Goal: Task Accomplishment & Management: Manage account settings

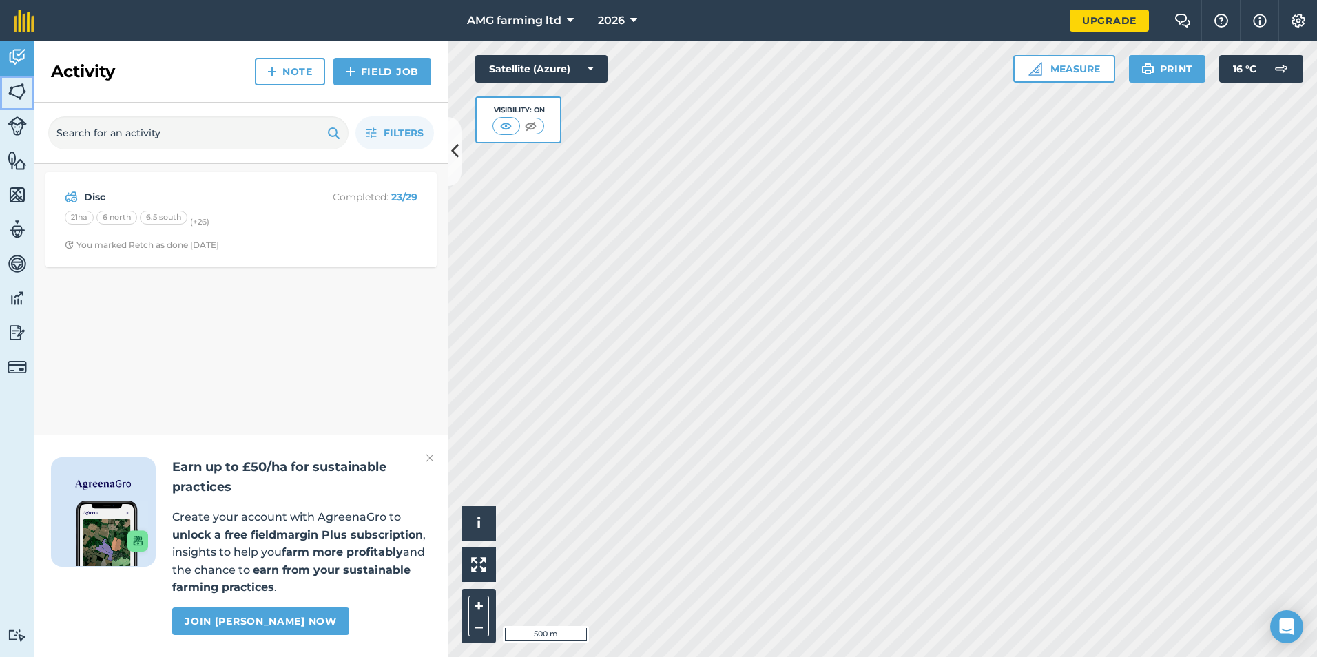
click at [12, 84] on img at bounding box center [17, 91] width 19 height 21
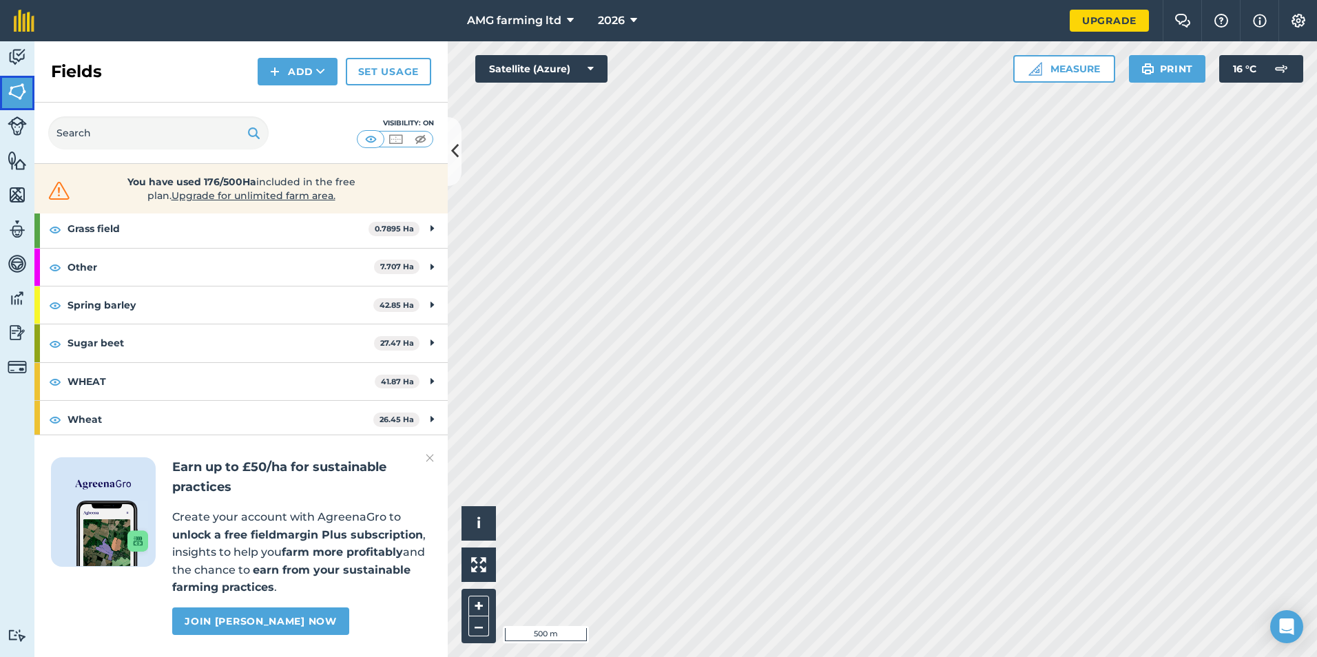
scroll to position [138, 0]
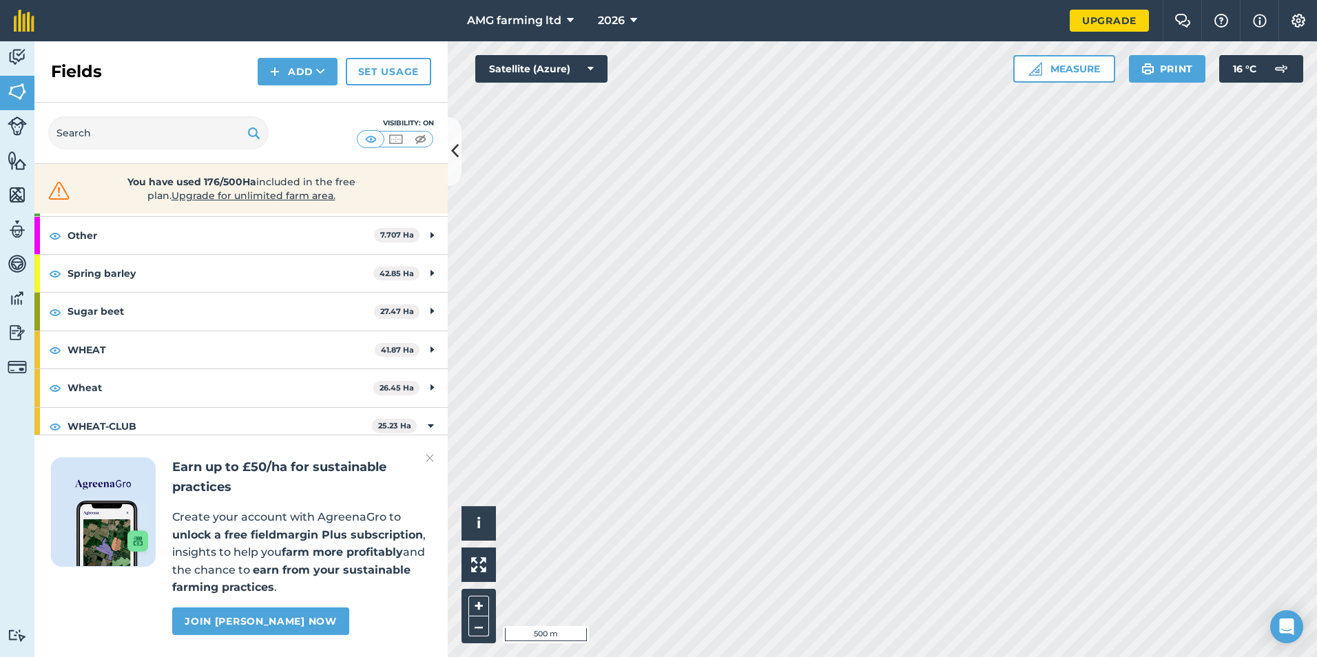
click at [431, 455] on img at bounding box center [430, 458] width 8 height 17
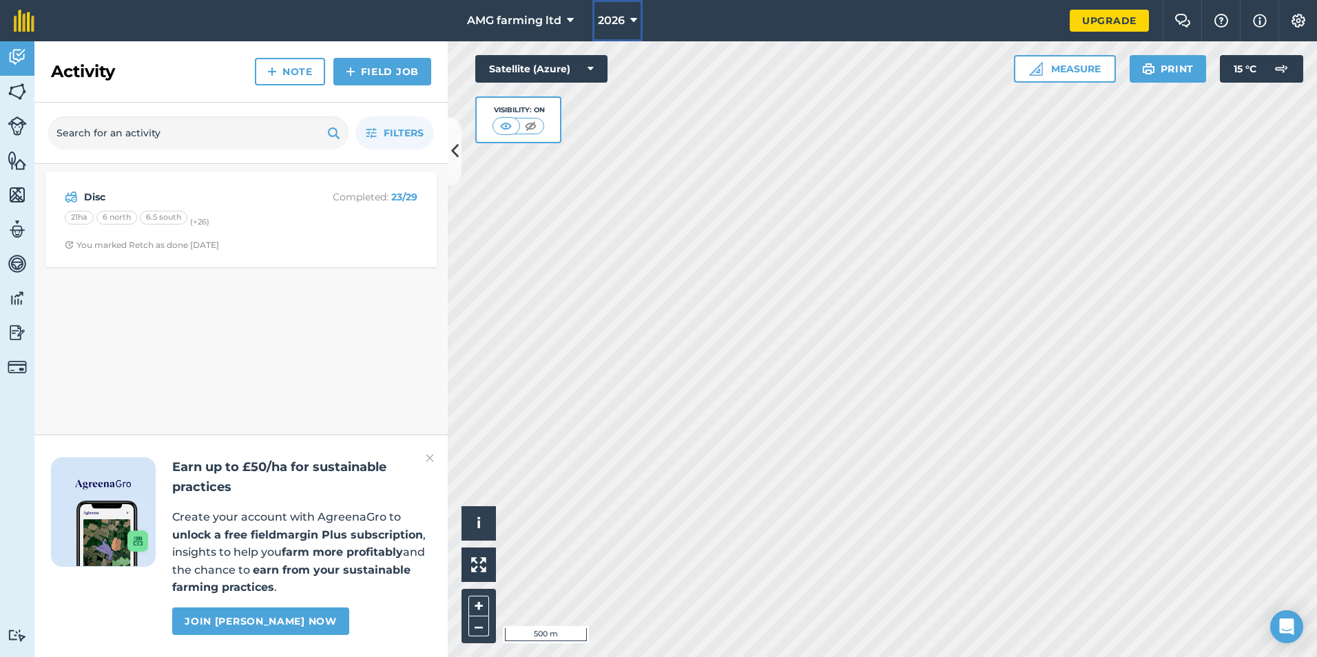
click at [630, 17] on button "2026" at bounding box center [617, 20] width 50 height 41
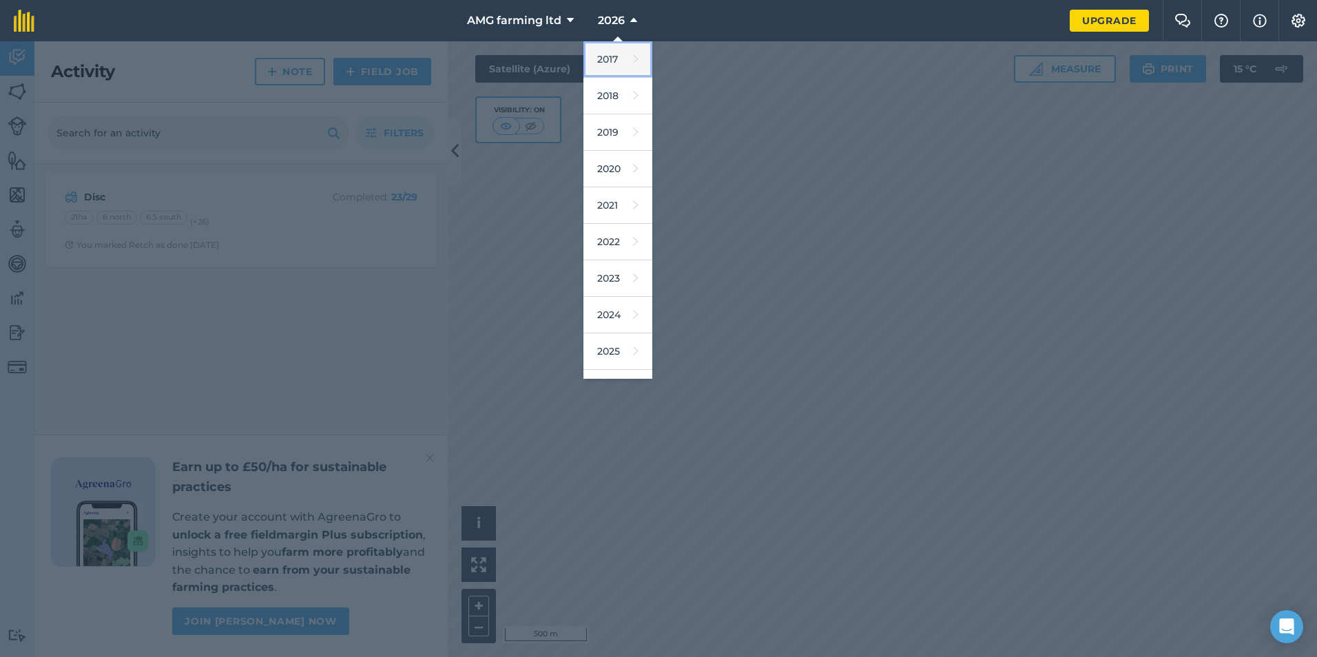
click at [606, 52] on link "2017" at bounding box center [618, 59] width 69 height 37
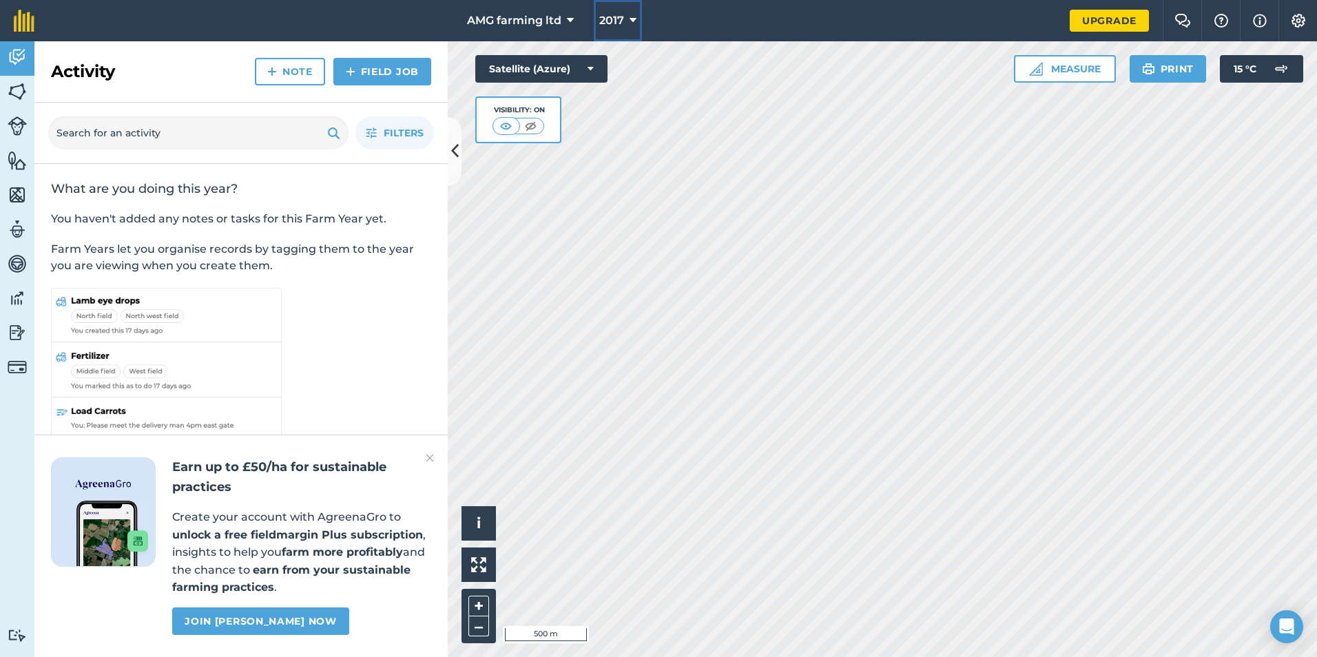
click at [630, 14] on icon at bounding box center [633, 20] width 7 height 17
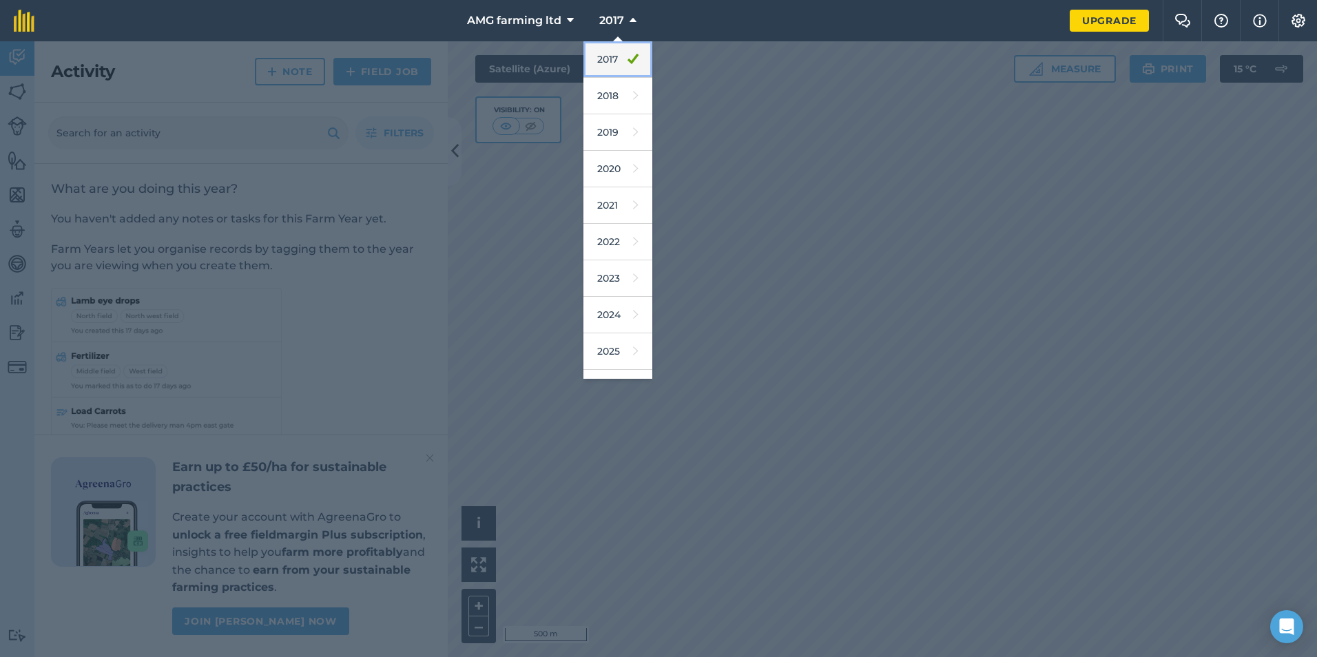
click at [629, 59] on icon at bounding box center [633, 59] width 11 height 19
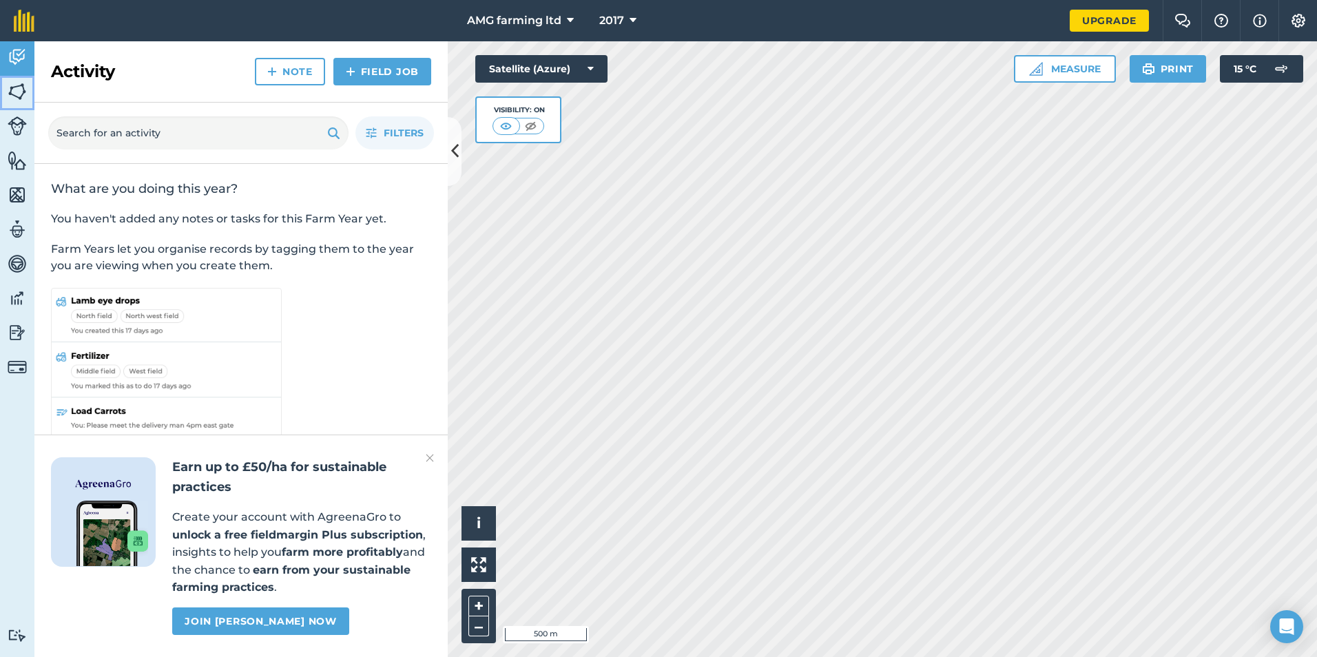
click at [16, 91] on img at bounding box center [17, 91] width 19 height 21
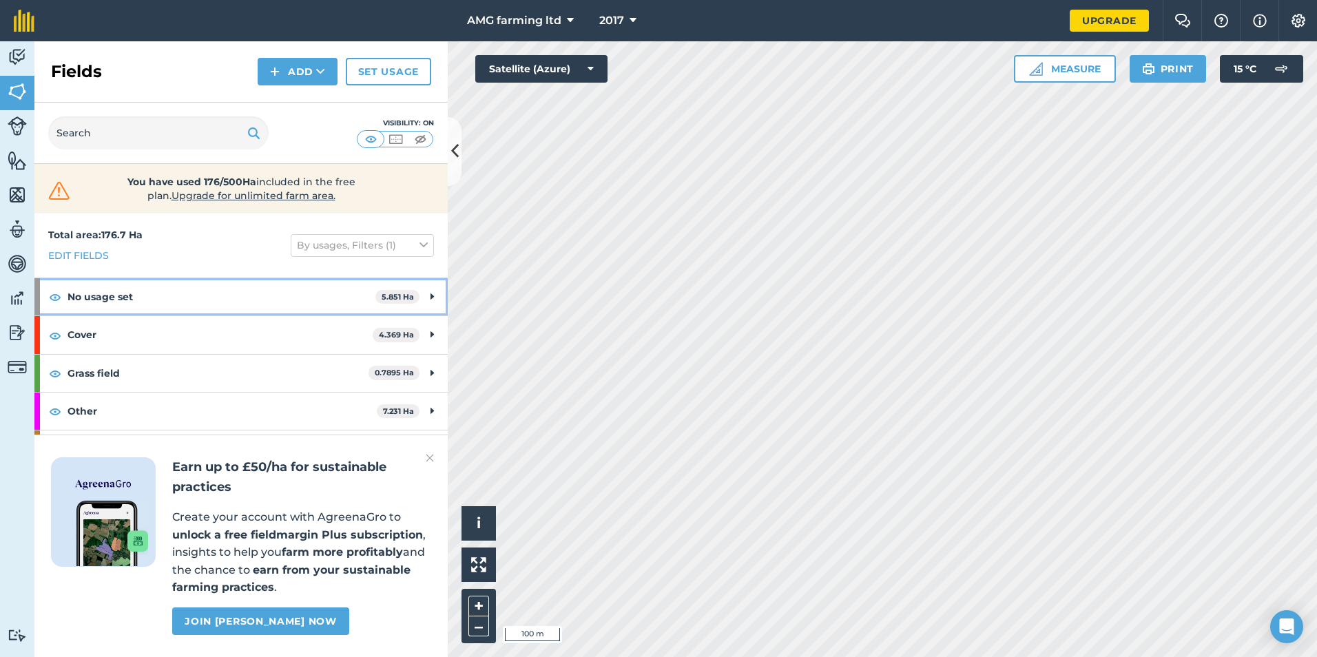
click at [428, 294] on div "No usage set 5.851 Ha" at bounding box center [240, 296] width 413 height 37
click at [428, 295] on icon at bounding box center [431, 296] width 6 height 15
click at [431, 332] on icon at bounding box center [432, 334] width 3 height 15
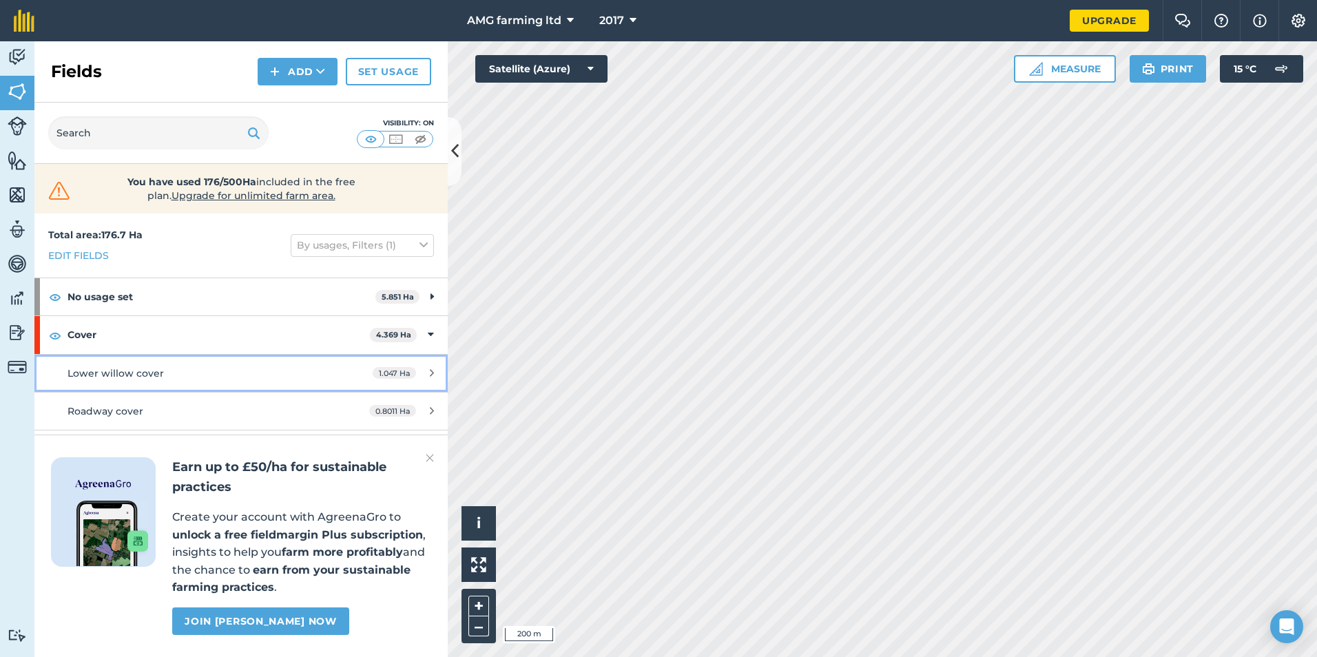
drag, startPoint x: 420, startPoint y: 373, endPoint x: 378, endPoint y: 382, distance: 43.0
click at [378, 382] on link "Lower willow cover 1.047 Ha" at bounding box center [240, 373] width 413 height 37
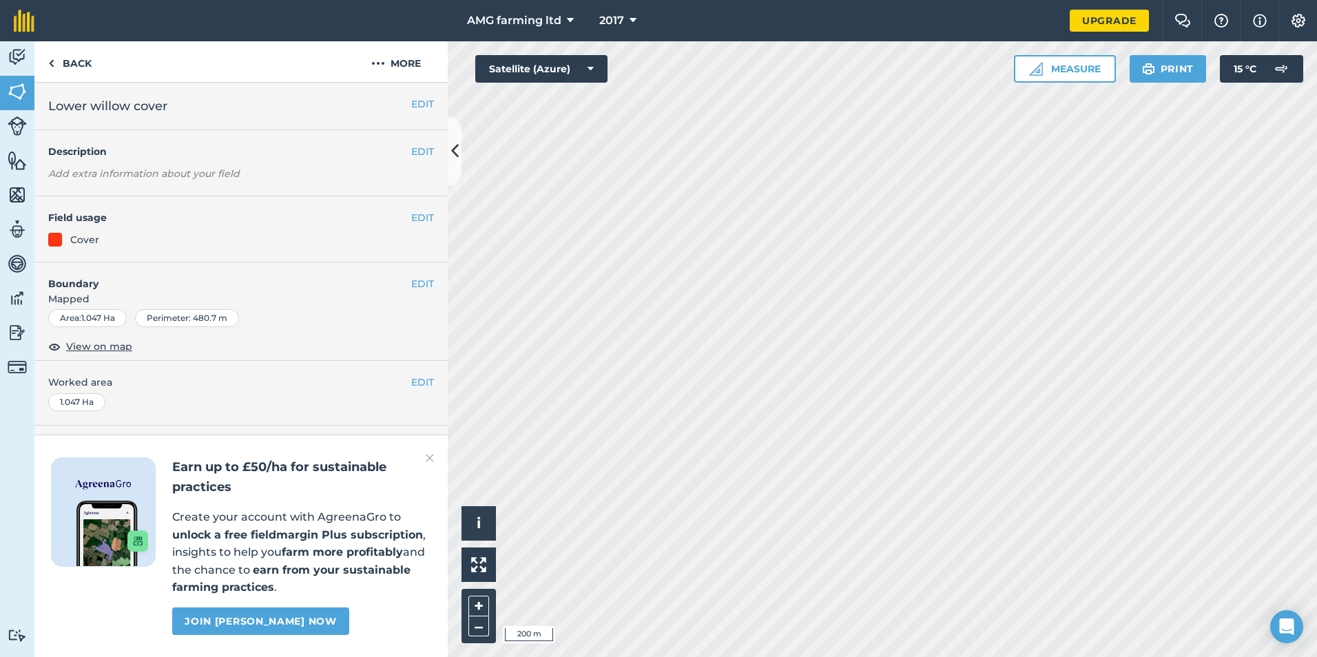
click at [51, 239] on div at bounding box center [55, 240] width 14 height 14
click at [60, 244] on div at bounding box center [55, 240] width 14 height 14
click at [437, 220] on div "EDIT Field usage Cover" at bounding box center [240, 229] width 413 height 66
click at [424, 220] on button "EDIT" at bounding box center [422, 217] width 23 height 15
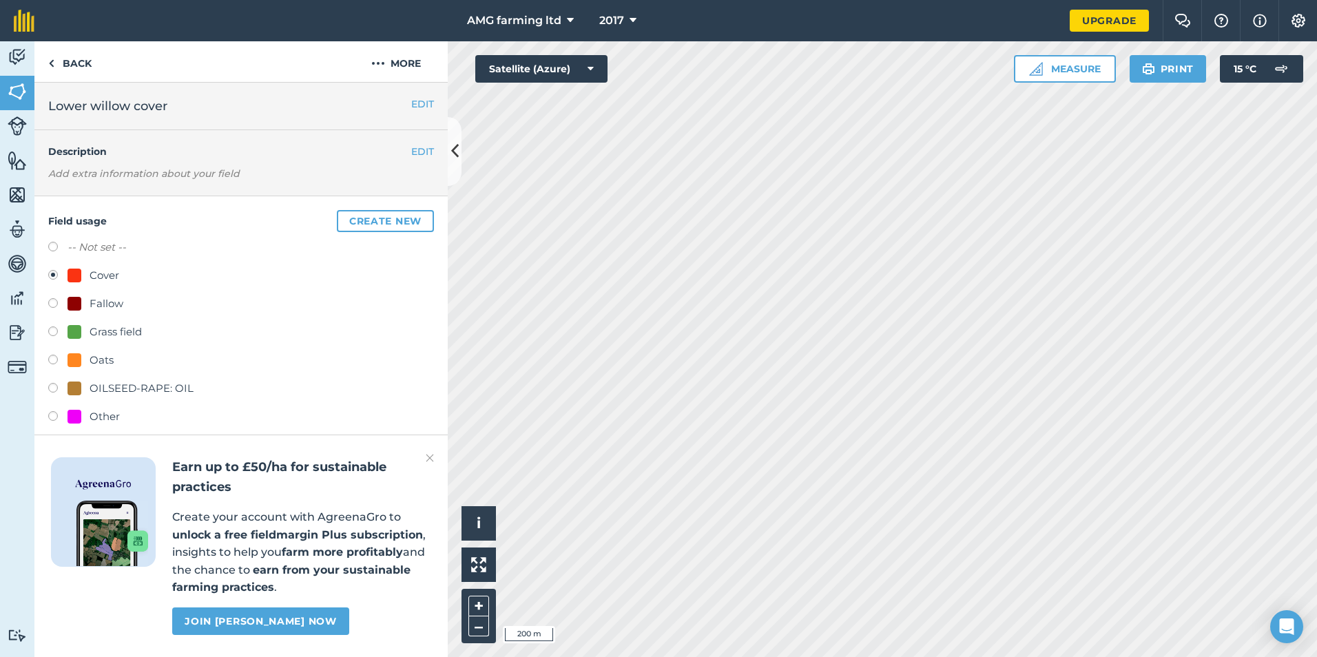
click at [52, 251] on label at bounding box center [57, 249] width 19 height 14
radio input "true"
radio input "false"
click at [404, 60] on button "More" at bounding box center [395, 61] width 103 height 41
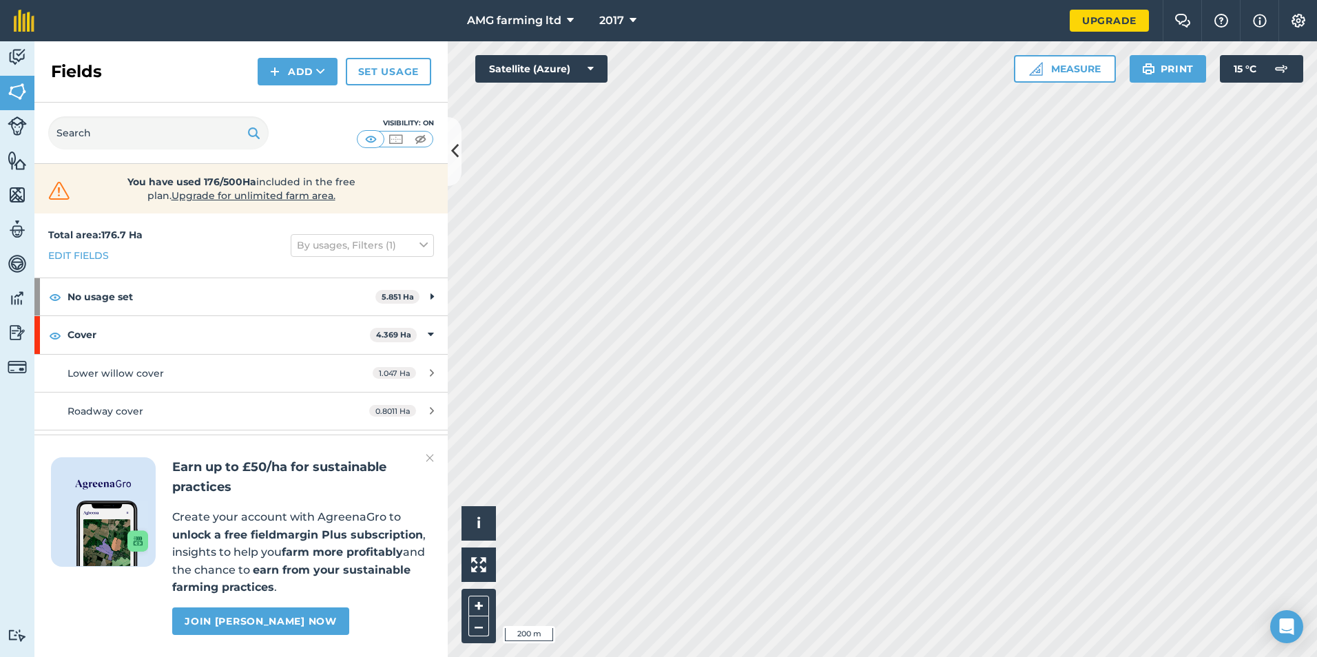
scroll to position [116, 0]
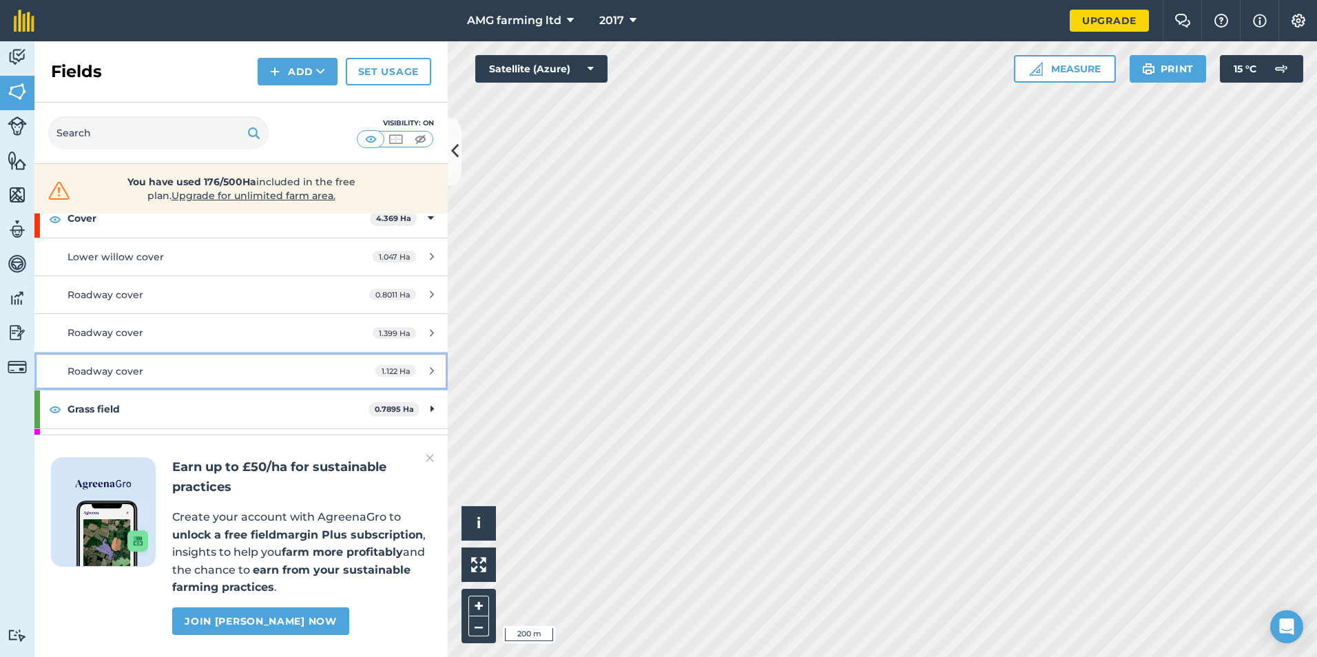
click at [430, 370] on icon at bounding box center [432, 371] width 4 height 10
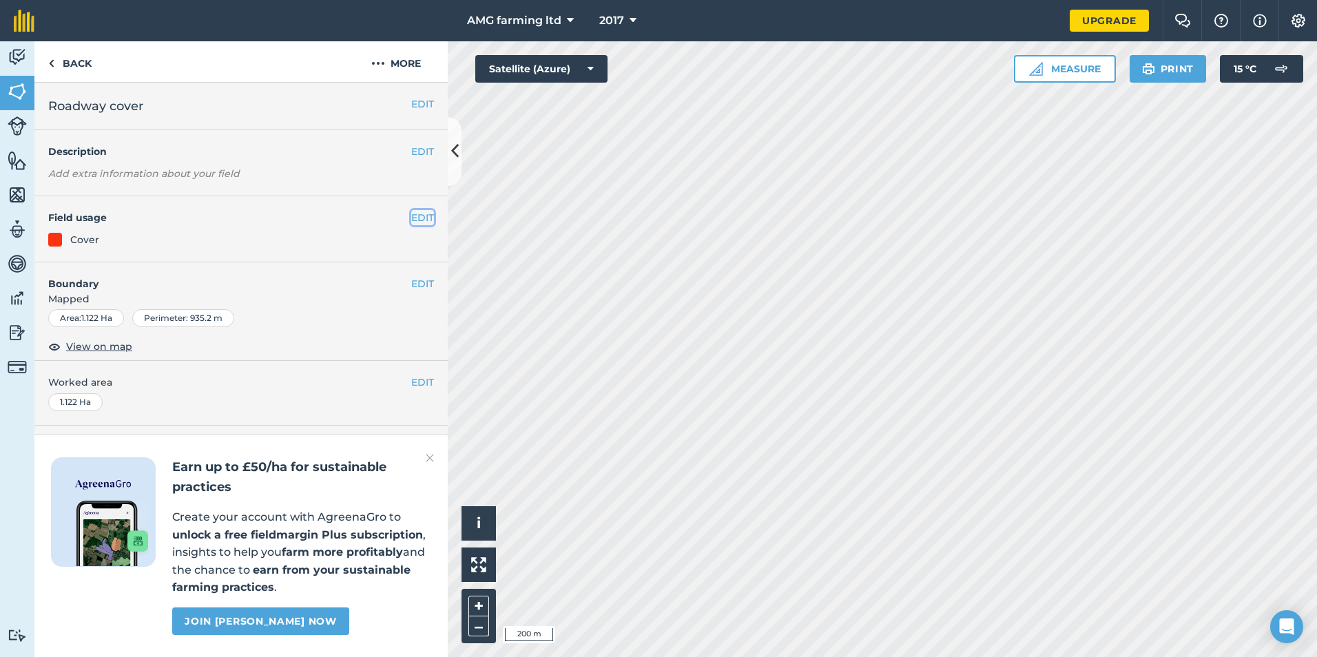
click at [429, 214] on button "EDIT" at bounding box center [422, 217] width 23 height 15
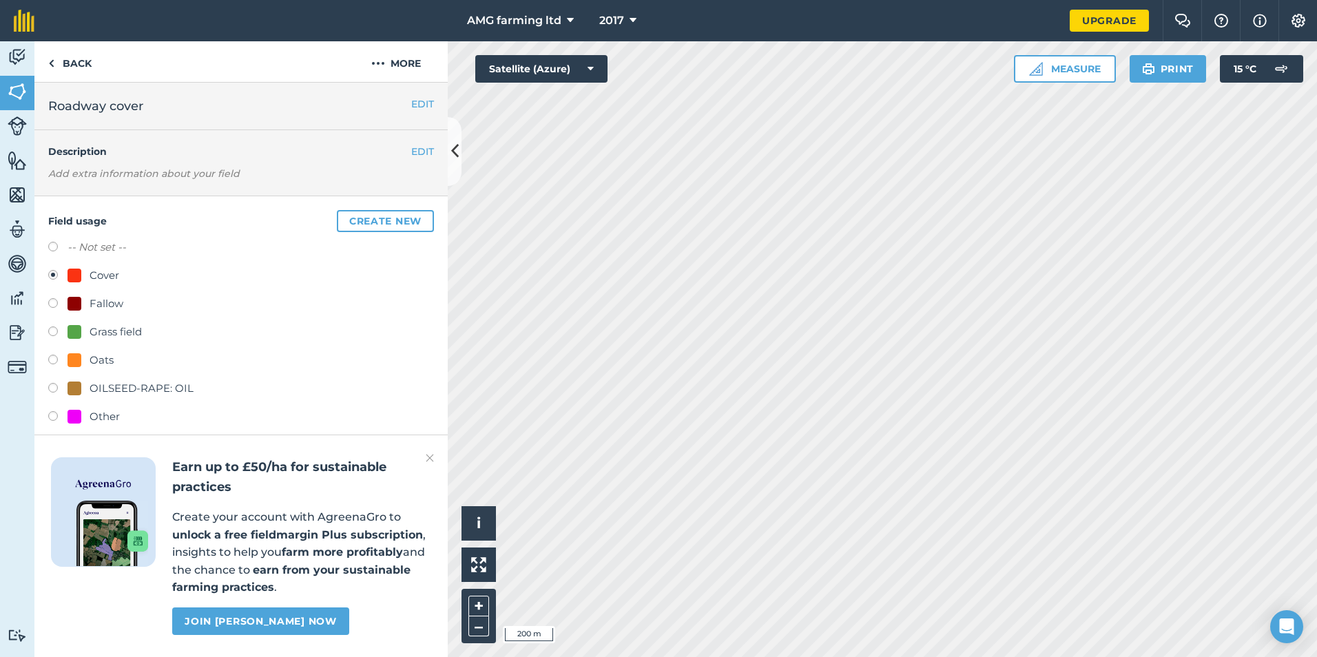
click at [53, 249] on label at bounding box center [57, 249] width 19 height 14
radio input "true"
radio input "false"
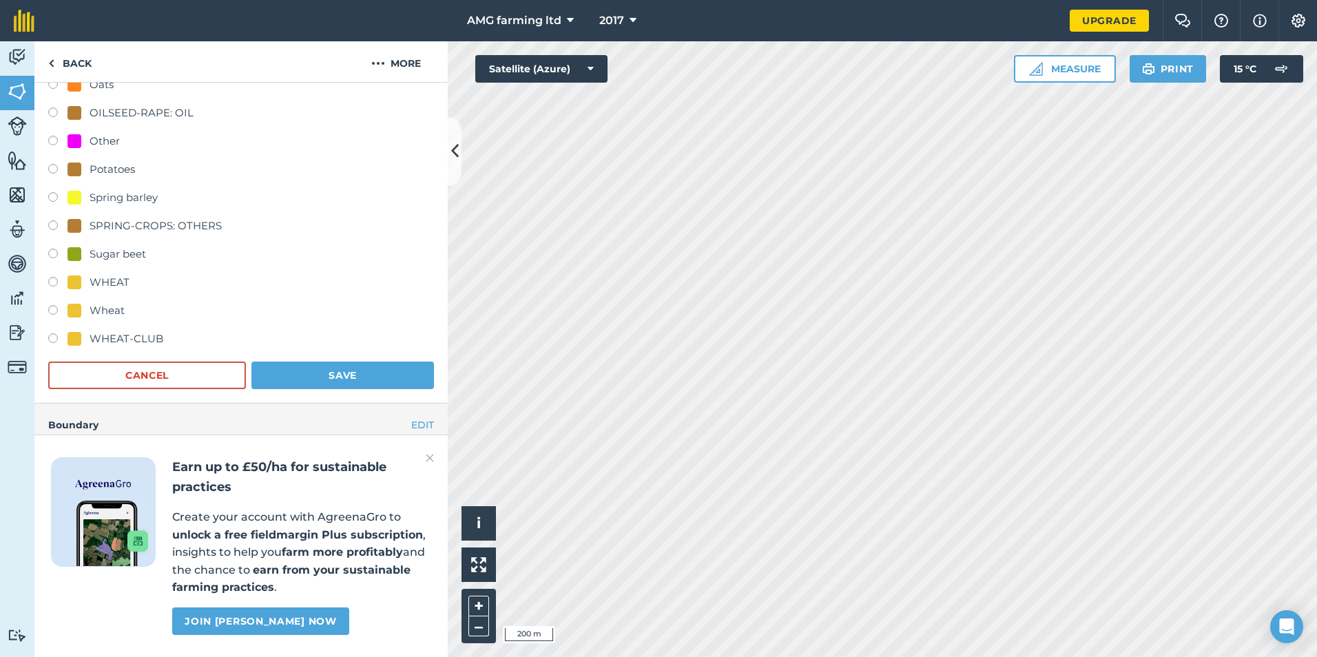
scroll to position [344, 0]
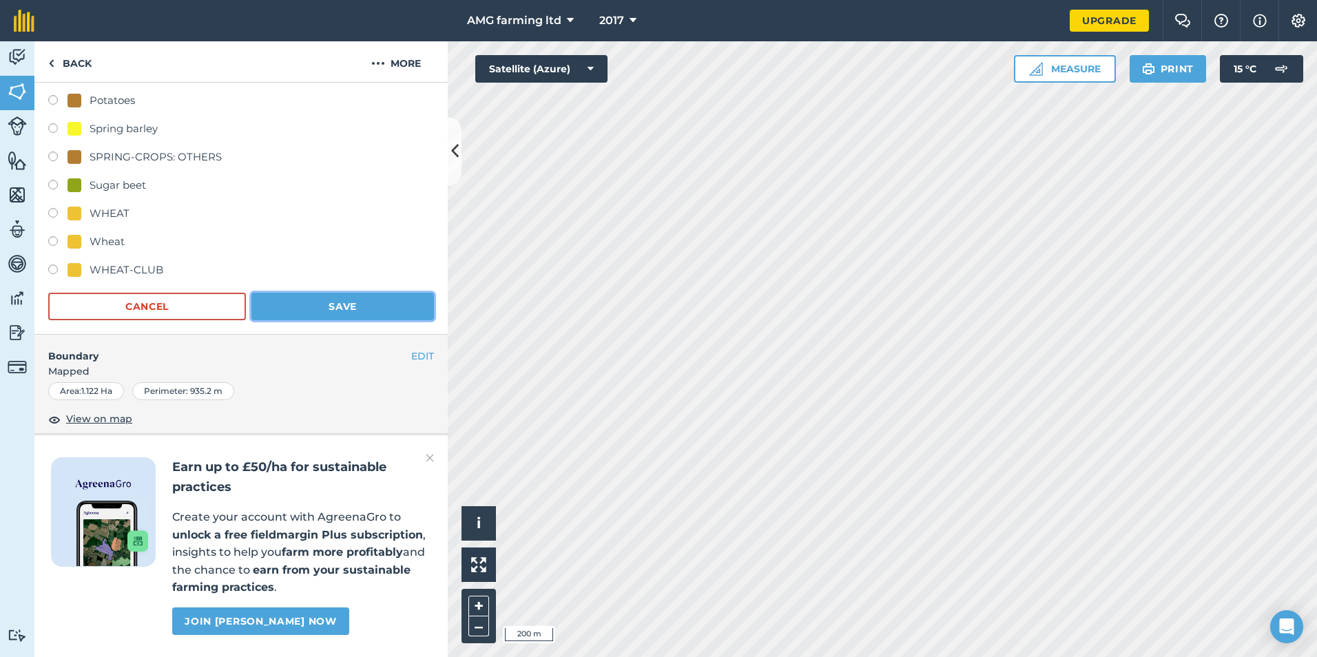
click at [322, 302] on button "Save" at bounding box center [342, 307] width 183 height 28
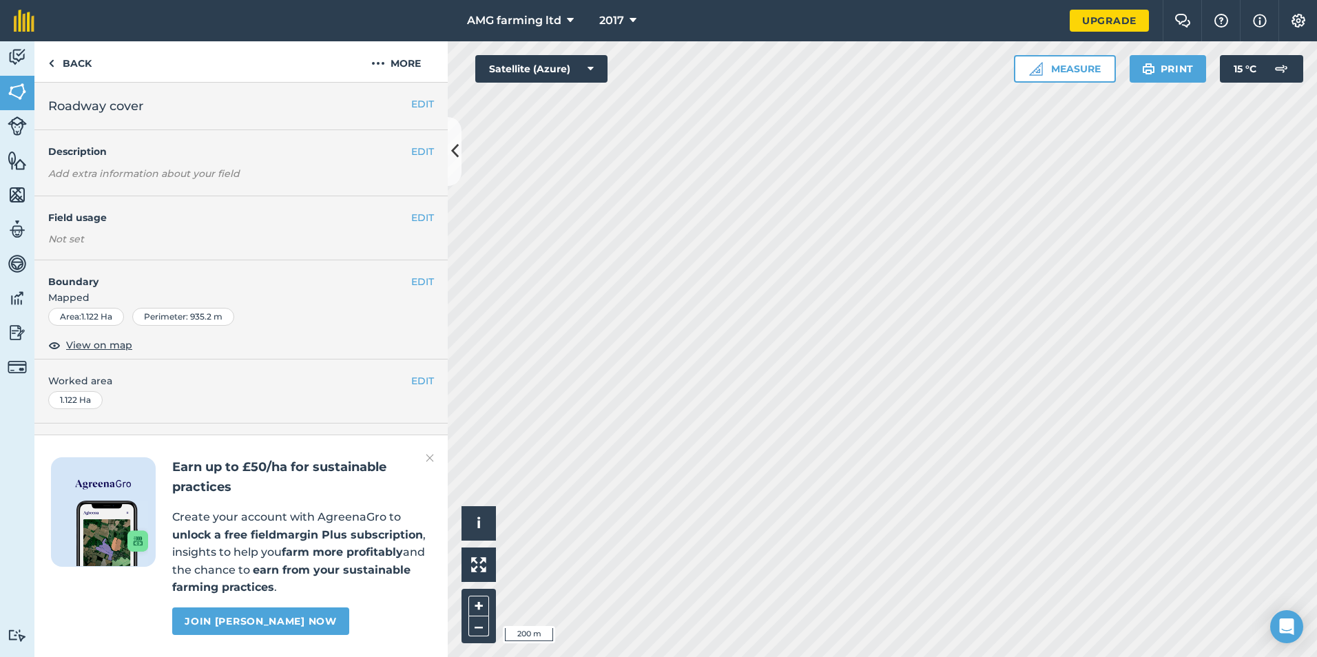
scroll to position [0, 0]
click at [67, 58] on link "Back" at bounding box center [69, 61] width 71 height 41
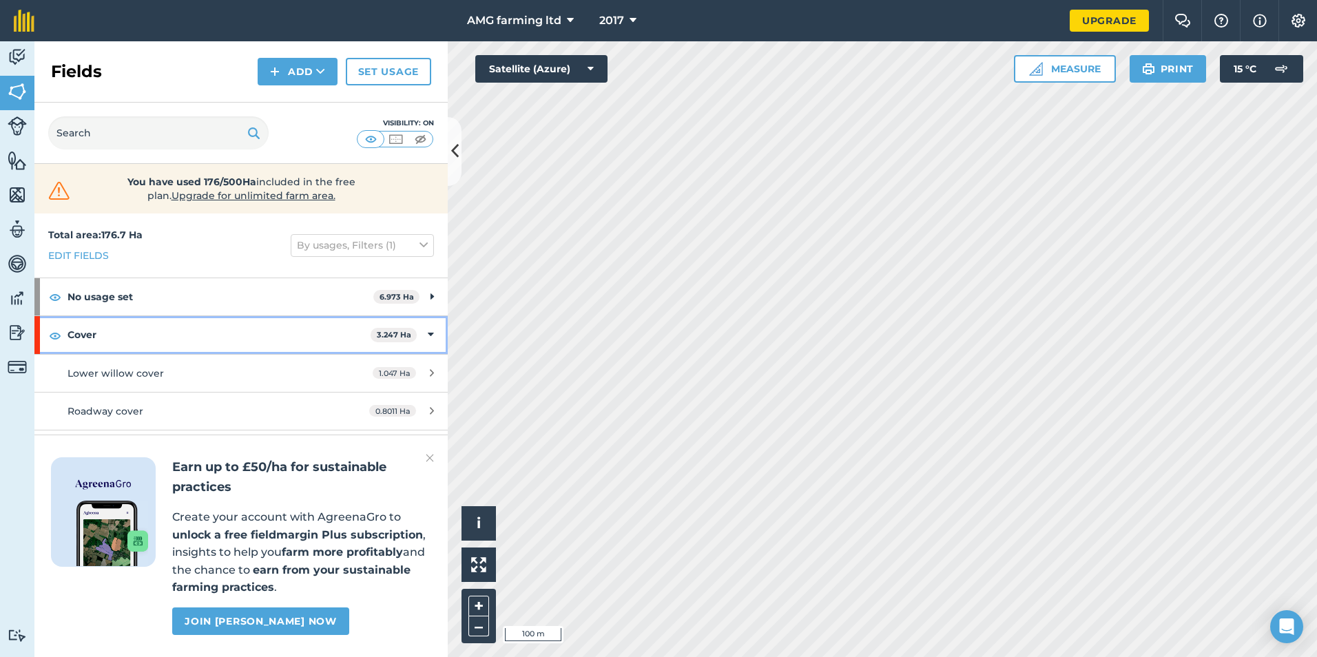
click at [428, 329] on icon at bounding box center [431, 334] width 6 height 15
click at [431, 331] on icon at bounding box center [432, 334] width 3 height 15
click at [416, 371] on div "1.047 Ha" at bounding box center [403, 373] width 89 height 11
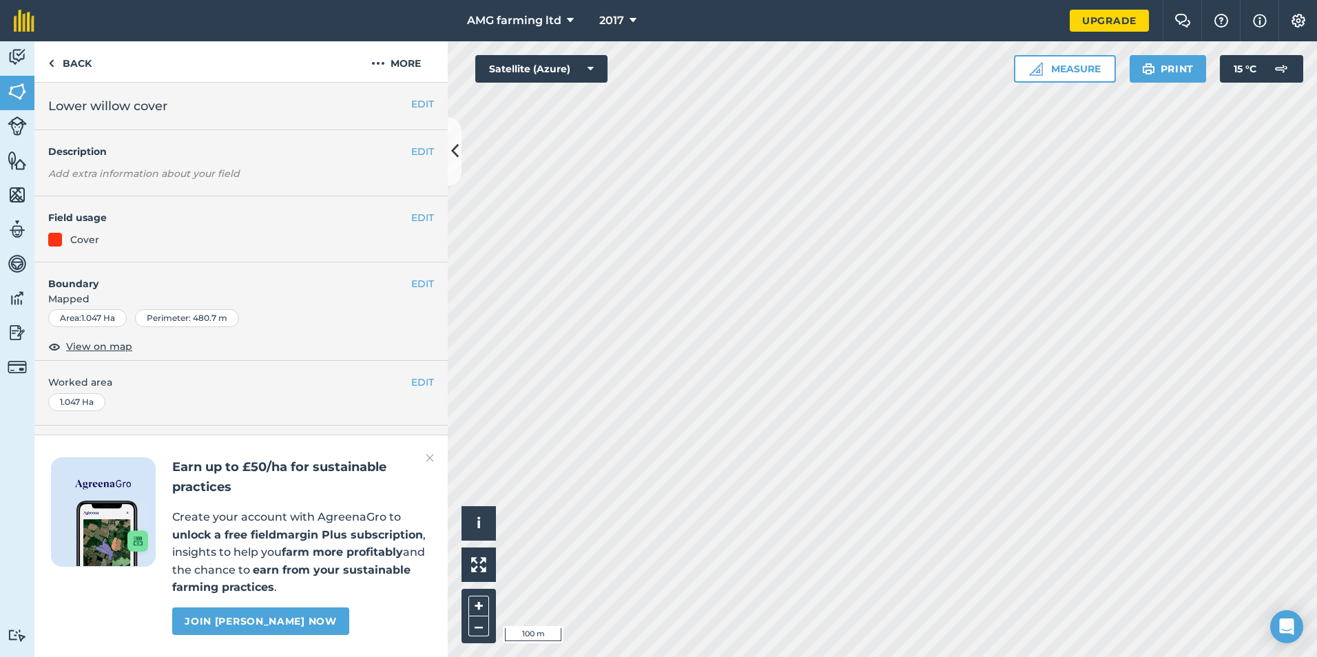
click at [56, 242] on div at bounding box center [55, 240] width 14 height 14
click at [429, 219] on button "EDIT" at bounding box center [422, 217] width 23 height 15
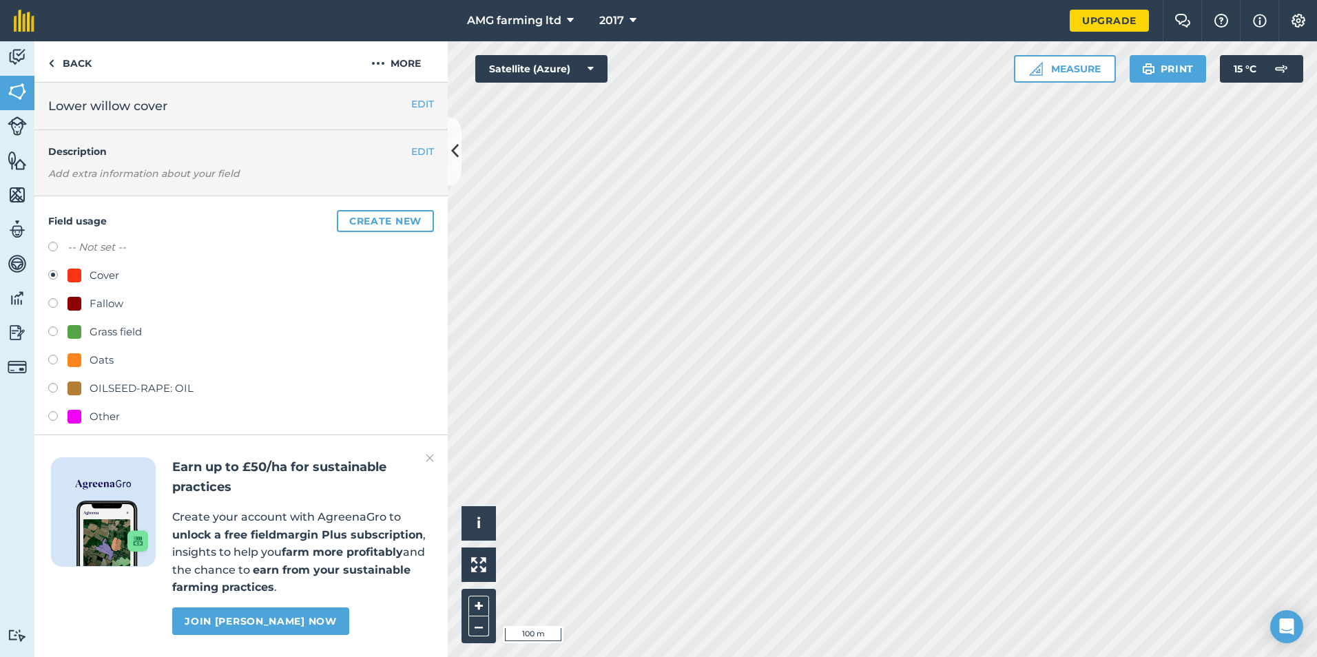
click at [54, 247] on label at bounding box center [57, 249] width 19 height 14
radio input "true"
radio input "false"
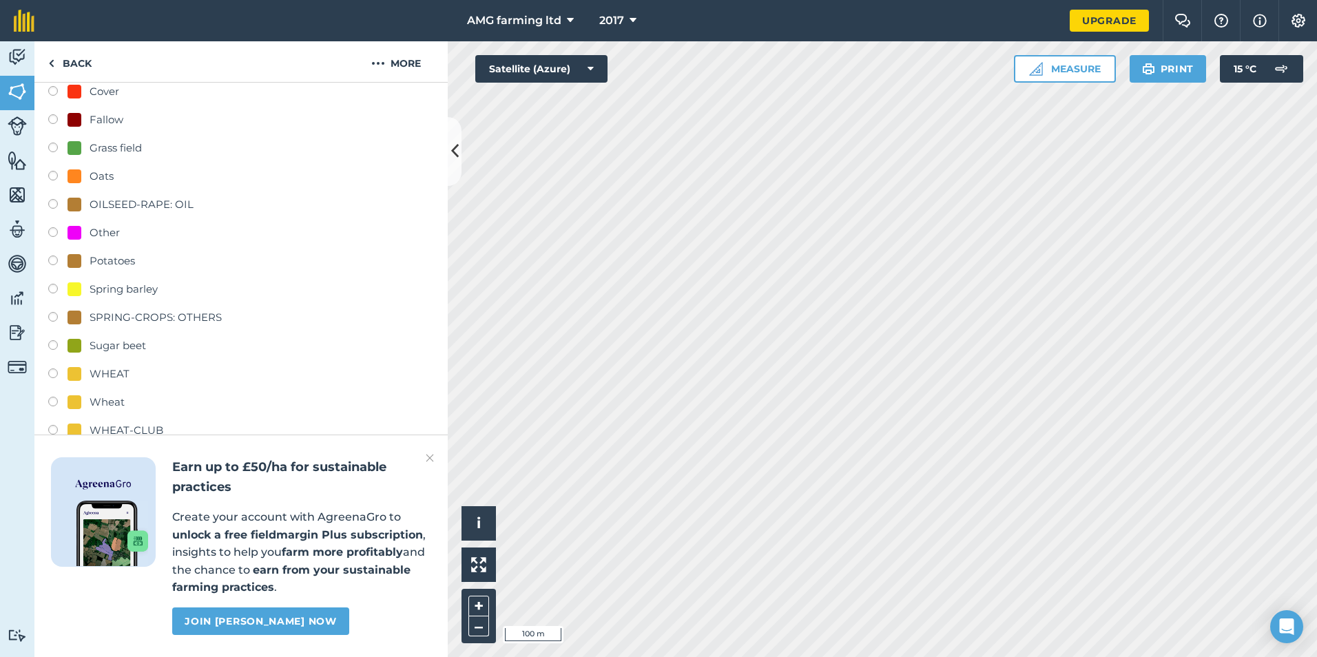
scroll to position [276, 0]
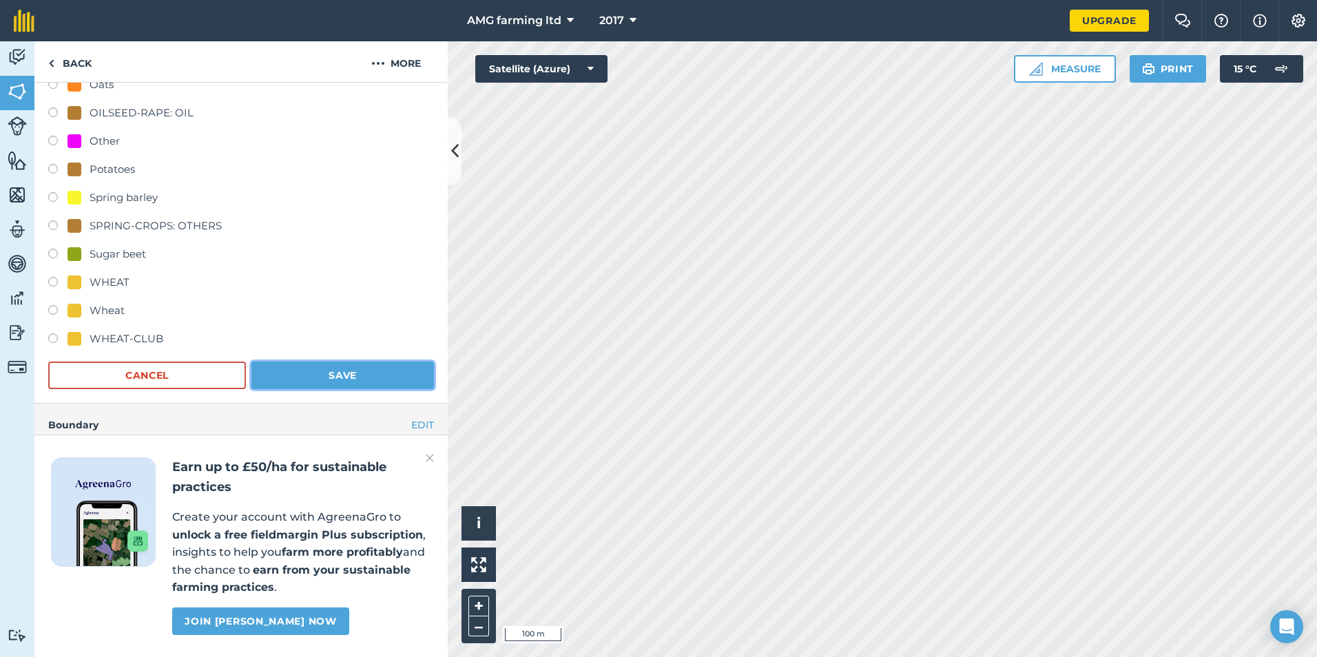
click at [339, 369] on button "Save" at bounding box center [342, 376] width 183 height 28
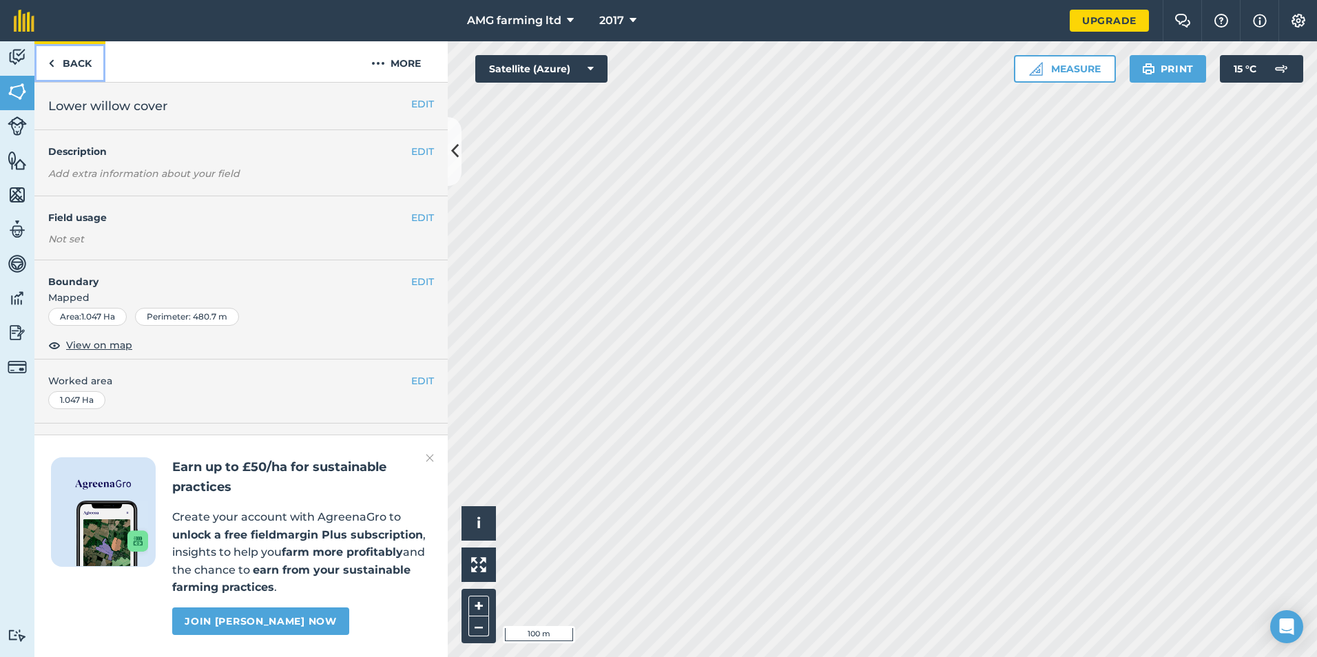
click at [67, 65] on link "Back" at bounding box center [69, 61] width 71 height 41
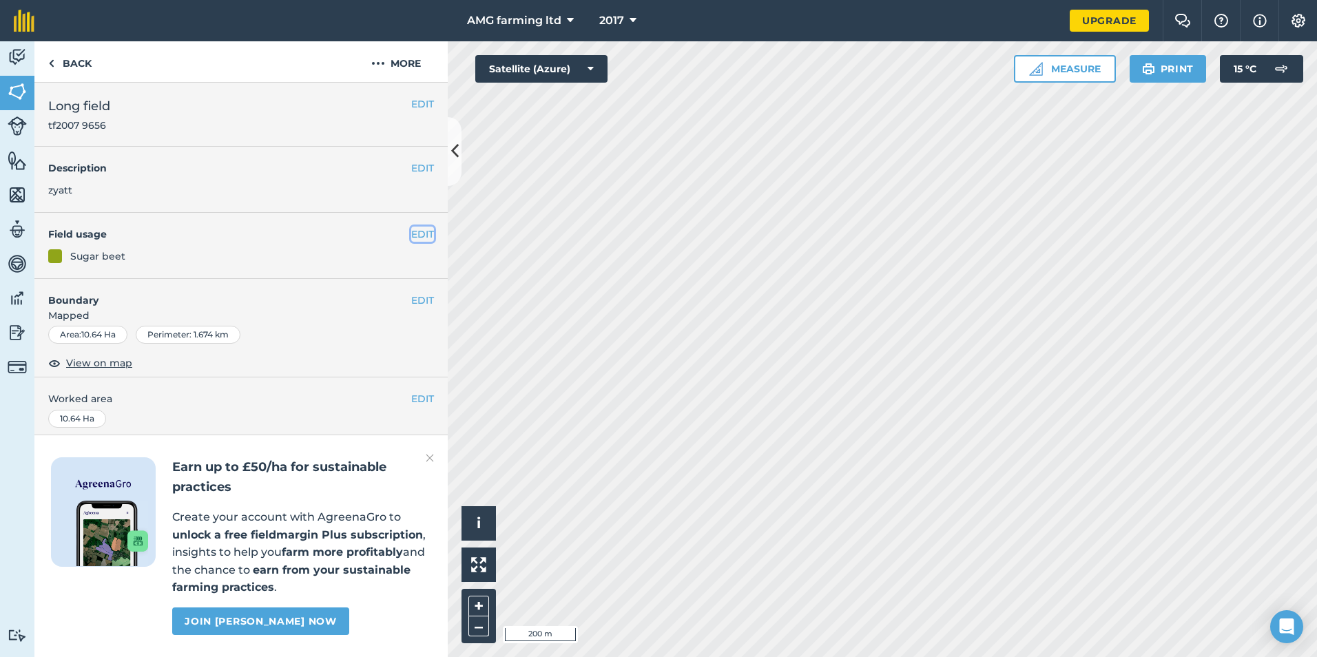
click at [421, 230] on button "EDIT" at bounding box center [422, 234] width 23 height 15
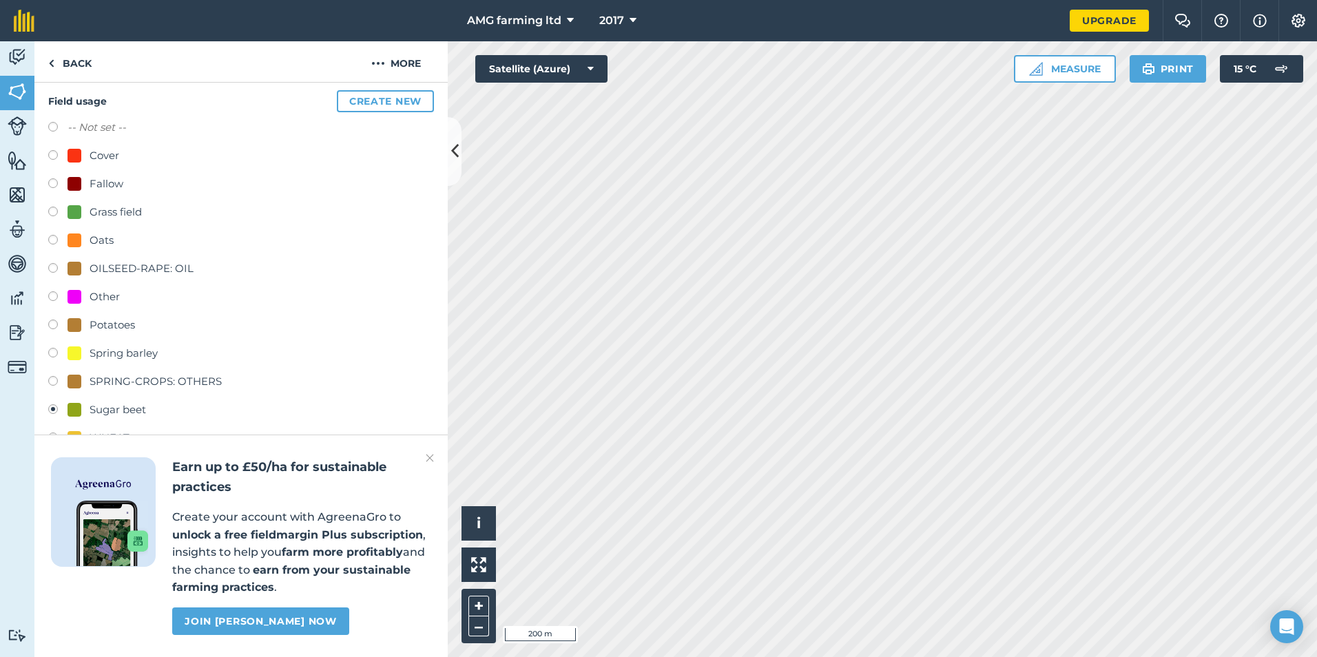
scroll to position [138, 0]
click at [54, 357] on label at bounding box center [57, 354] width 19 height 14
radio input "true"
radio input "false"
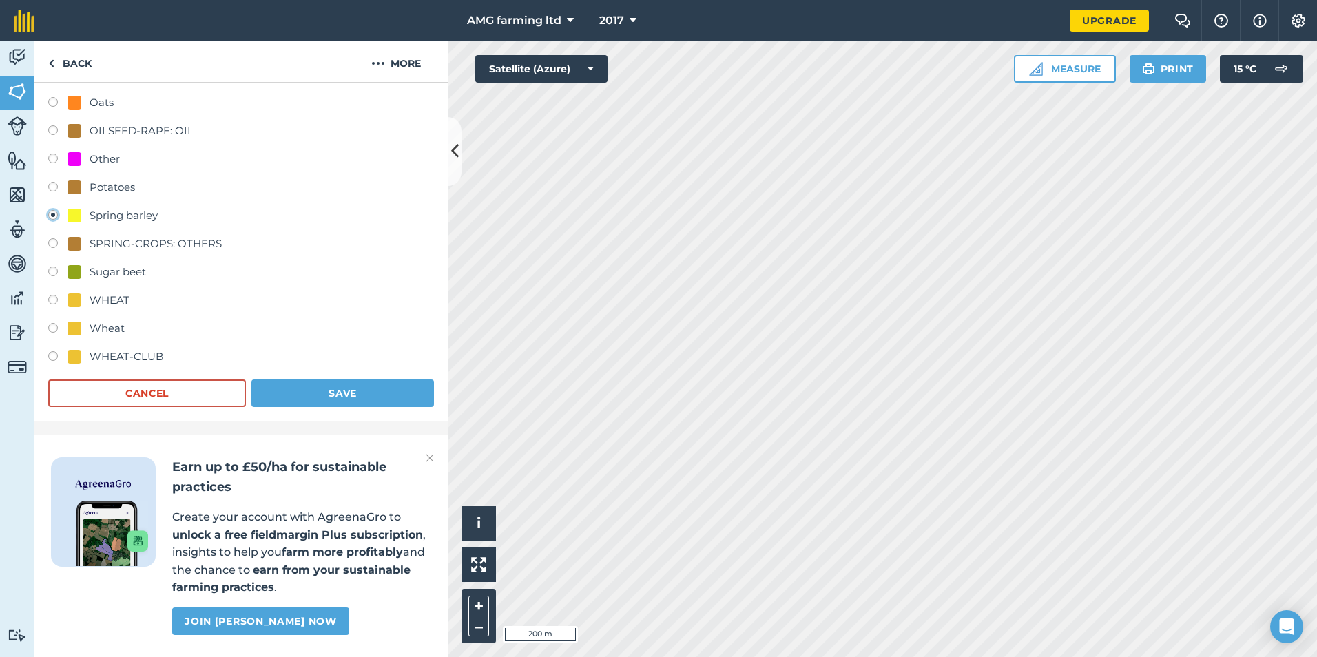
scroll to position [463, 0]
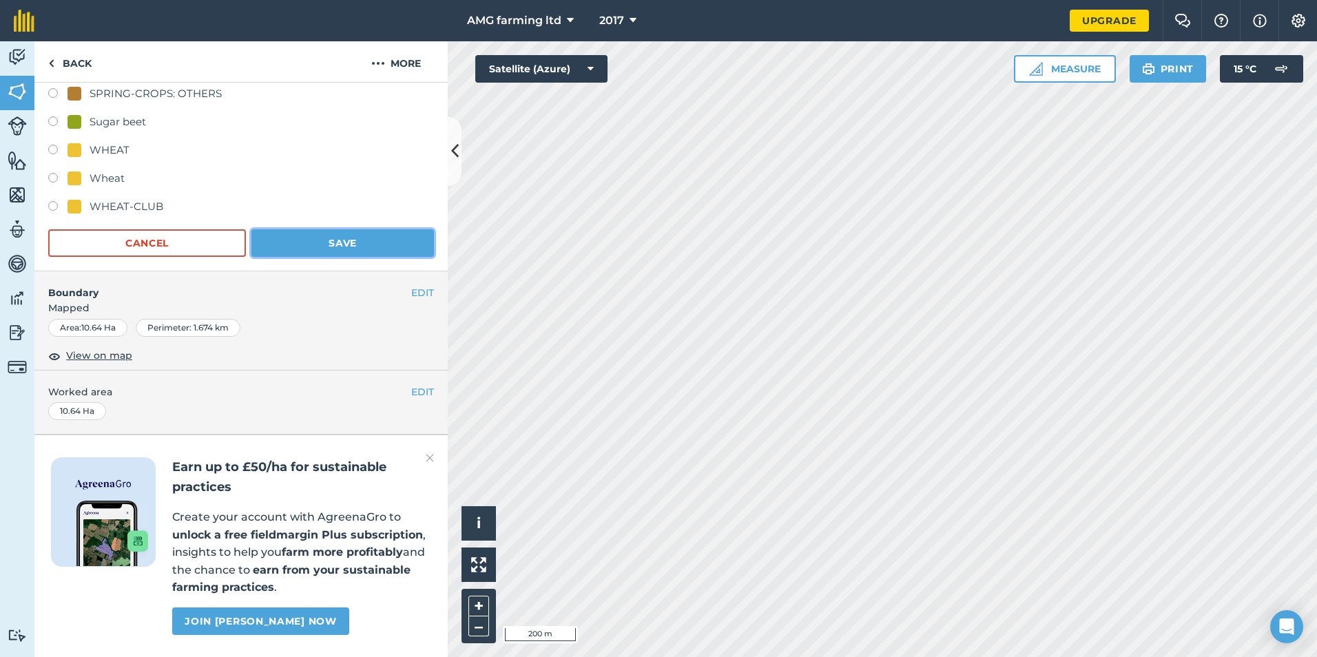
click at [330, 229] on button "Save" at bounding box center [342, 243] width 183 height 28
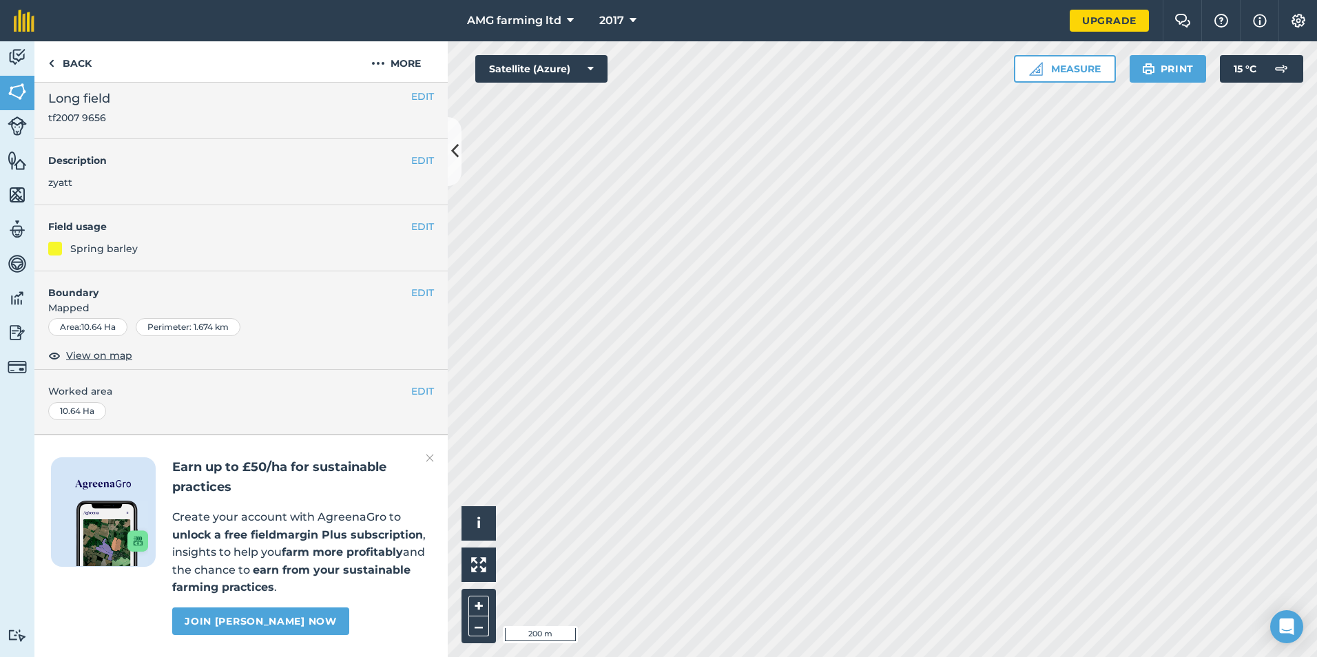
scroll to position [46, 0]
click at [415, 219] on button "EDIT" at bounding box center [422, 226] width 23 height 15
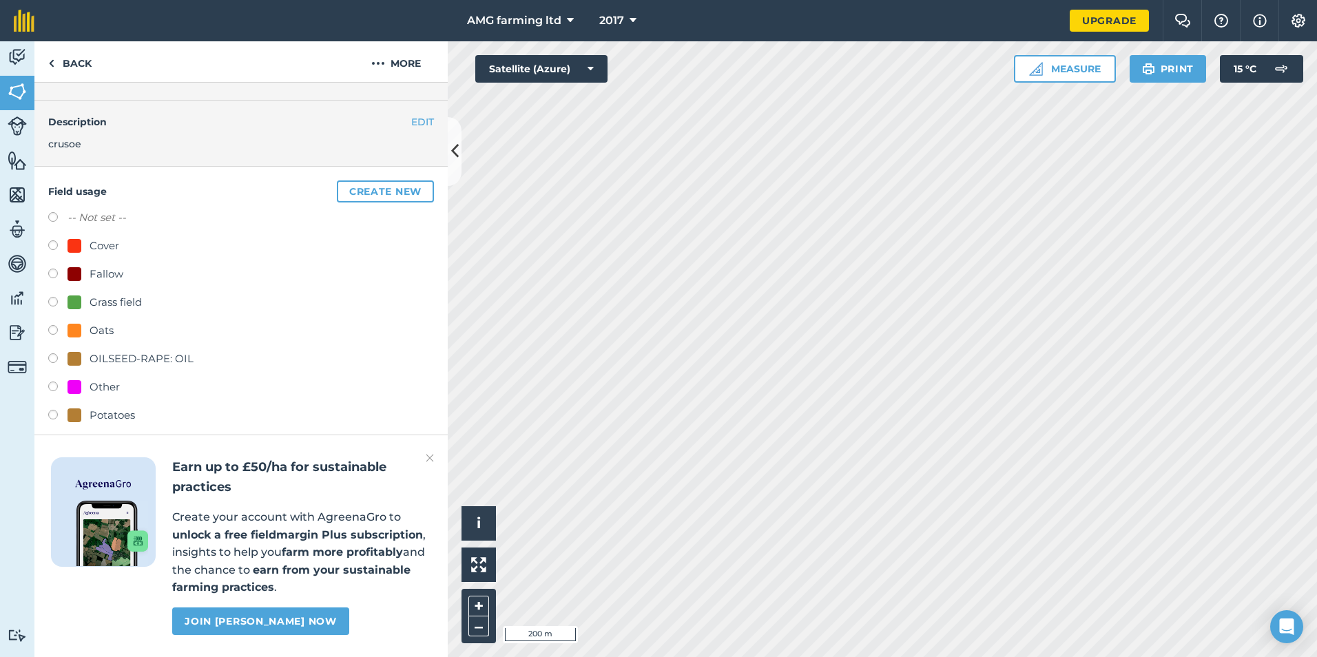
scroll to position [322, 0]
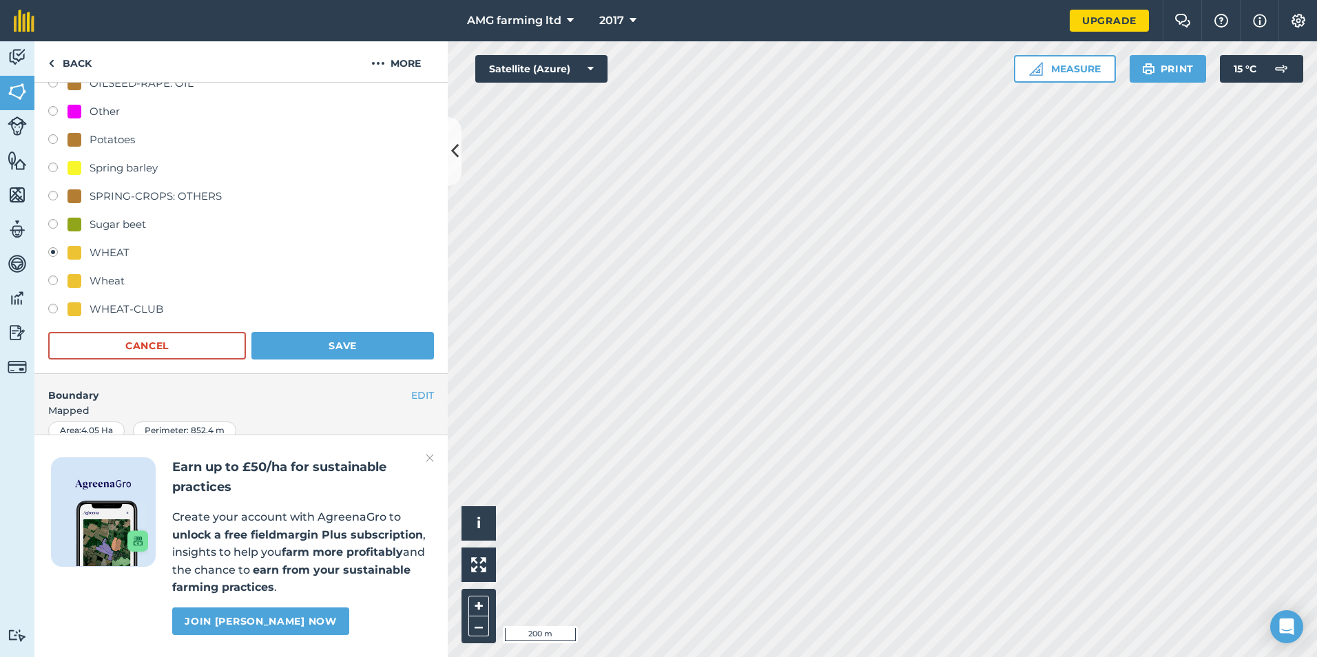
click at [57, 164] on label at bounding box center [57, 170] width 19 height 14
radio input "true"
radio input "false"
click at [294, 344] on button "Save" at bounding box center [342, 346] width 183 height 28
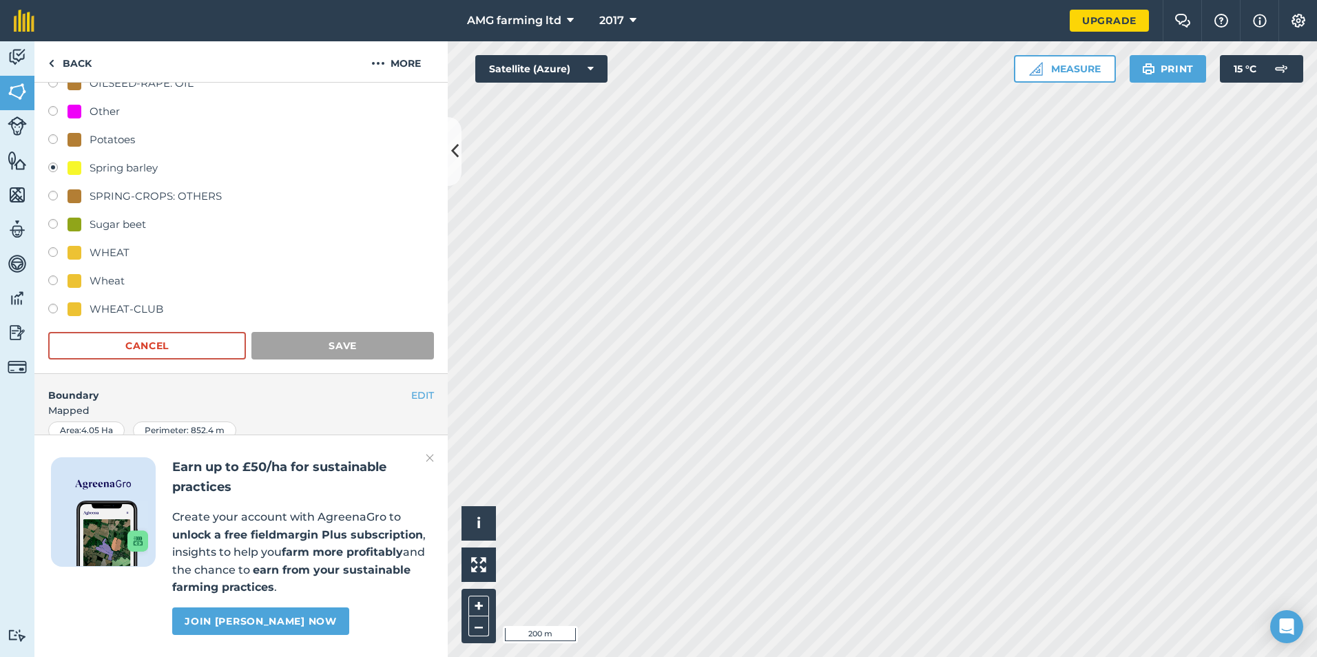
scroll to position [46, 0]
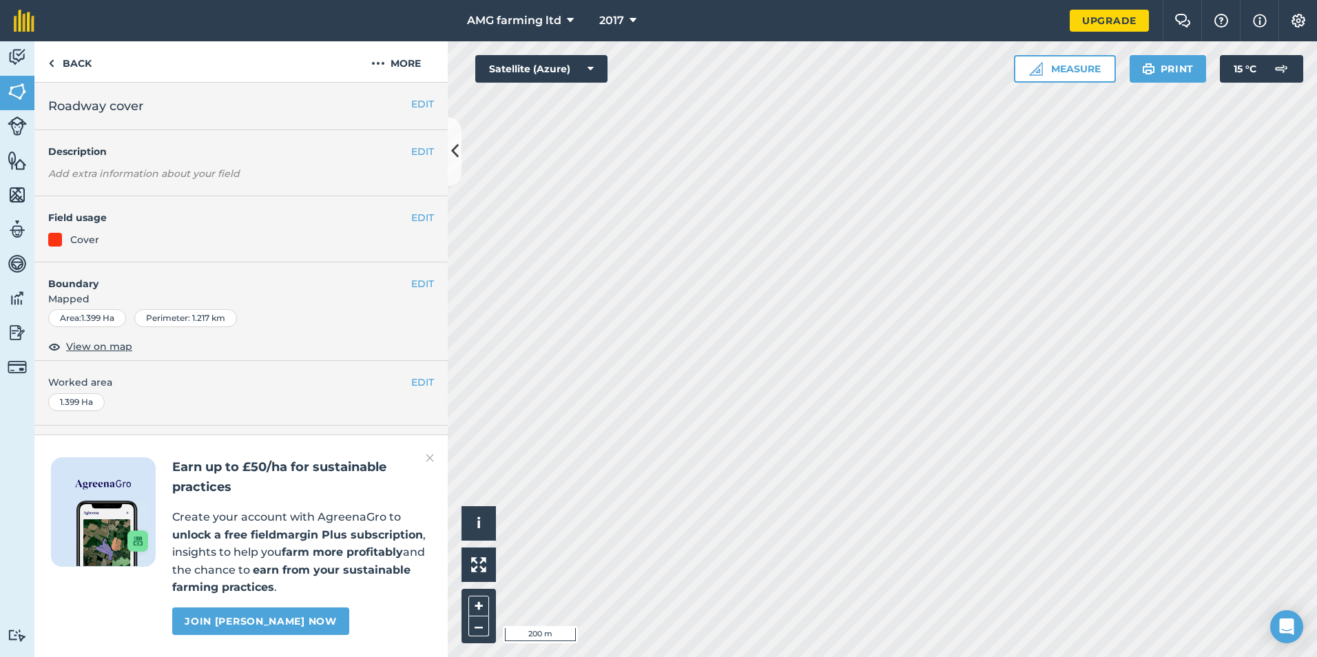
click at [435, 215] on div "EDIT Field usage Cover" at bounding box center [240, 229] width 413 height 66
click at [420, 217] on button "EDIT" at bounding box center [422, 217] width 23 height 15
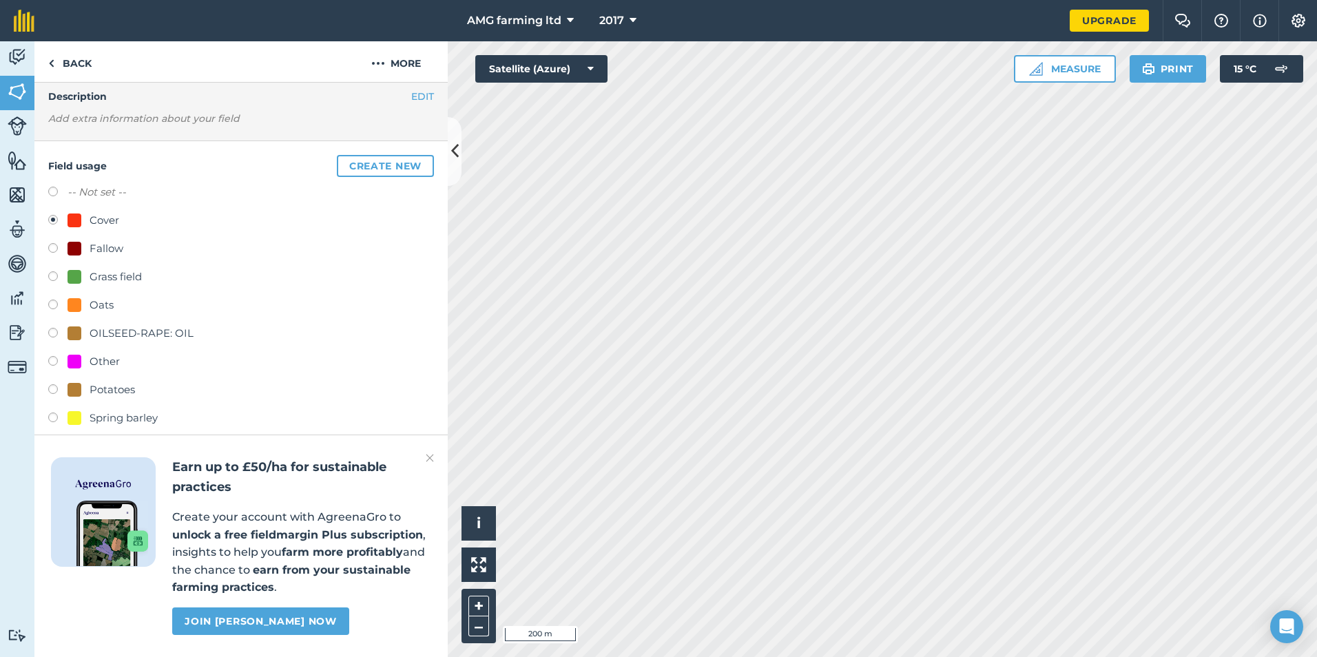
scroll to position [276, 0]
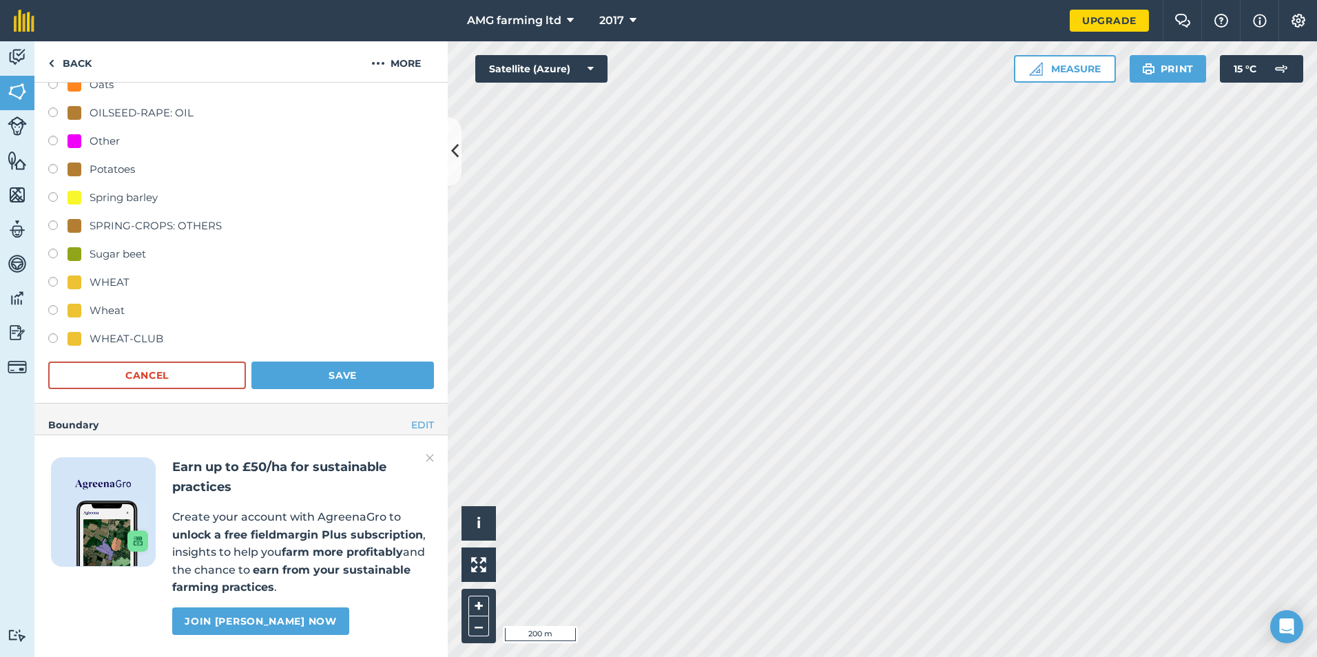
click at [53, 199] on label at bounding box center [57, 199] width 19 height 14
radio input "true"
radio input "false"
click at [279, 375] on button "Save" at bounding box center [342, 376] width 183 height 28
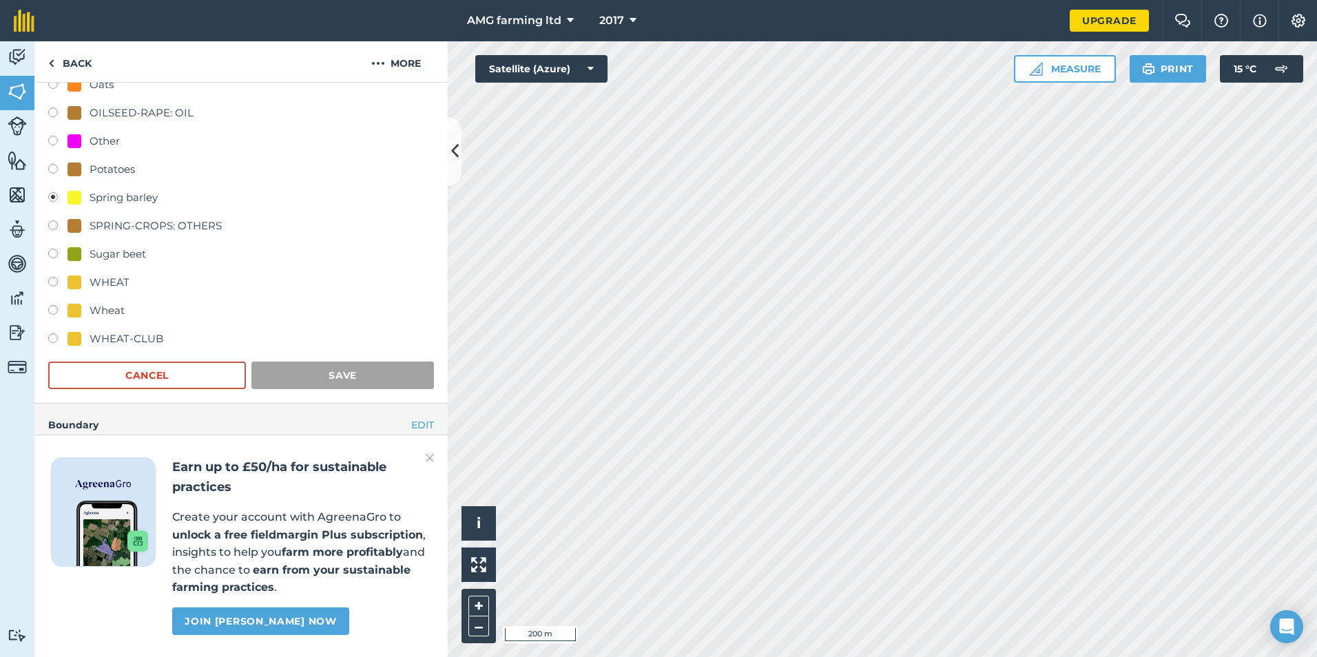
scroll to position [0, 0]
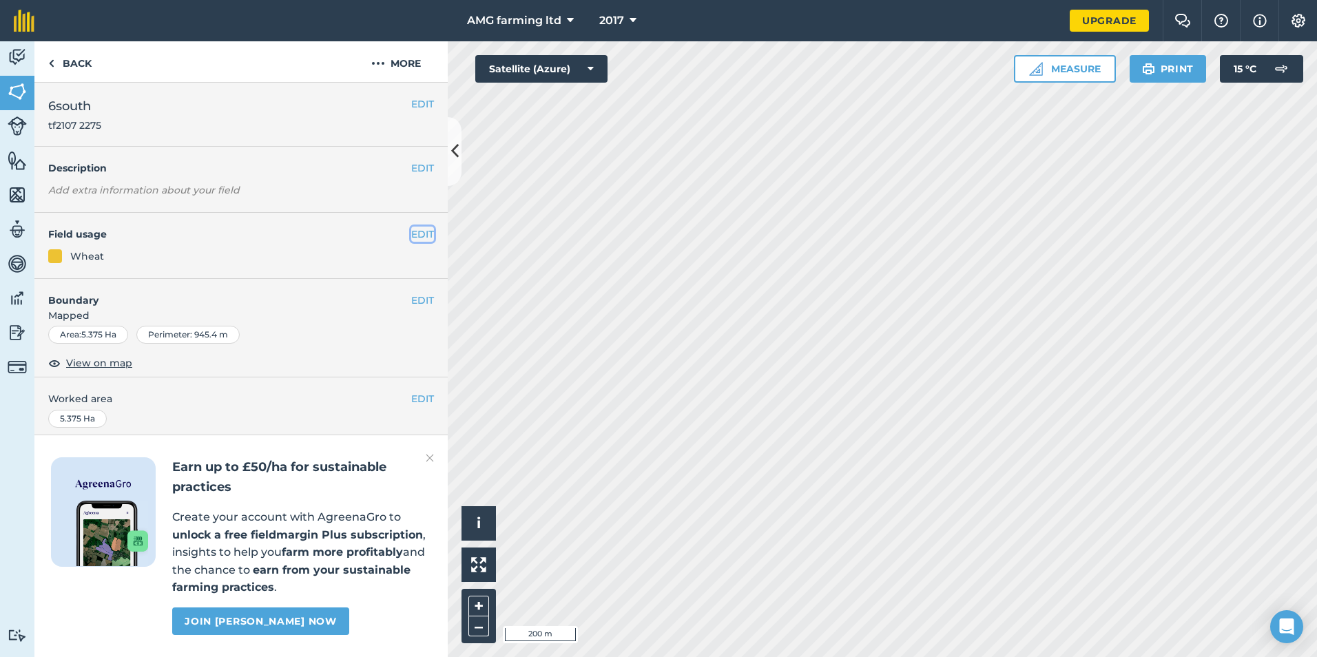
click at [413, 234] on button "EDIT" at bounding box center [422, 234] width 23 height 15
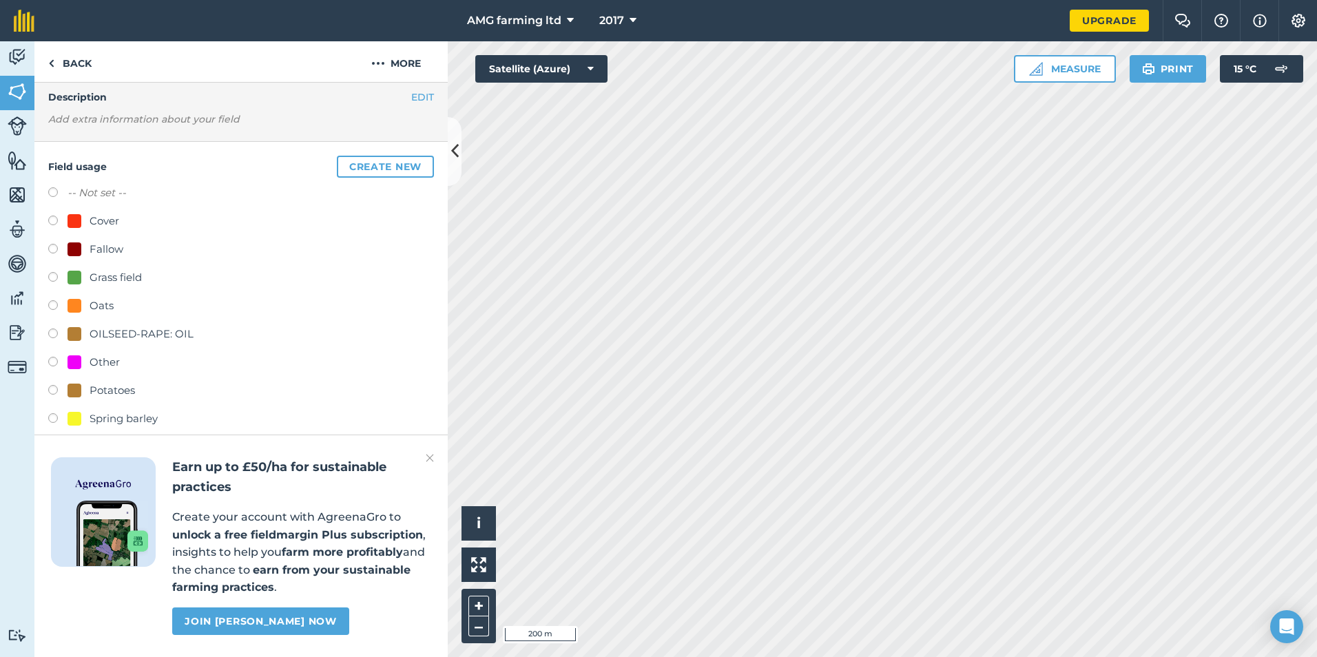
scroll to position [138, 0]
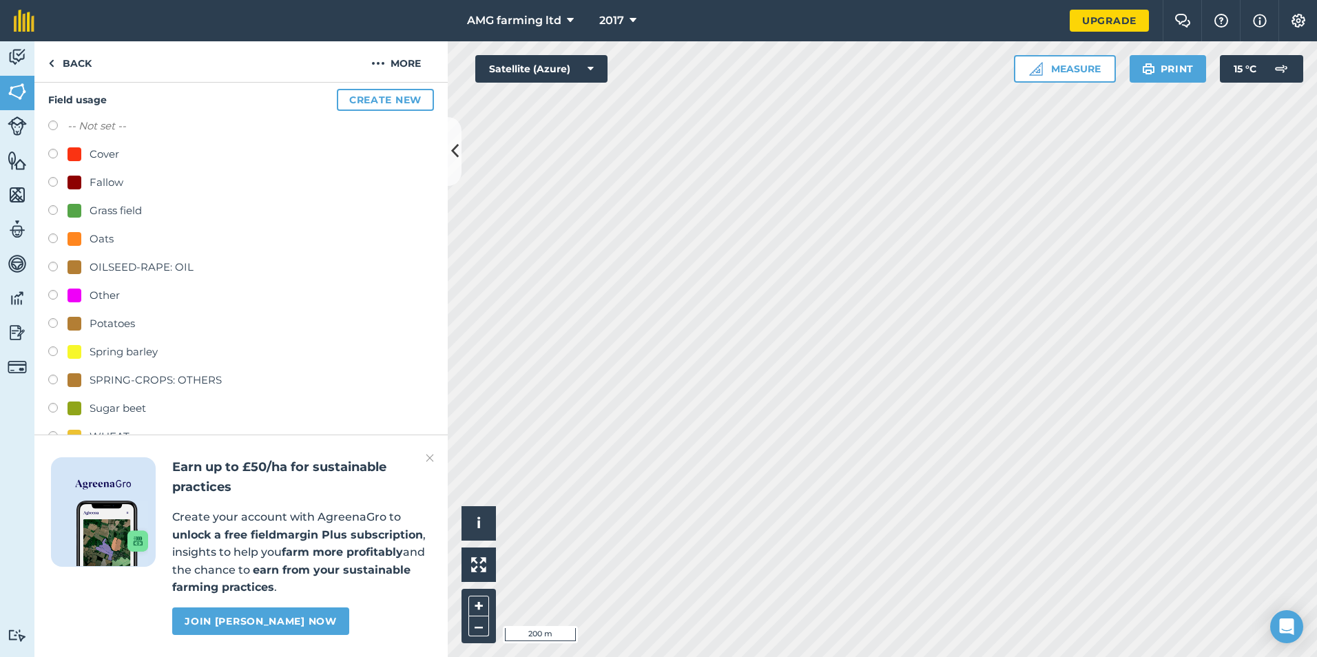
click at [57, 351] on label at bounding box center [57, 354] width 19 height 14
radio input "true"
radio input "false"
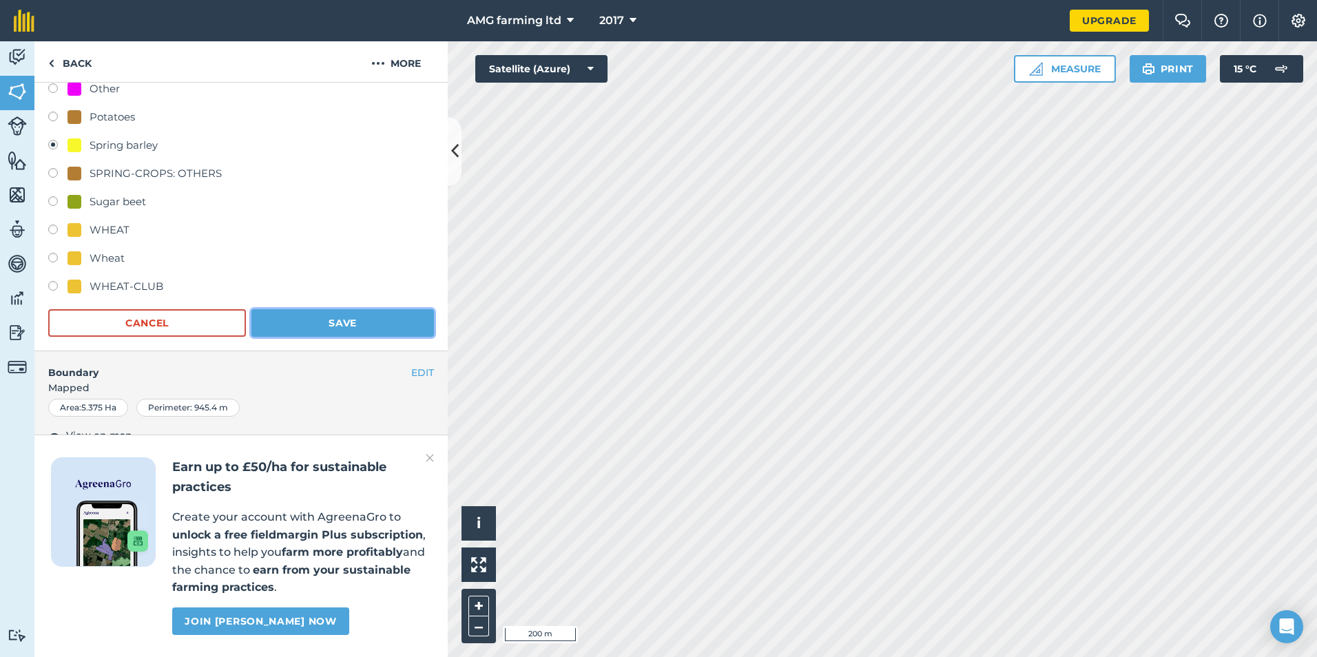
click at [322, 321] on button "Save" at bounding box center [342, 323] width 183 height 28
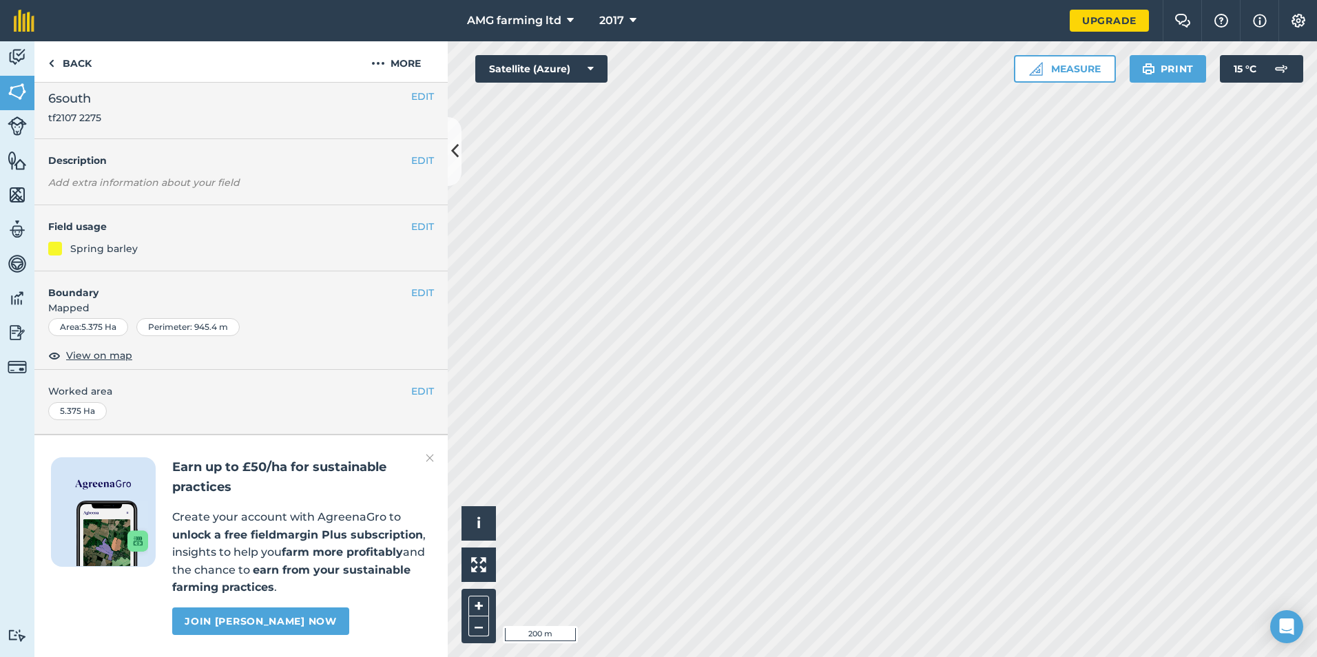
scroll to position [46, 0]
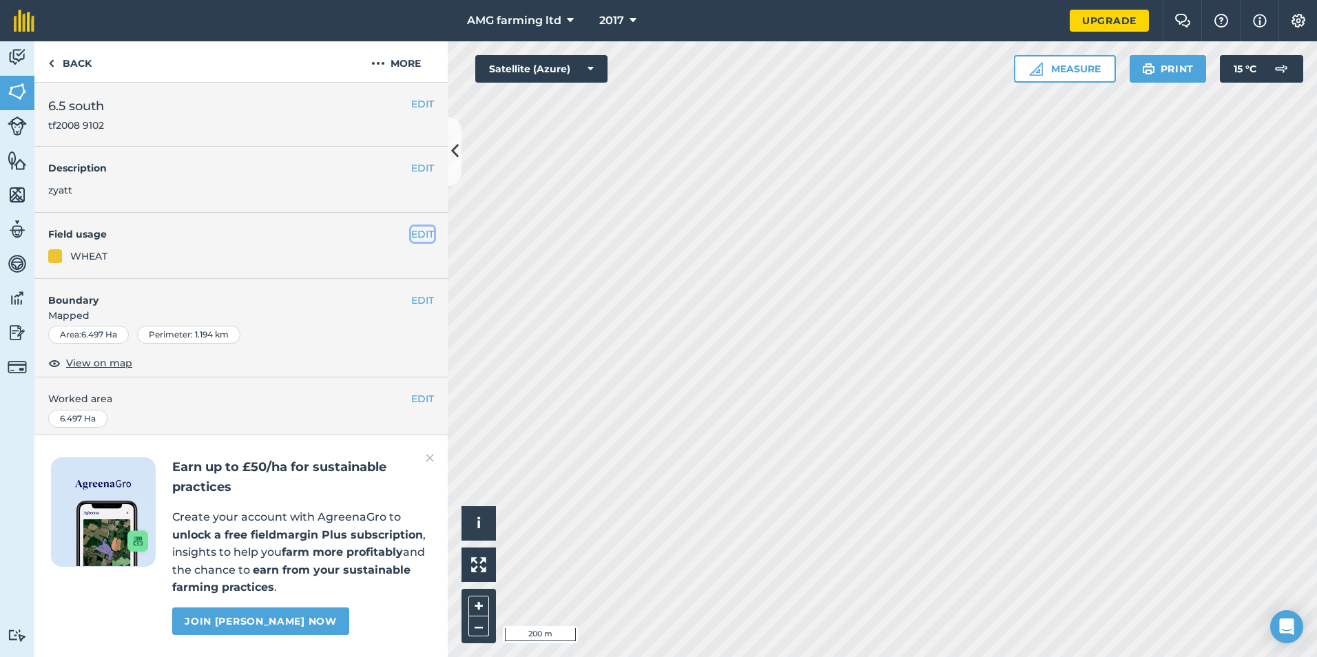
click at [411, 234] on button "EDIT" at bounding box center [422, 234] width 23 height 15
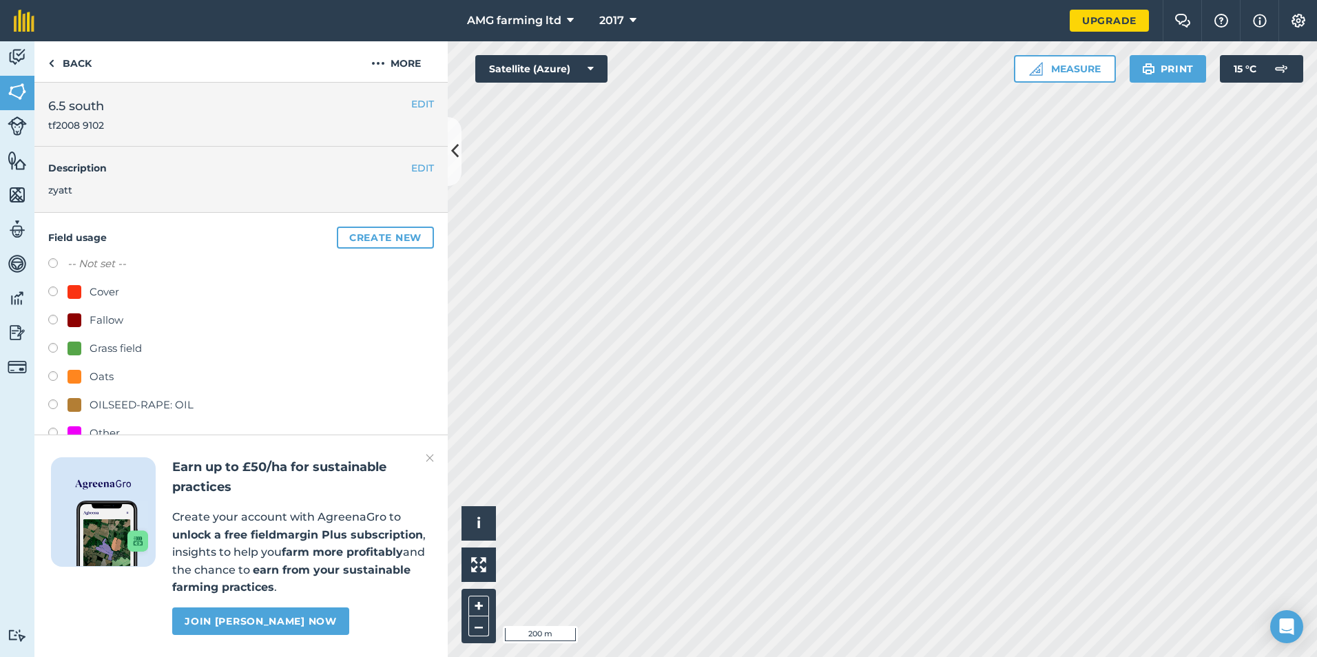
click at [54, 258] on label at bounding box center [57, 265] width 19 height 14
radio input "true"
radio input "false"
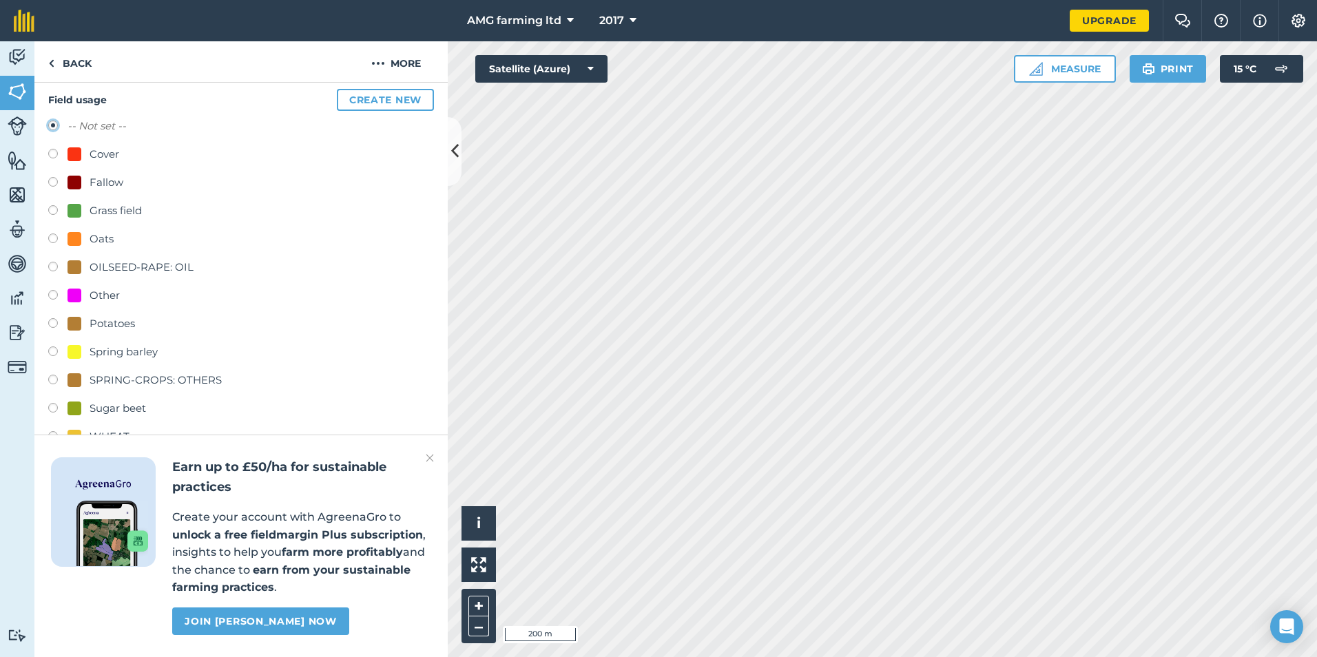
scroll to position [276, 0]
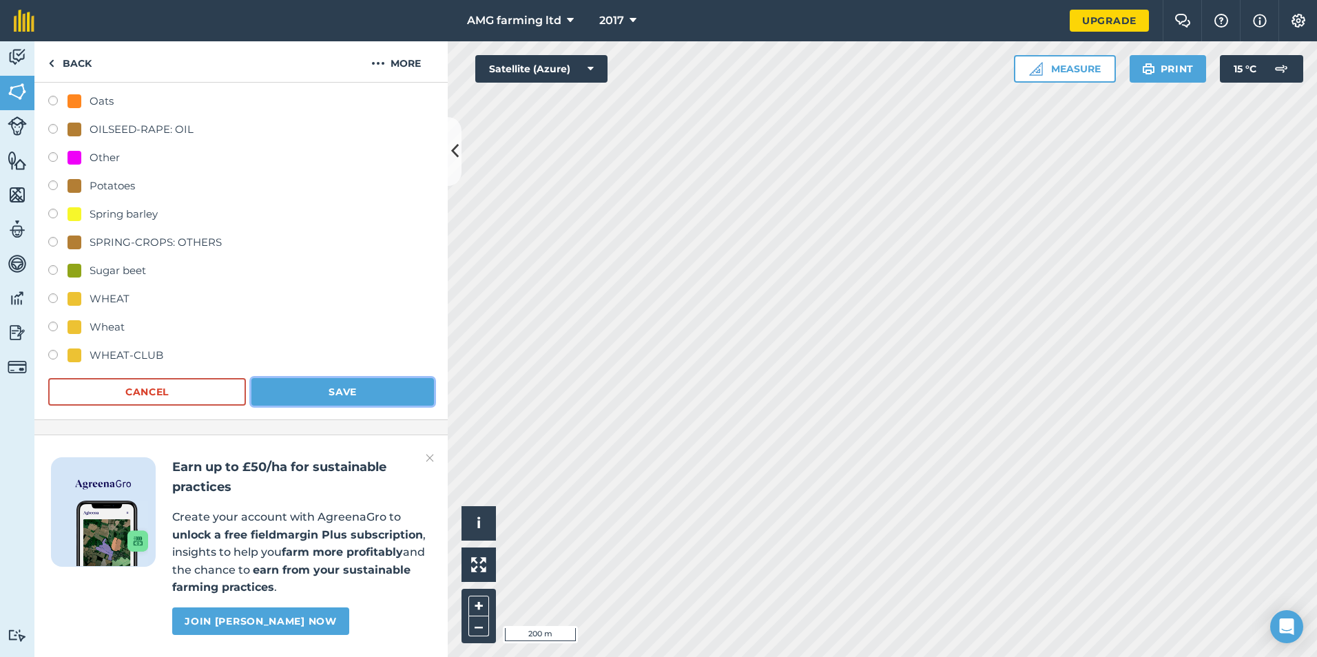
click at [353, 391] on button "Save" at bounding box center [342, 392] width 183 height 28
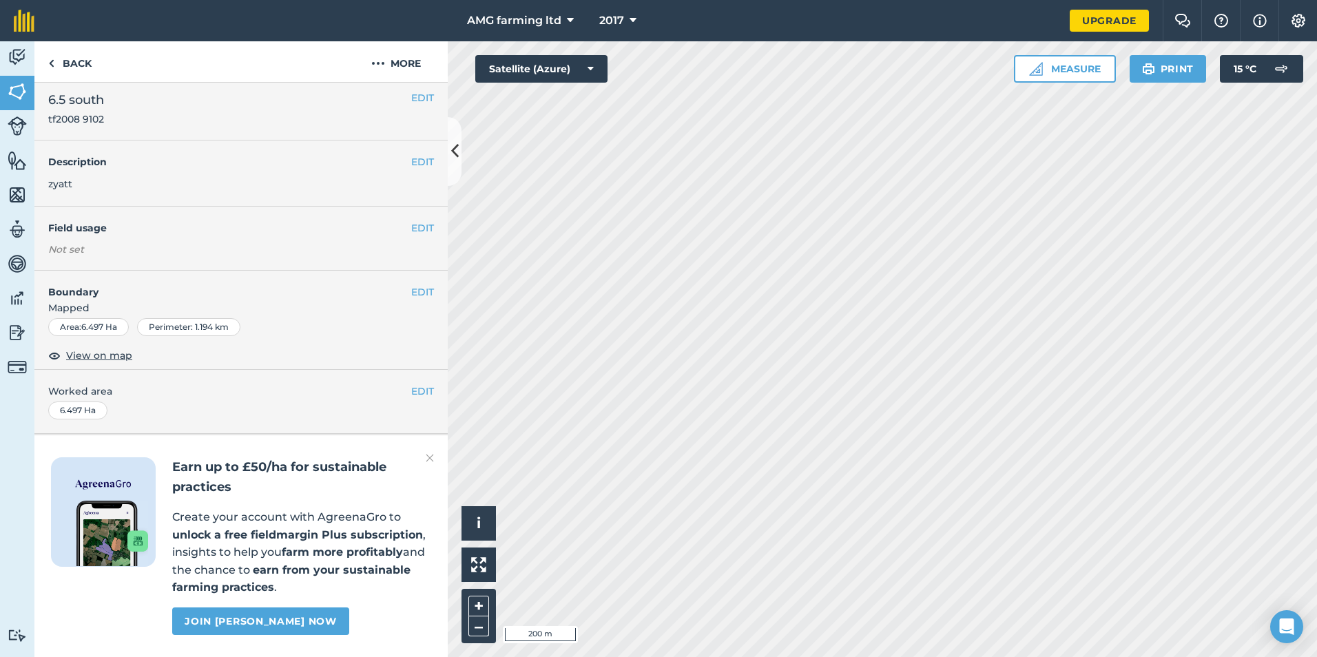
scroll to position [46, 0]
click at [415, 219] on button "EDIT" at bounding box center [422, 226] width 23 height 15
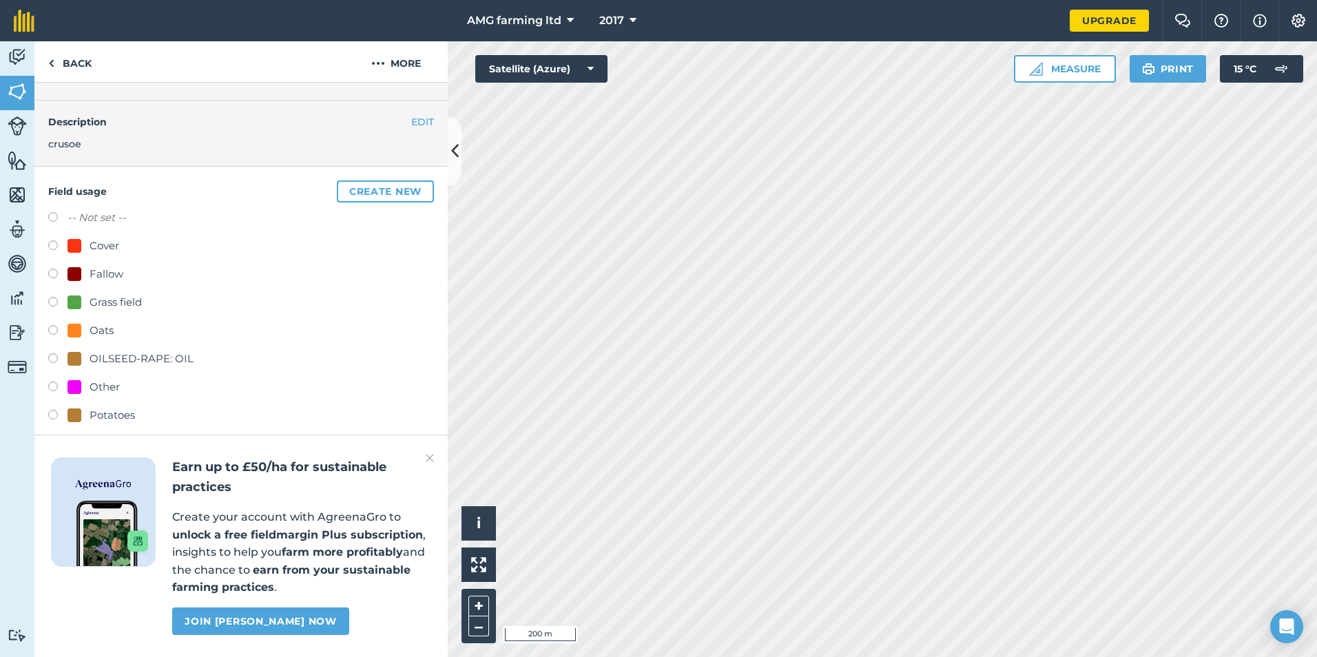
click at [56, 217] on label at bounding box center [57, 219] width 19 height 14
radio input "true"
radio input "false"
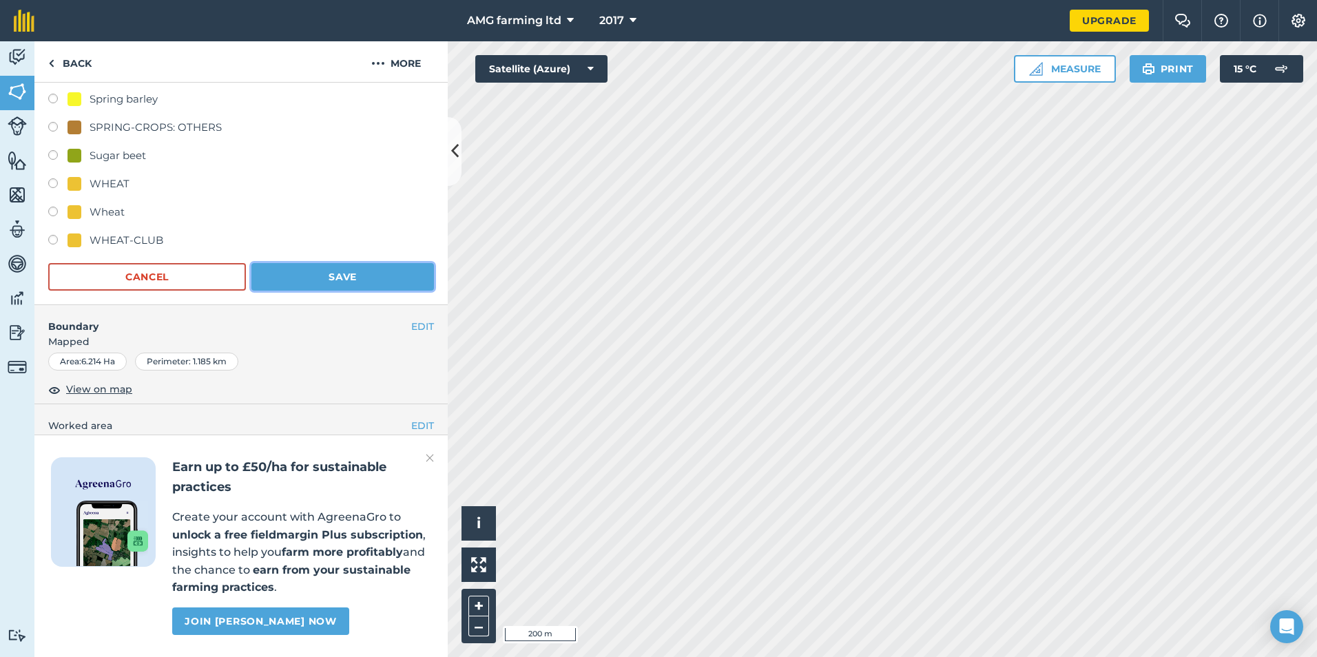
click at [318, 278] on button "Save" at bounding box center [342, 277] width 183 height 28
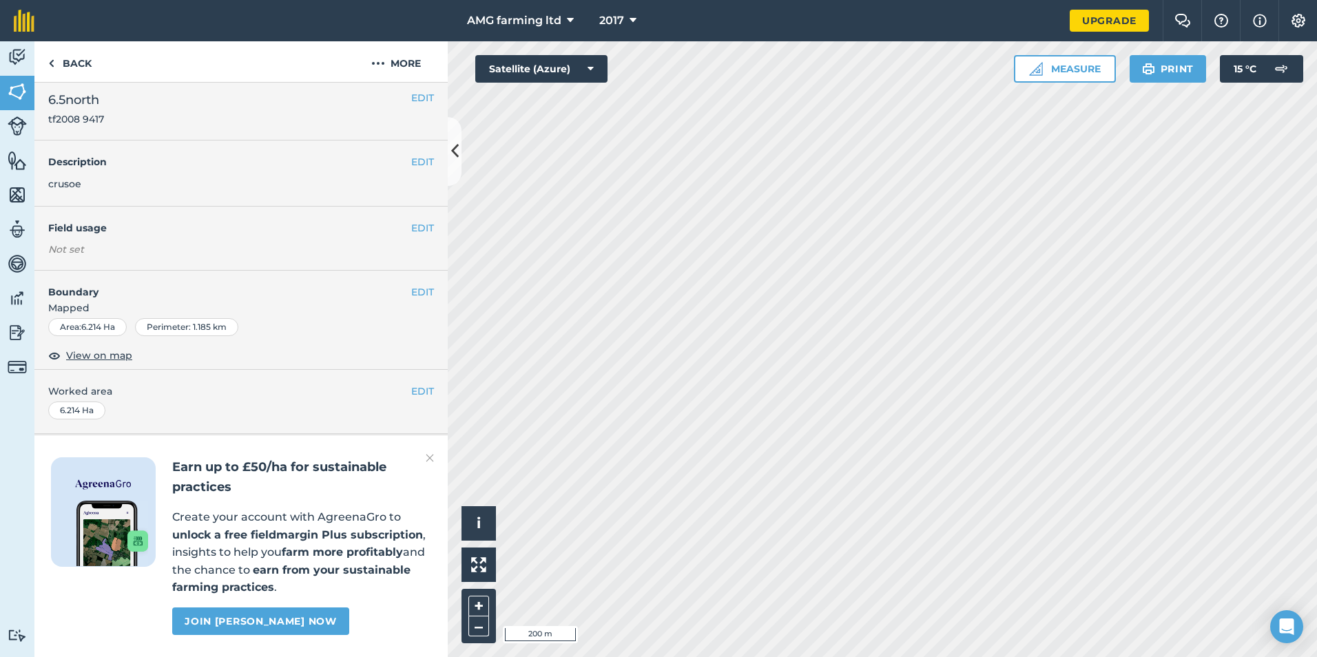
scroll to position [46, 0]
click at [411, 153] on button "EDIT" at bounding box center [422, 160] width 23 height 15
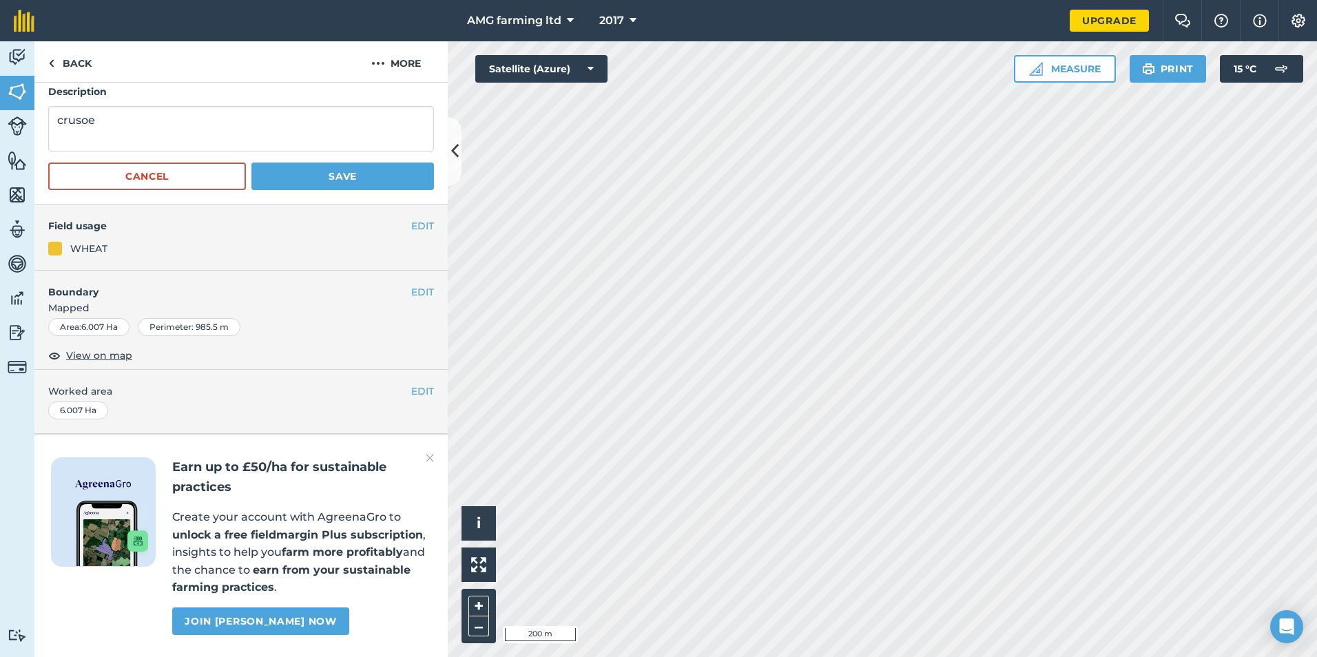
scroll to position [115, 0]
click at [417, 218] on button "EDIT" at bounding box center [422, 225] width 23 height 15
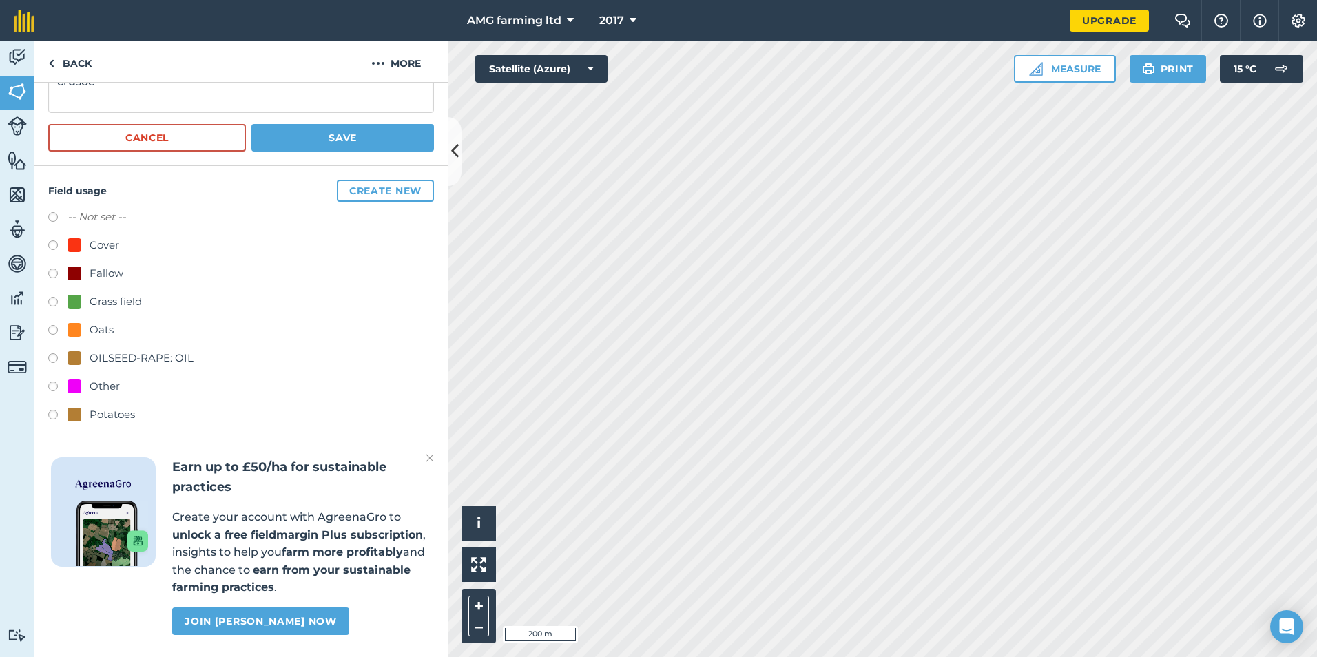
click at [50, 216] on label at bounding box center [57, 219] width 19 height 14
radio input "true"
radio input "false"
click at [333, 143] on button "Save" at bounding box center [342, 138] width 183 height 28
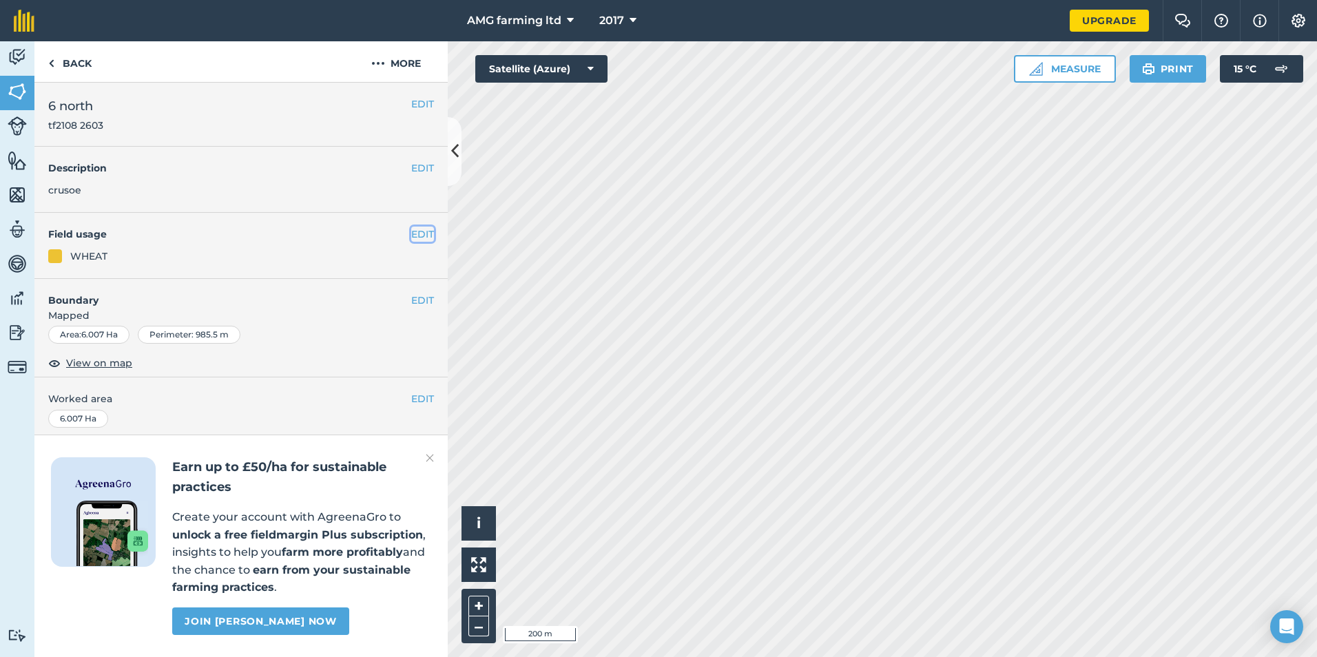
click at [411, 231] on button "EDIT" at bounding box center [422, 234] width 23 height 15
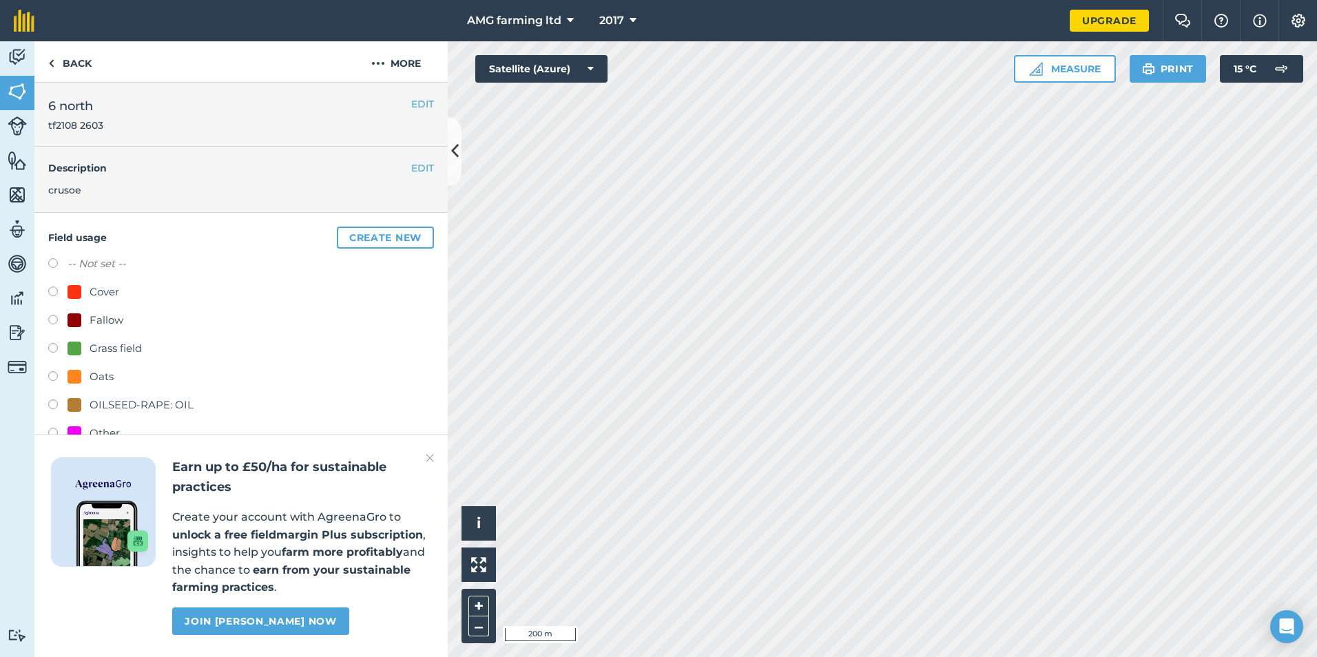
click at [56, 262] on label at bounding box center [57, 265] width 19 height 14
radio input "true"
radio input "false"
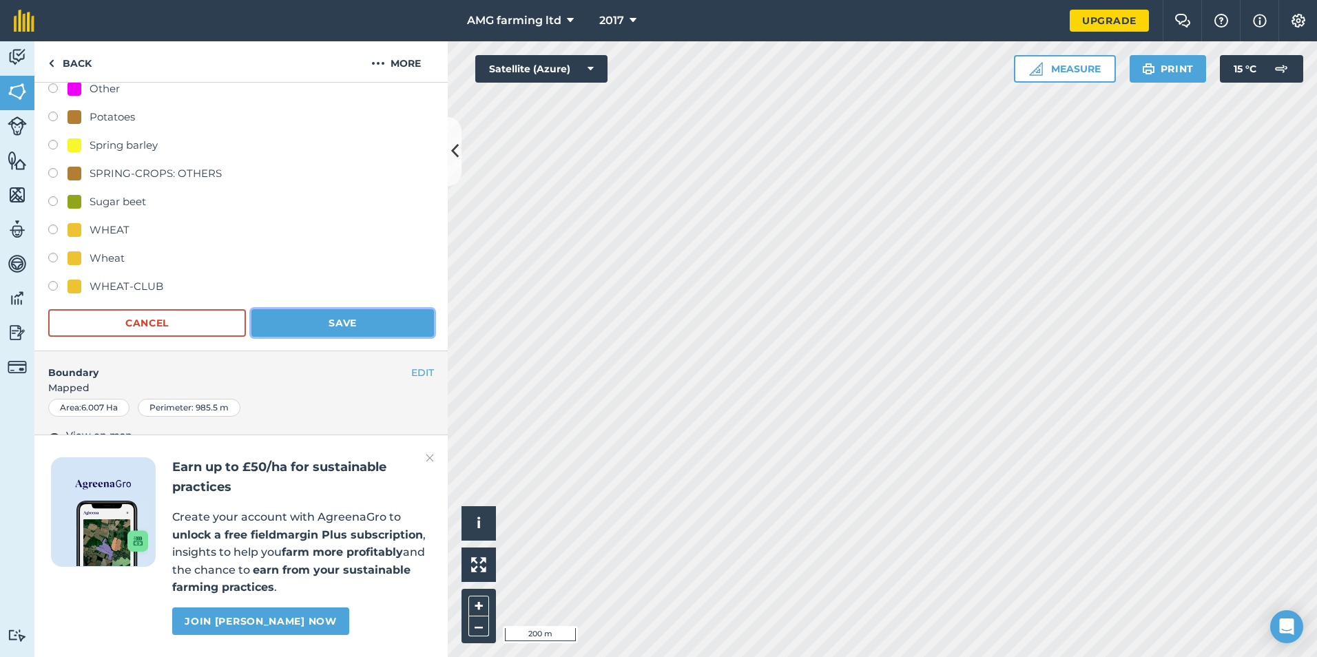
click at [310, 322] on button "Save" at bounding box center [342, 323] width 183 height 28
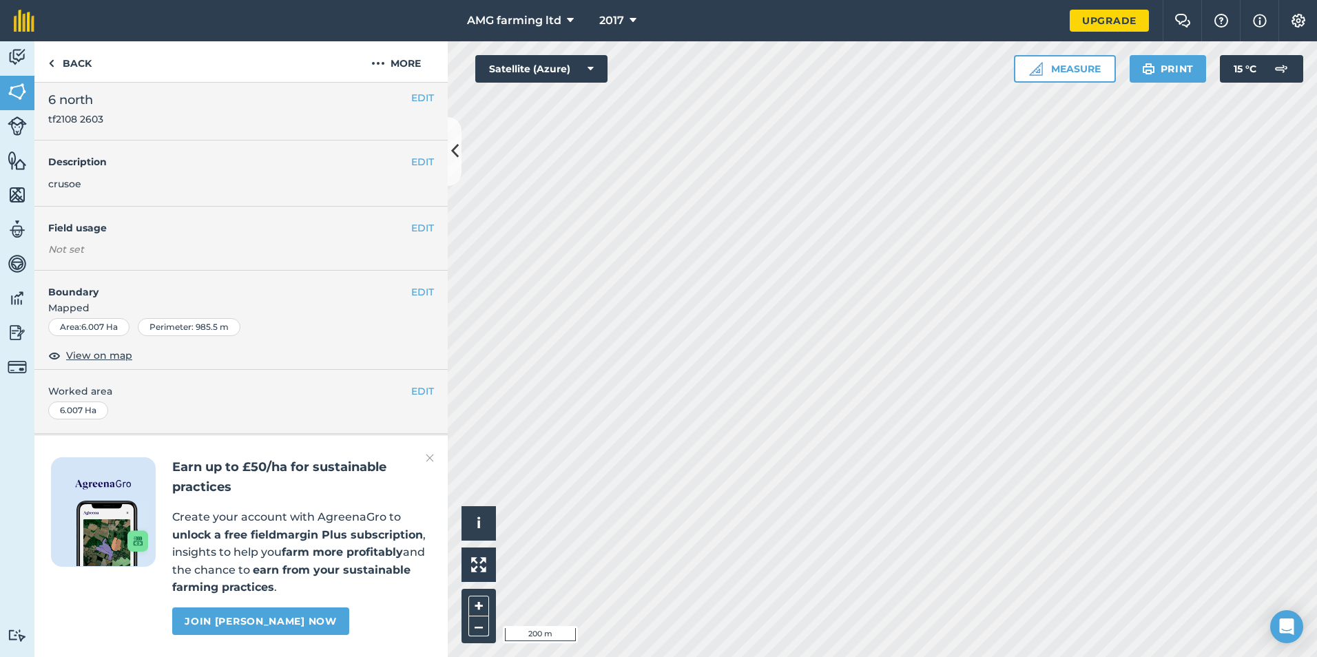
scroll to position [45, 0]
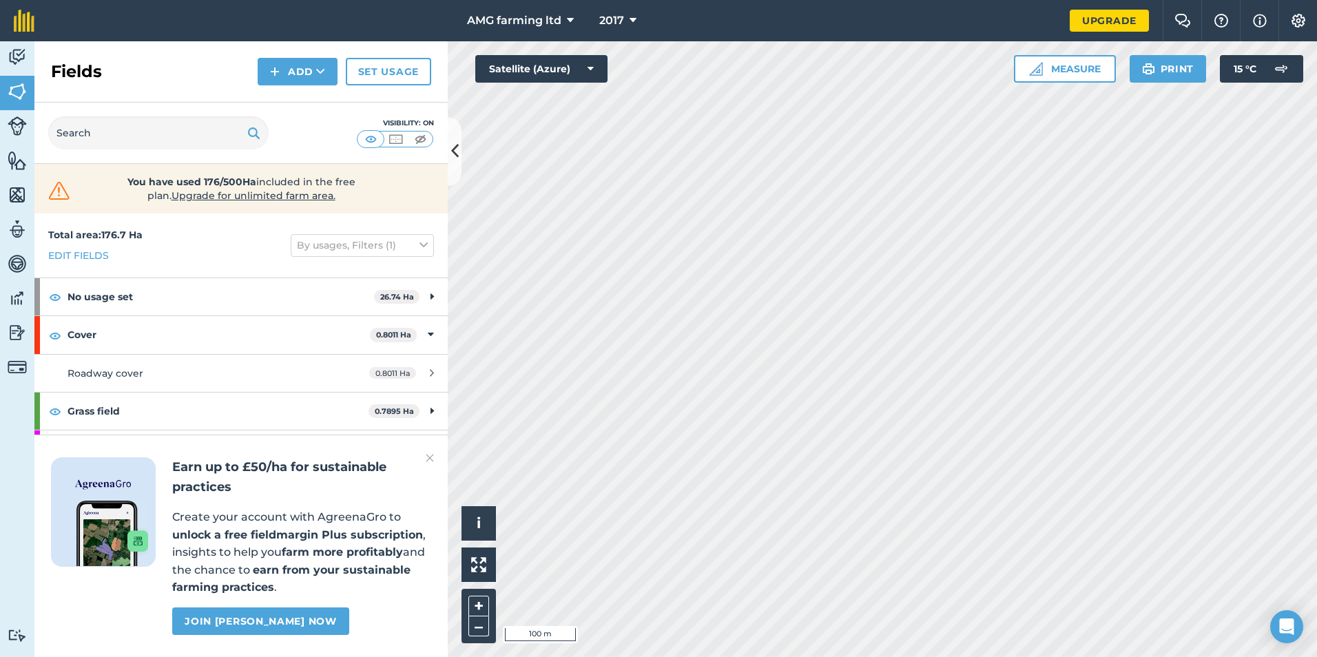
click at [1175, 657] on html "AMG farming ltd 2017 Upgrade Farm Chat Help Info Settings Map printing is not a…" at bounding box center [658, 328] width 1317 height 657
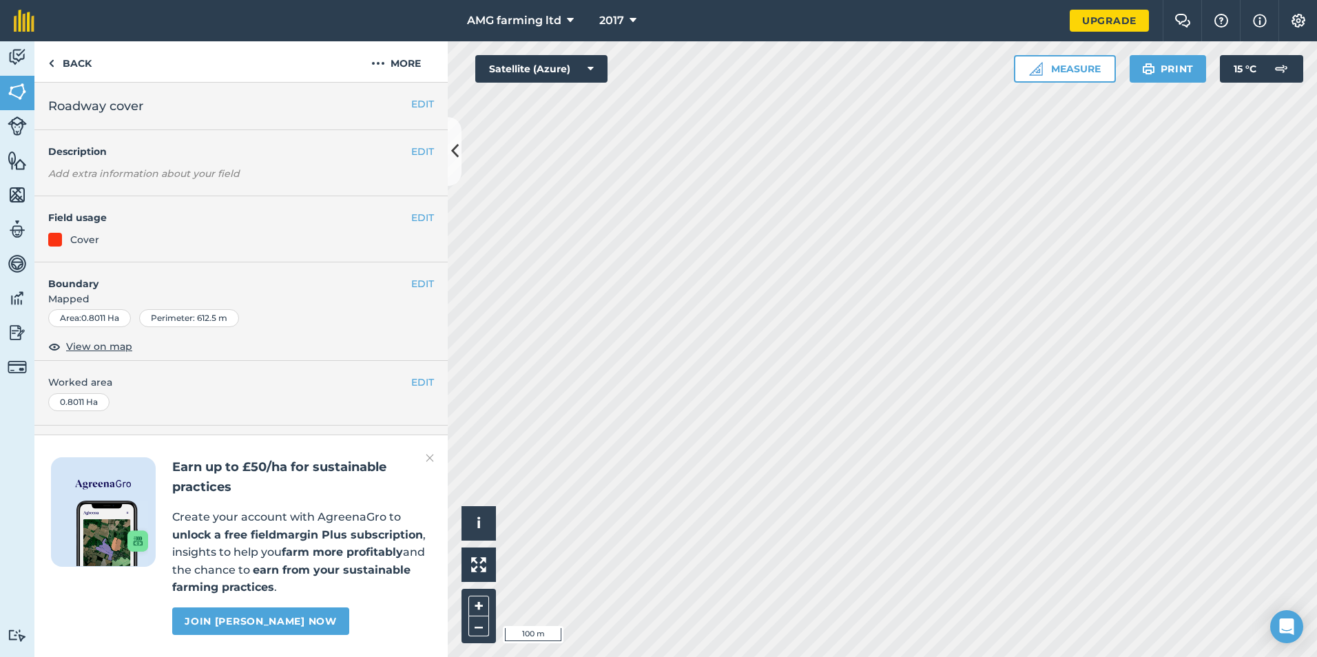
click at [59, 238] on div at bounding box center [55, 240] width 14 height 14
click at [52, 237] on div at bounding box center [55, 240] width 14 height 14
click at [56, 242] on div at bounding box center [55, 240] width 14 height 14
click at [424, 214] on button "EDIT" at bounding box center [422, 217] width 23 height 15
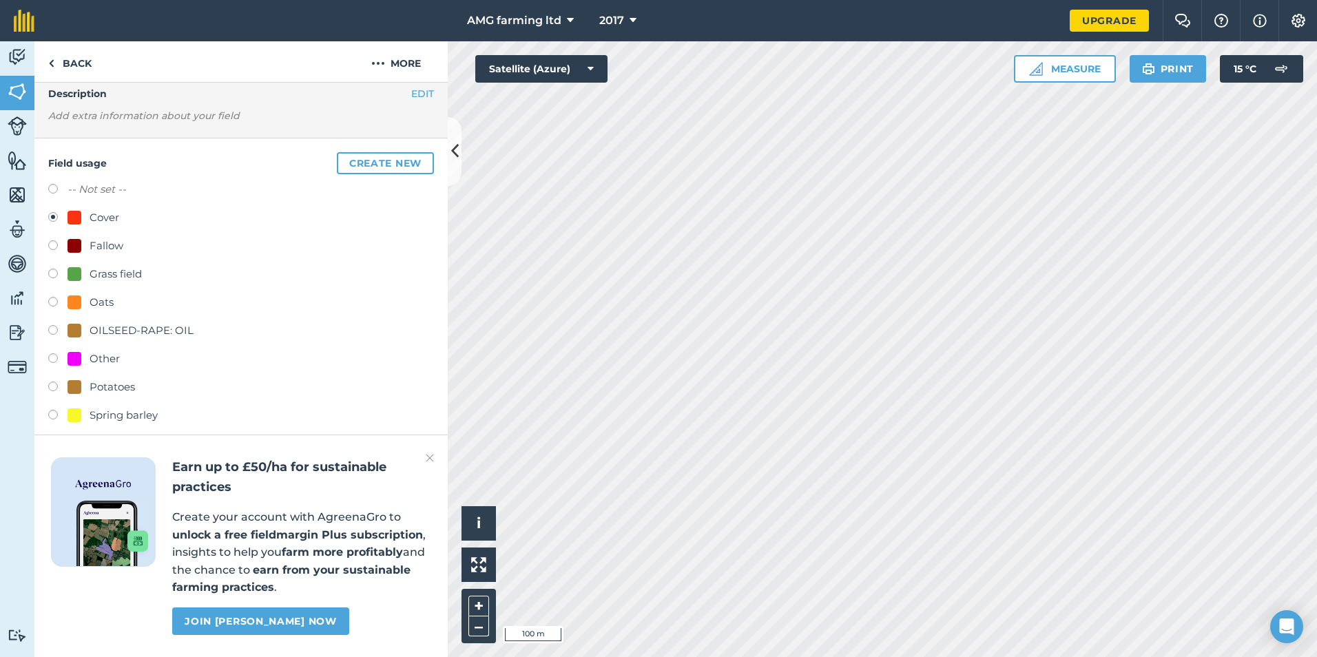
scroll to position [138, 0]
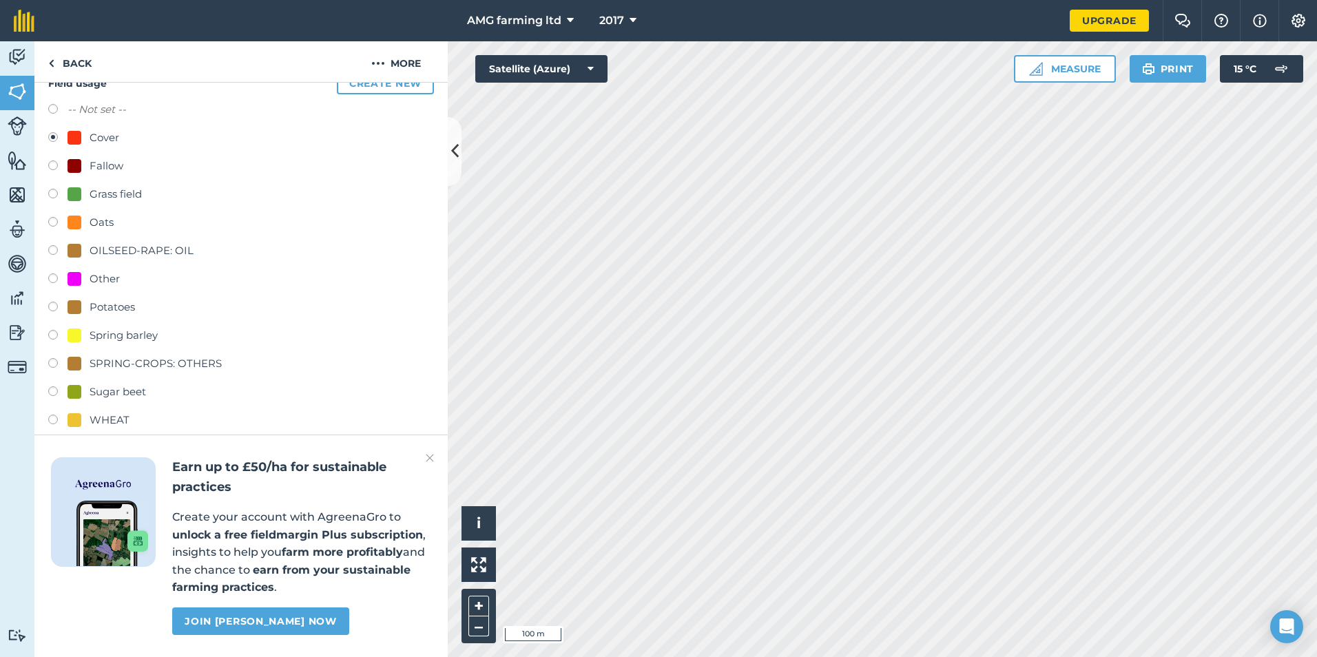
click at [52, 332] on label at bounding box center [57, 337] width 19 height 14
radio input "true"
radio input "false"
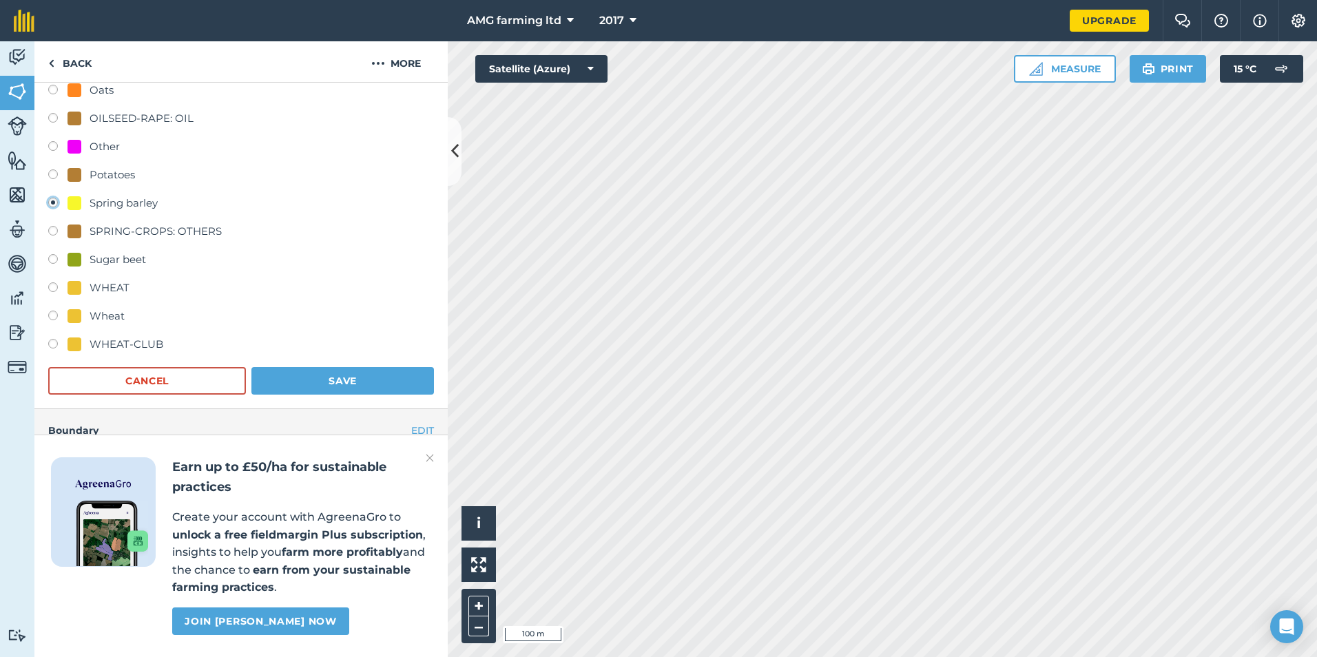
scroll to position [276, 0]
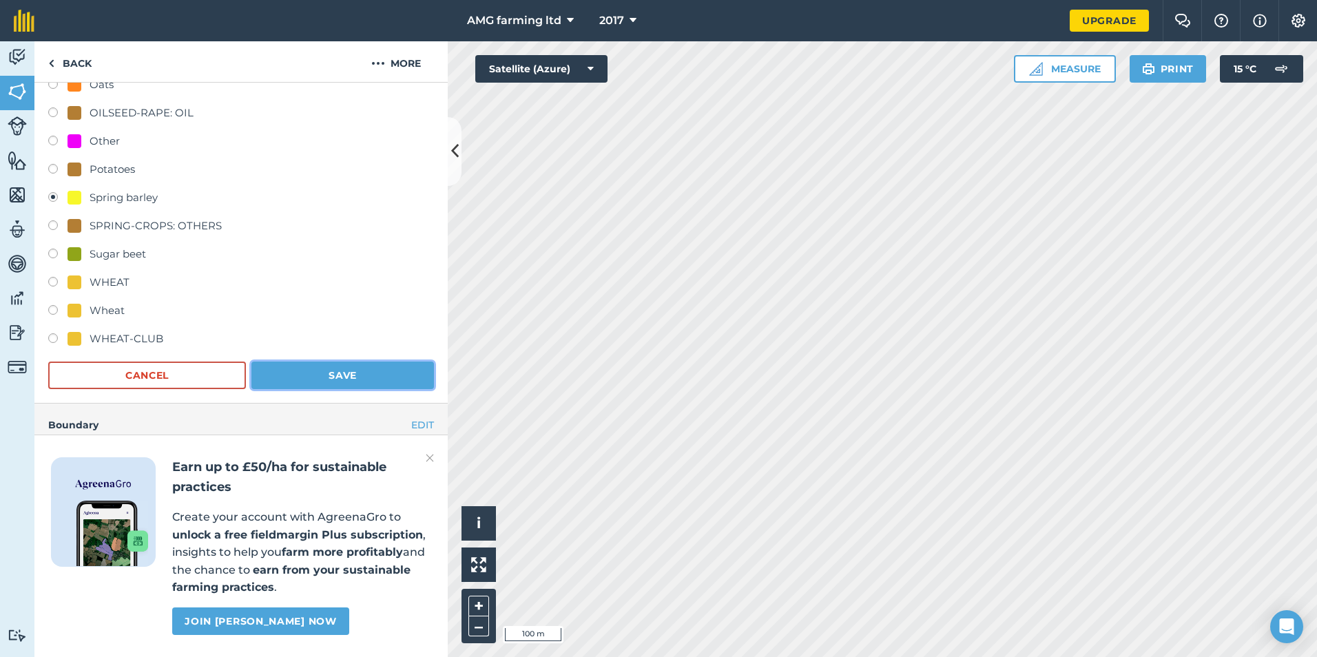
click at [339, 367] on button "Save" at bounding box center [342, 376] width 183 height 28
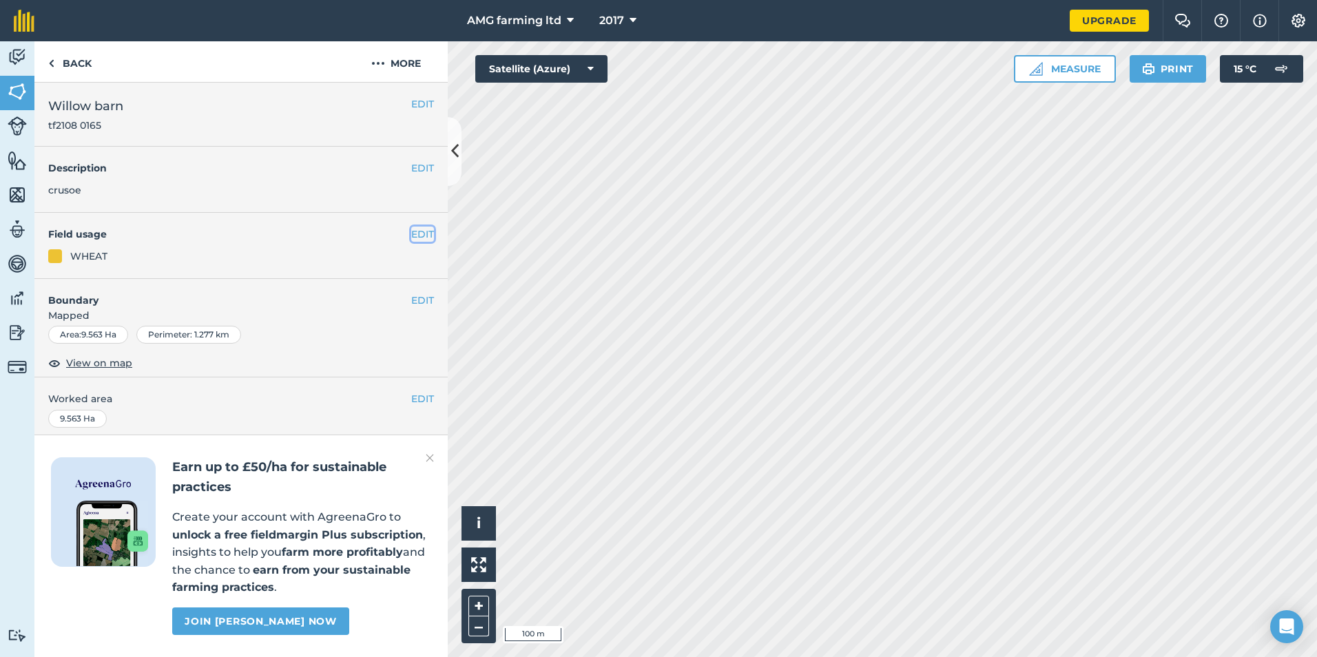
click at [411, 233] on button "EDIT" at bounding box center [422, 234] width 23 height 15
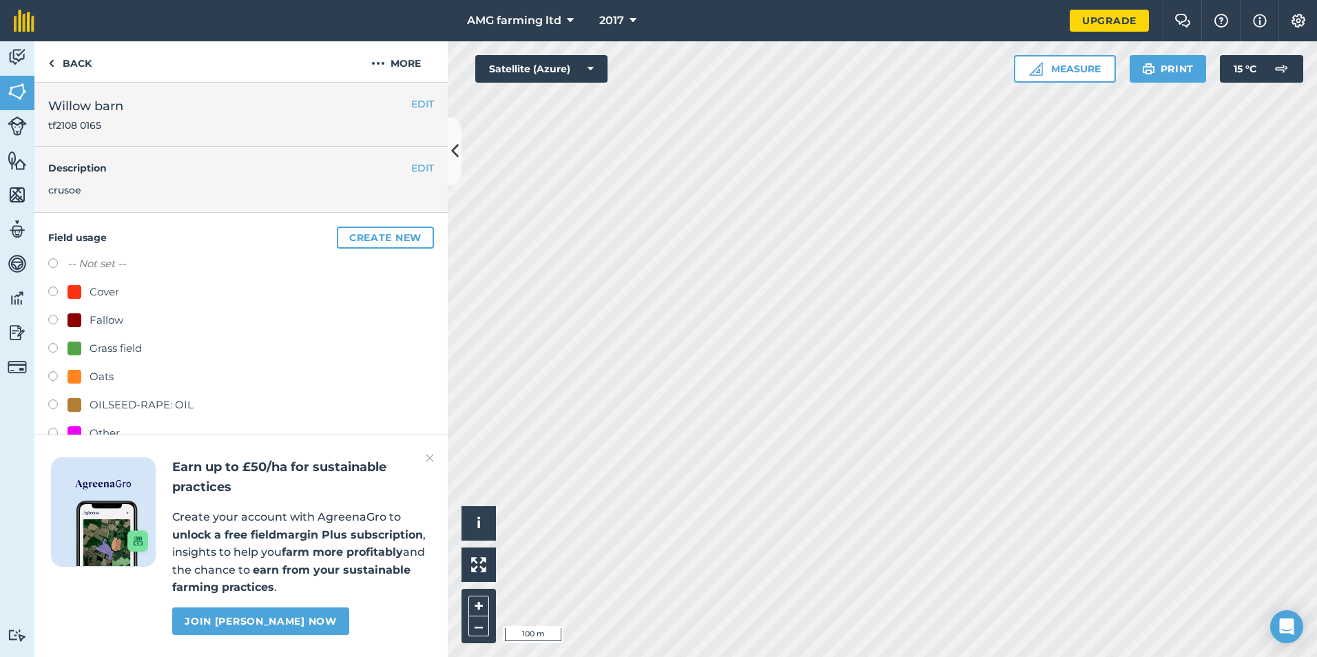
scroll to position [207, 0]
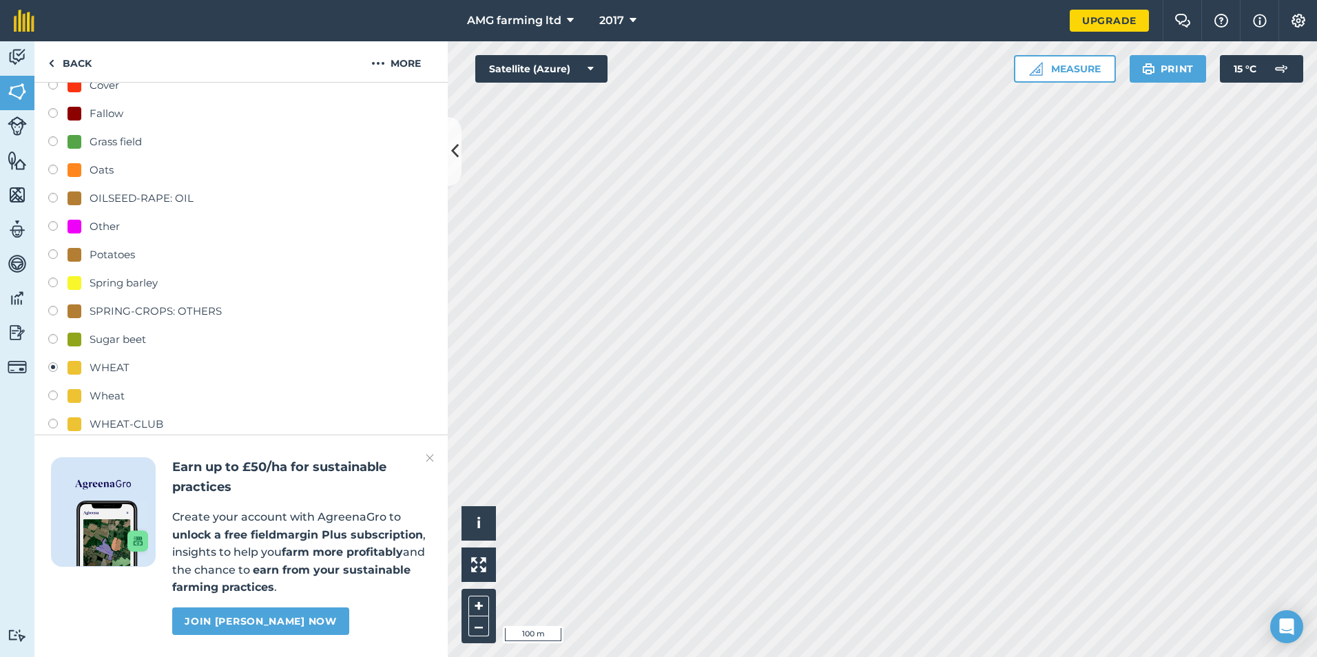
click at [55, 280] on label at bounding box center [57, 285] width 19 height 14
radio input "true"
radio input "false"
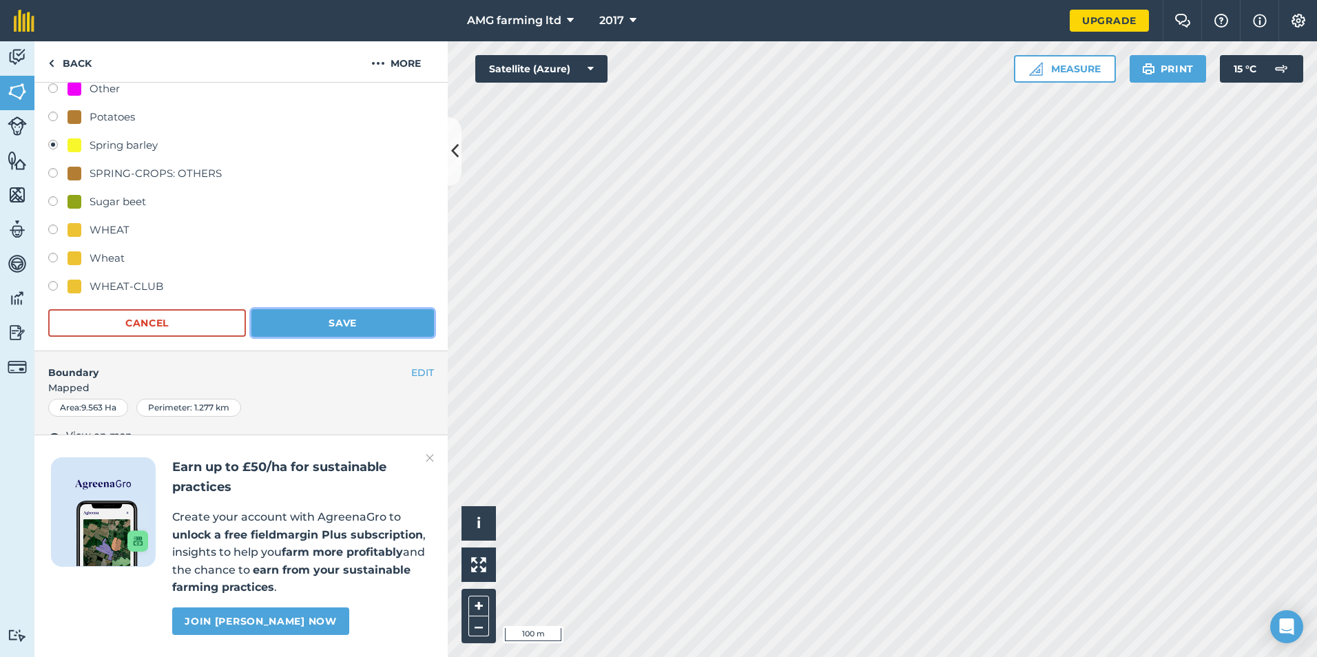
click at [288, 313] on button "Save" at bounding box center [342, 323] width 183 height 28
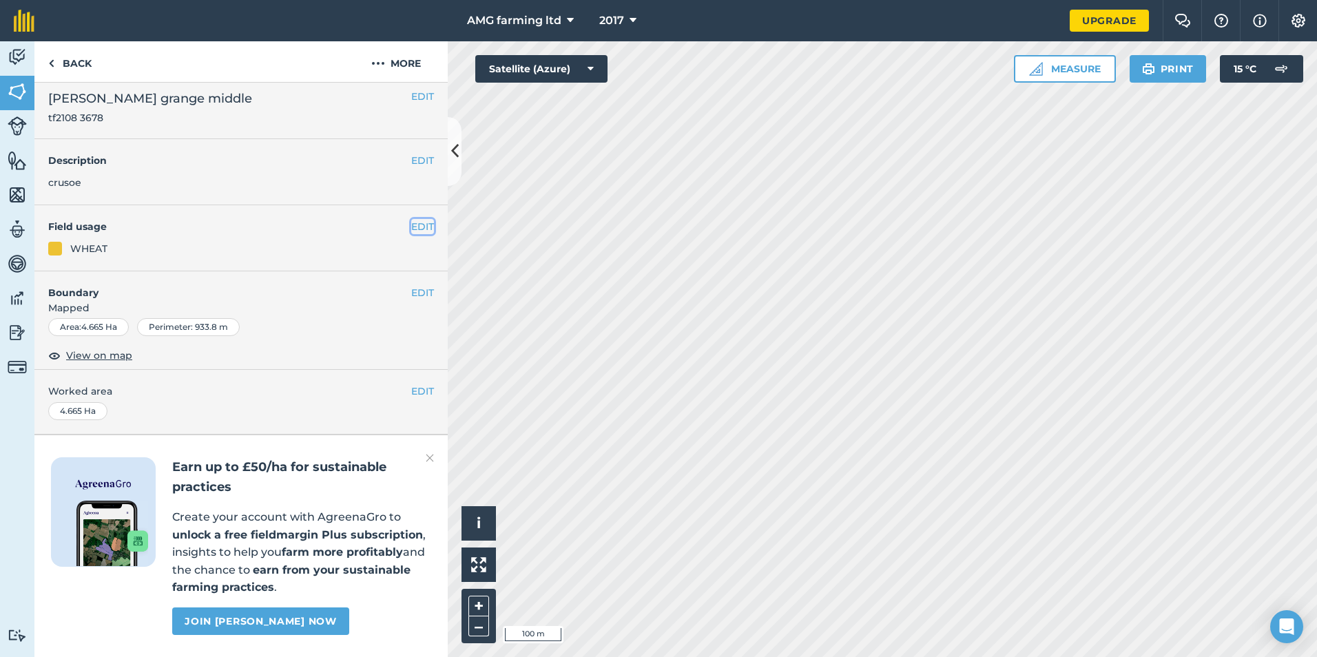
click at [412, 219] on button "EDIT" at bounding box center [422, 226] width 23 height 15
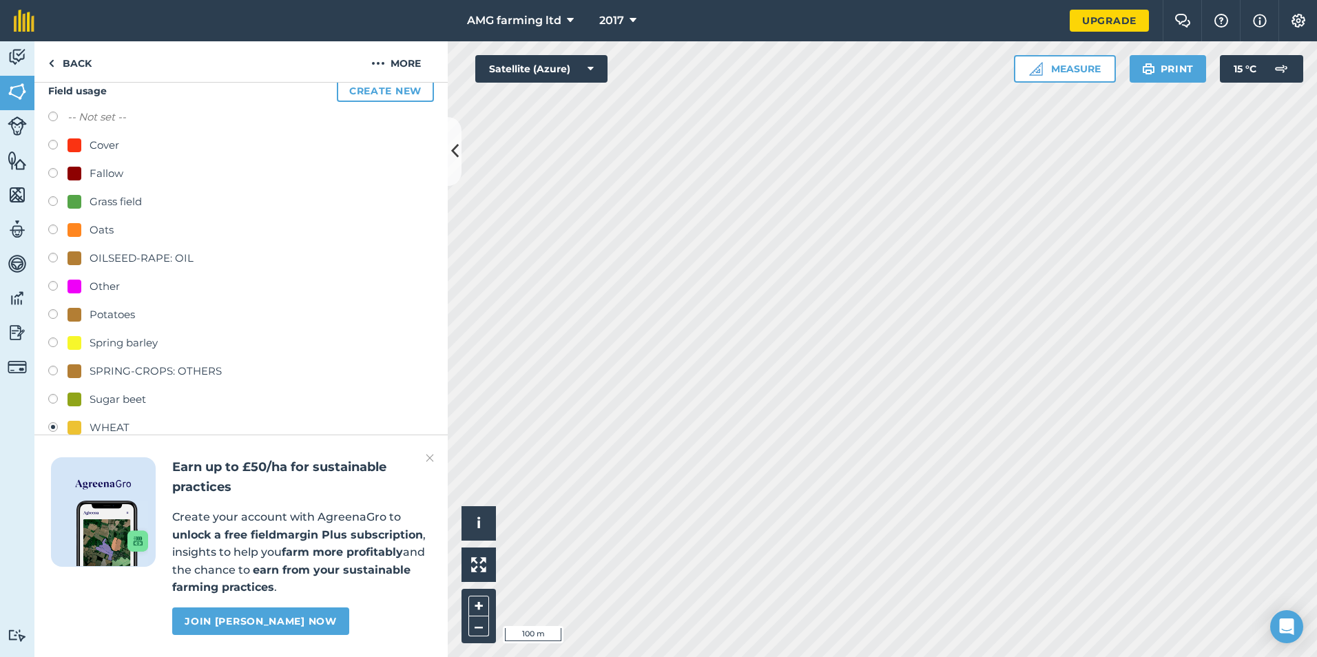
scroll to position [253, 0]
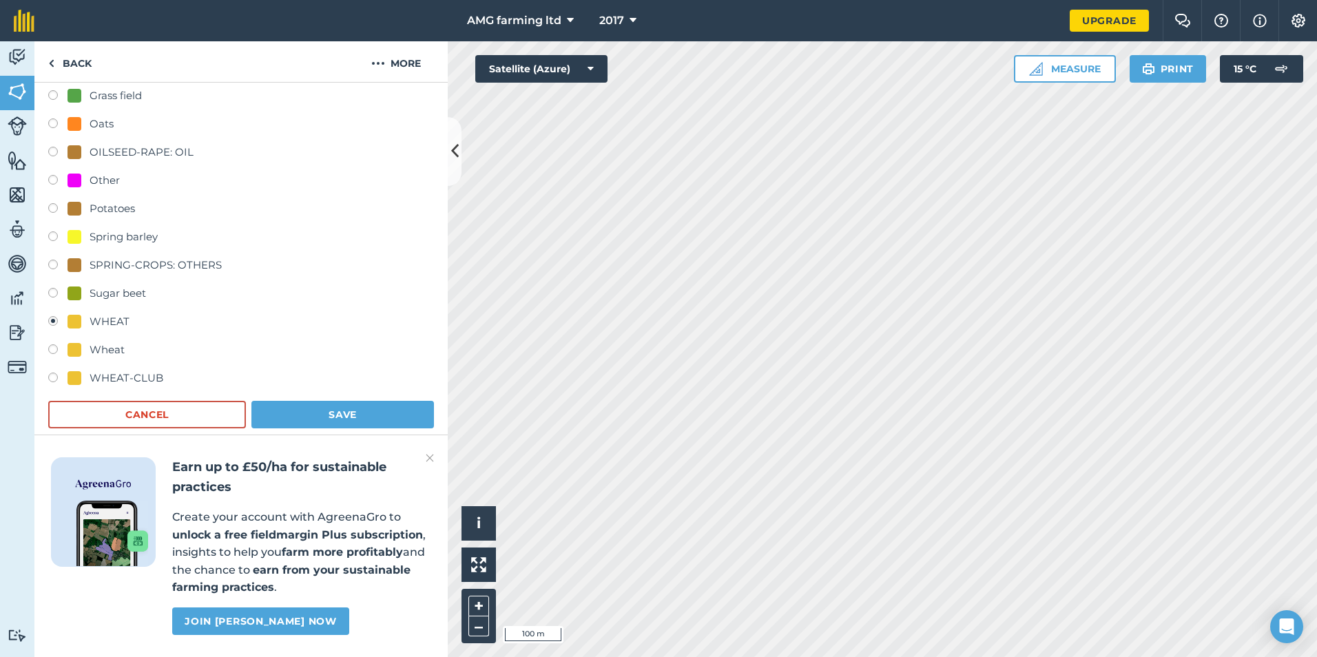
click at [56, 238] on label at bounding box center [57, 238] width 19 height 14
radio input "true"
radio input "false"
click at [331, 412] on button "Save" at bounding box center [342, 415] width 183 height 28
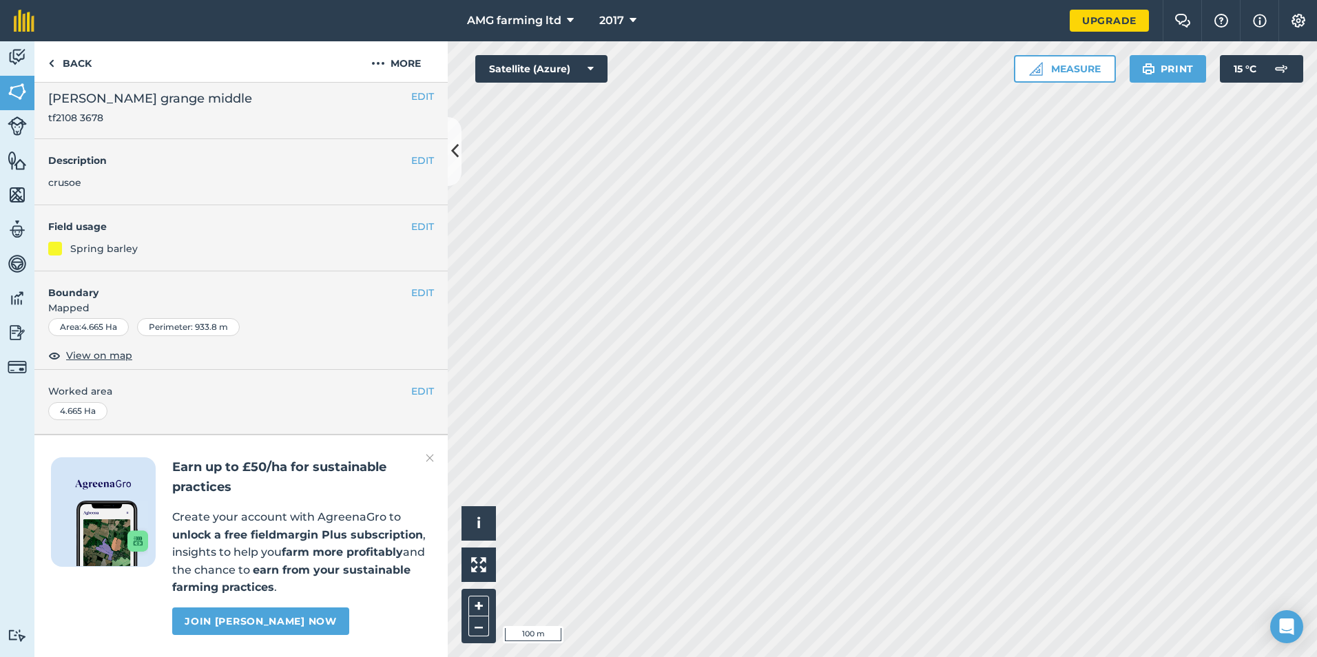
scroll to position [46, 0]
click at [411, 219] on button "EDIT" at bounding box center [422, 226] width 23 height 15
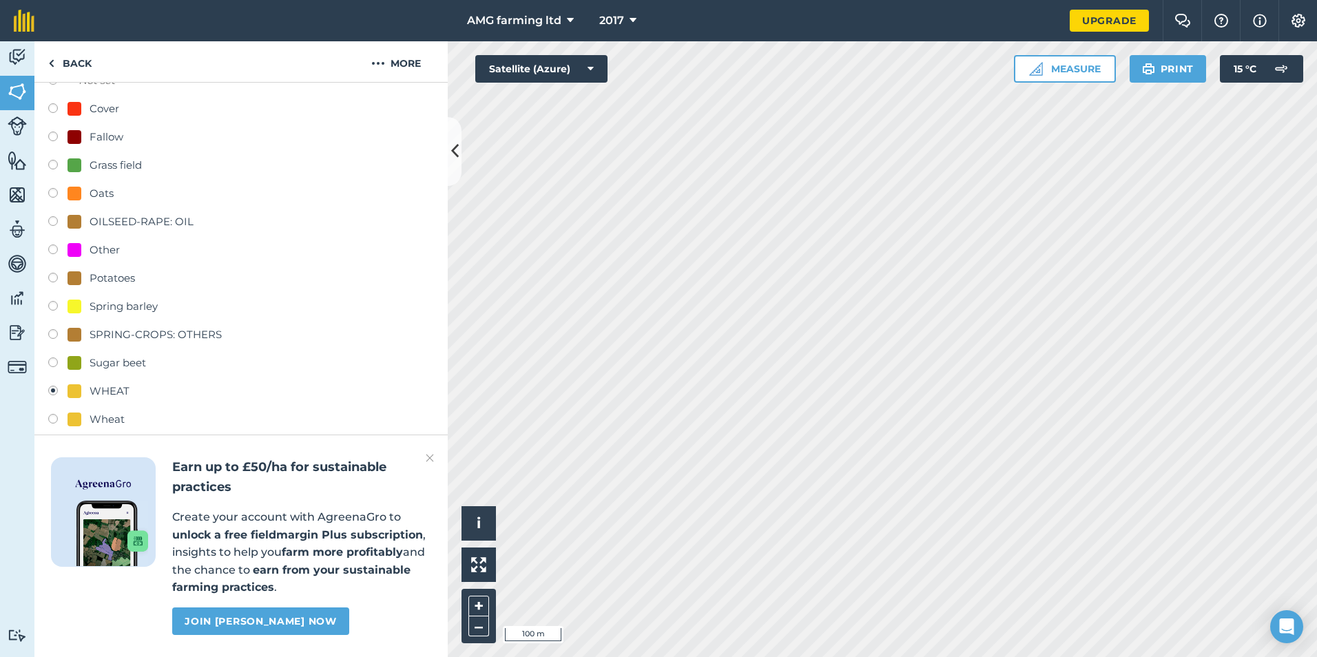
scroll to position [184, 0]
click at [49, 308] on label at bounding box center [57, 307] width 19 height 14
radio input "true"
radio input "false"
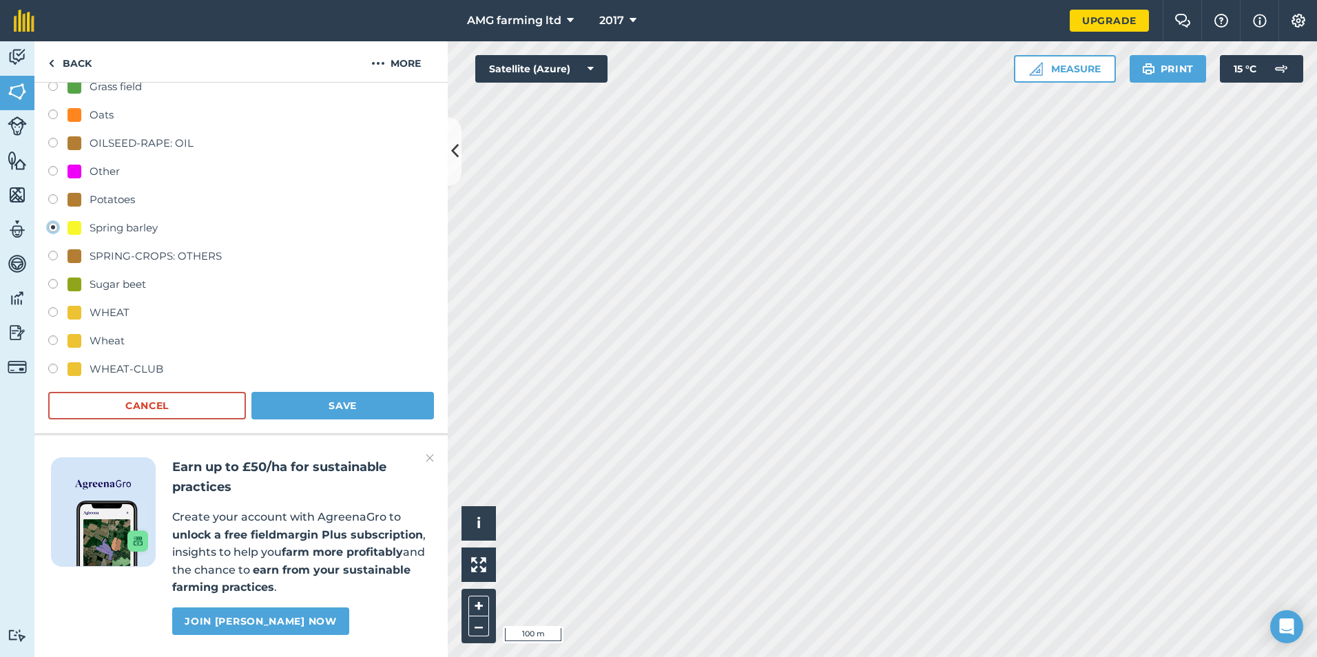
scroll to position [391, 0]
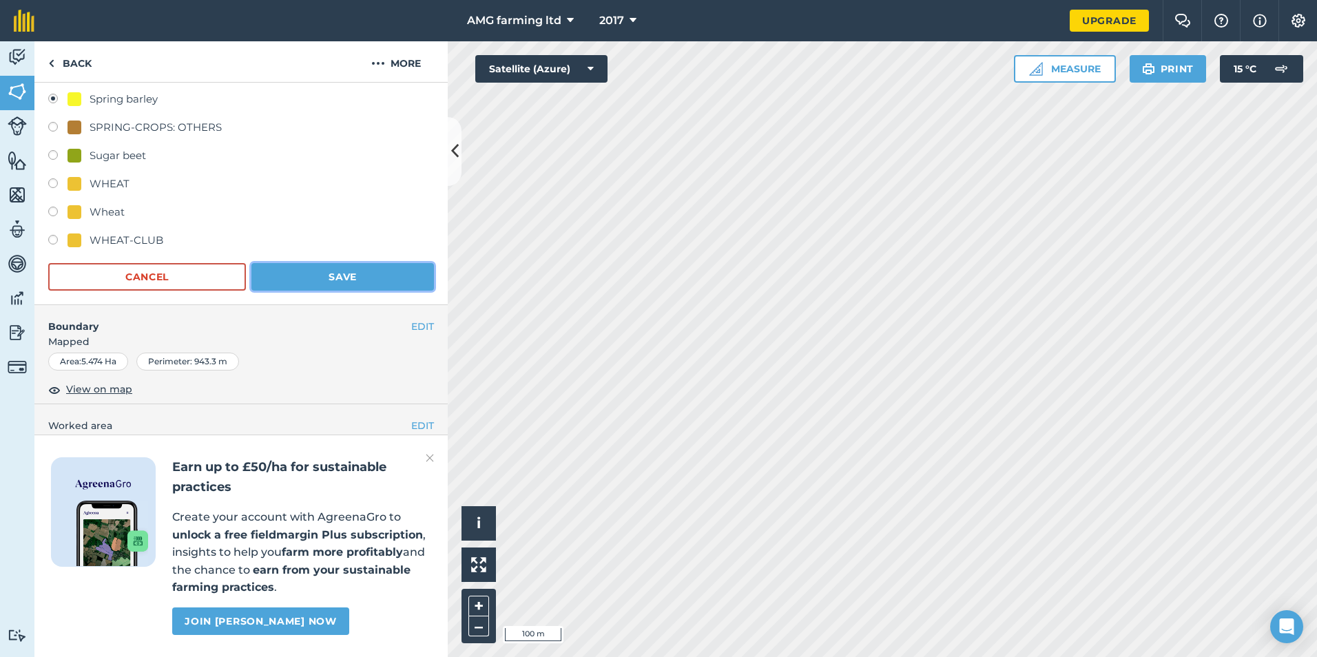
click at [313, 282] on button "Save" at bounding box center [342, 277] width 183 height 28
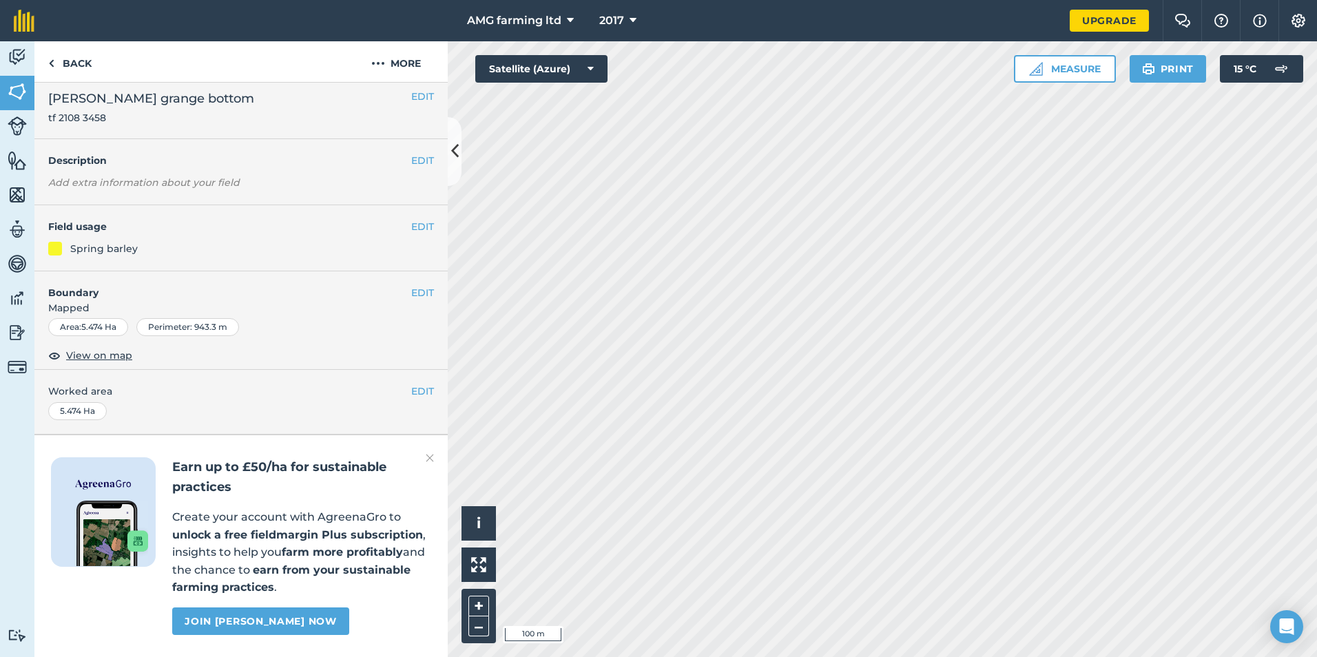
scroll to position [46, 0]
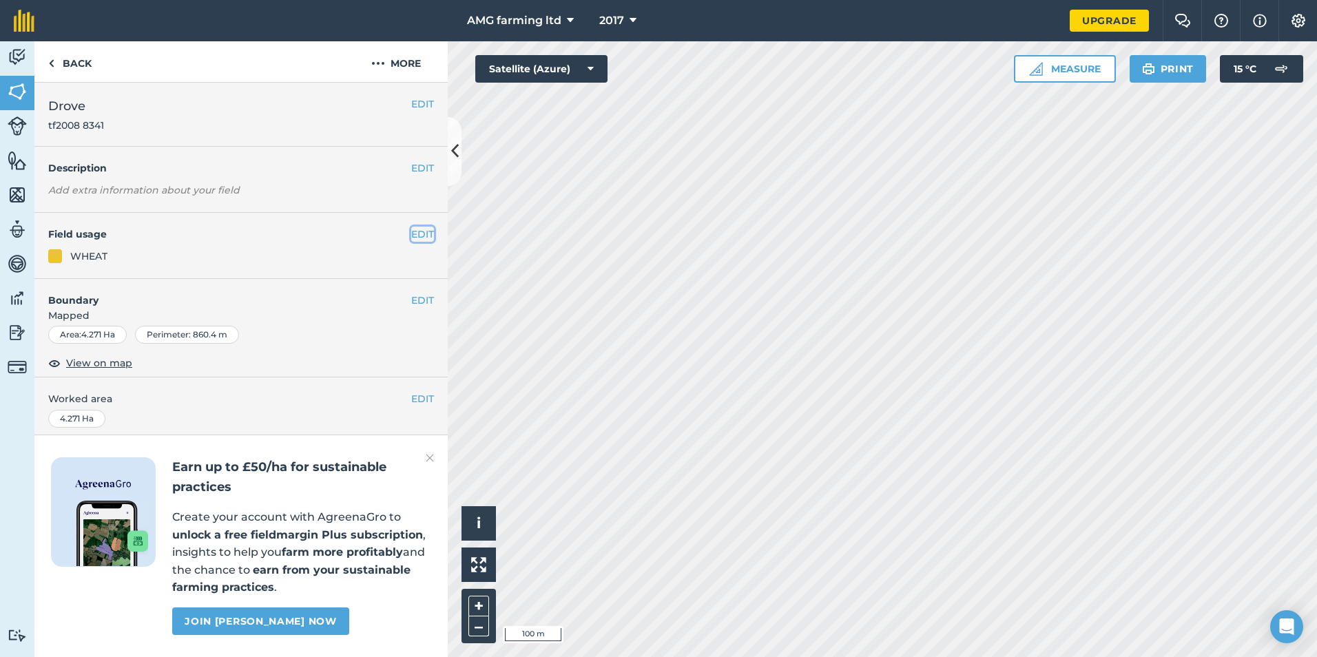
click at [411, 236] on button "EDIT" at bounding box center [422, 234] width 23 height 15
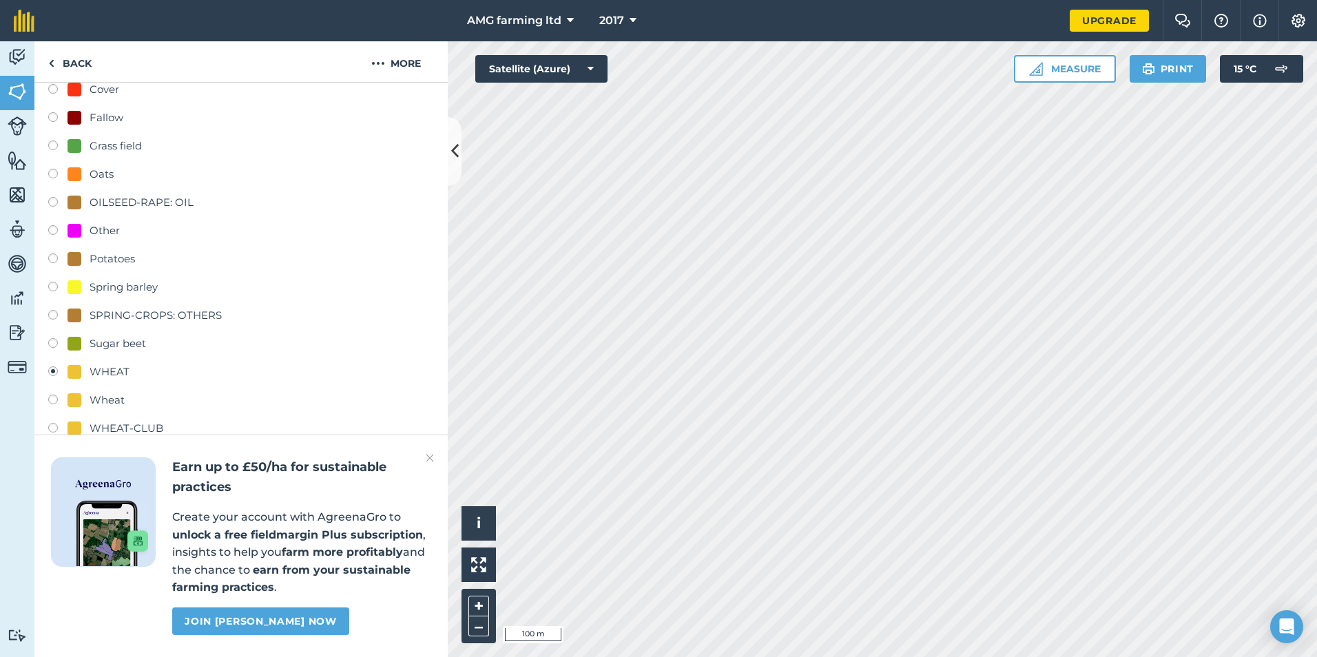
scroll to position [207, 0]
click at [48, 277] on div "Spring barley" at bounding box center [241, 285] width 386 height 20
click at [59, 285] on label at bounding box center [57, 285] width 19 height 14
radio input "true"
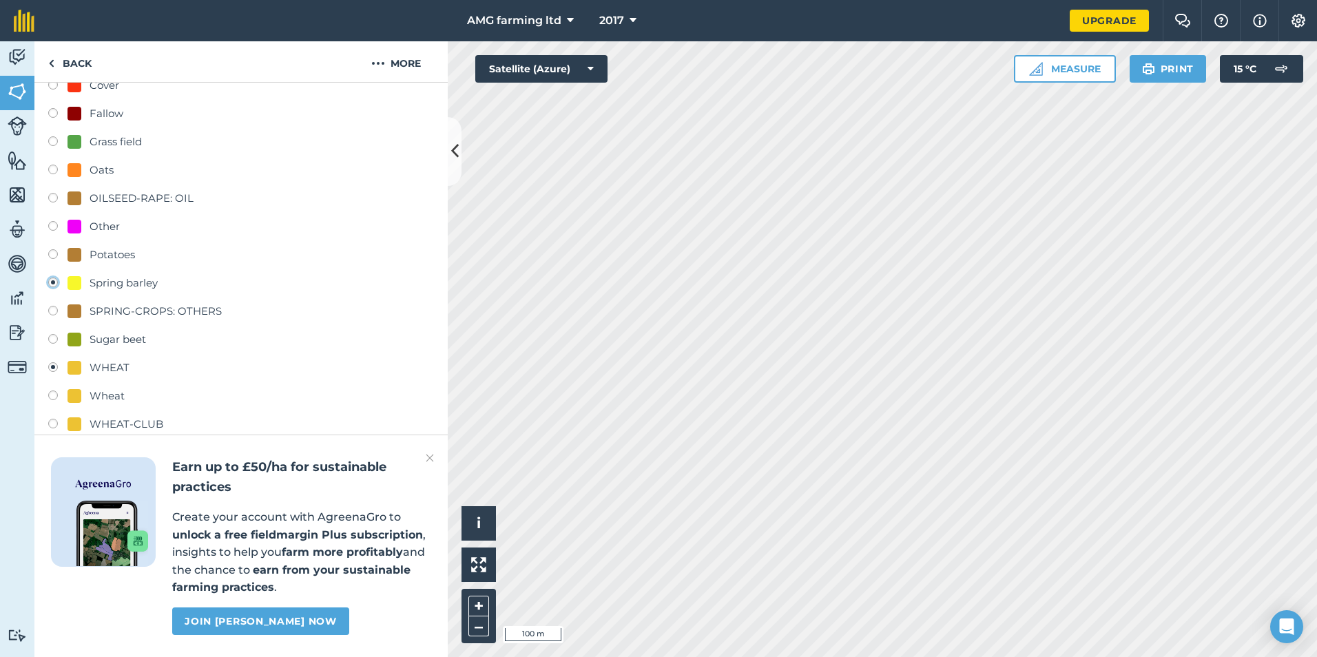
radio input "false"
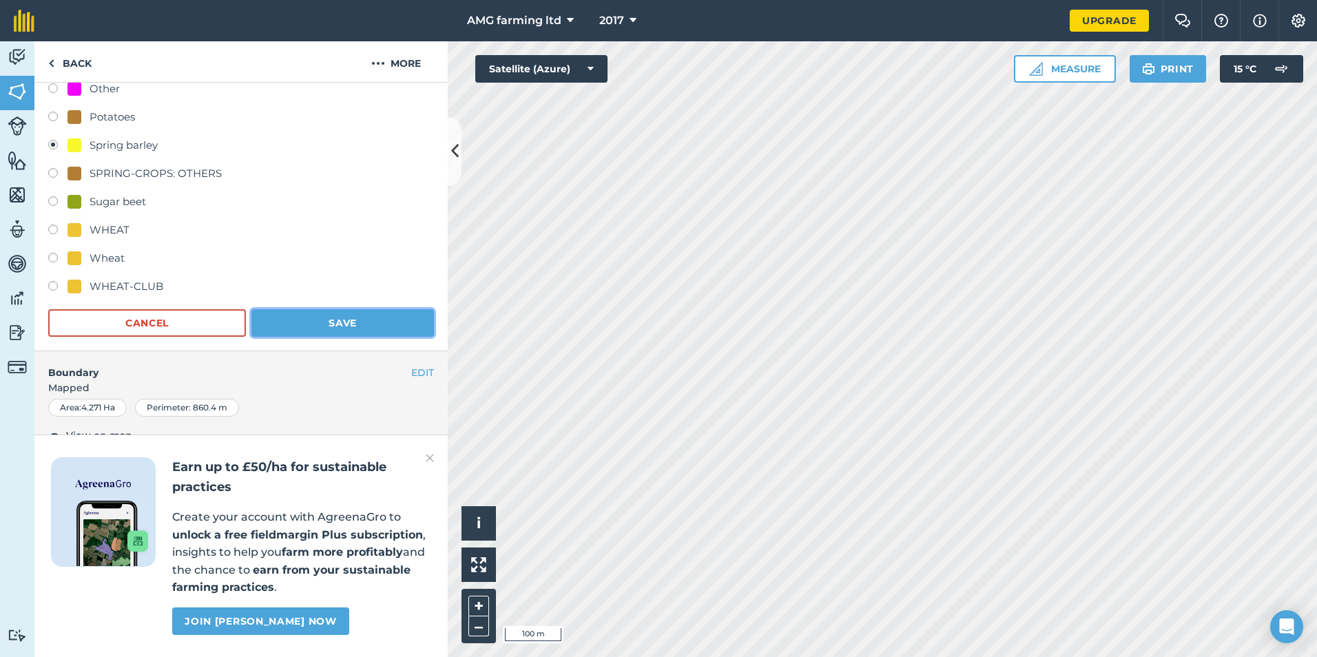
click at [332, 314] on button "Save" at bounding box center [342, 323] width 183 height 28
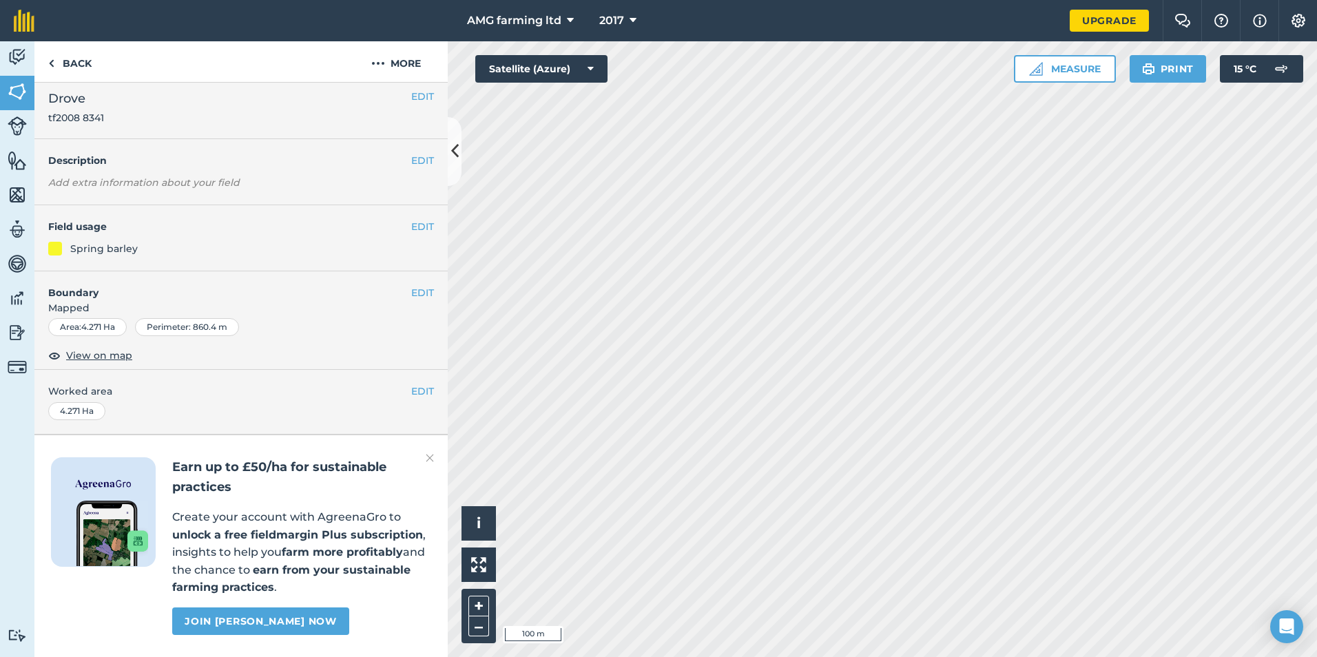
scroll to position [46, 0]
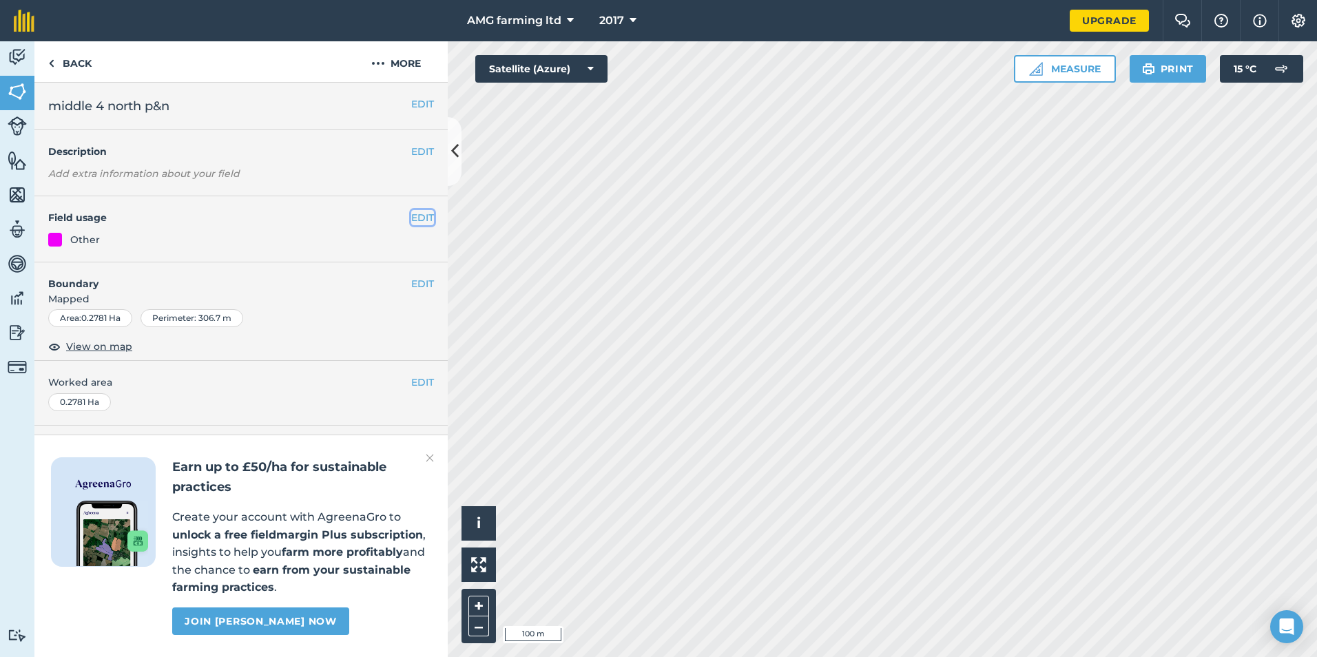
click at [416, 216] on button "EDIT" at bounding box center [422, 217] width 23 height 15
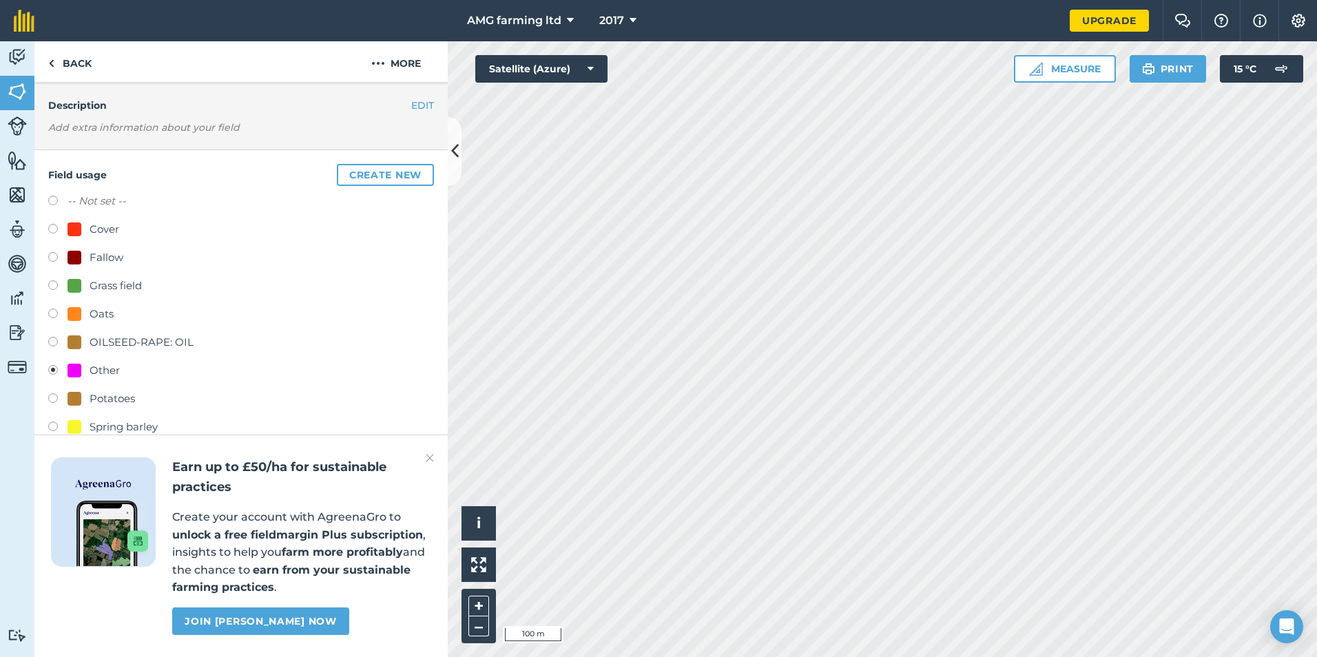
scroll to position [69, 0]
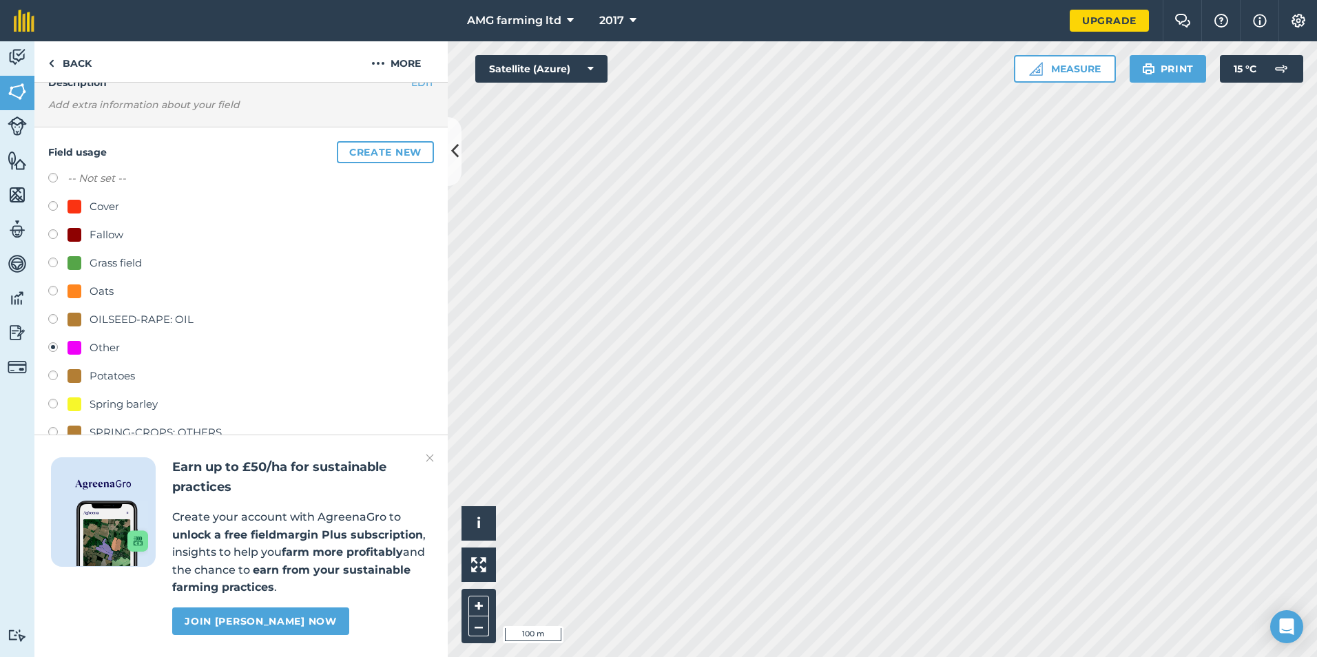
drag, startPoint x: 53, startPoint y: 405, endPoint x: 81, endPoint y: 397, distance: 28.6
click at [52, 405] on label at bounding box center [57, 406] width 19 height 14
radio input "true"
radio input "false"
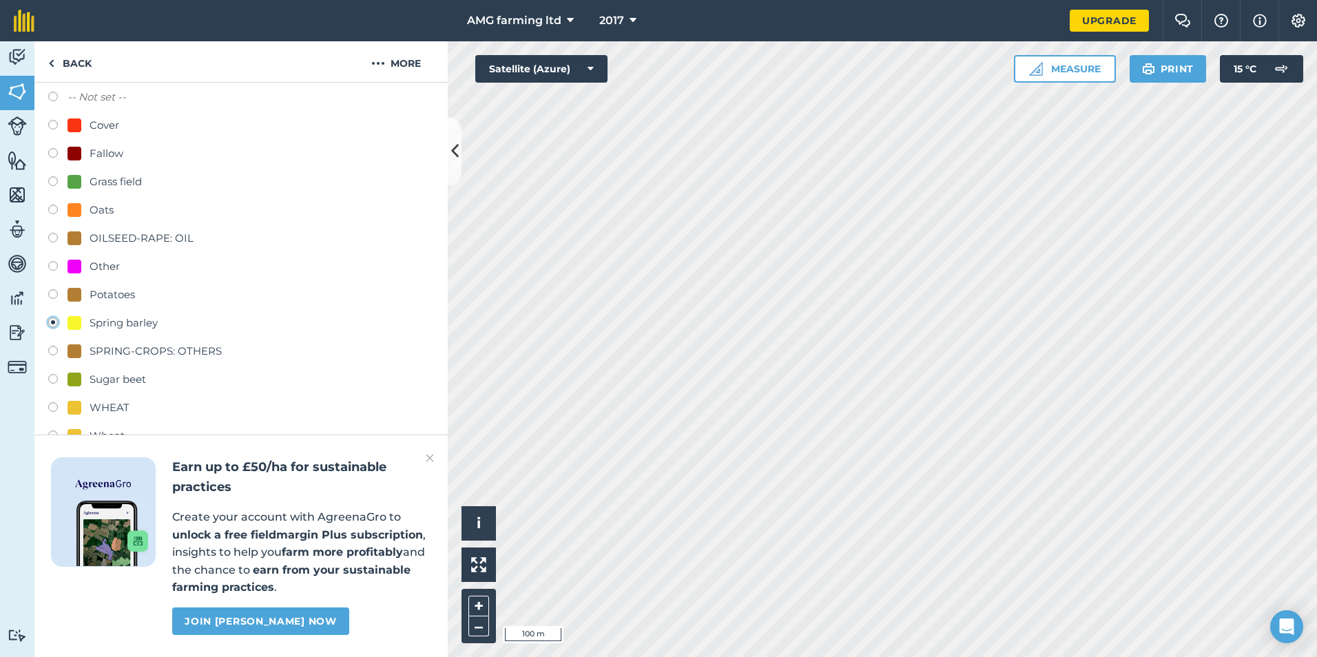
scroll to position [276, 0]
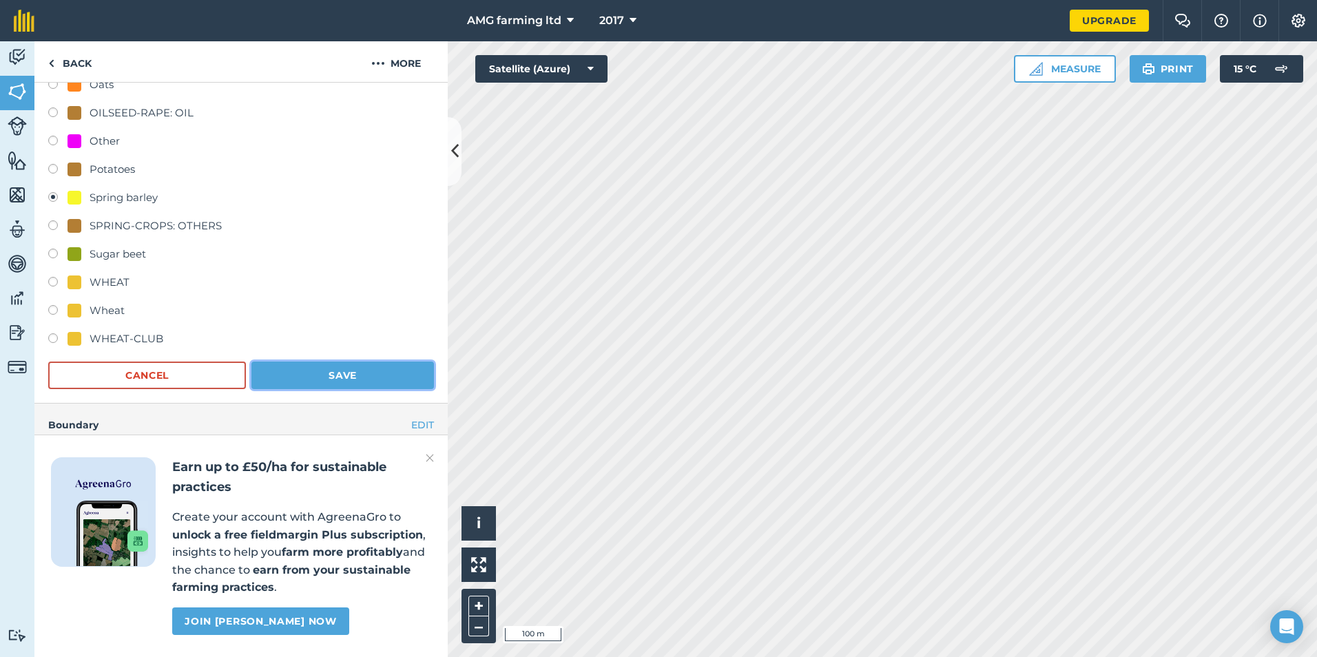
click at [314, 371] on button "Save" at bounding box center [342, 376] width 183 height 28
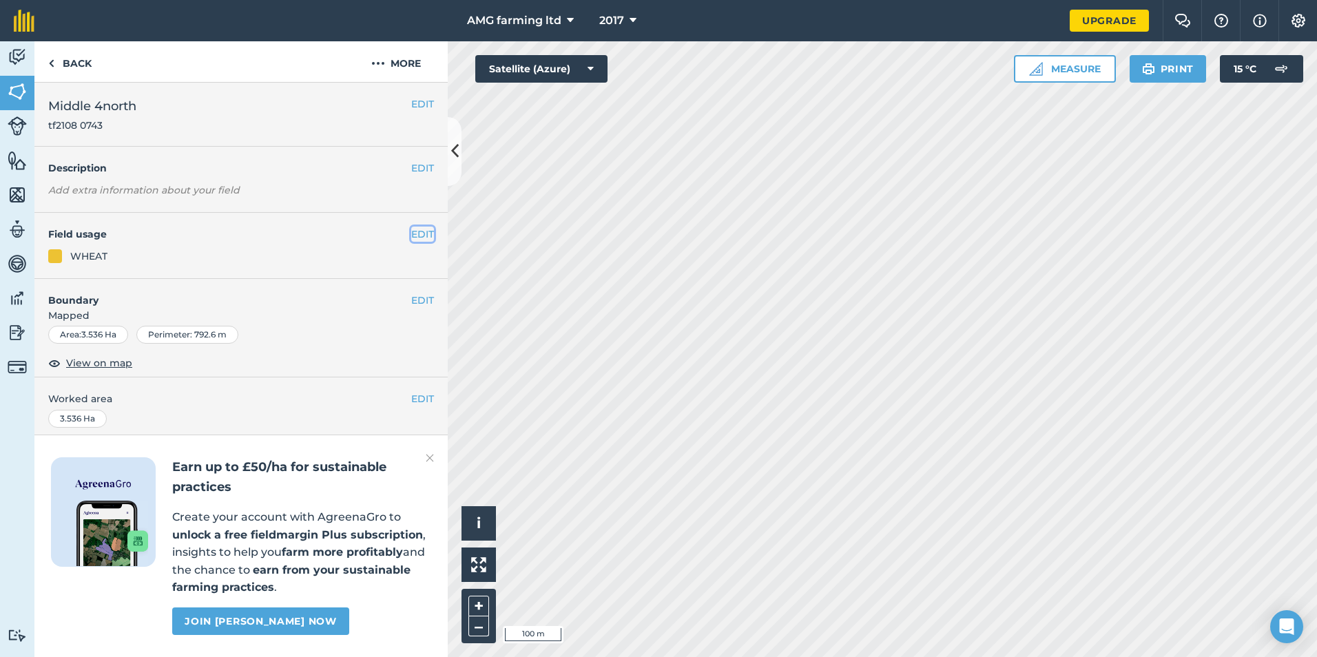
click at [413, 236] on button "EDIT" at bounding box center [422, 234] width 23 height 15
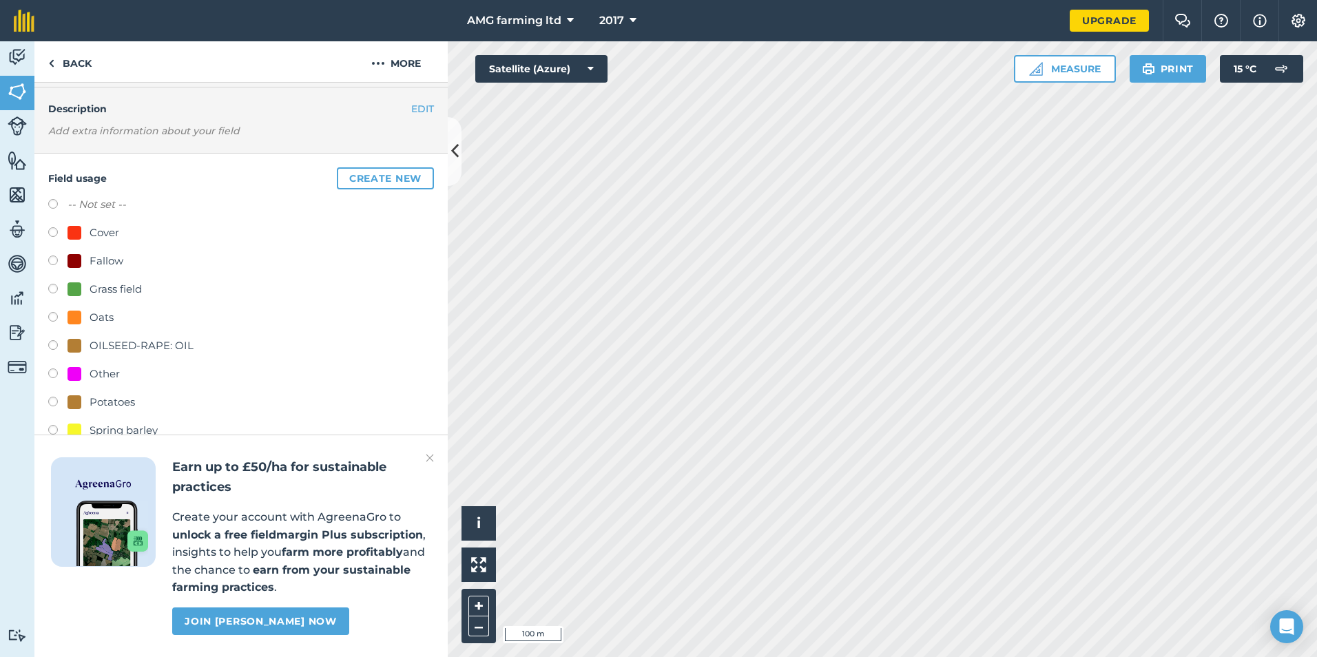
scroll to position [138, 0]
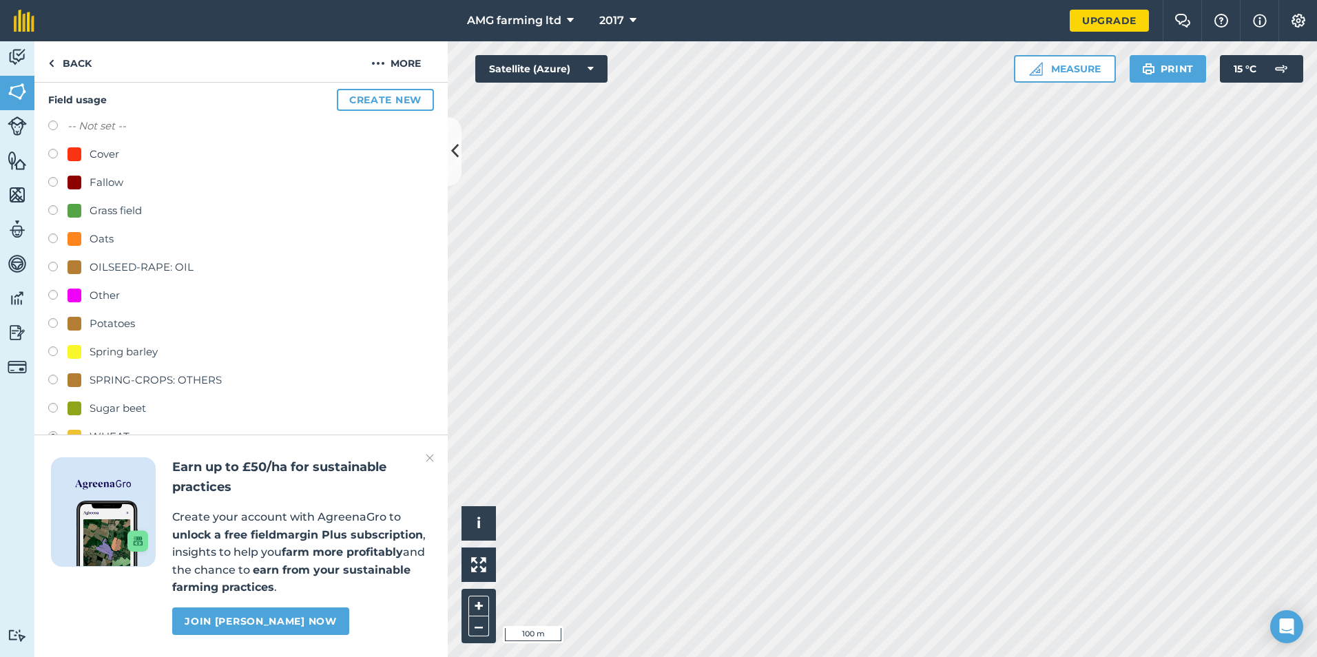
click at [52, 353] on label at bounding box center [57, 354] width 19 height 14
radio input "true"
radio input "false"
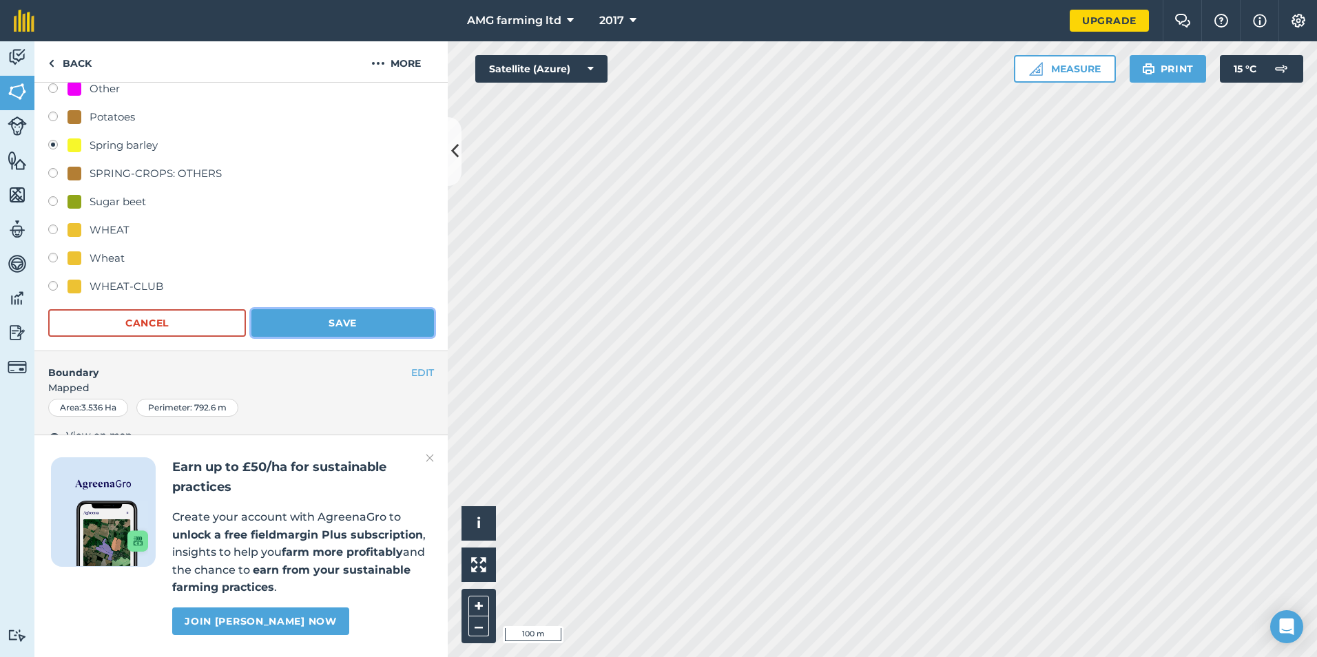
click at [331, 325] on button "Save" at bounding box center [342, 323] width 183 height 28
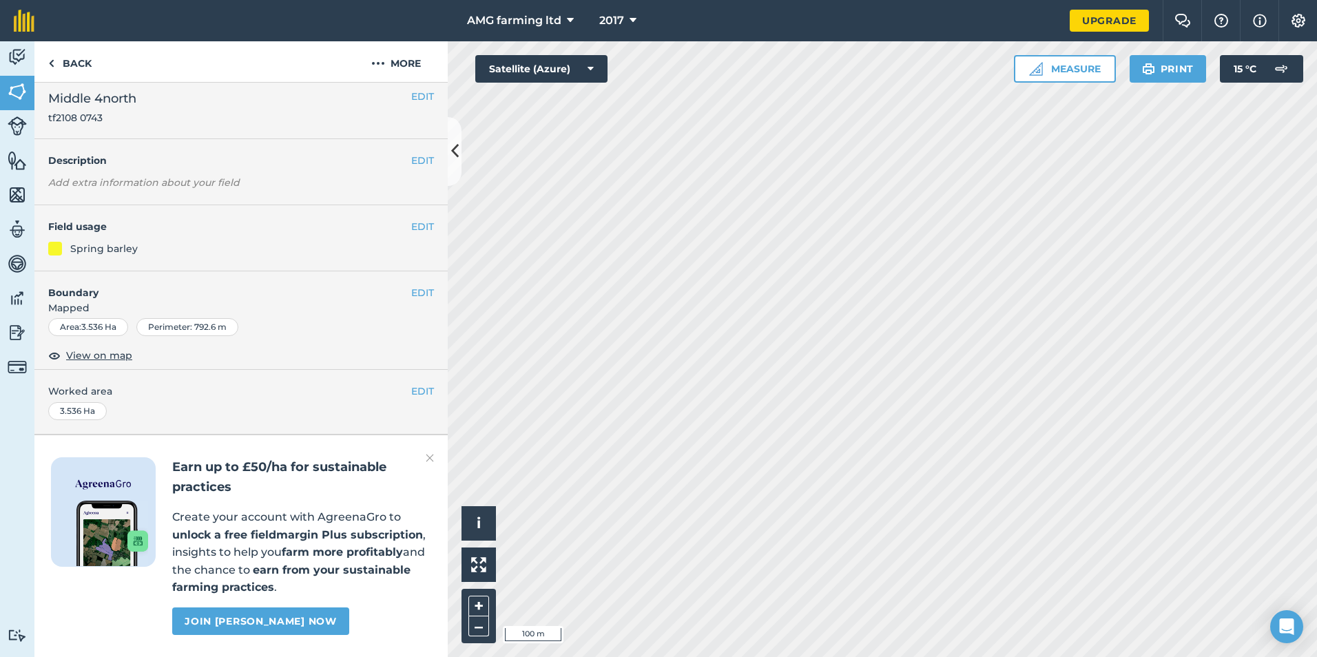
scroll to position [46, 0]
click at [411, 219] on button "EDIT" at bounding box center [422, 226] width 23 height 15
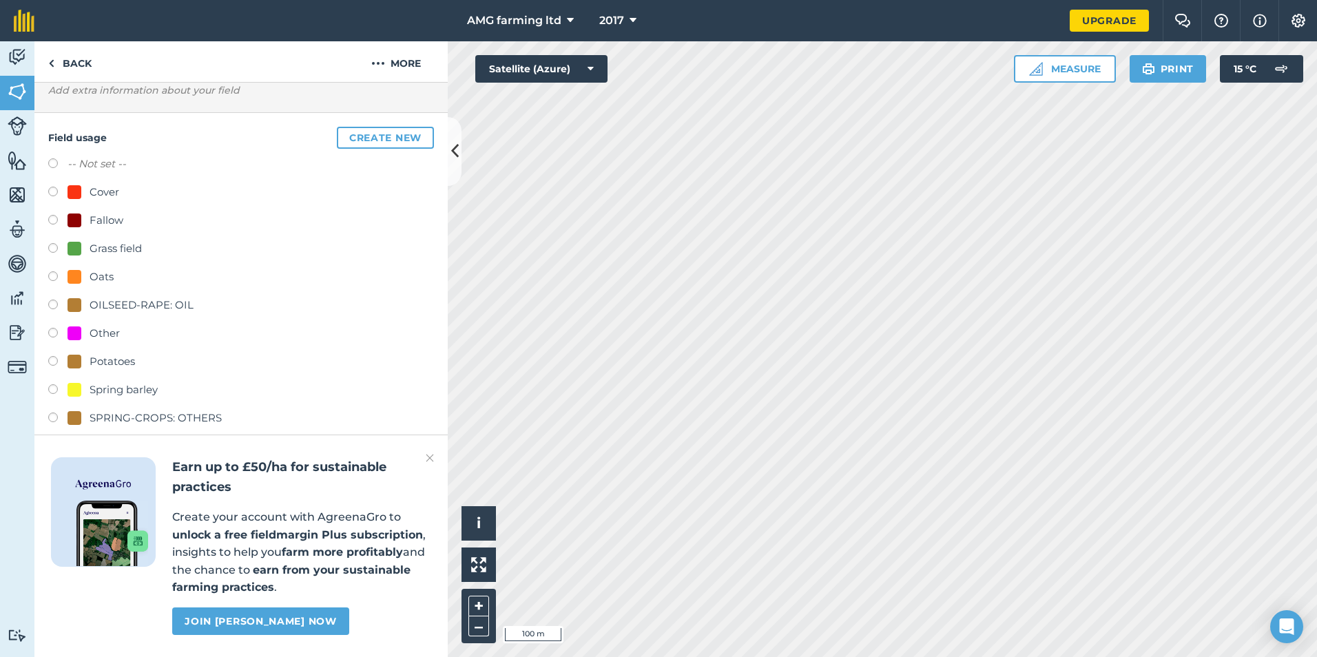
scroll to position [184, 0]
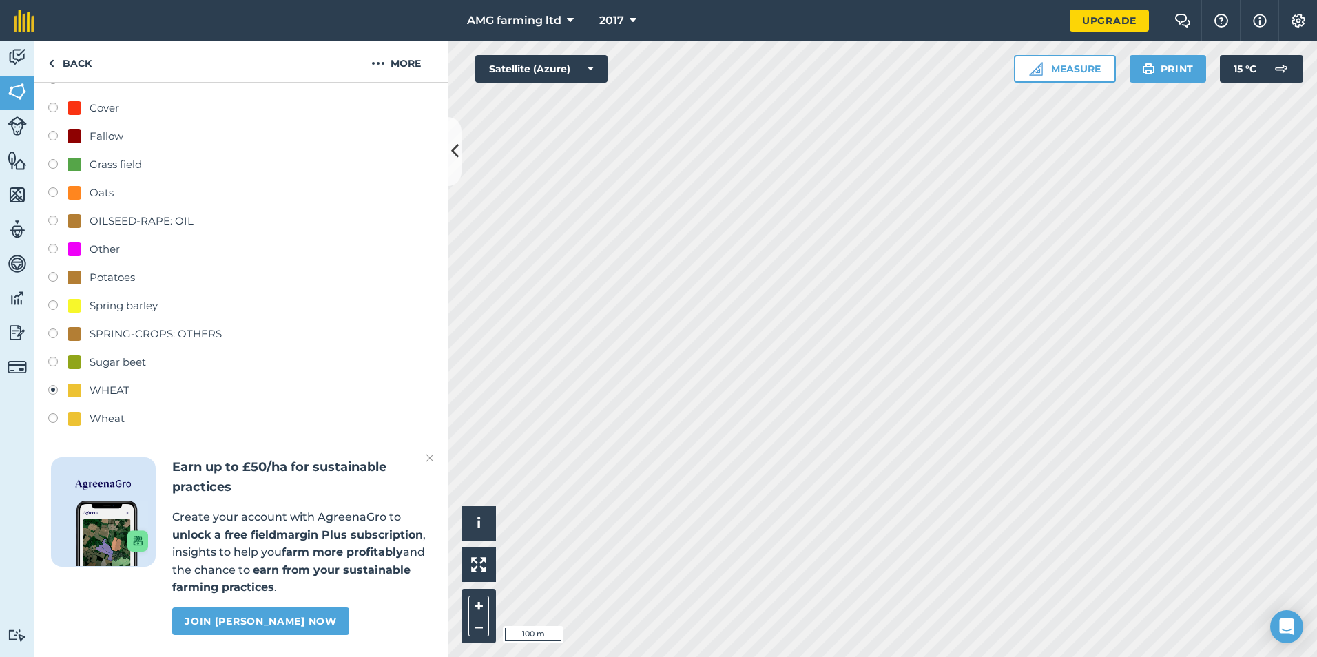
click at [50, 304] on label at bounding box center [57, 307] width 19 height 14
radio input "true"
radio input "false"
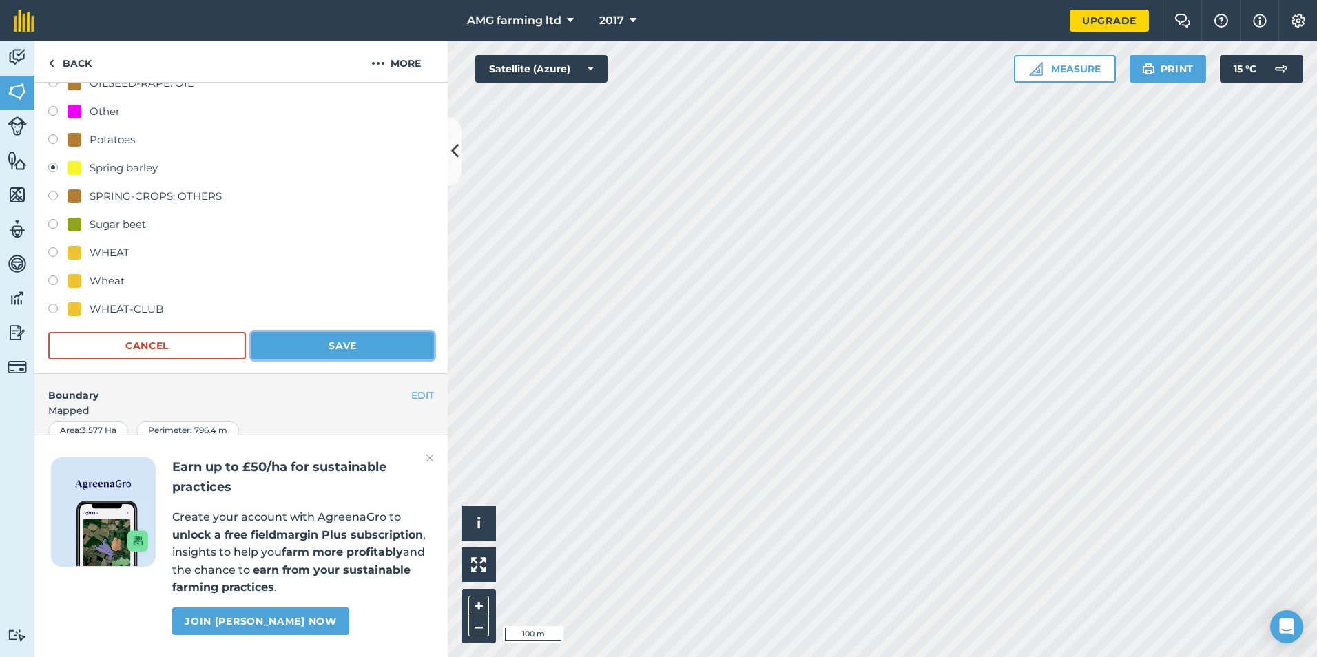
click at [321, 347] on button "Save" at bounding box center [342, 346] width 183 height 28
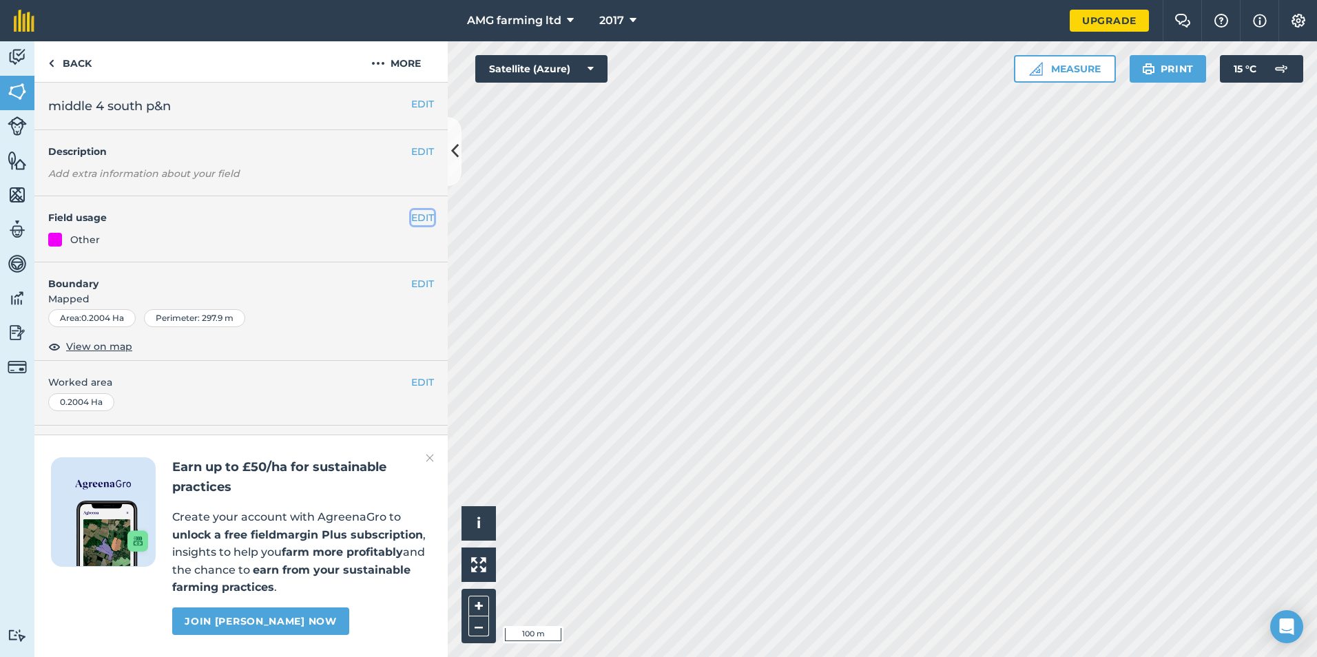
click at [412, 216] on button "EDIT" at bounding box center [422, 217] width 23 height 15
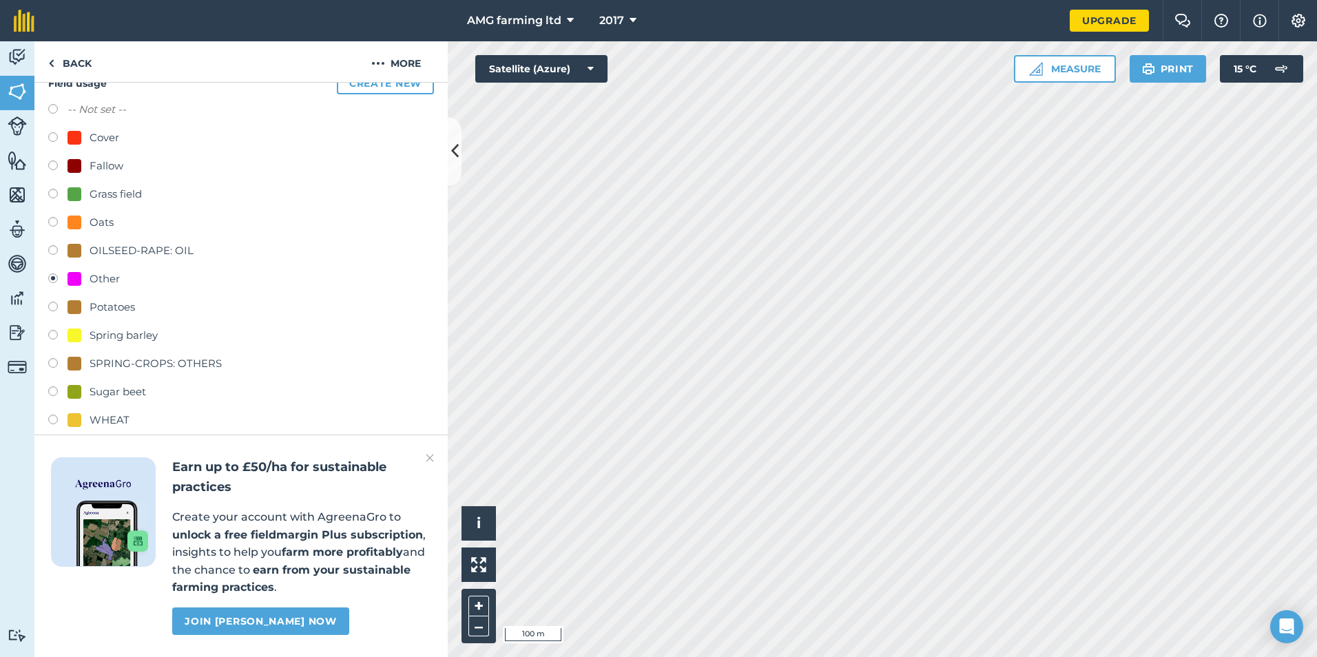
click at [57, 334] on label at bounding box center [57, 337] width 19 height 14
radio input "true"
radio input "false"
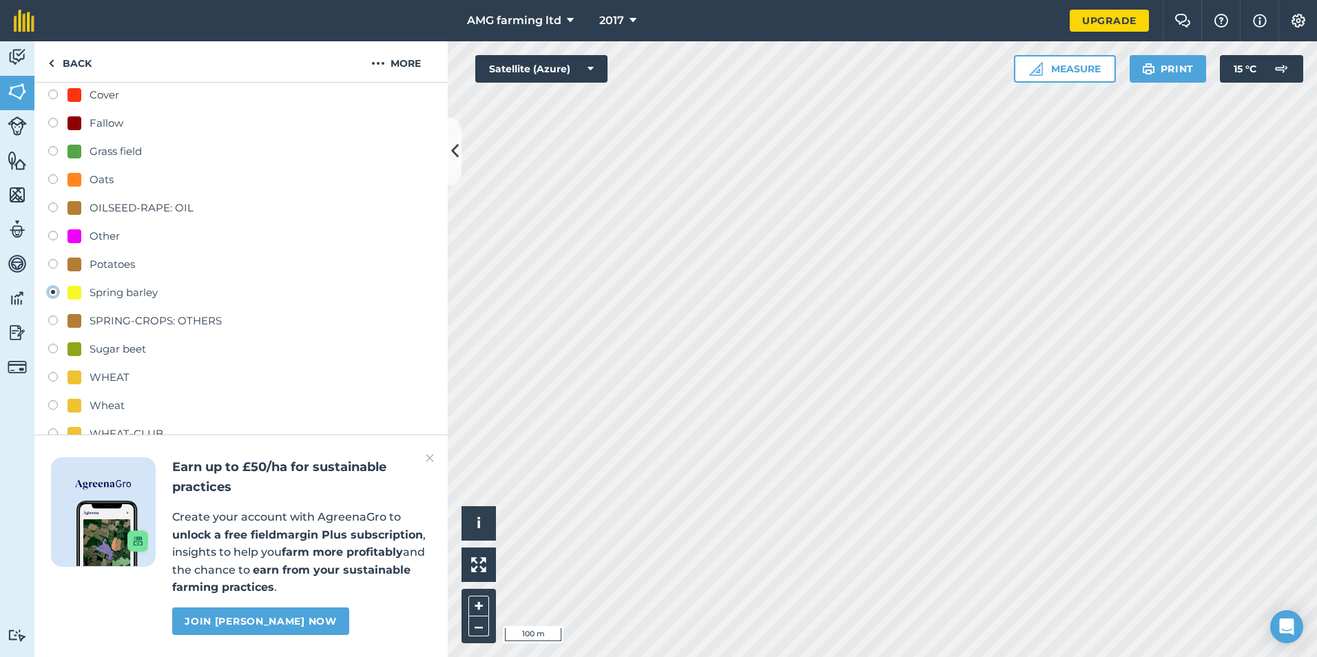
scroll to position [276, 0]
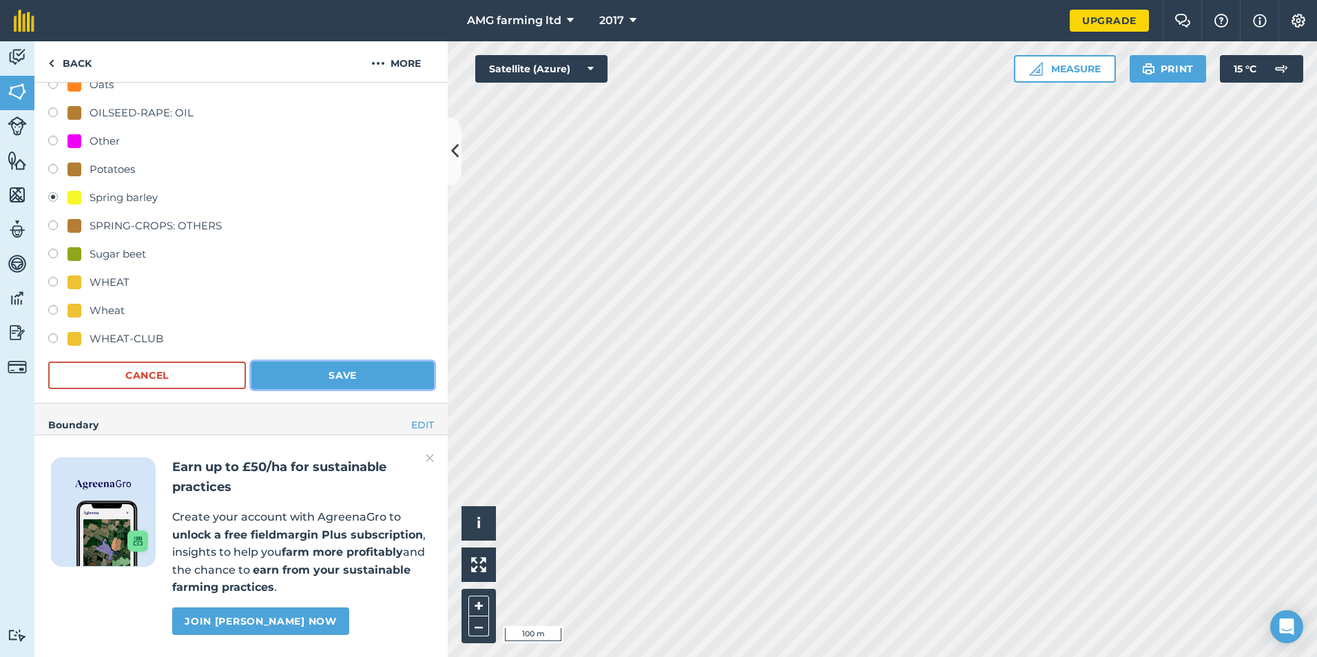
click at [343, 371] on button "Save" at bounding box center [342, 376] width 183 height 28
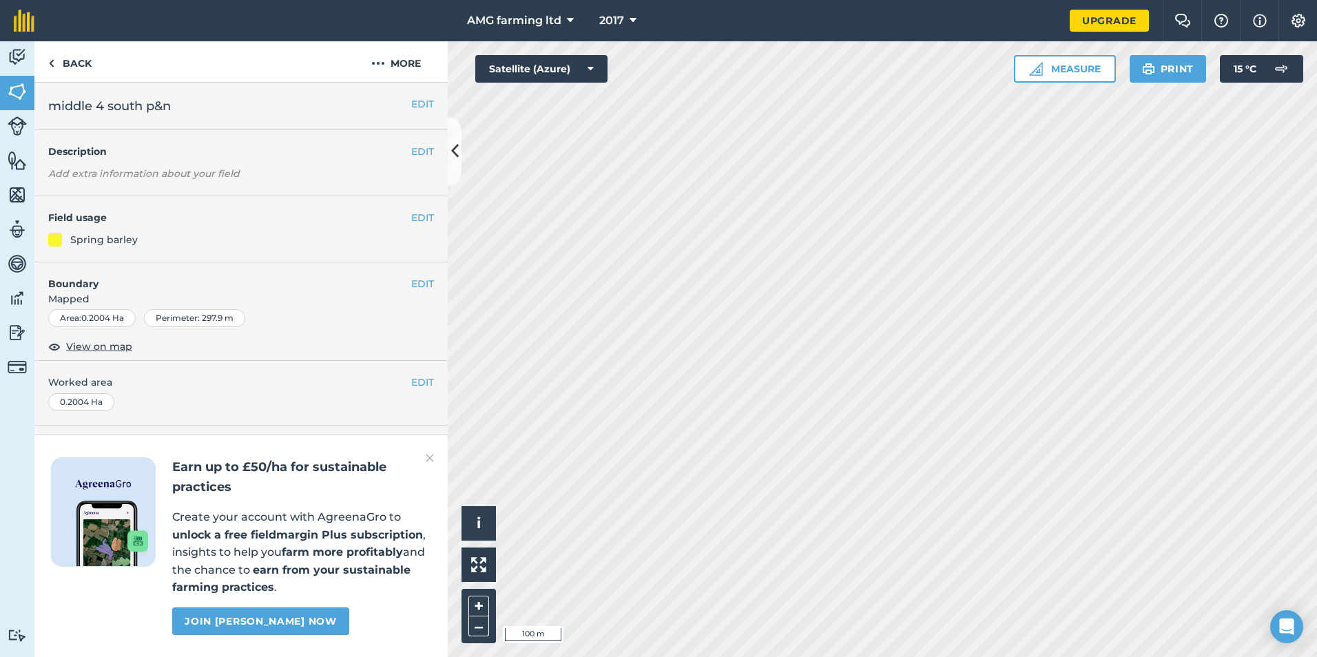
scroll to position [0, 0]
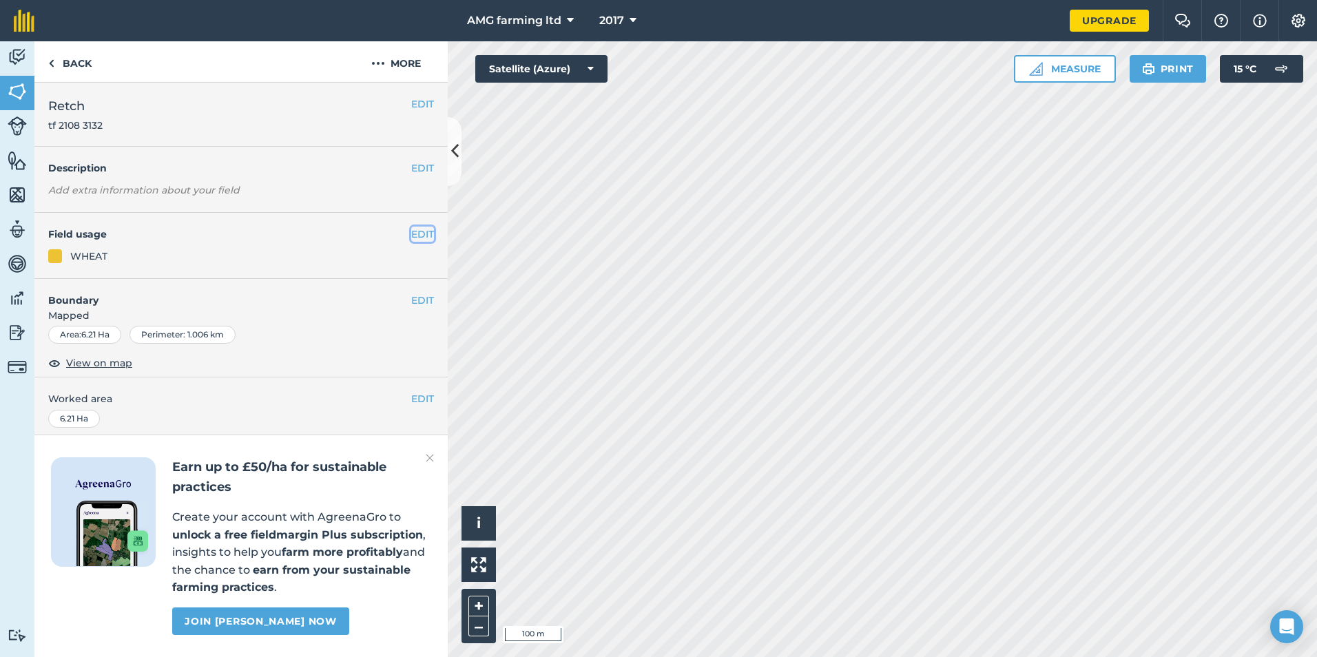
click at [411, 231] on button "EDIT" at bounding box center [422, 234] width 23 height 15
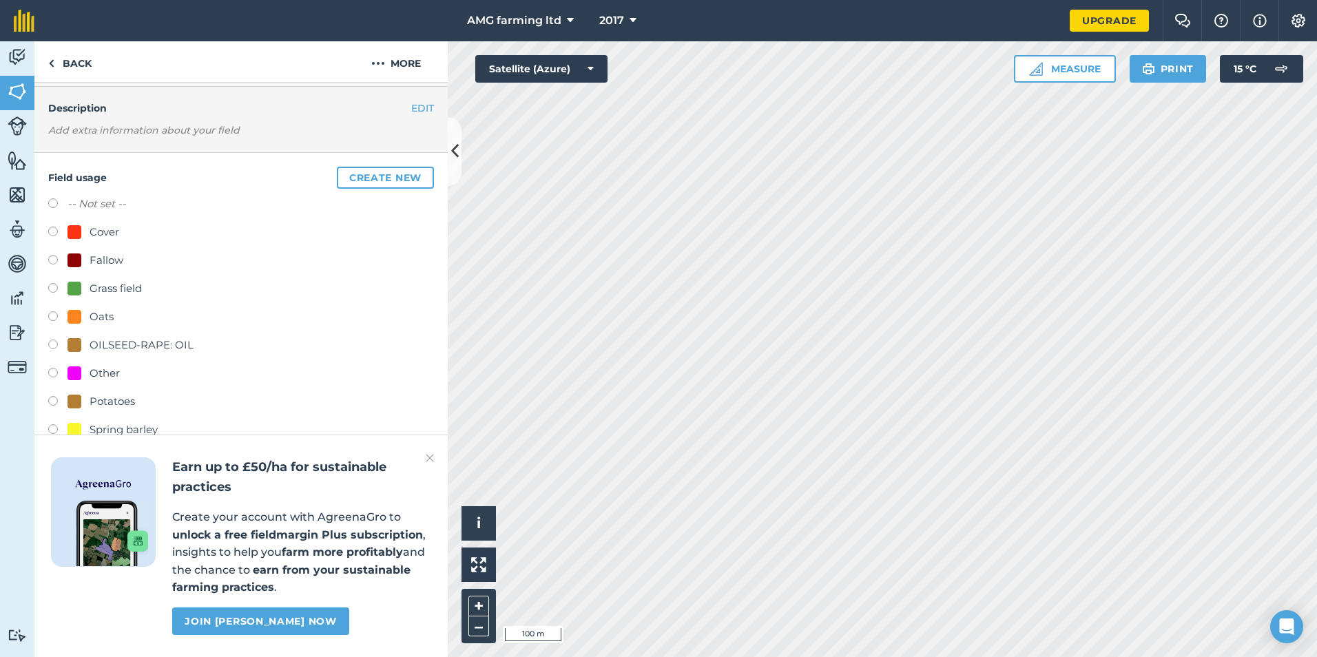
scroll to position [138, 0]
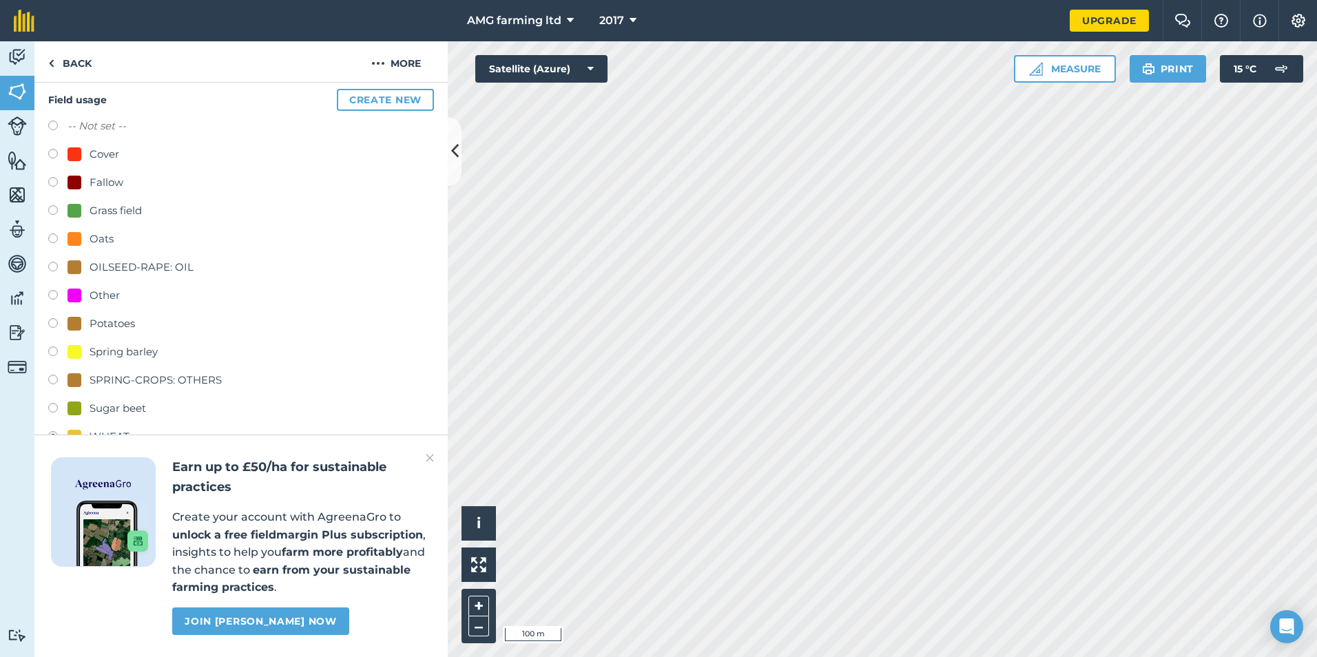
drag, startPoint x: 57, startPoint y: 350, endPoint x: 118, endPoint y: 345, distance: 60.8
click at [65, 348] on label at bounding box center [57, 354] width 19 height 14
radio input "true"
radio input "false"
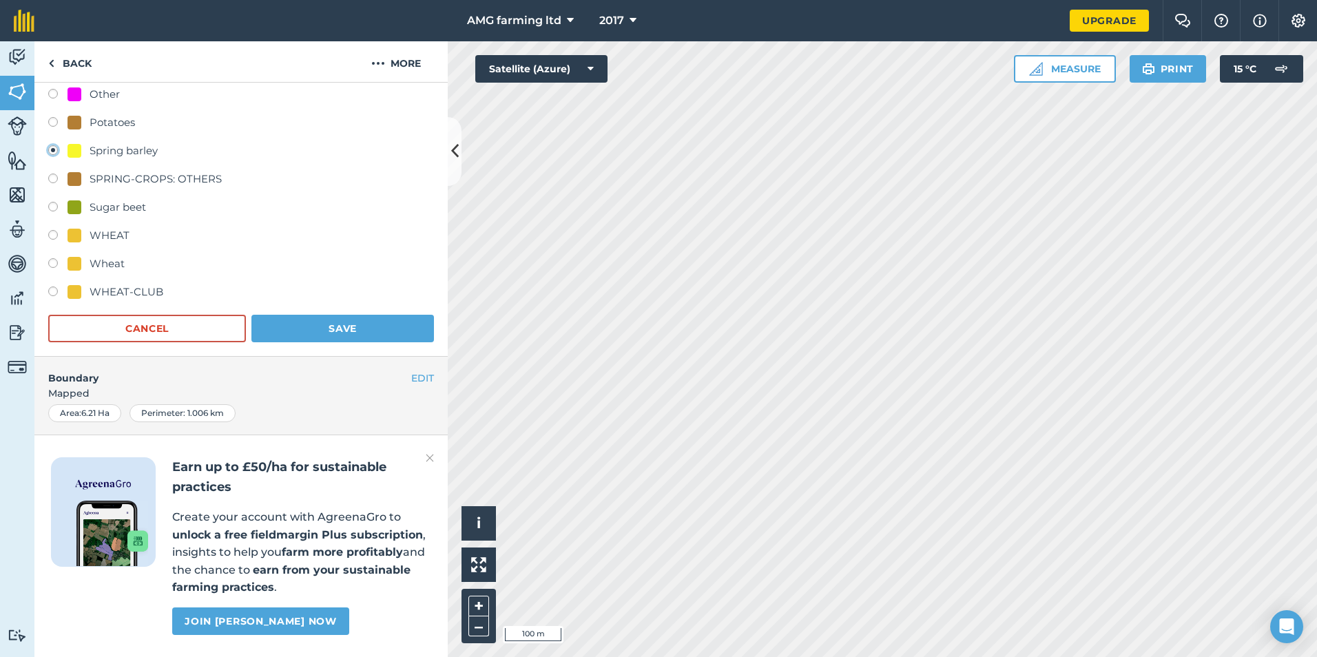
scroll to position [344, 0]
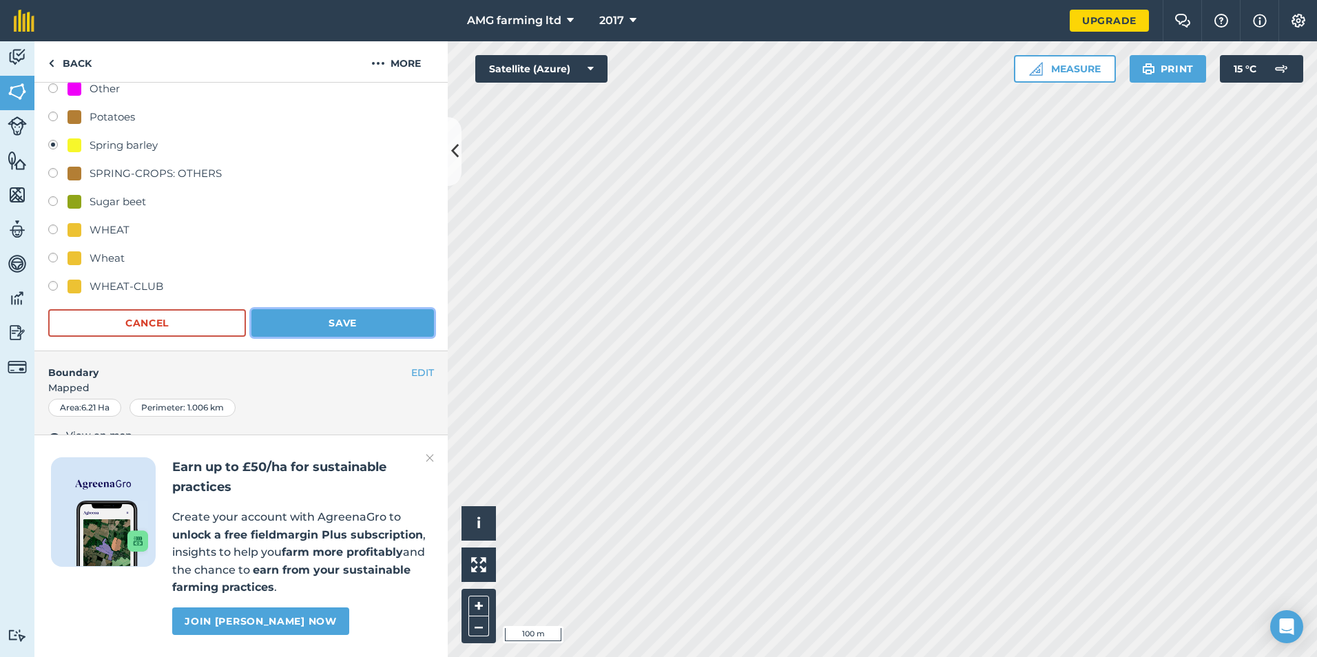
click at [282, 326] on button "Save" at bounding box center [342, 323] width 183 height 28
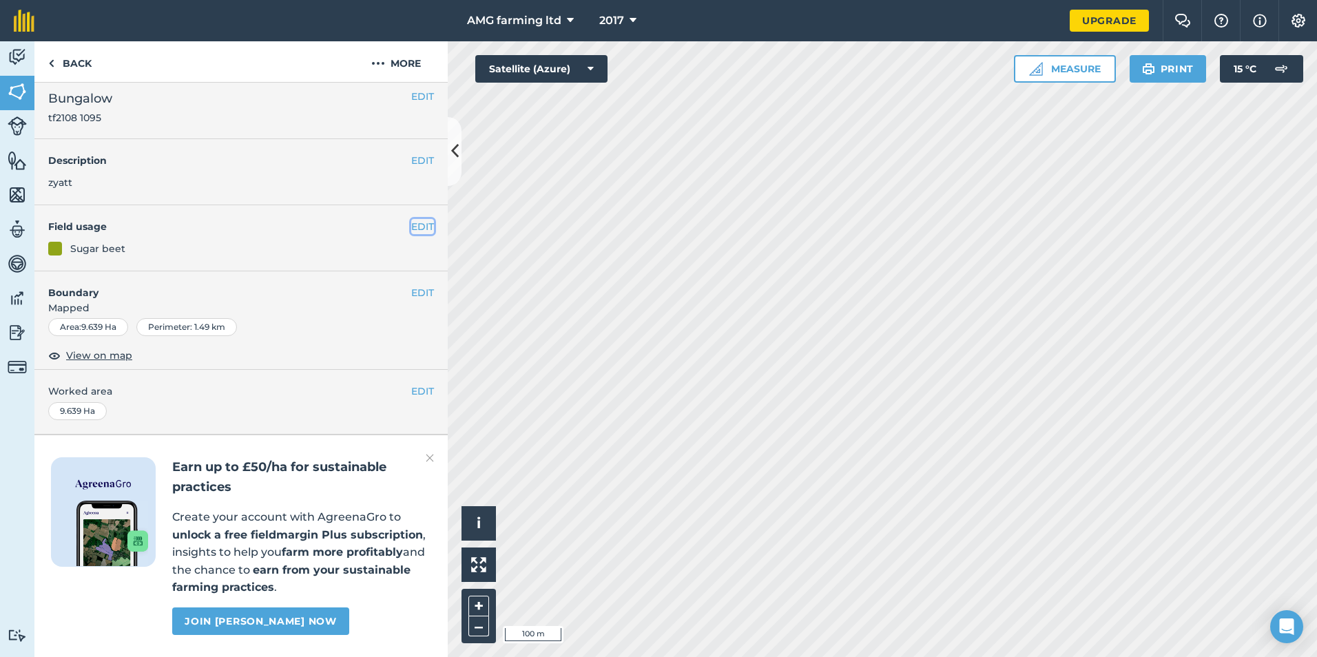
click at [411, 219] on button "EDIT" at bounding box center [422, 226] width 23 height 15
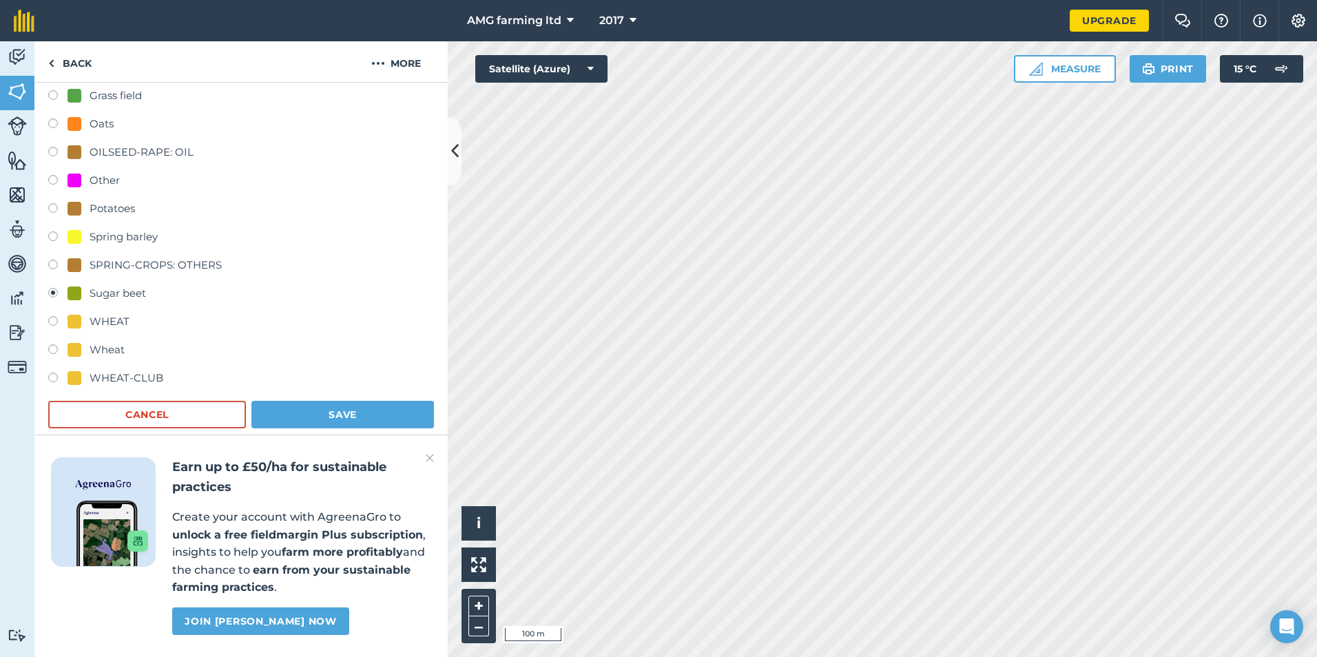
scroll to position [46, 0]
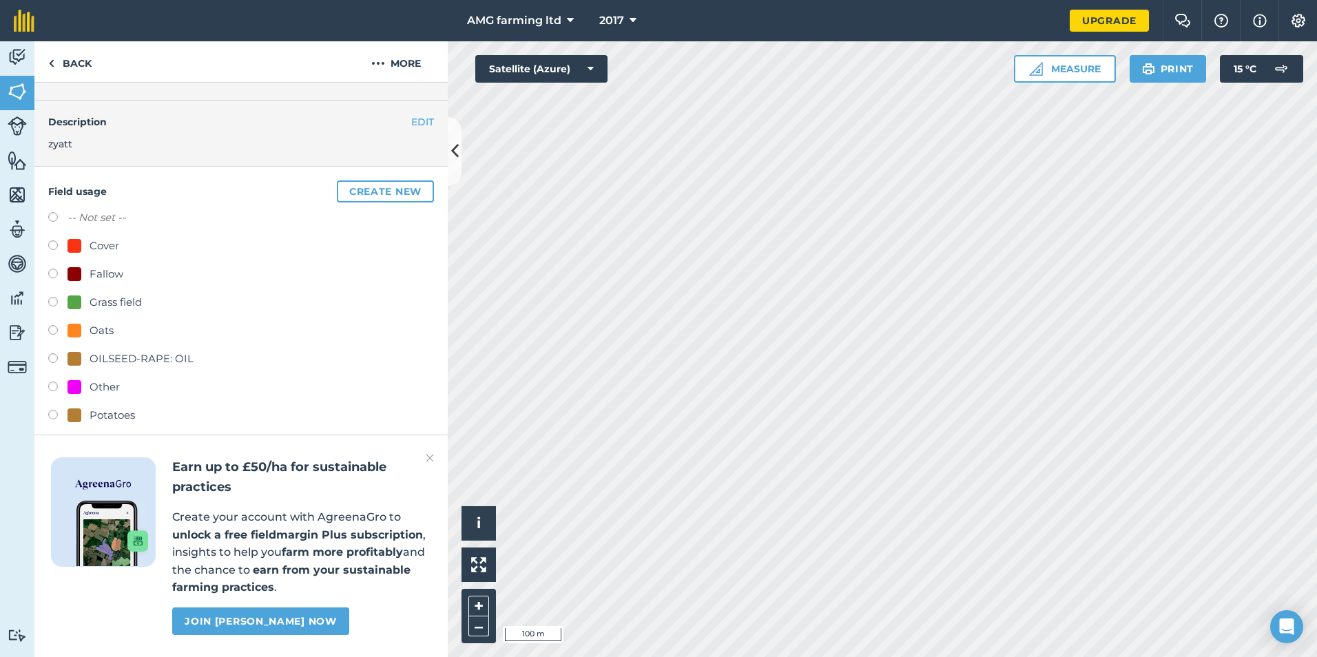
click at [48, 226] on label at bounding box center [57, 219] width 19 height 14
radio input "true"
radio input "false"
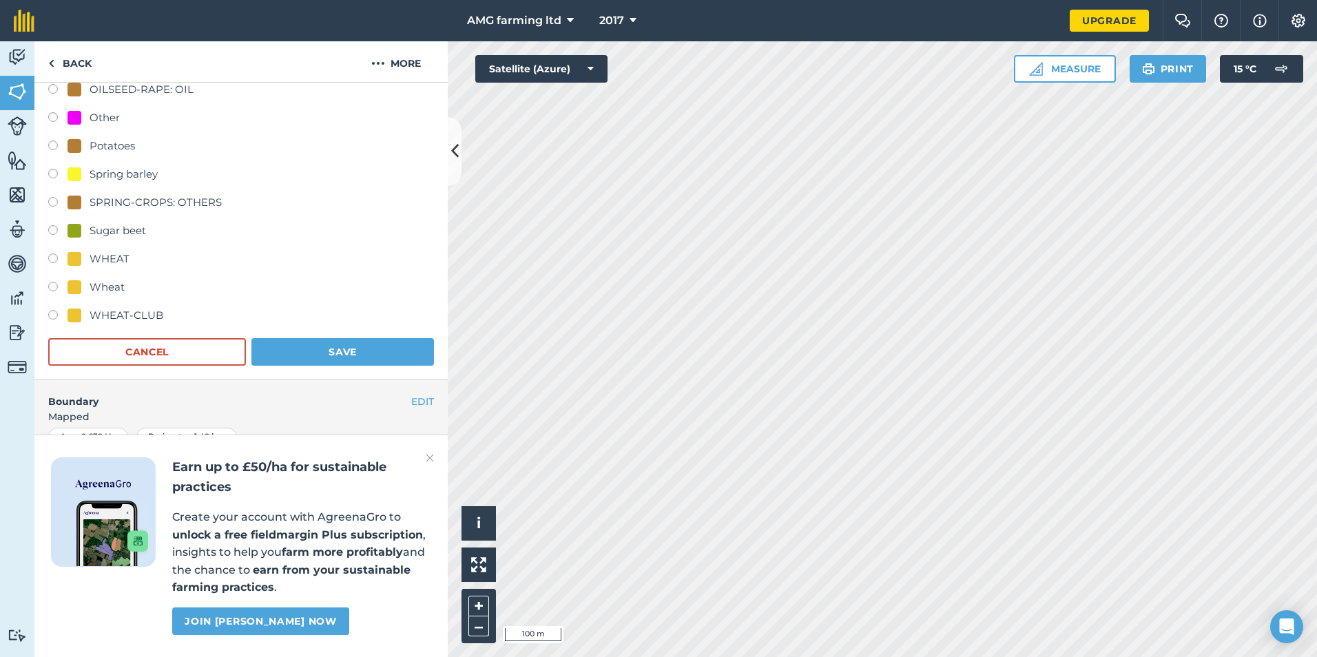
scroll to position [391, 0]
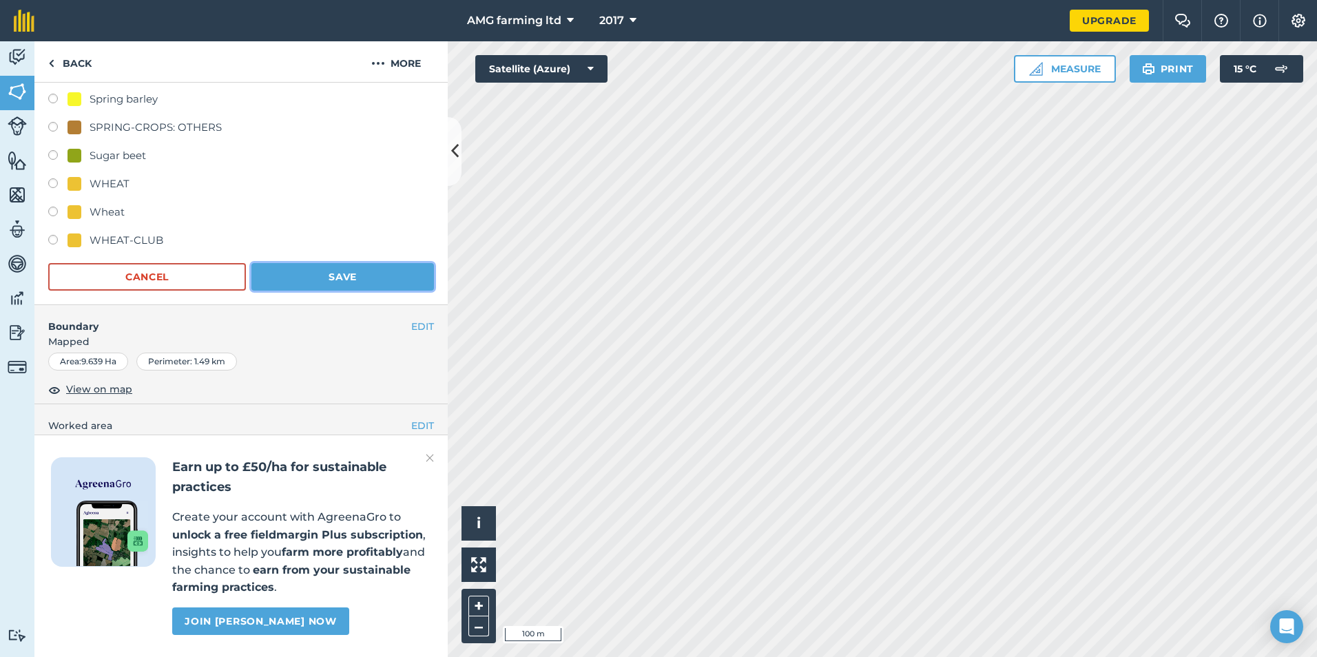
click at [327, 279] on button "Save" at bounding box center [342, 277] width 183 height 28
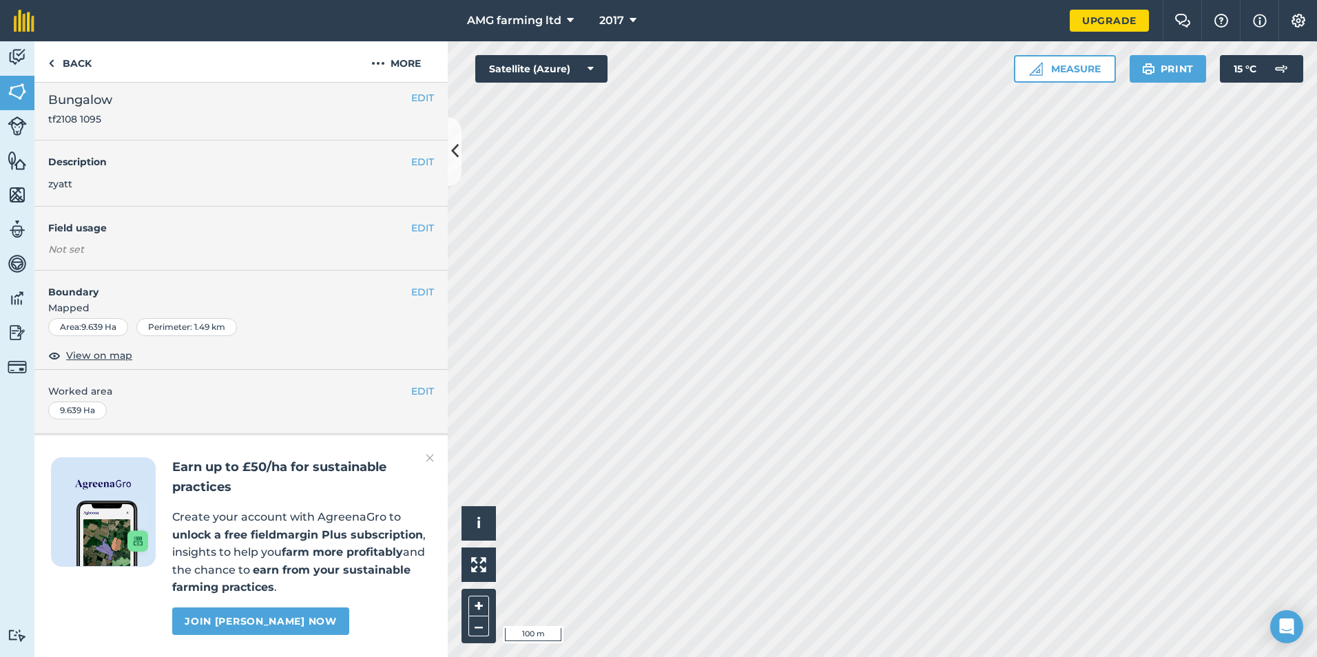
scroll to position [45, 0]
click at [417, 219] on button "EDIT" at bounding box center [422, 226] width 23 height 15
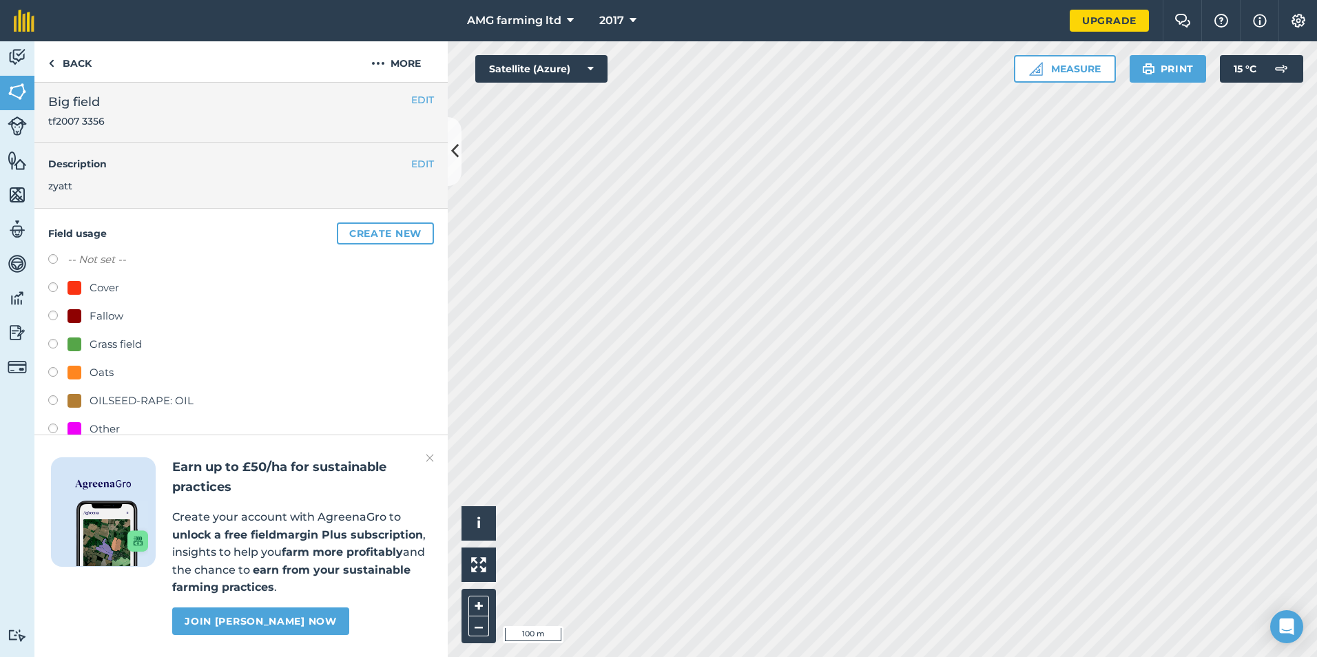
scroll to position [0, 0]
click at [53, 267] on label at bounding box center [57, 265] width 19 height 14
radio input "true"
radio input "false"
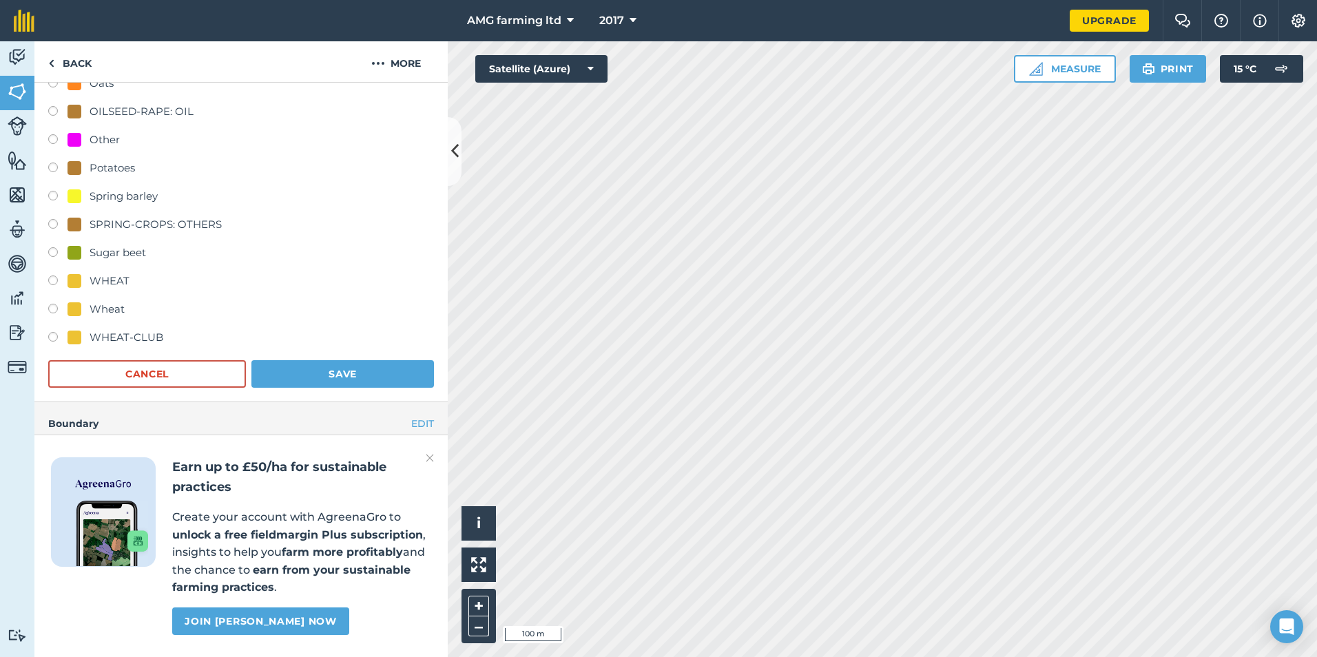
scroll to position [413, 0]
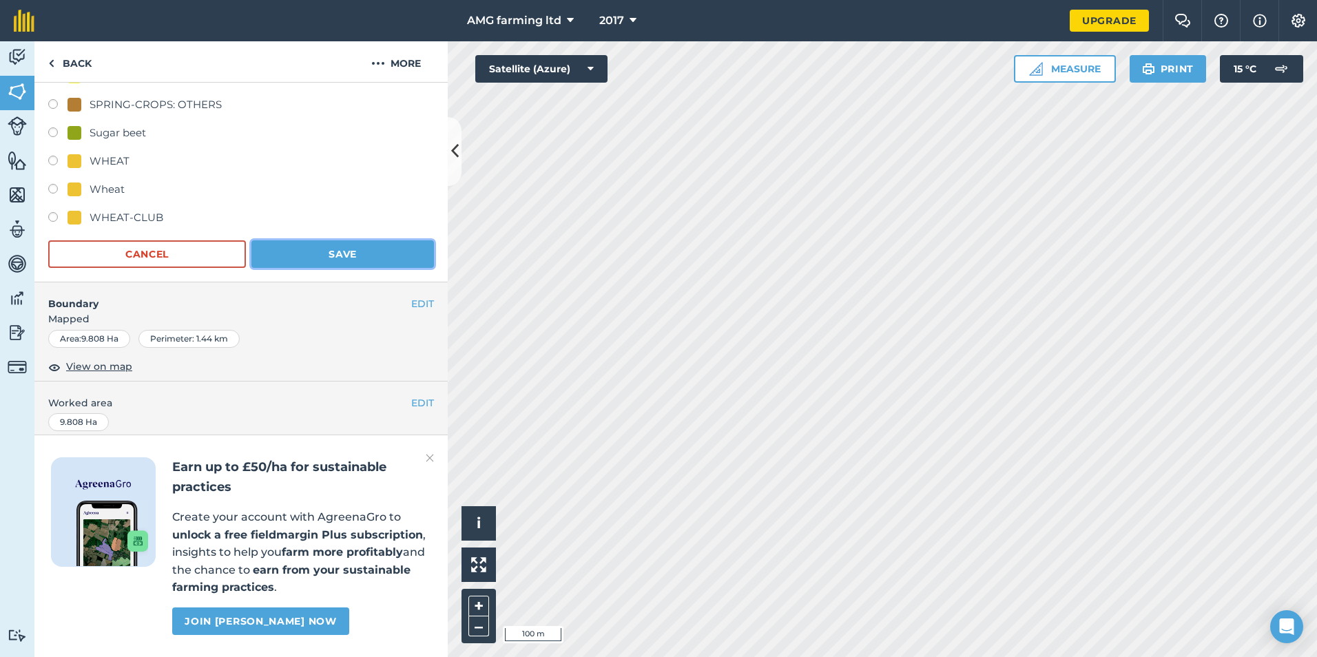
click at [316, 254] on button "Save" at bounding box center [342, 254] width 183 height 28
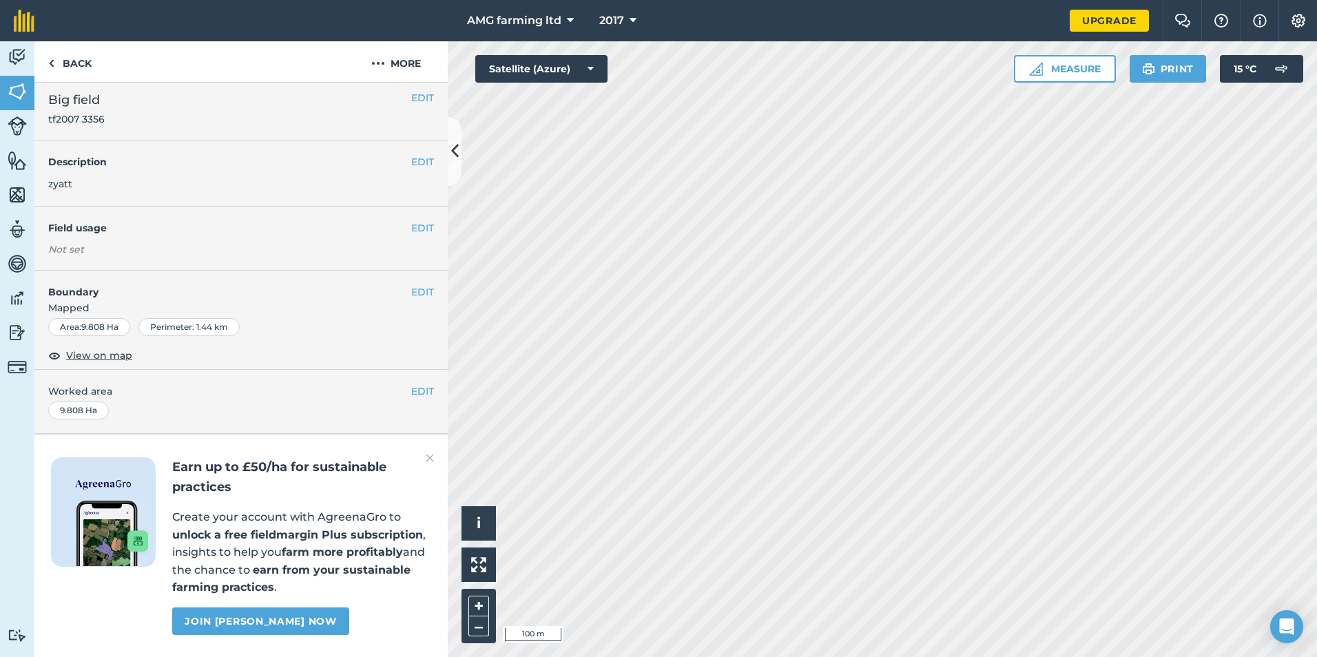
scroll to position [45, 0]
click at [411, 219] on button "EDIT" at bounding box center [422, 226] width 23 height 15
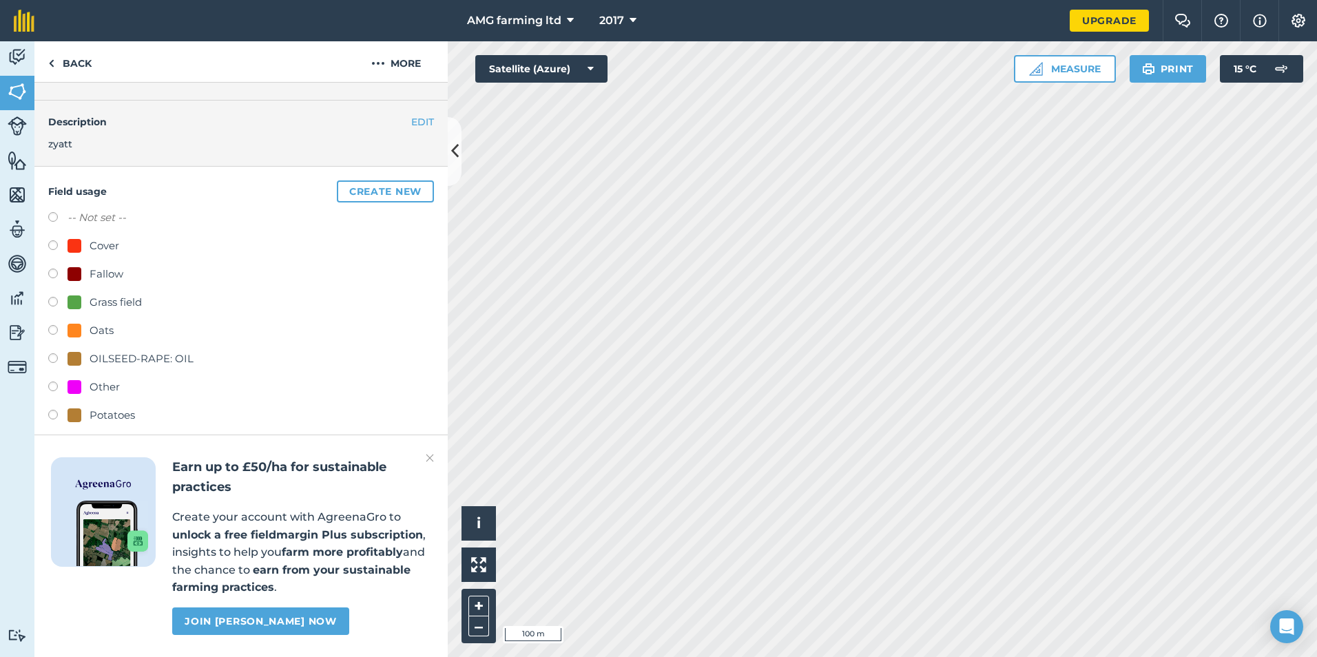
click at [59, 220] on label at bounding box center [57, 219] width 19 height 14
radio input "true"
radio input "false"
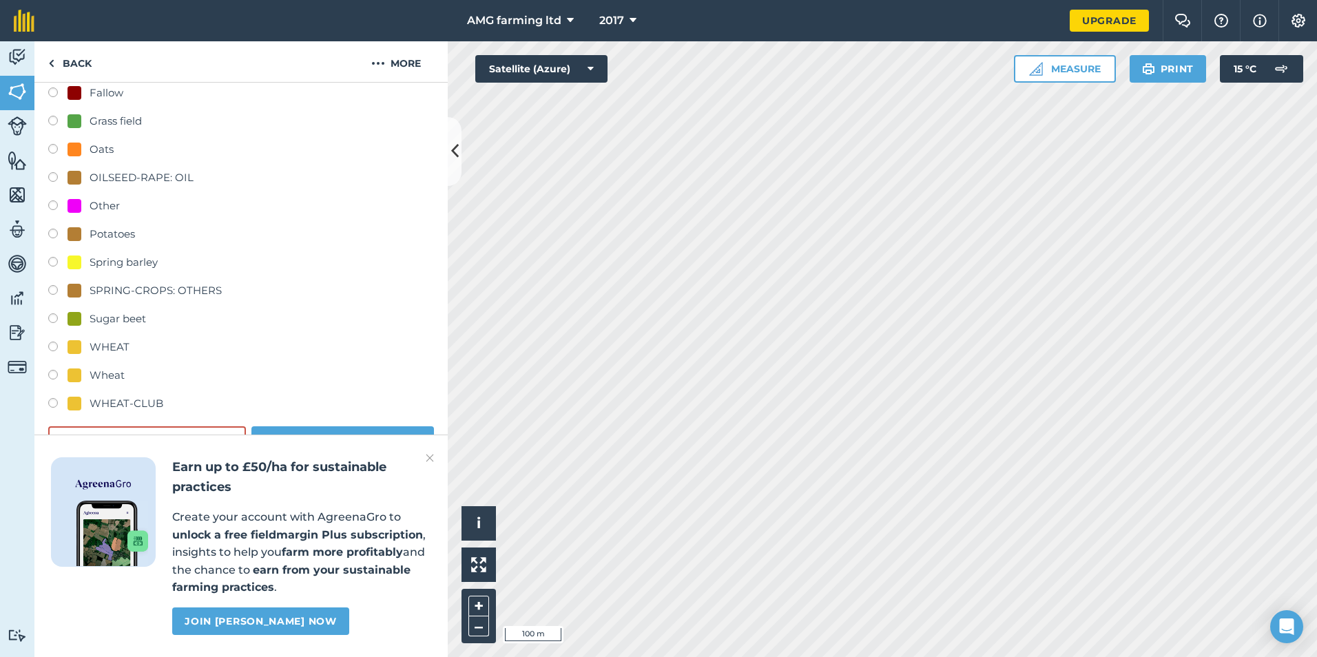
scroll to position [391, 0]
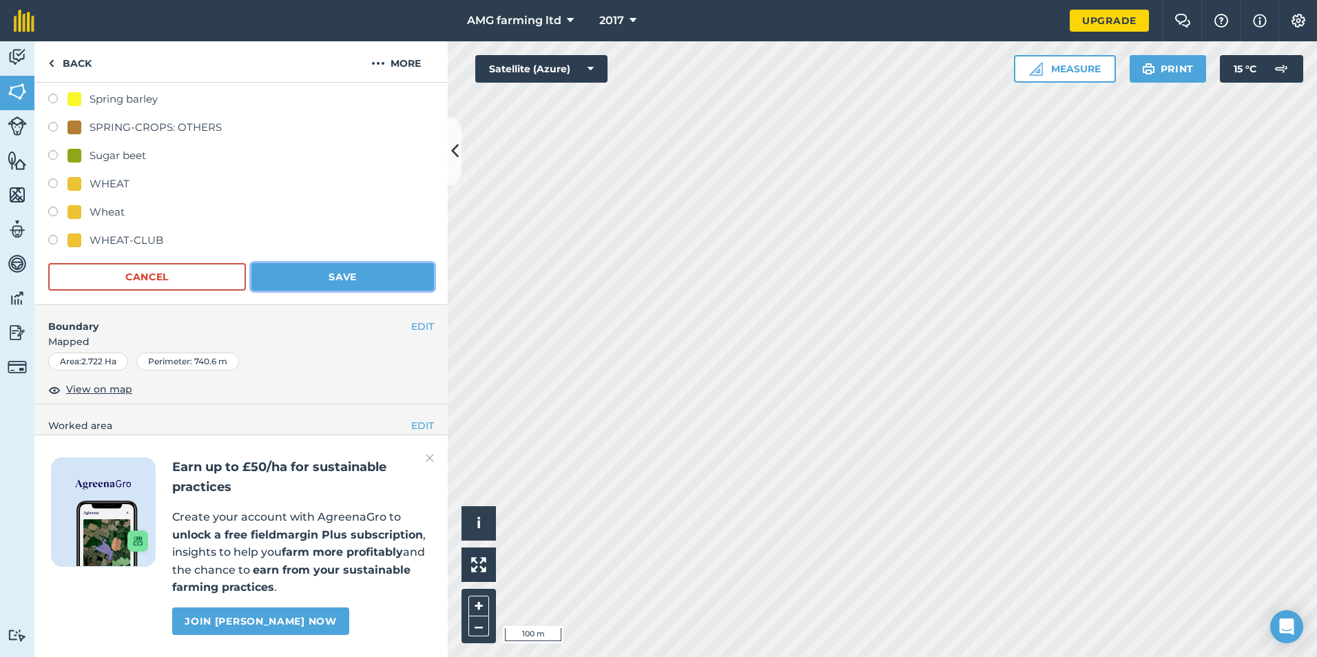
click at [337, 280] on button "Save" at bounding box center [342, 277] width 183 height 28
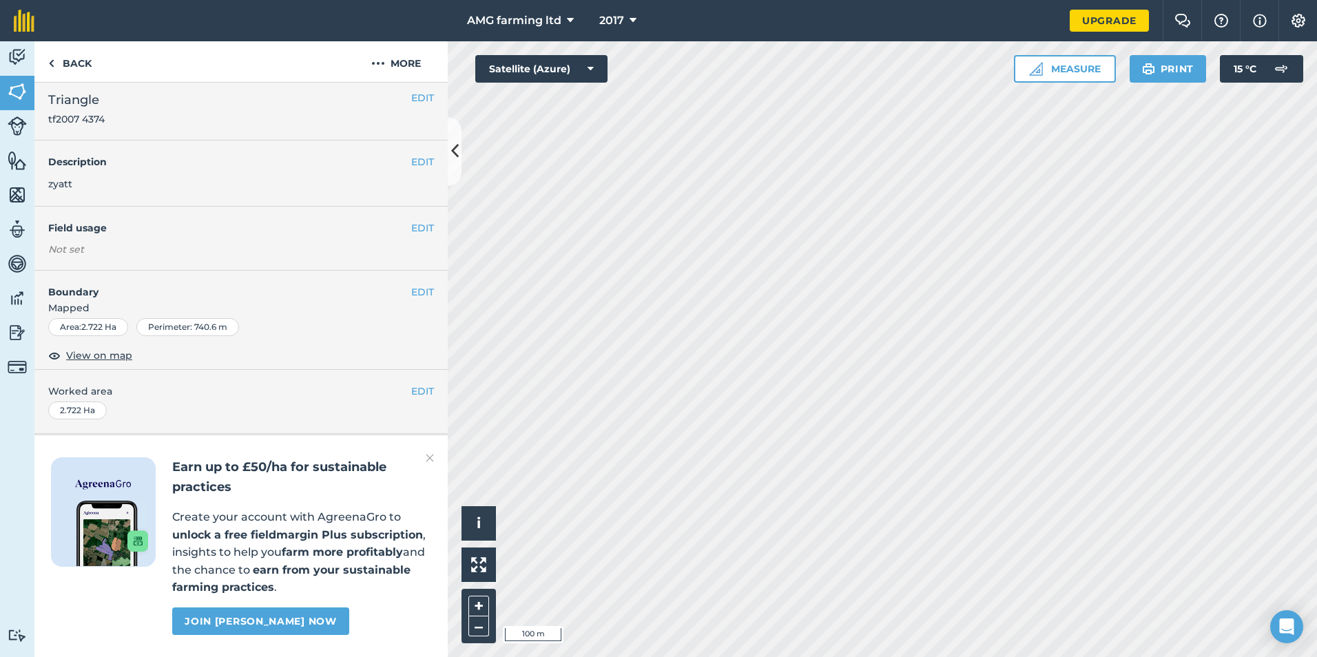
scroll to position [45, 0]
click at [411, 219] on button "EDIT" at bounding box center [422, 226] width 23 height 15
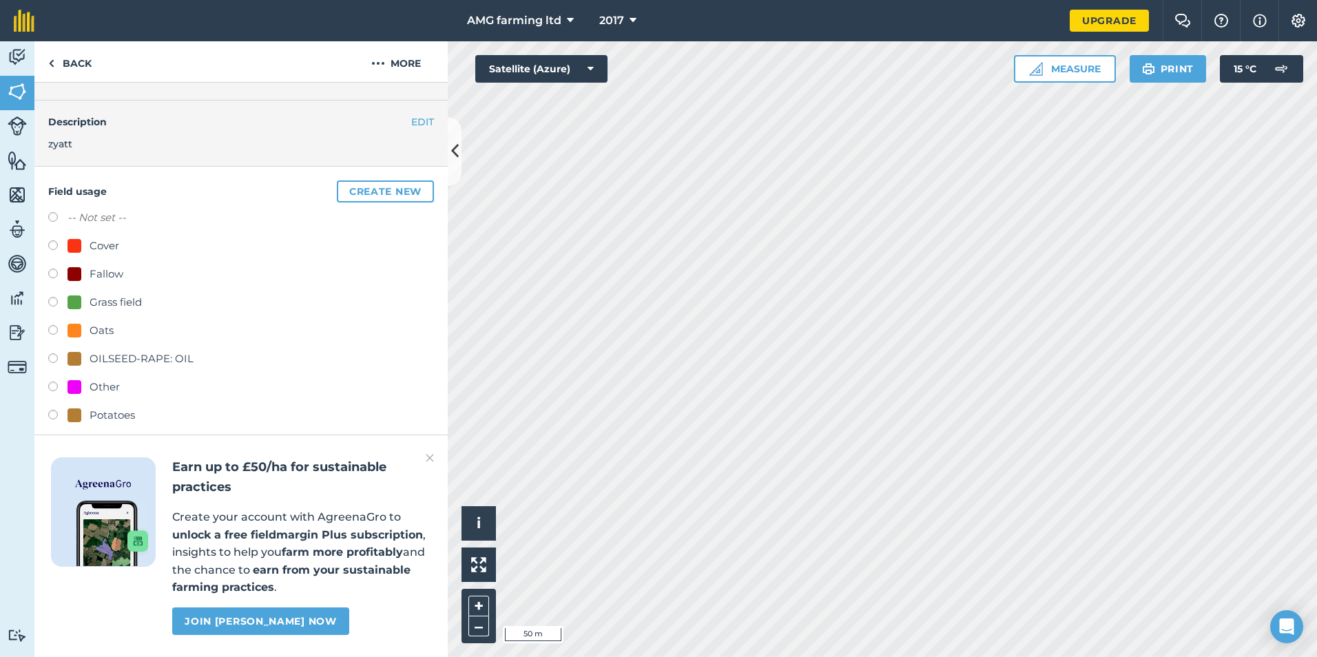
click at [55, 222] on label at bounding box center [57, 219] width 19 height 14
radio input "true"
radio input "false"
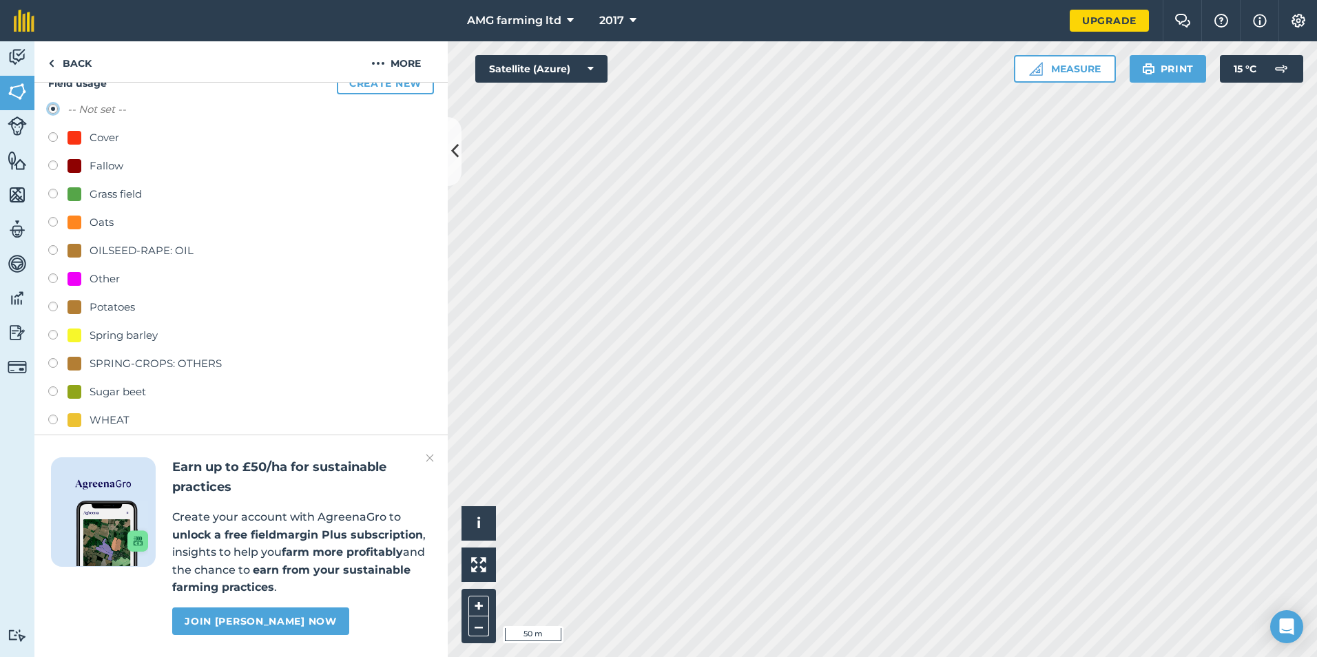
scroll to position [253, 0]
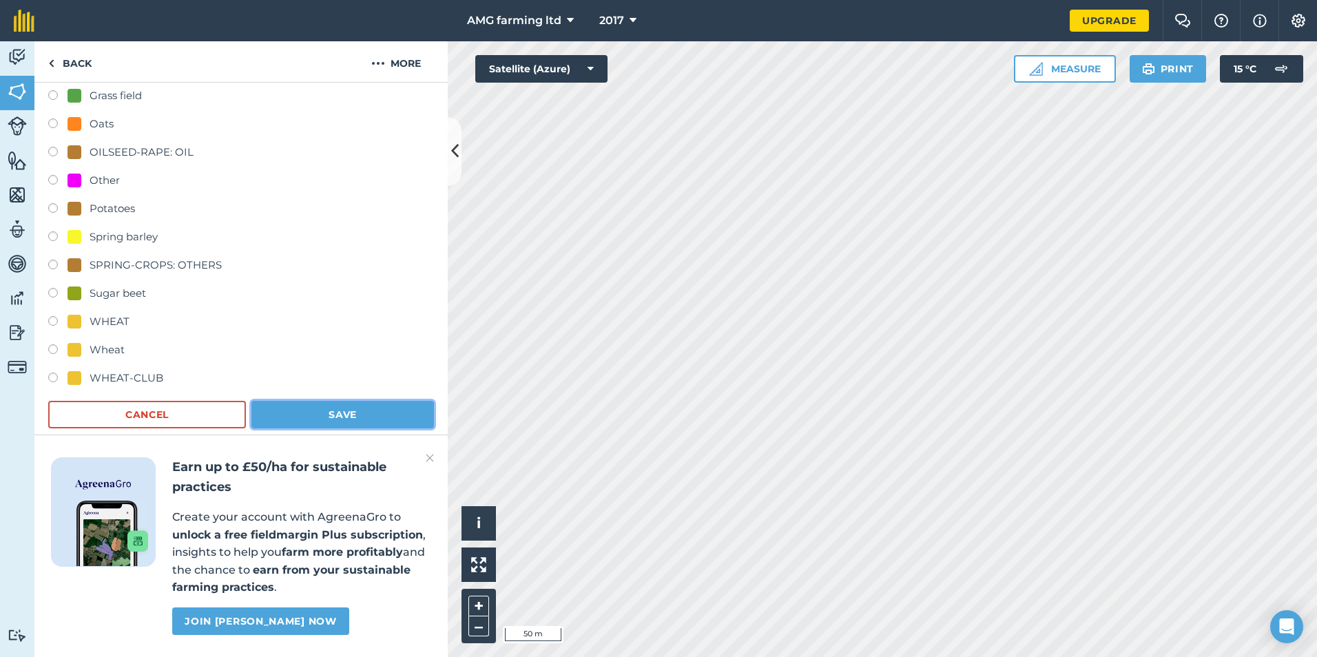
click at [340, 411] on button "Save" at bounding box center [342, 415] width 183 height 28
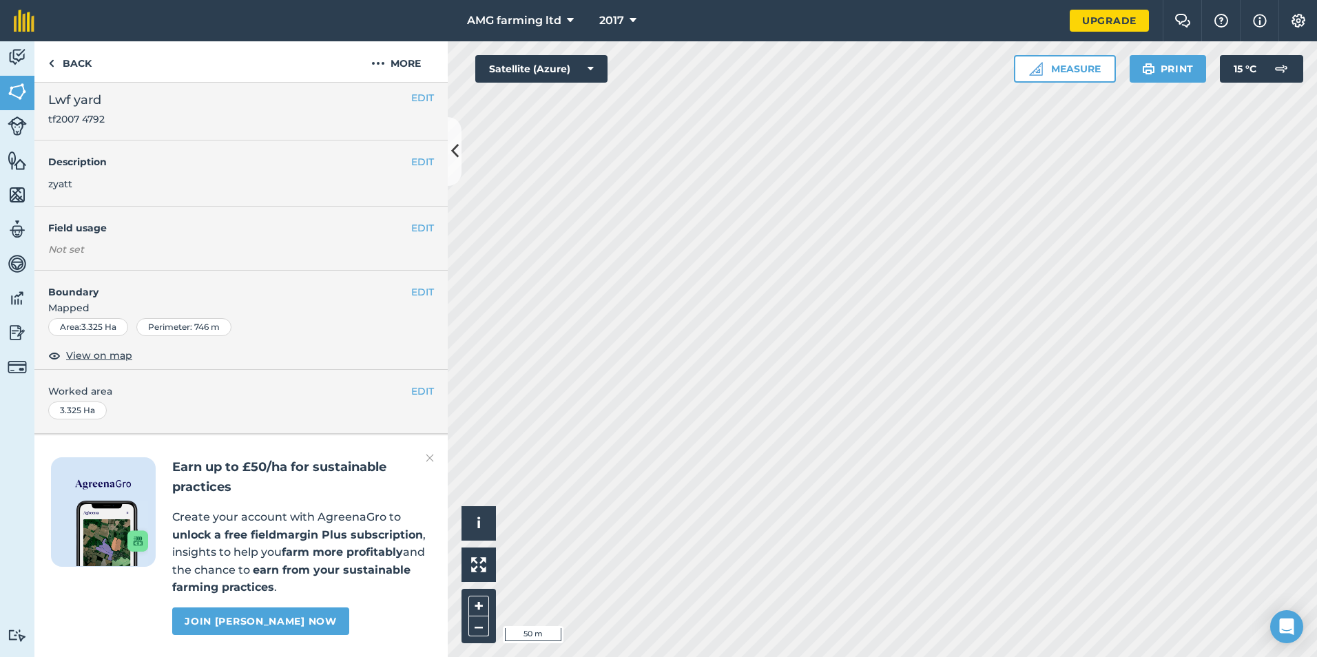
scroll to position [45, 0]
click at [411, 219] on button "EDIT" at bounding box center [422, 226] width 23 height 15
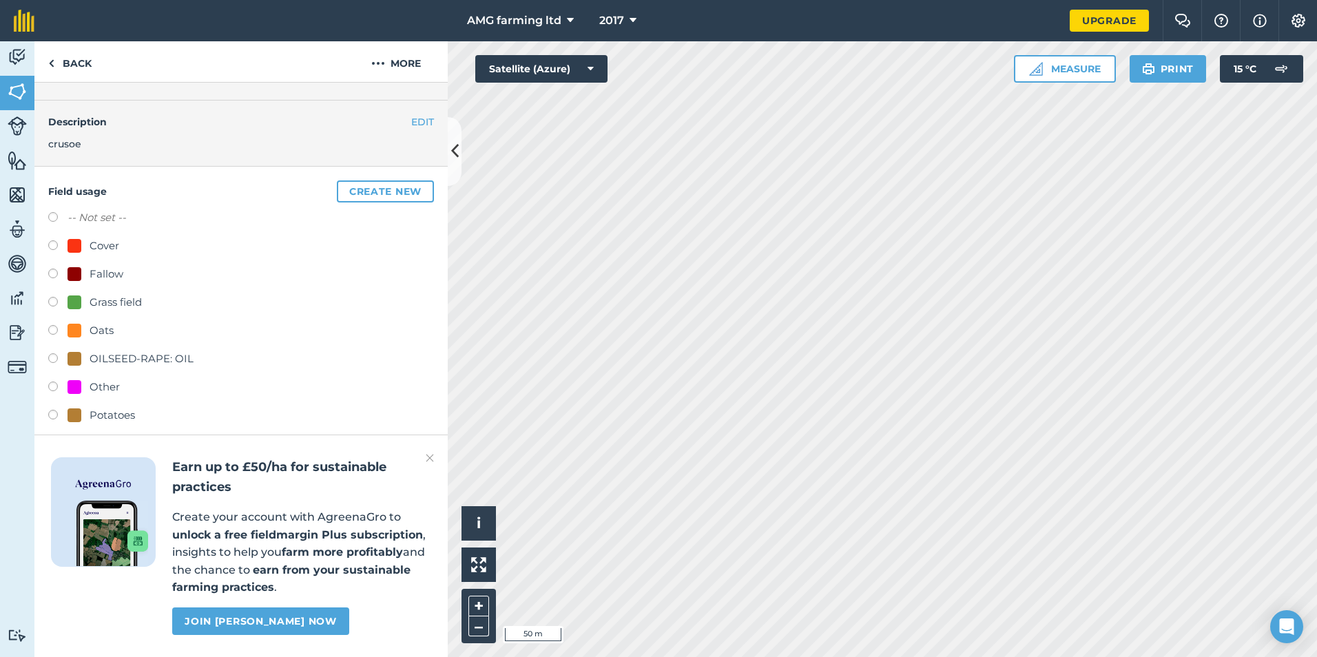
click at [52, 220] on label at bounding box center [57, 219] width 19 height 14
radio input "true"
radio input "false"
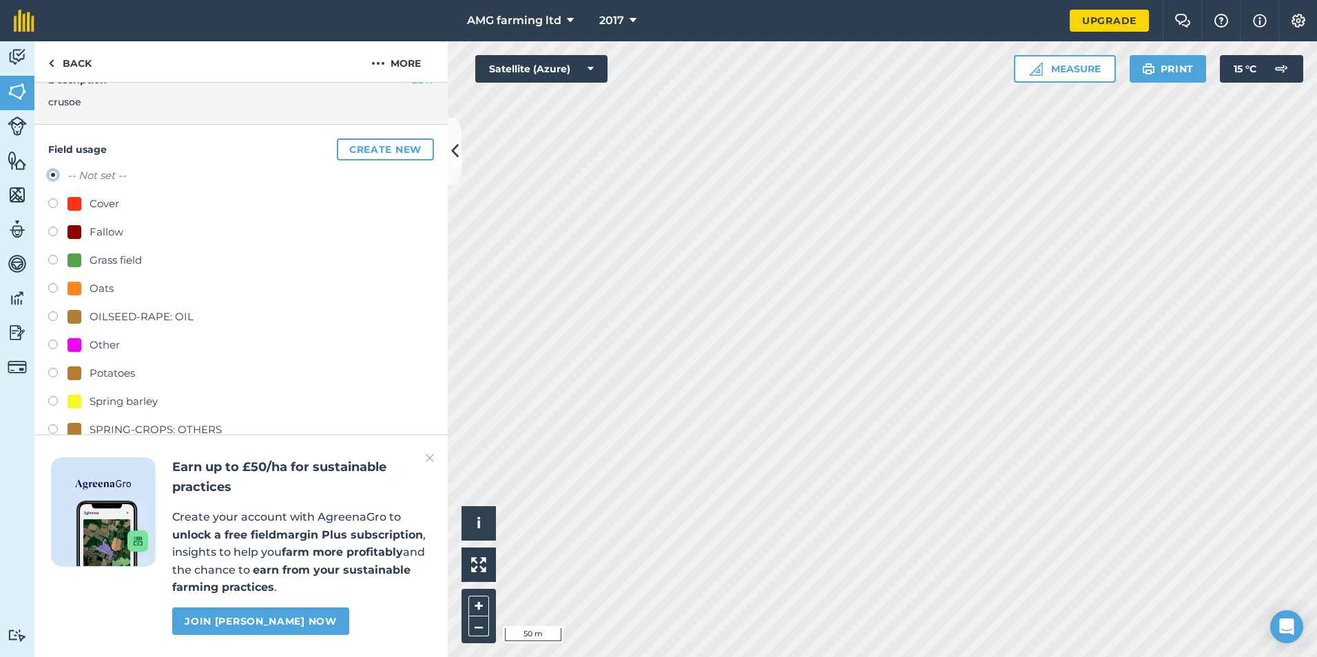
scroll to position [253, 0]
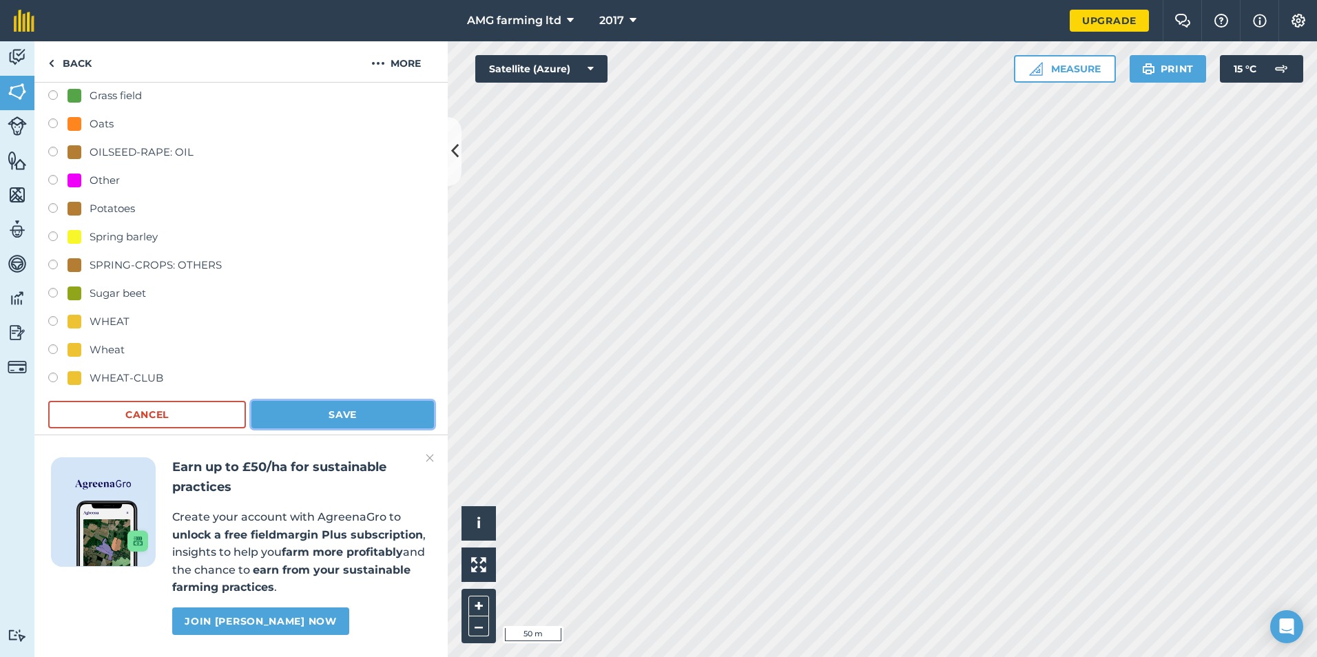
click at [346, 415] on button "Save" at bounding box center [342, 415] width 183 height 28
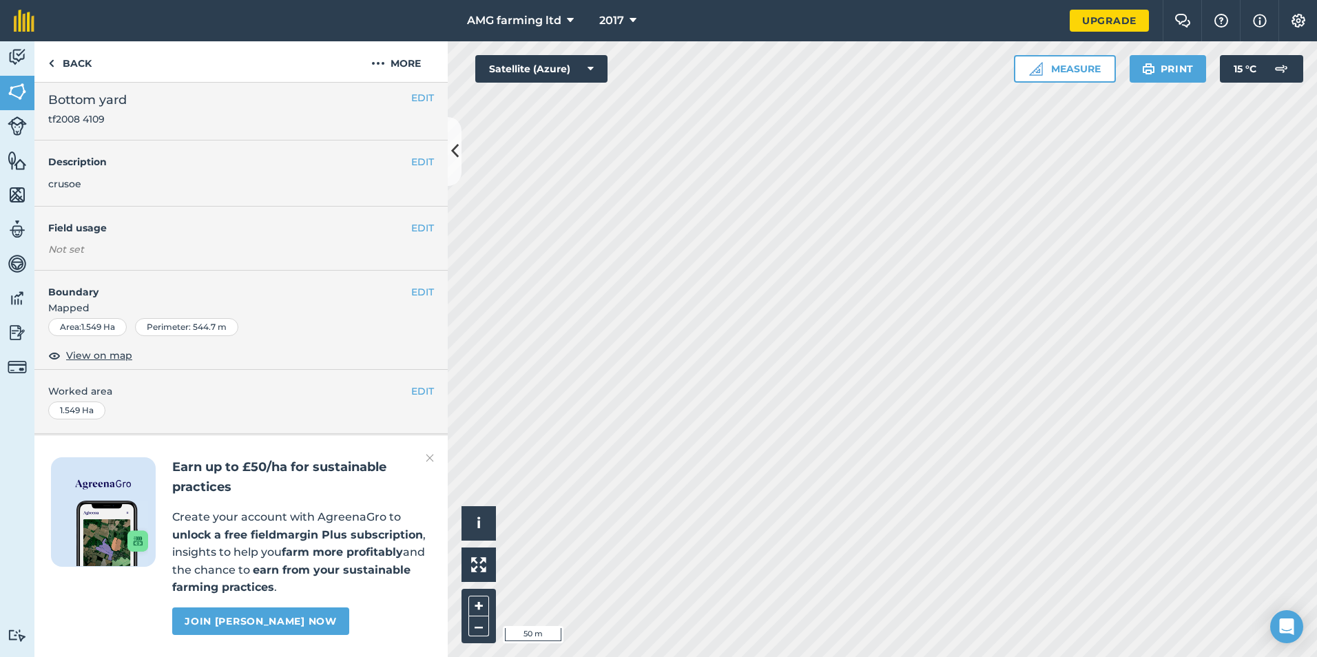
scroll to position [45, 0]
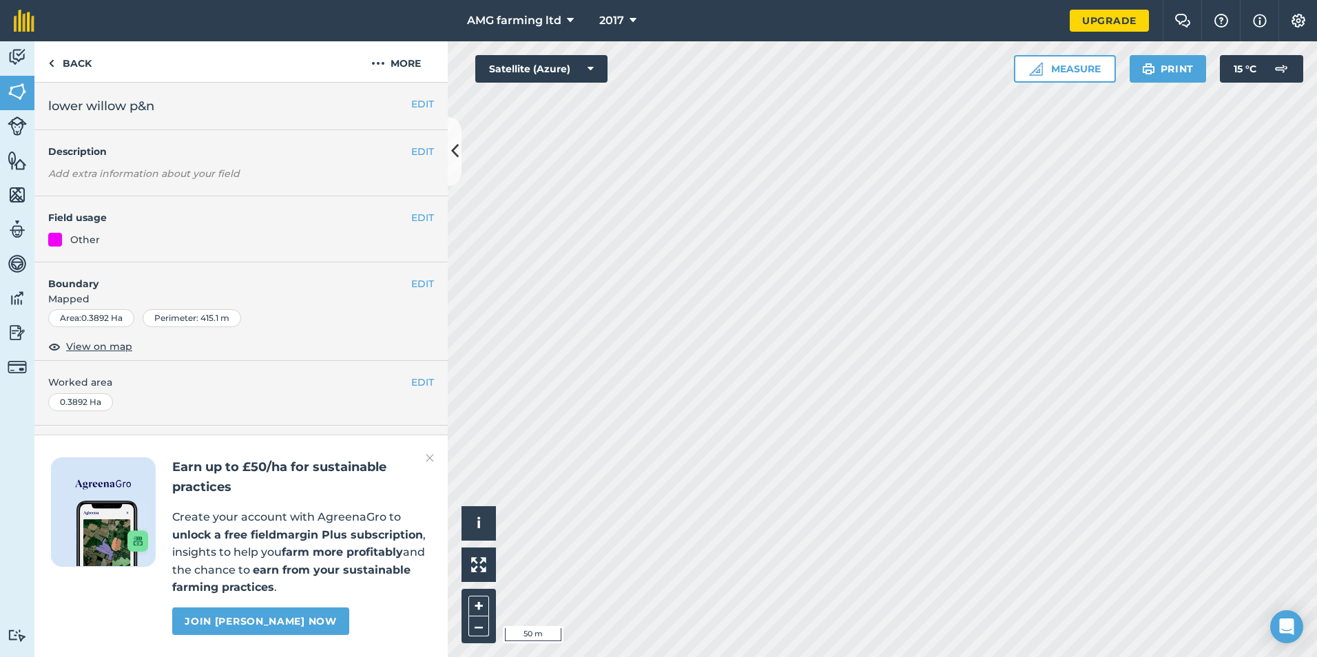
click at [435, 215] on div "EDIT Field usage Other" at bounding box center [240, 229] width 413 height 66
click at [414, 220] on button "EDIT" at bounding box center [422, 217] width 23 height 15
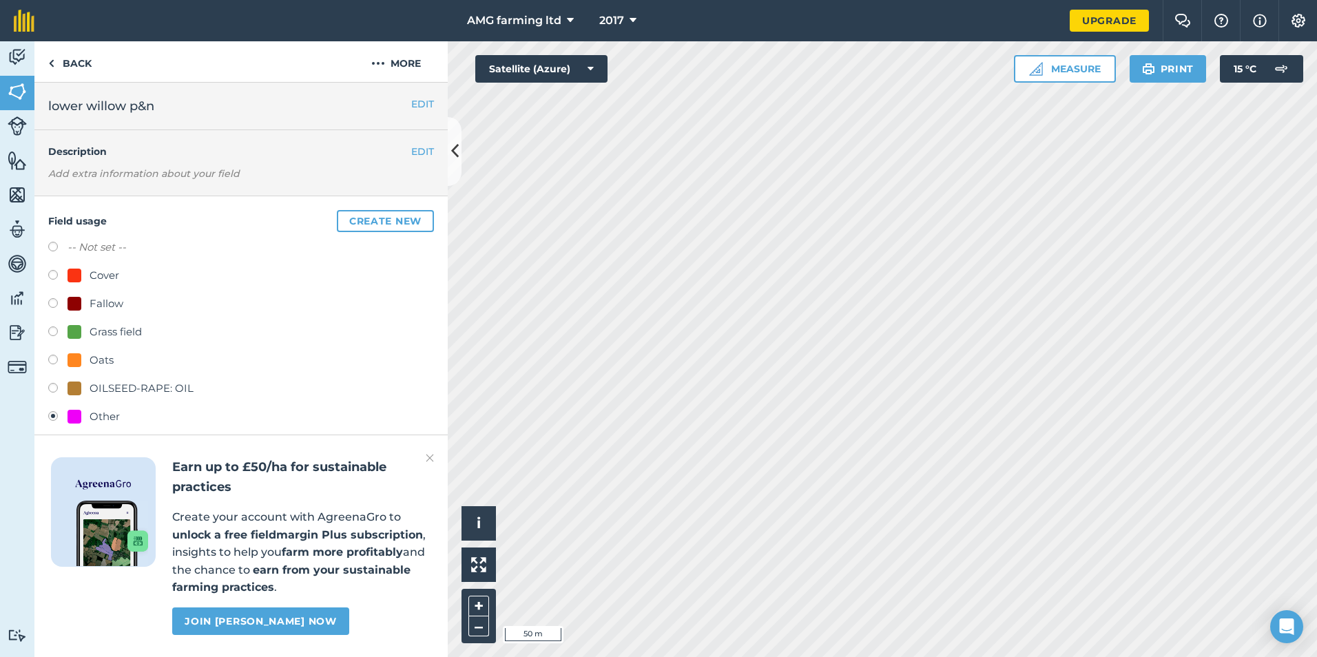
click at [52, 245] on label at bounding box center [57, 249] width 19 height 14
radio input "true"
radio input "false"
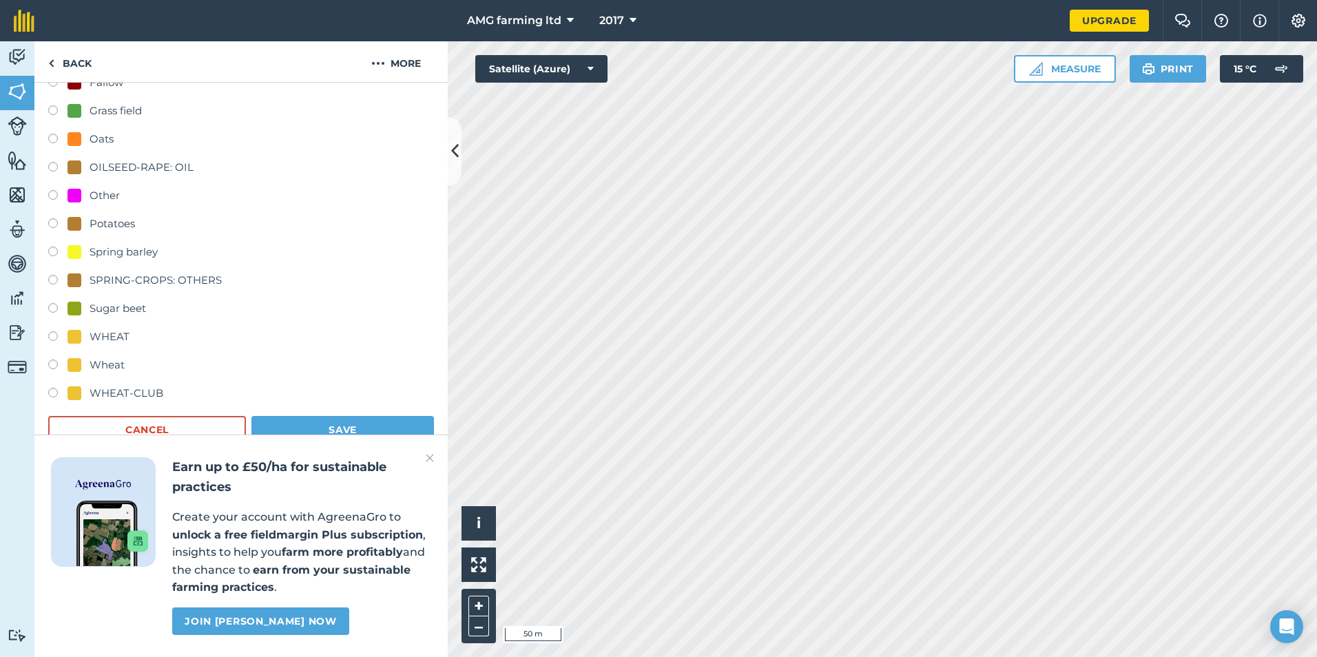
scroll to position [344, 0]
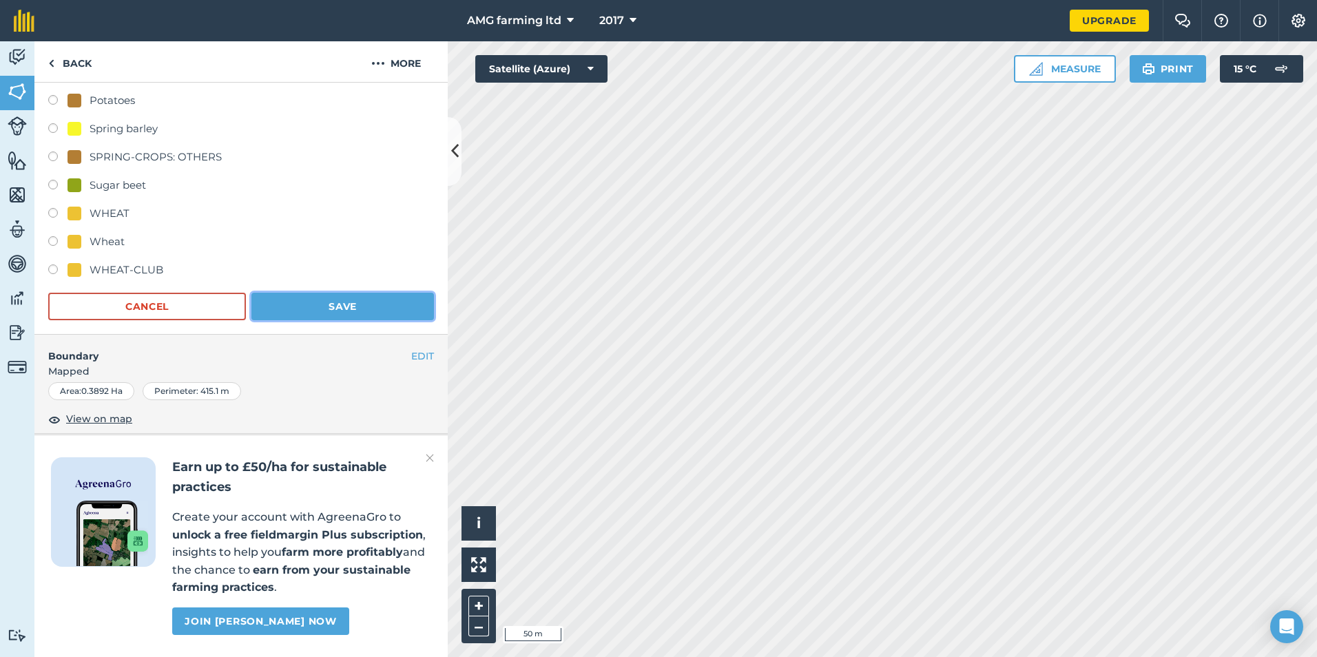
click at [351, 313] on button "Save" at bounding box center [342, 307] width 183 height 28
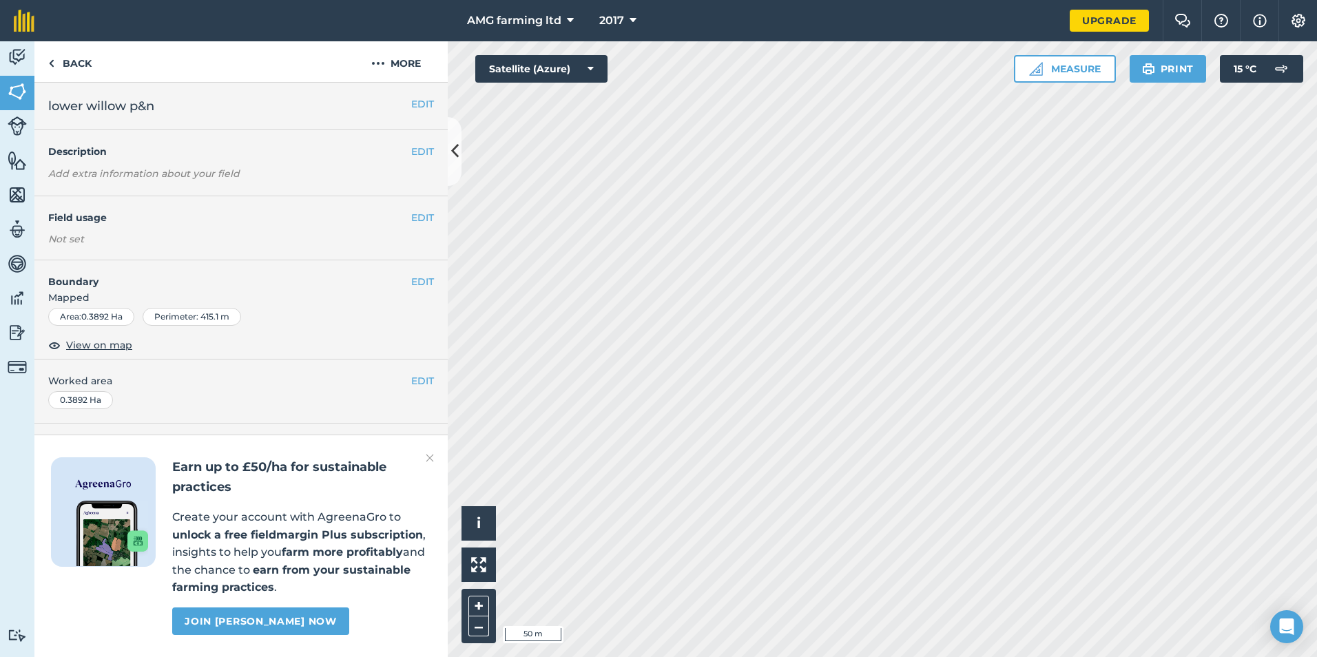
scroll to position [0, 0]
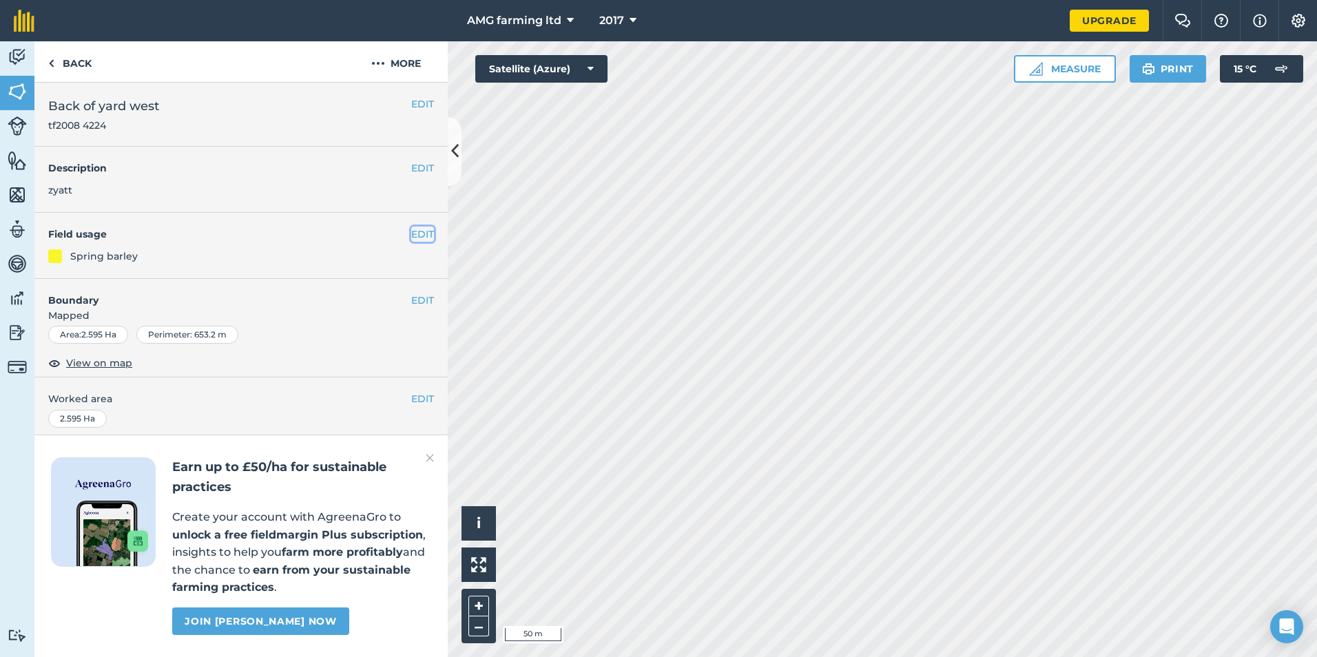
click at [416, 234] on button "EDIT" at bounding box center [422, 234] width 23 height 15
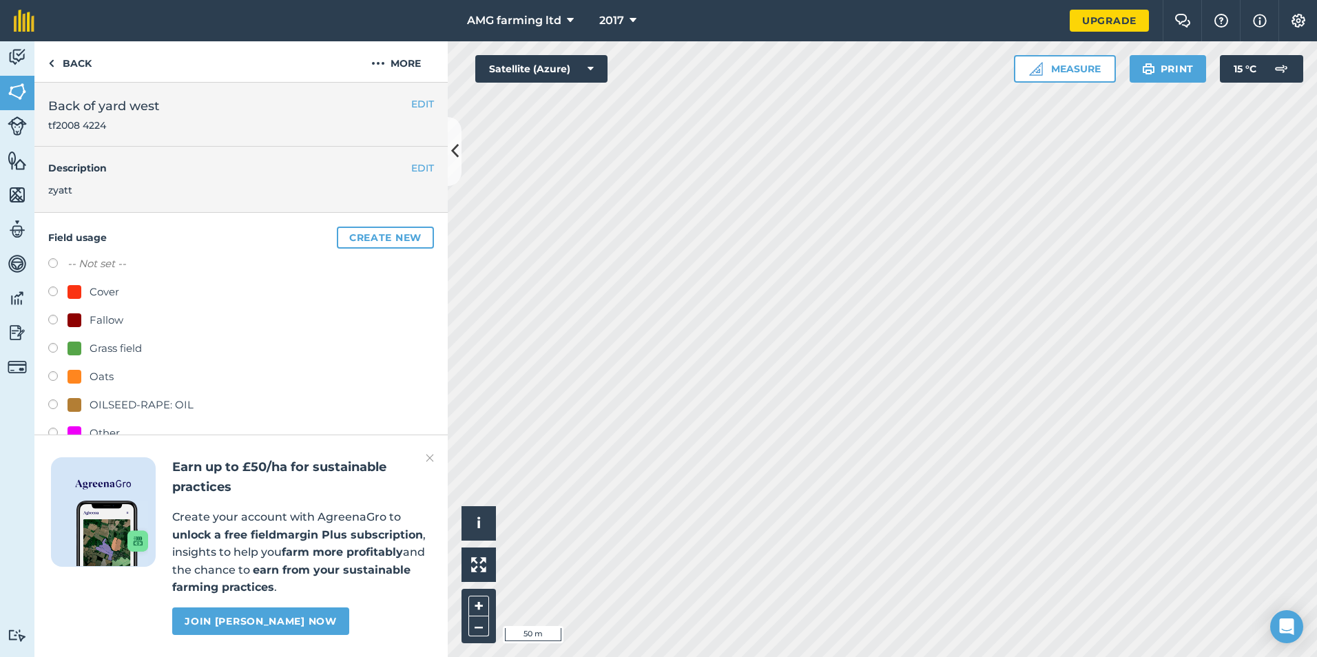
click at [55, 261] on label at bounding box center [57, 265] width 19 height 14
radio input "true"
radio input "false"
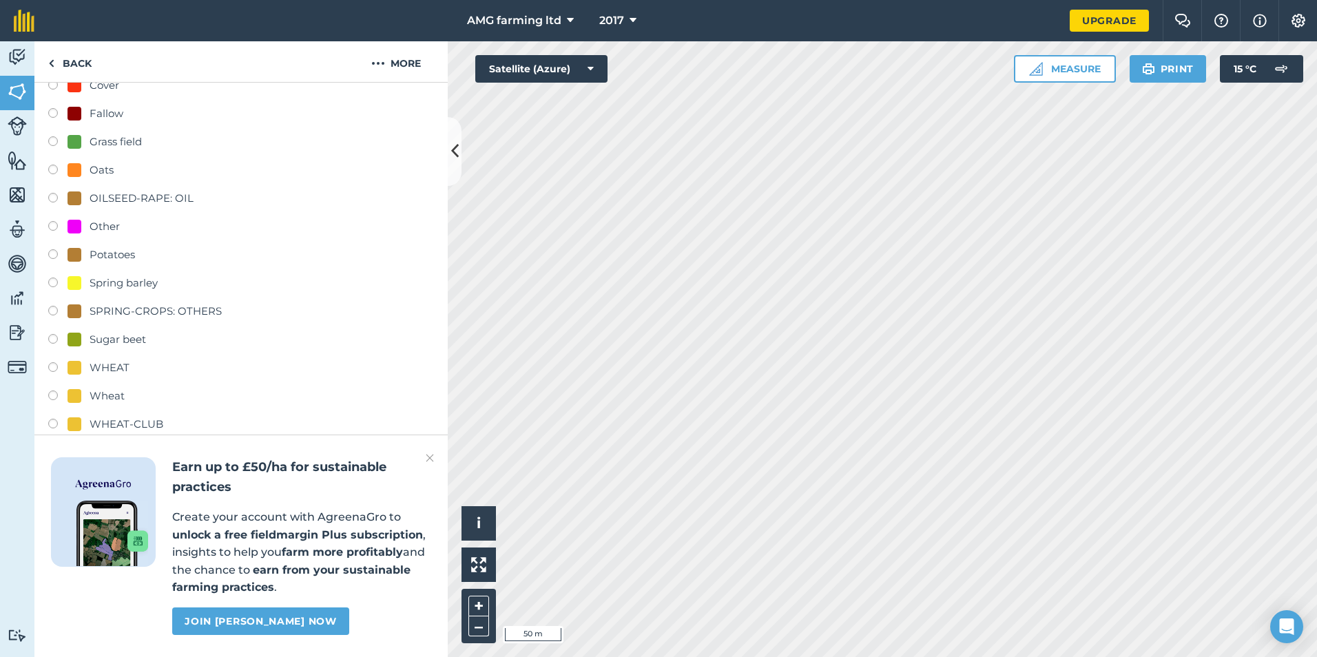
scroll to position [413, 0]
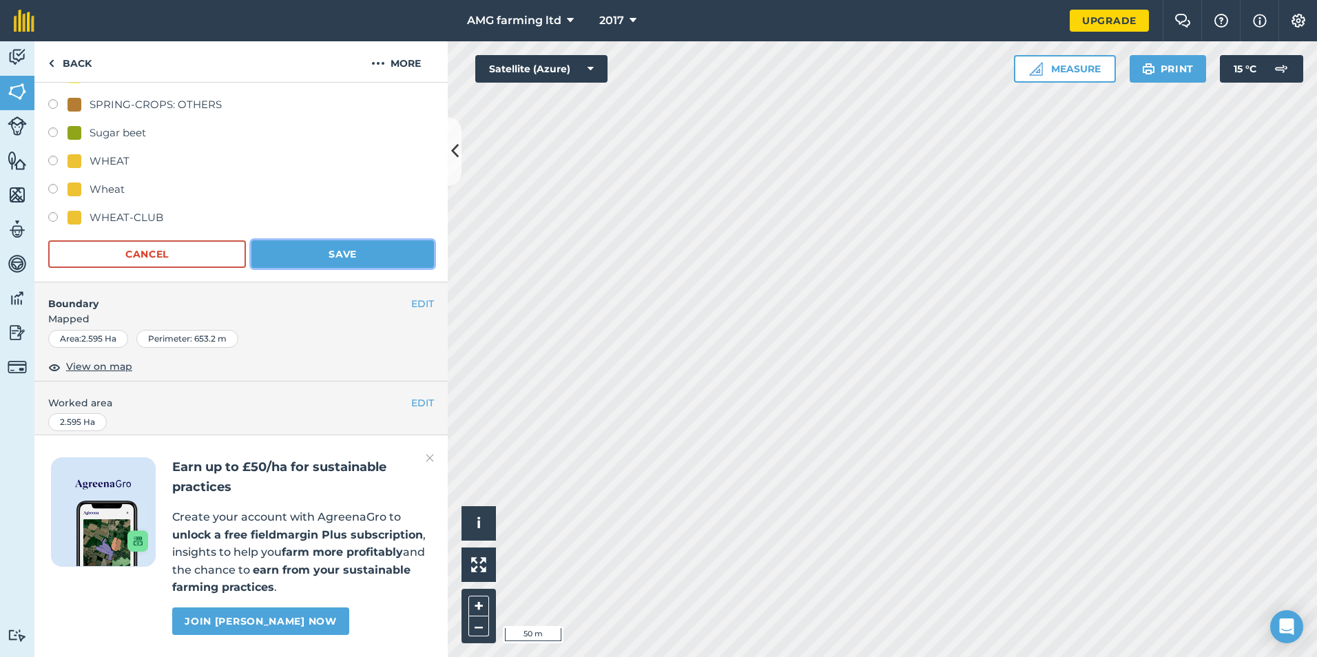
click at [344, 259] on button "Save" at bounding box center [342, 254] width 183 height 28
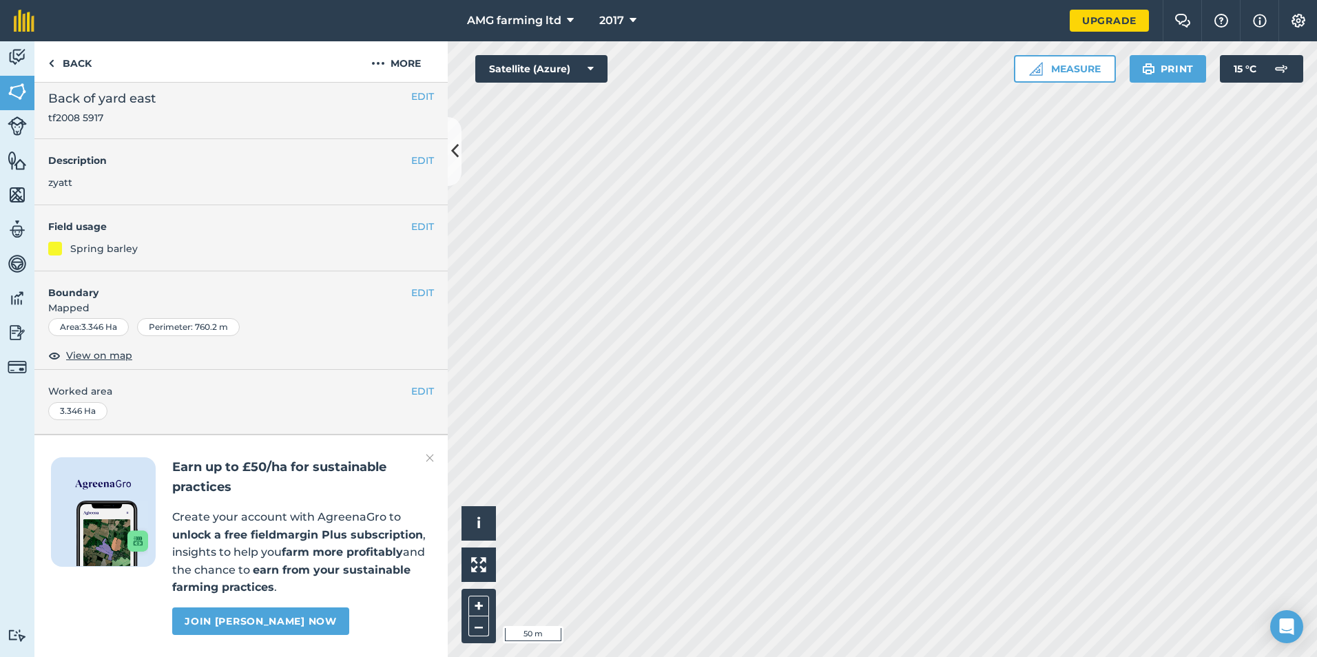
scroll to position [46, 0]
click at [411, 219] on button "EDIT" at bounding box center [422, 226] width 23 height 15
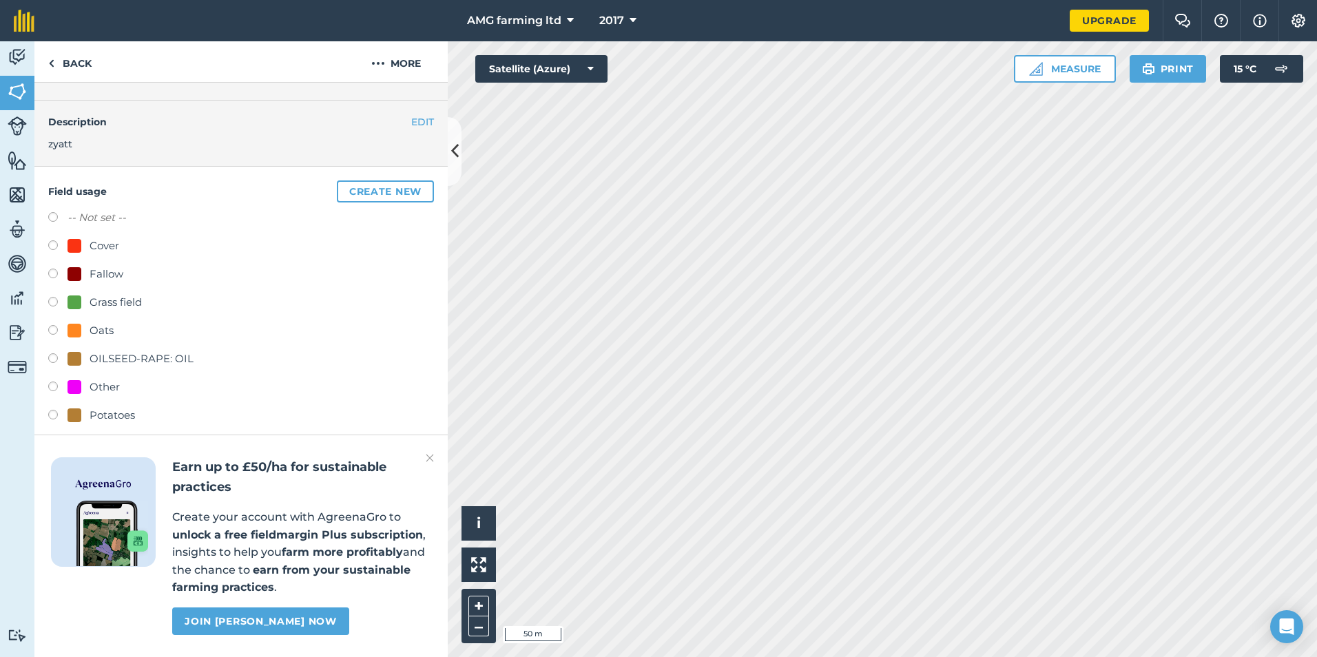
click at [56, 218] on label at bounding box center [57, 219] width 19 height 14
radio input "true"
radio input "false"
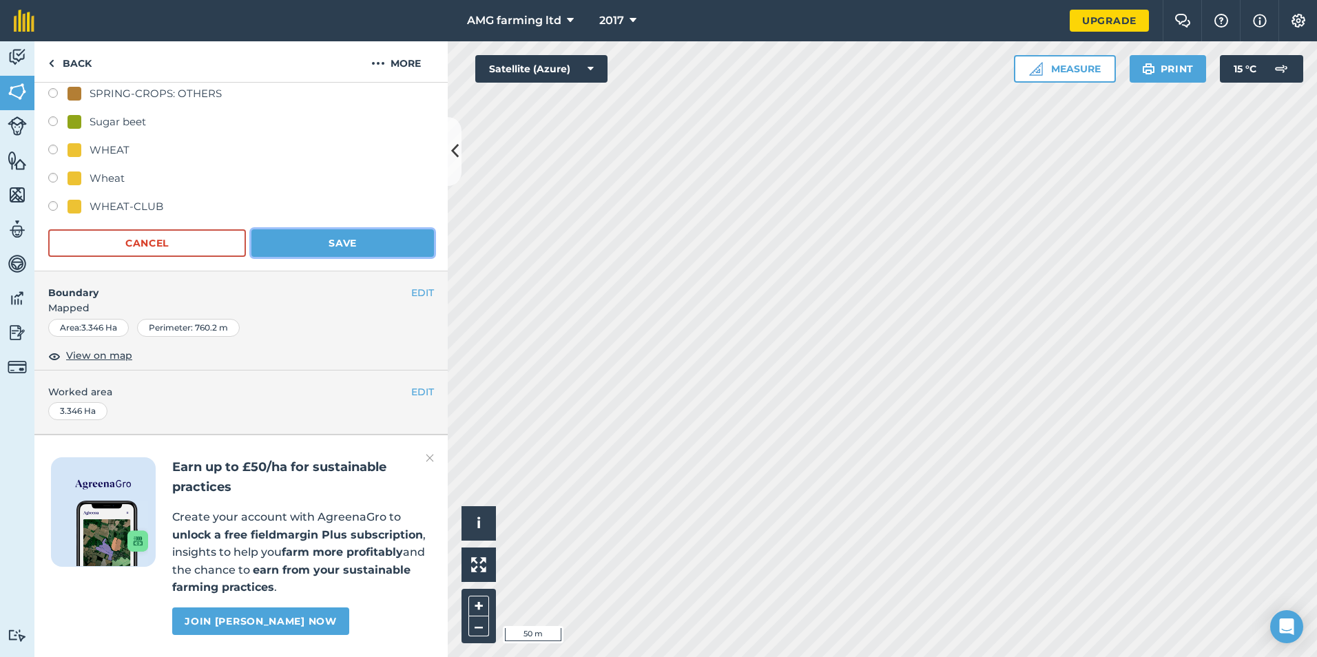
click at [312, 229] on button "Save" at bounding box center [342, 243] width 183 height 28
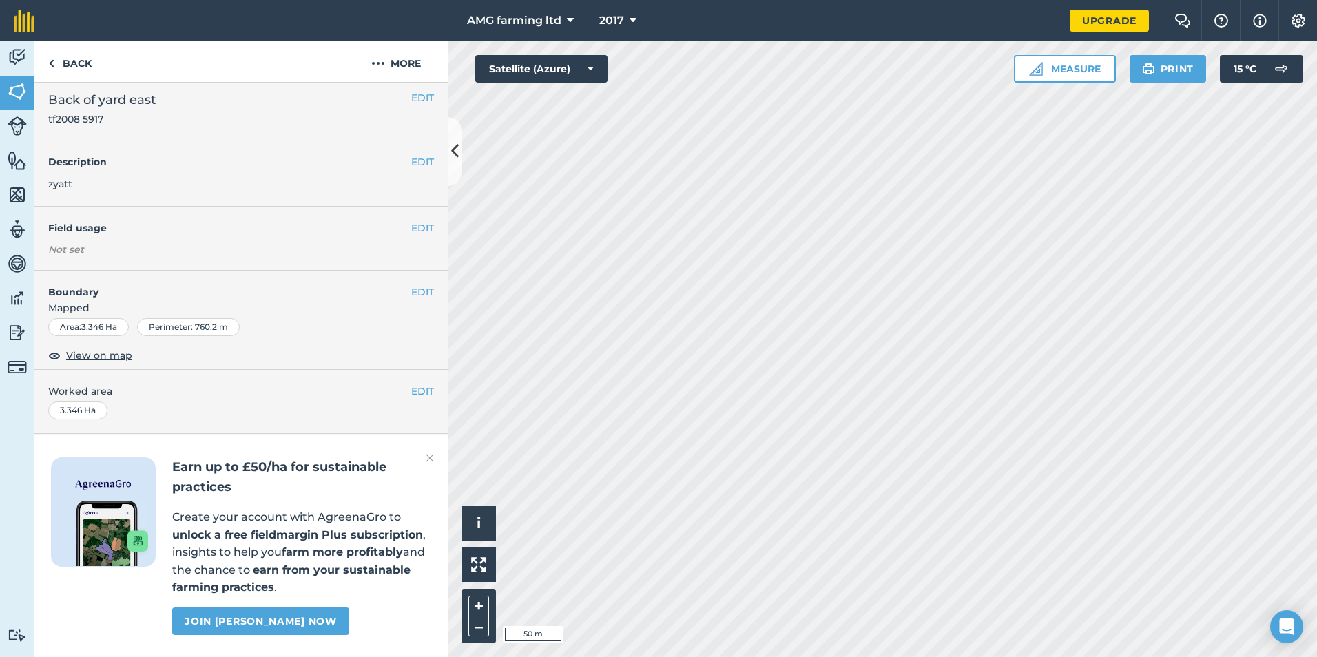
scroll to position [45, 0]
click at [411, 219] on button "EDIT" at bounding box center [422, 226] width 23 height 15
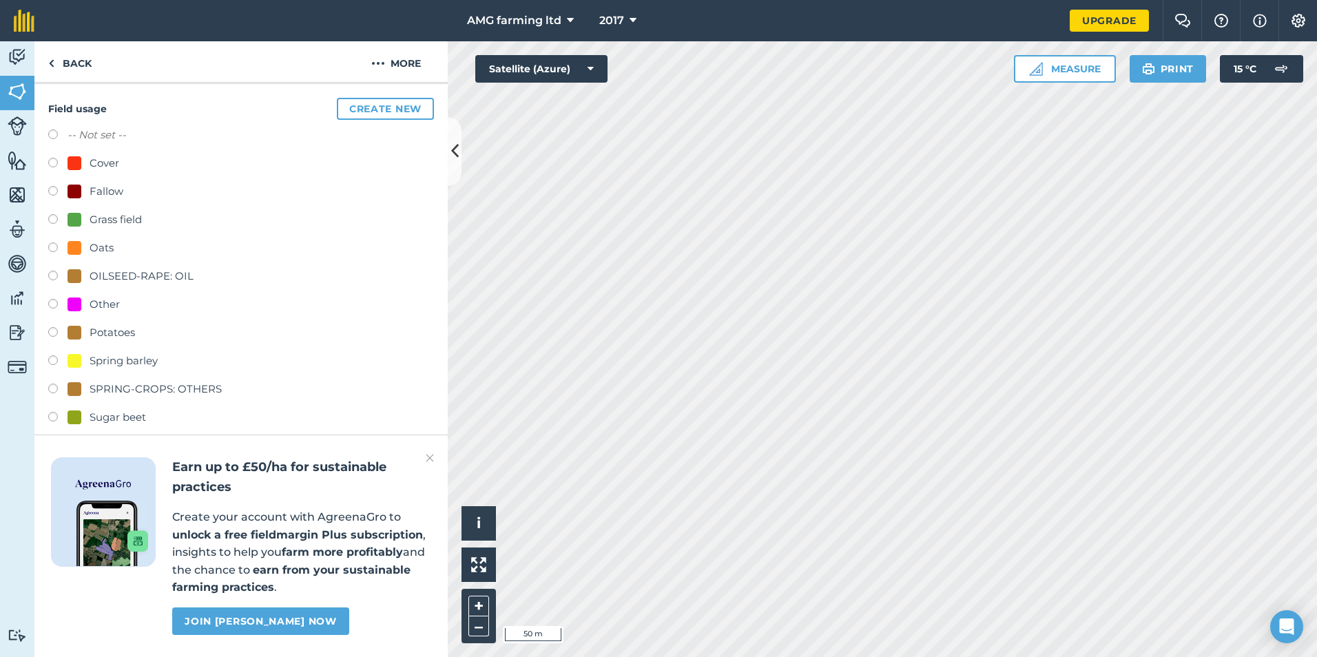
scroll to position [0, 0]
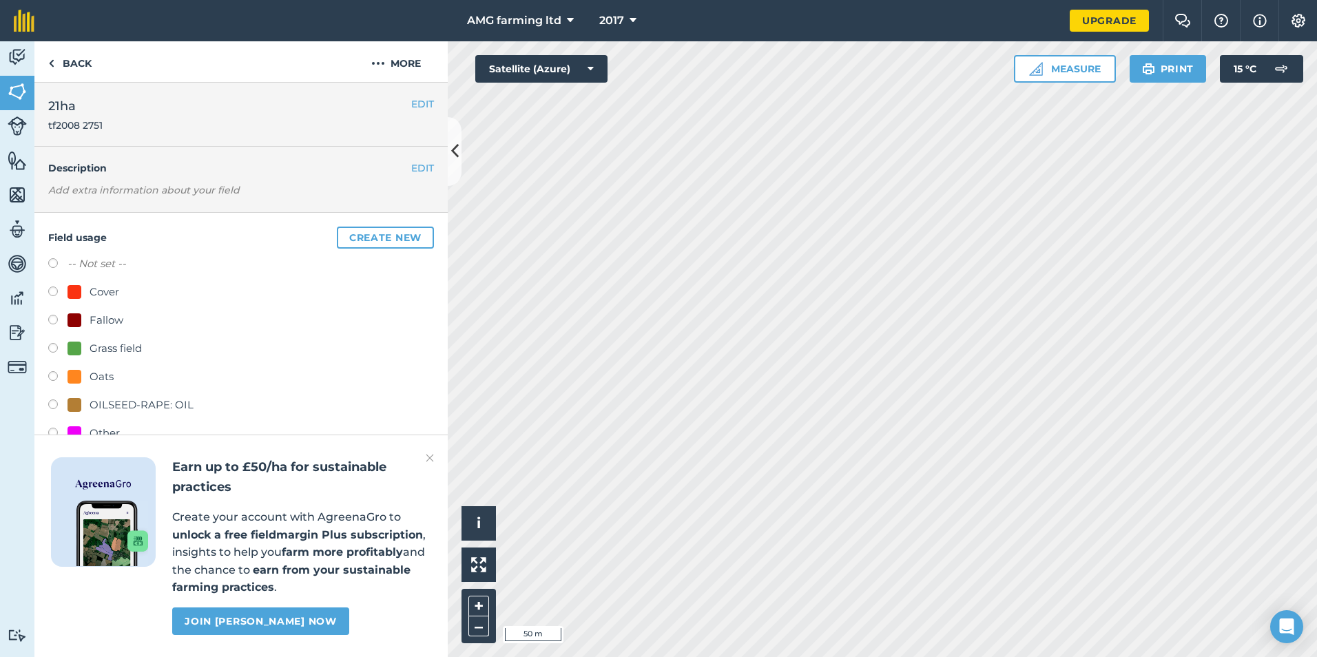
click at [51, 261] on label at bounding box center [57, 265] width 19 height 14
radio input "true"
radio input "false"
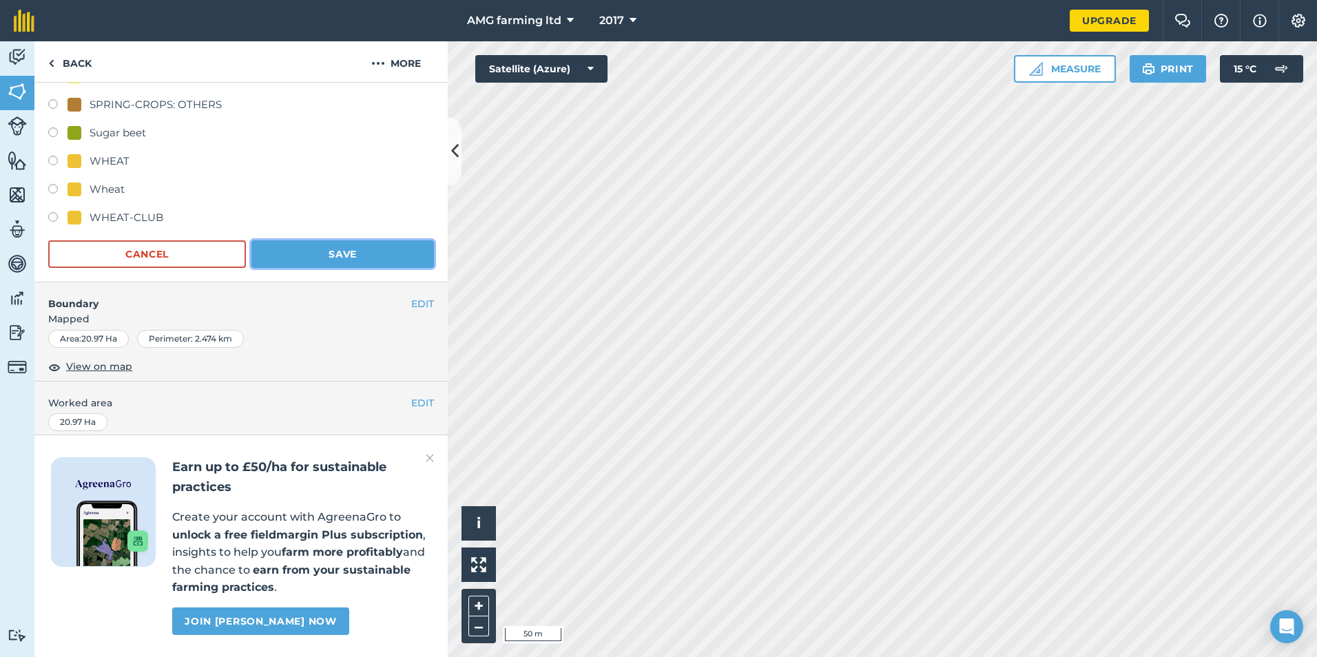
click at [320, 256] on button "Save" at bounding box center [342, 254] width 183 height 28
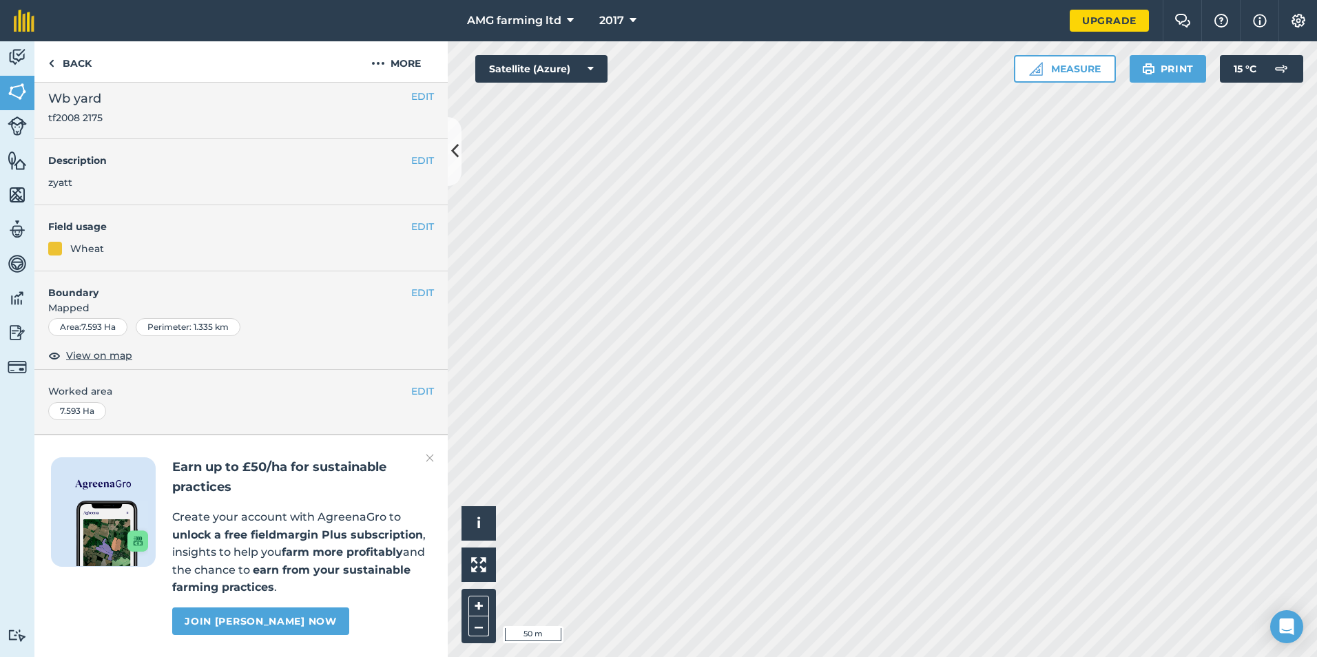
scroll to position [46, 0]
click at [411, 219] on button "EDIT" at bounding box center [422, 226] width 23 height 15
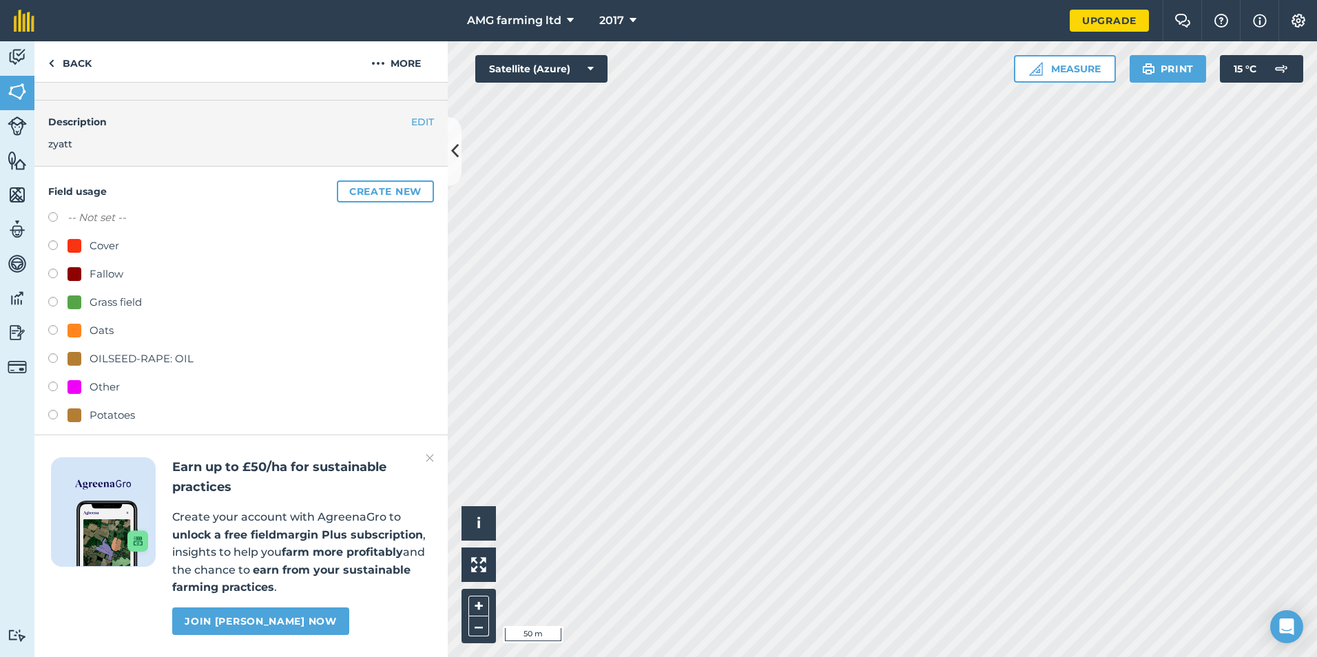
click at [50, 216] on label at bounding box center [57, 219] width 19 height 14
radio input "true"
radio input "false"
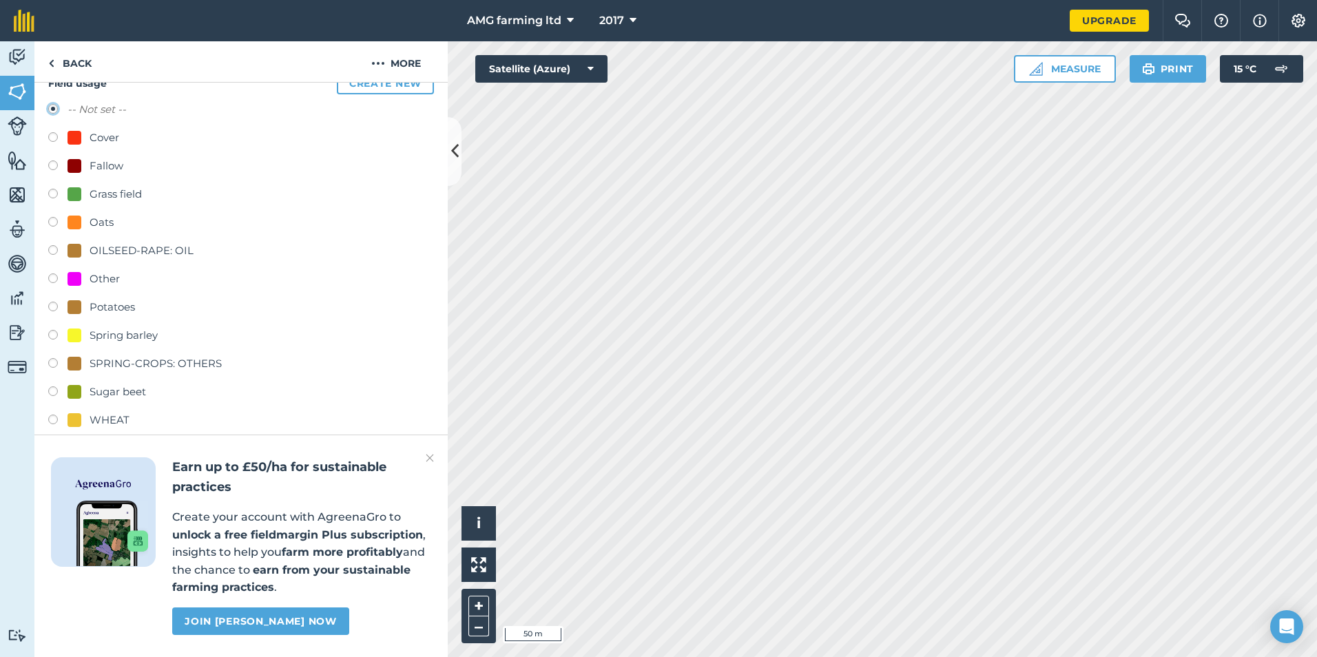
scroll to position [253, 0]
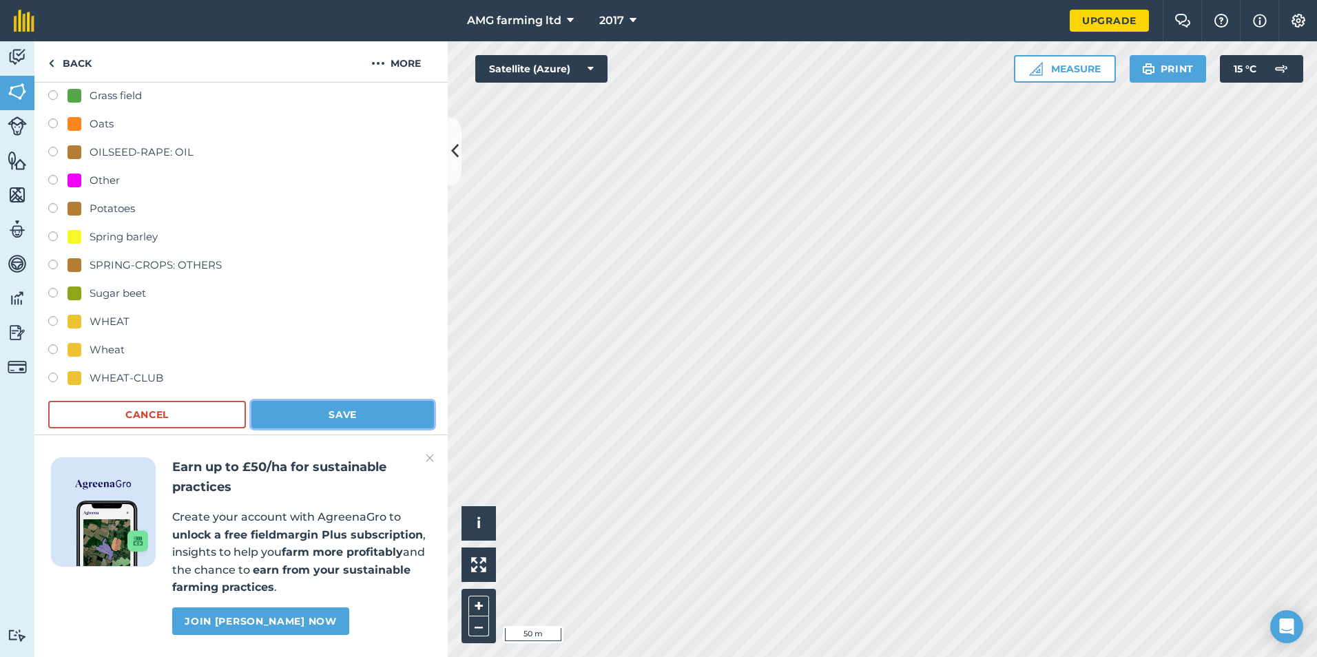
click at [320, 421] on button "Save" at bounding box center [342, 415] width 183 height 28
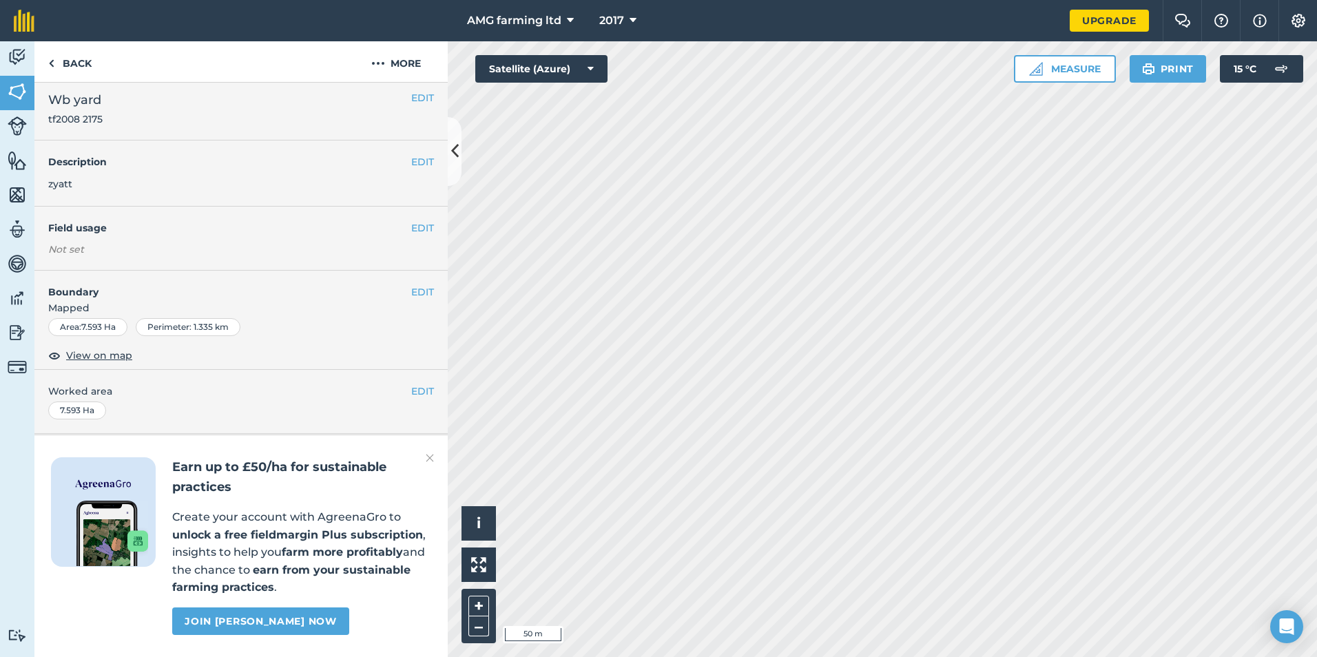
scroll to position [45, 0]
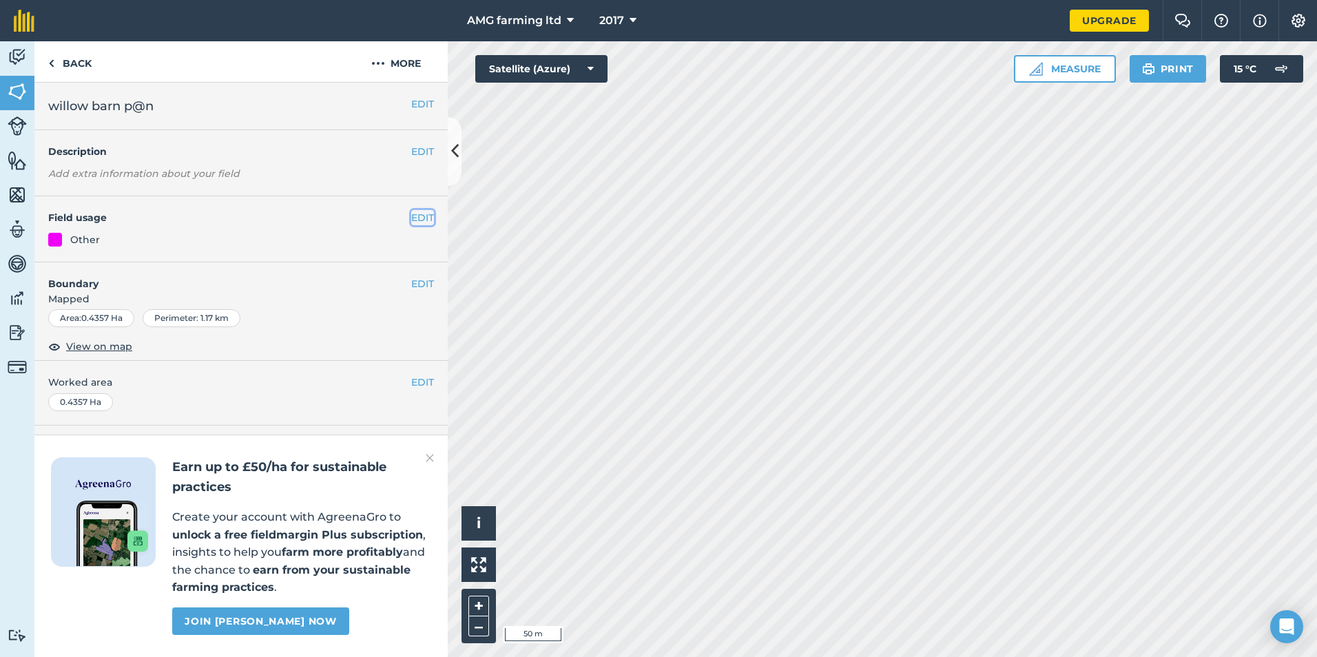
click at [419, 214] on button "EDIT" at bounding box center [422, 217] width 23 height 15
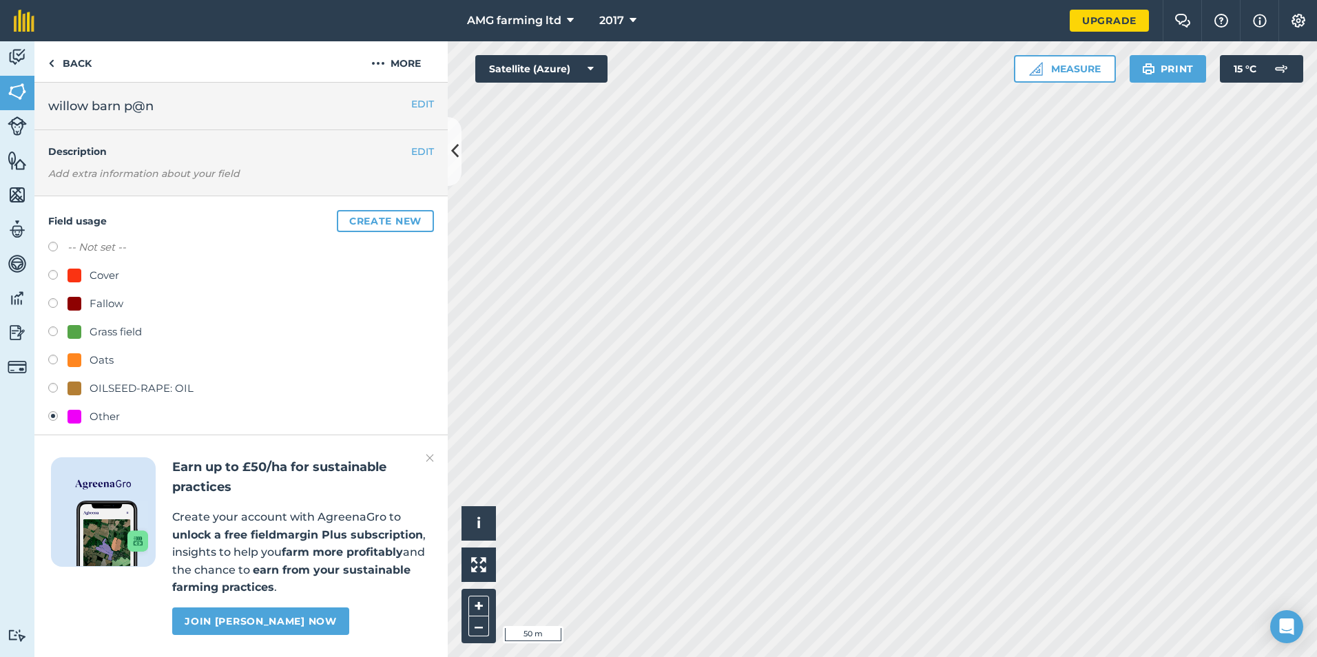
click at [54, 249] on label at bounding box center [57, 249] width 19 height 14
radio input "true"
radio input "false"
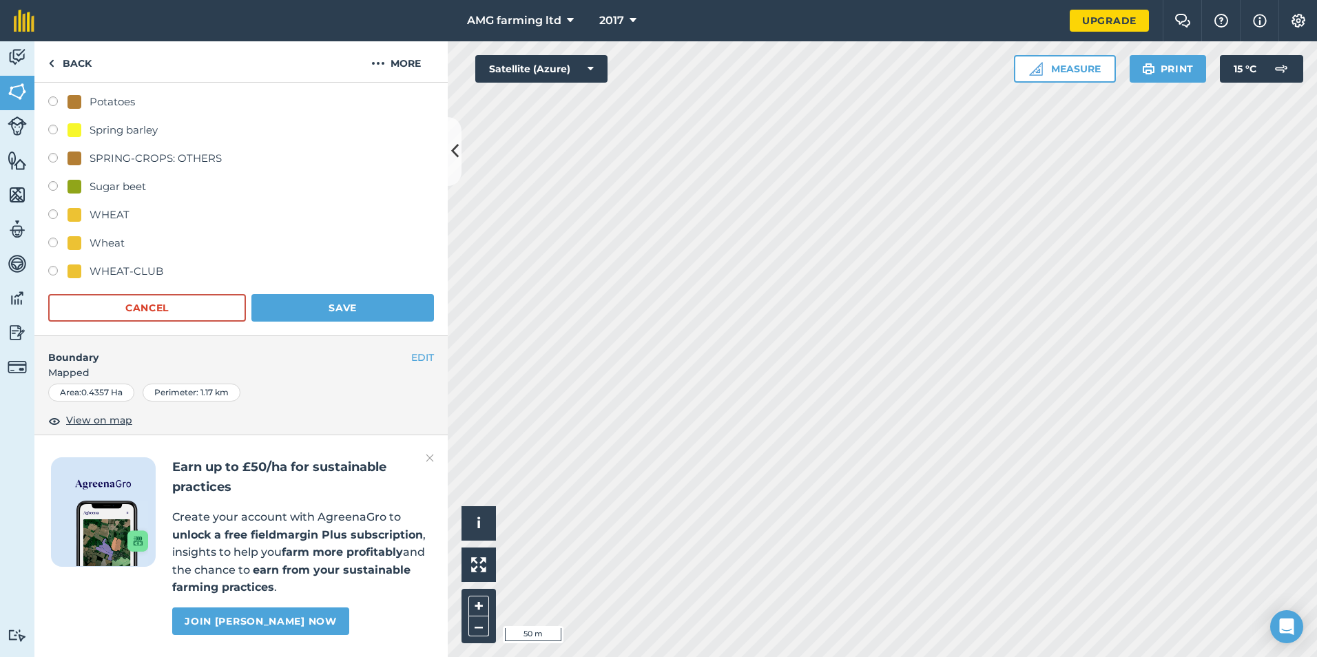
scroll to position [344, 0]
click at [322, 309] on button "Save" at bounding box center [342, 307] width 183 height 28
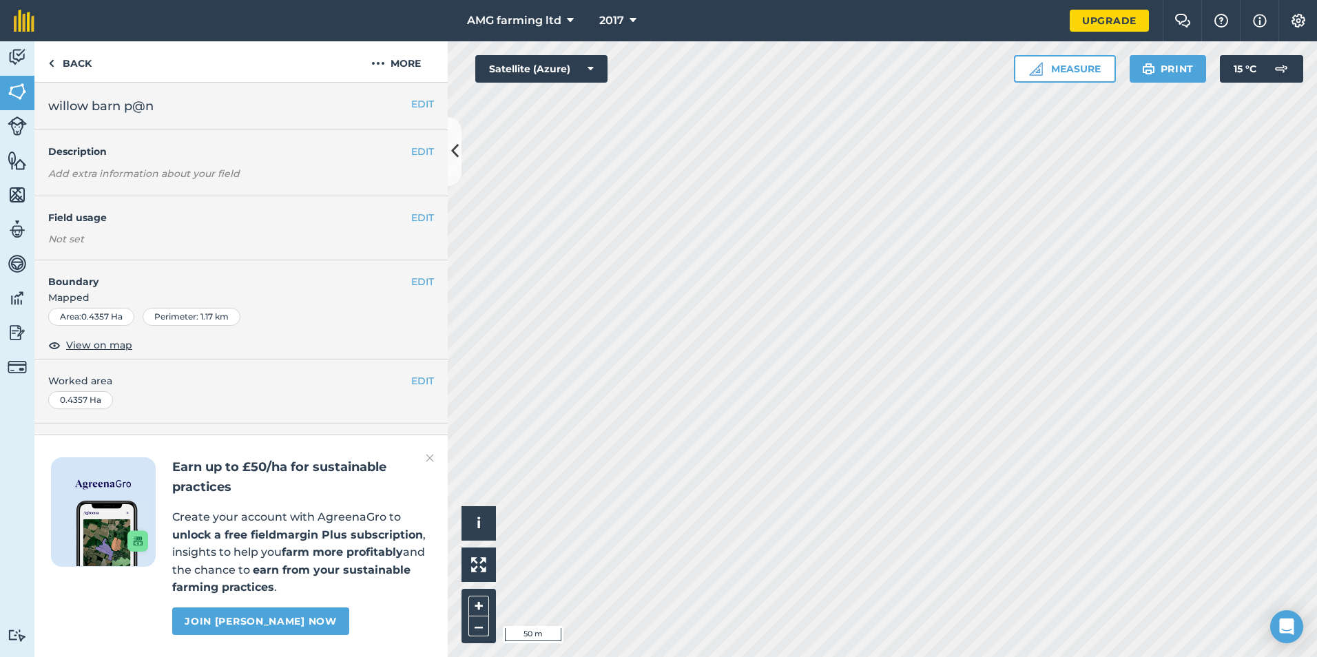
click at [447, 376] on div "Activity Fields Livestock Features Maps Team Vehicles Data Reporting Billing Tu…" at bounding box center [658, 349] width 1317 height 616
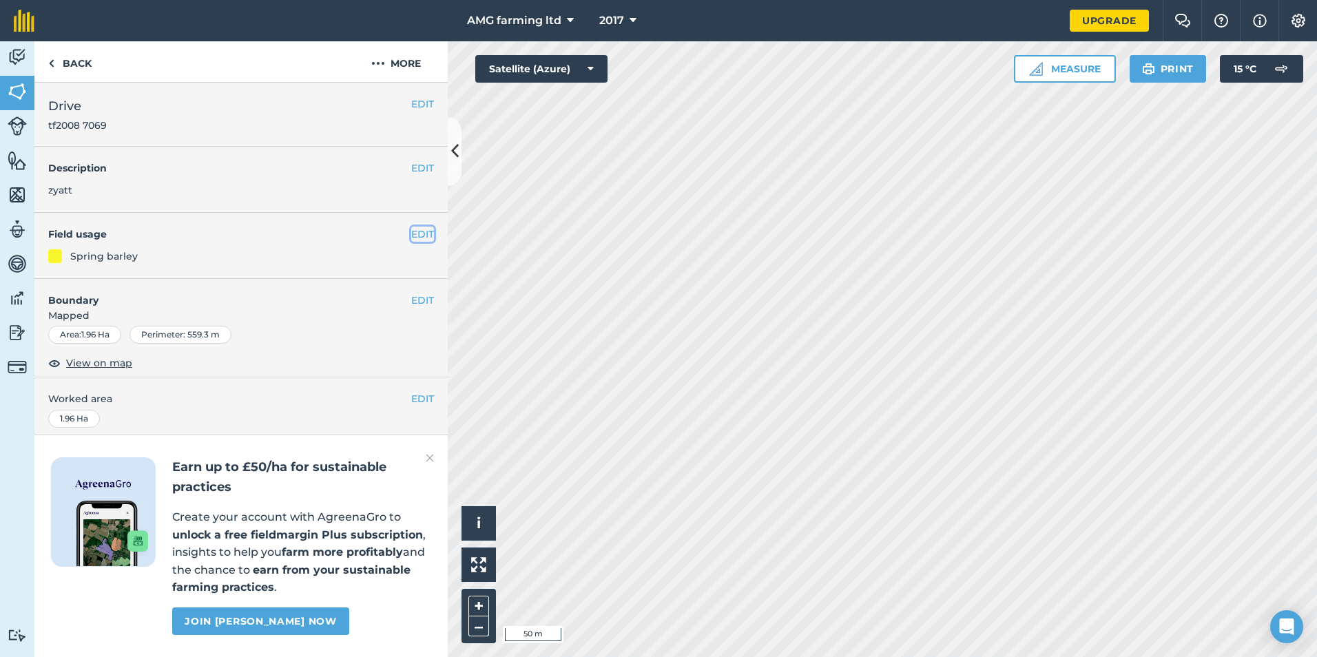
click at [412, 236] on button "EDIT" at bounding box center [422, 234] width 23 height 15
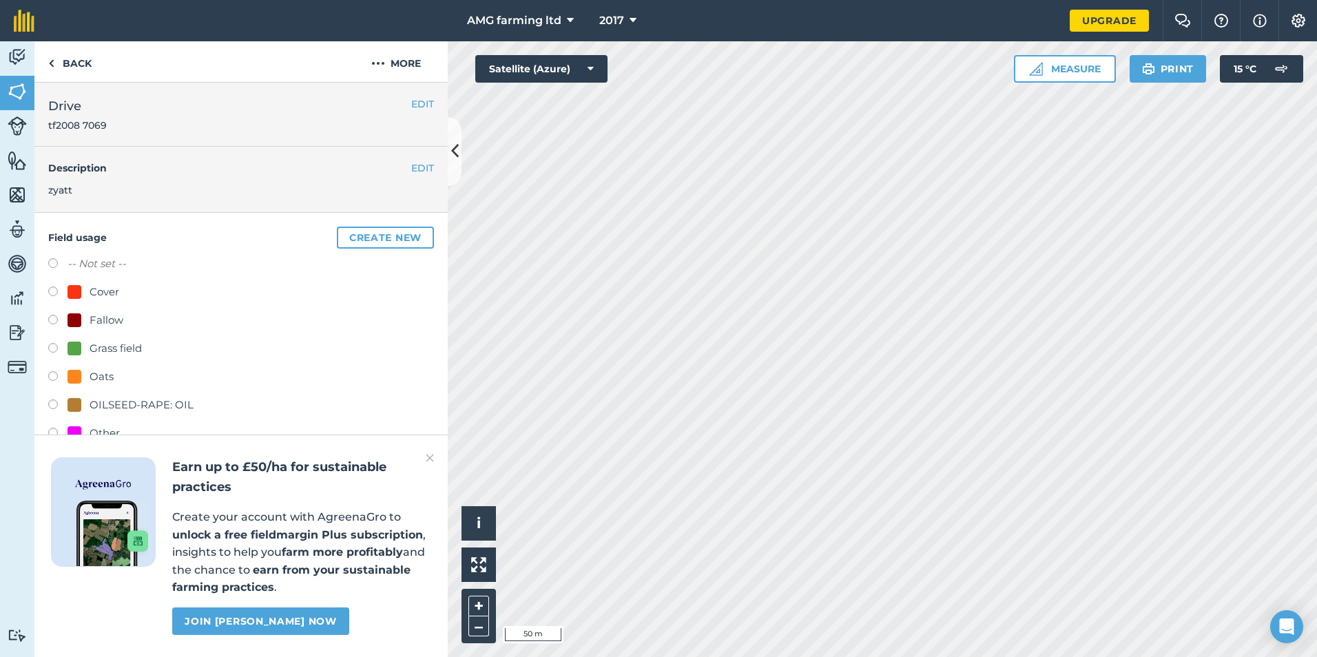
click at [55, 263] on label at bounding box center [57, 265] width 19 height 14
radio input "true"
radio input "false"
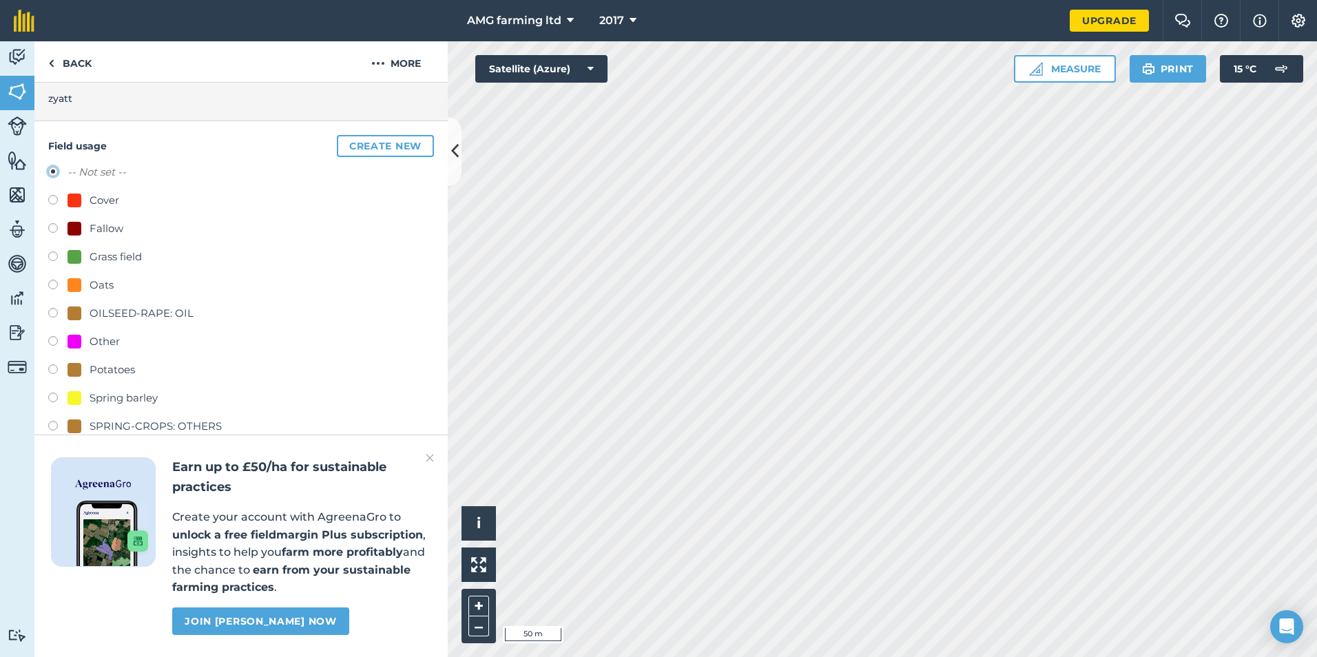
scroll to position [276, 0]
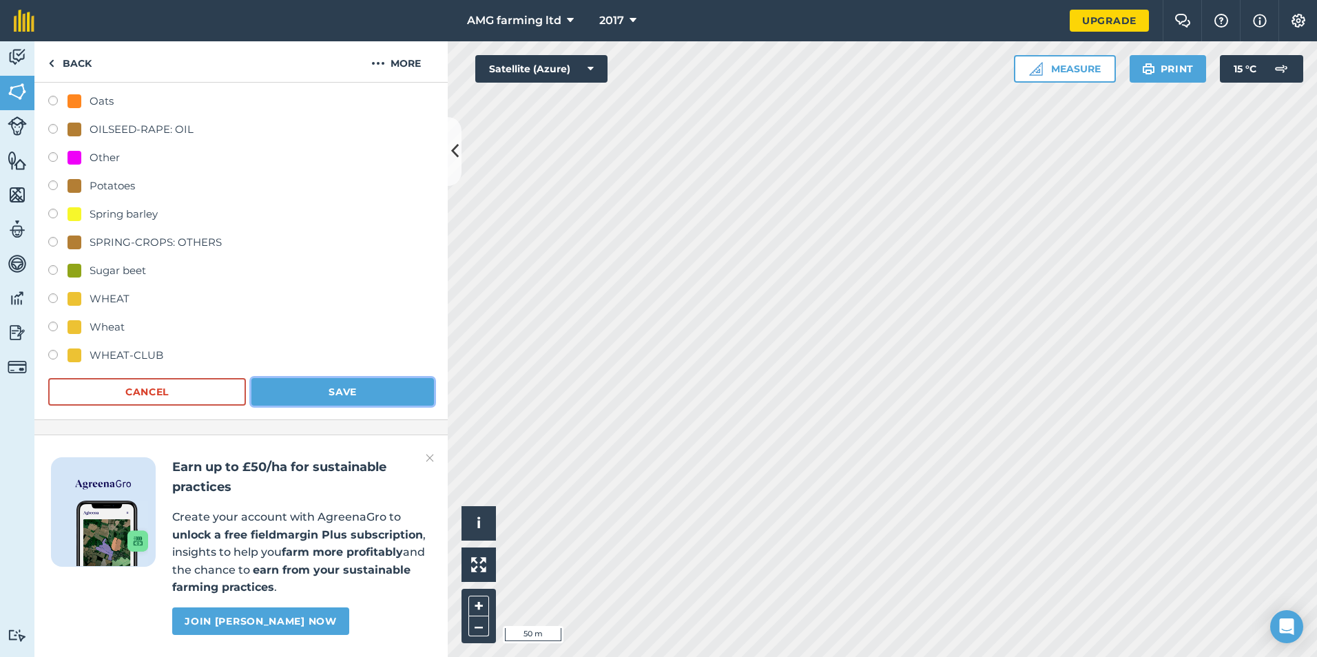
click at [324, 391] on button "Save" at bounding box center [342, 392] width 183 height 28
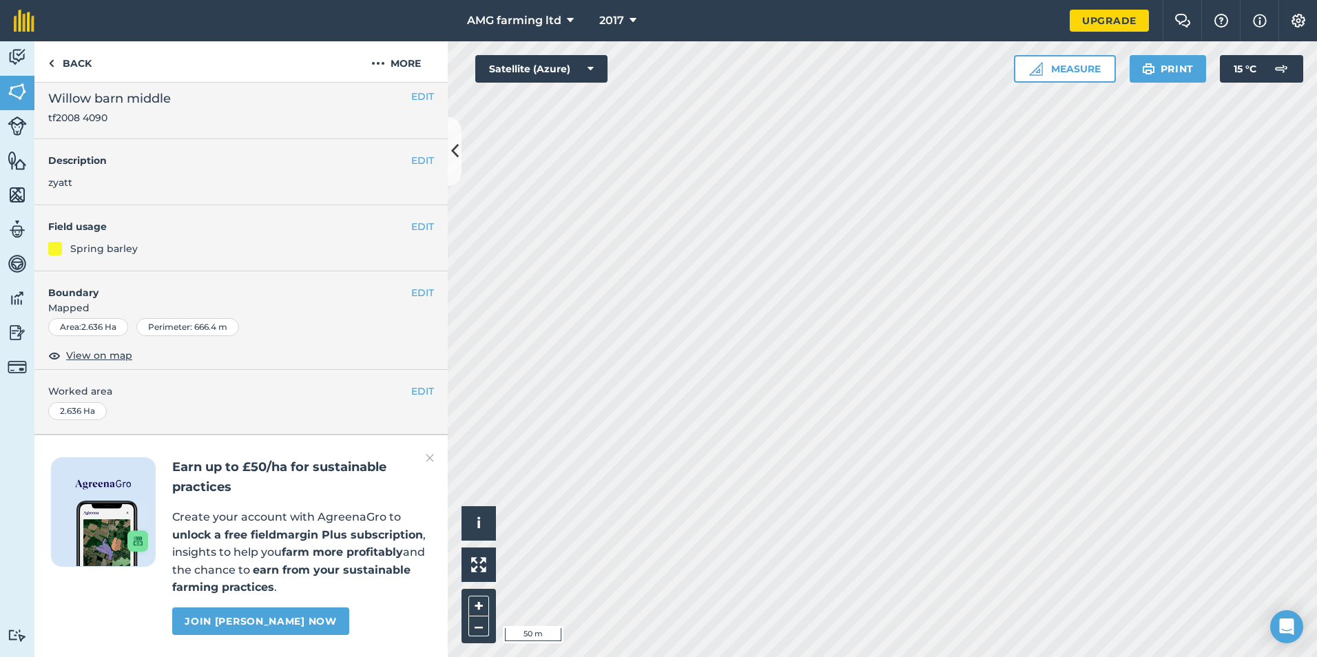
scroll to position [46, 0]
click at [411, 219] on button "EDIT" at bounding box center [422, 226] width 23 height 15
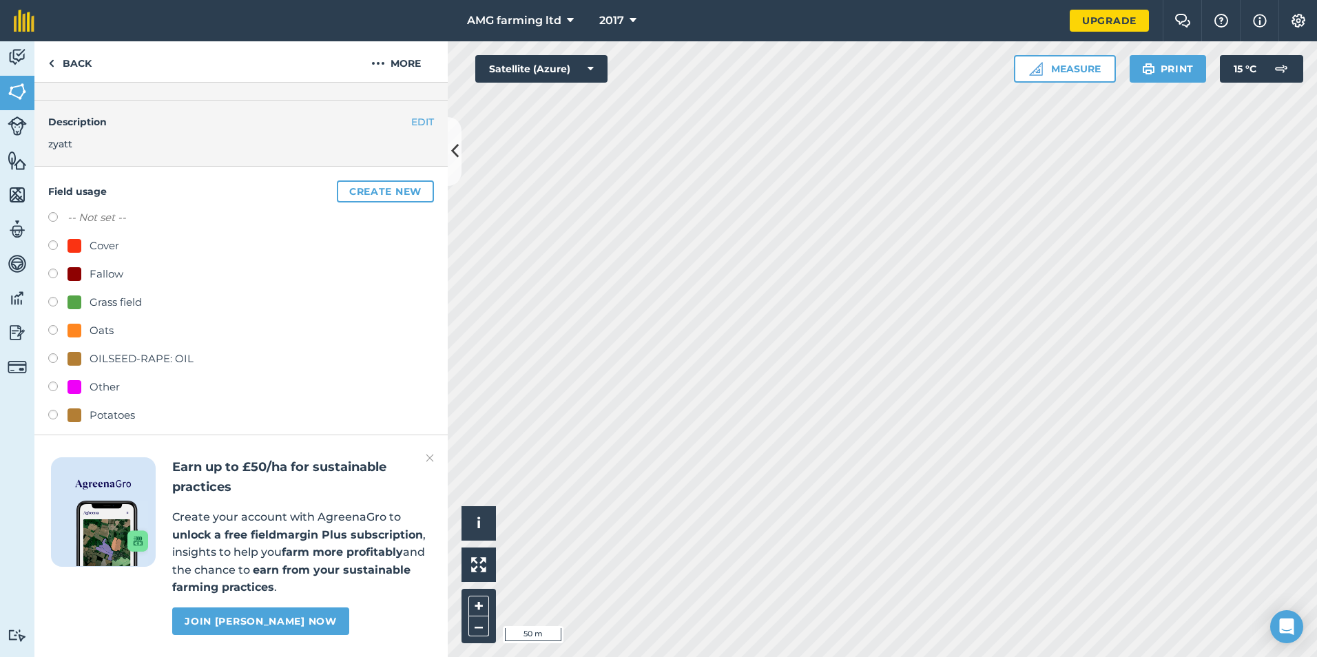
click at [55, 219] on label at bounding box center [57, 219] width 19 height 14
radio input "true"
radio input "false"
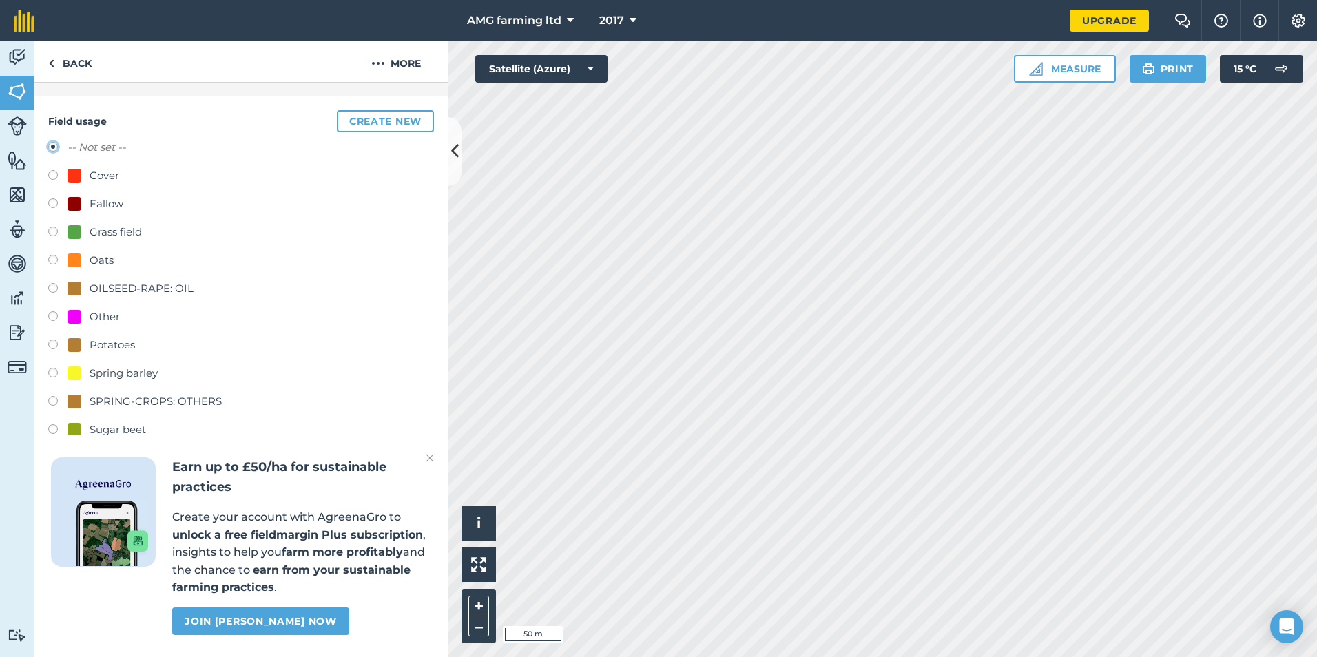
scroll to position [322, 0]
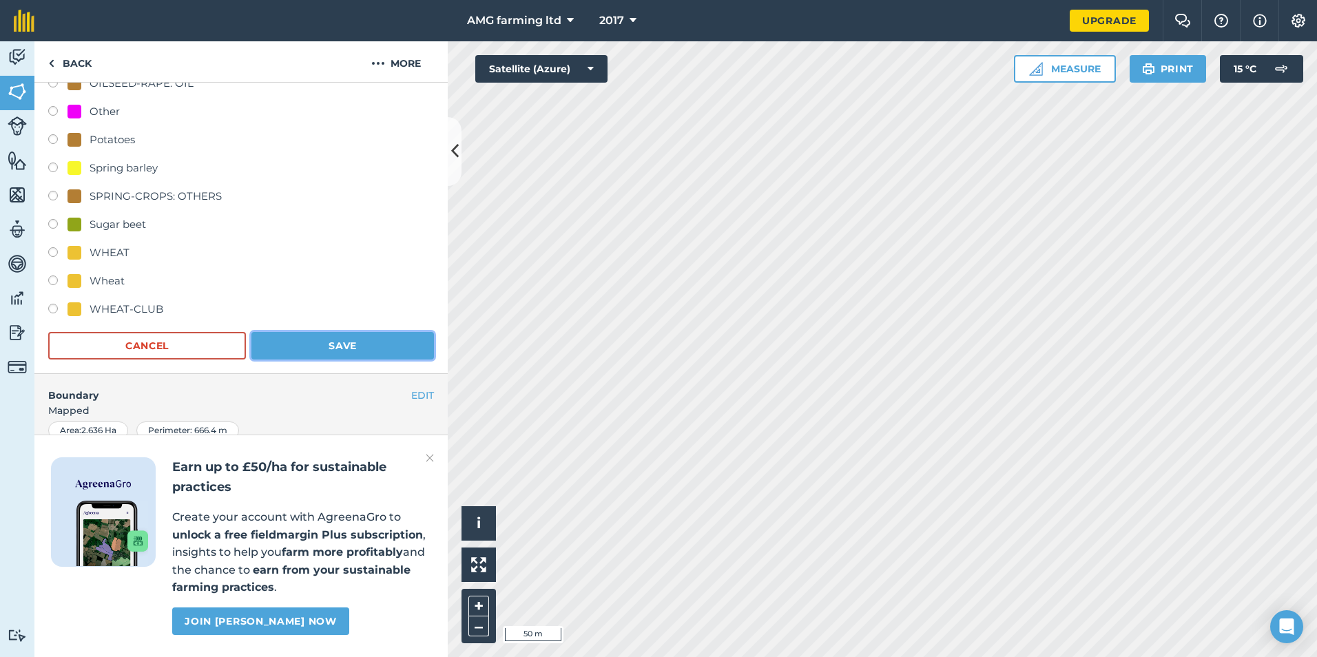
click at [311, 342] on button "Save" at bounding box center [342, 346] width 183 height 28
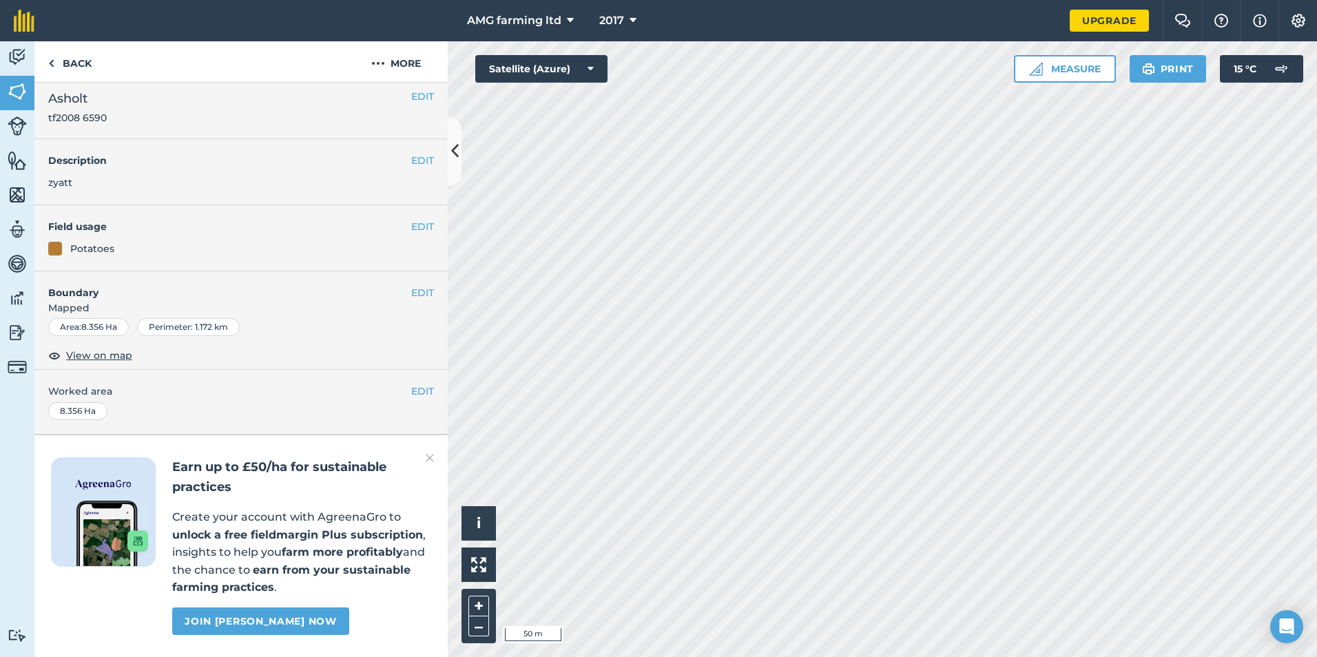
scroll to position [46, 0]
click at [397, 219] on h4 "Field usage" at bounding box center [229, 226] width 363 height 15
click at [400, 219] on h4 "Field usage" at bounding box center [229, 226] width 363 height 15
click at [411, 219] on button "EDIT" at bounding box center [422, 226] width 23 height 15
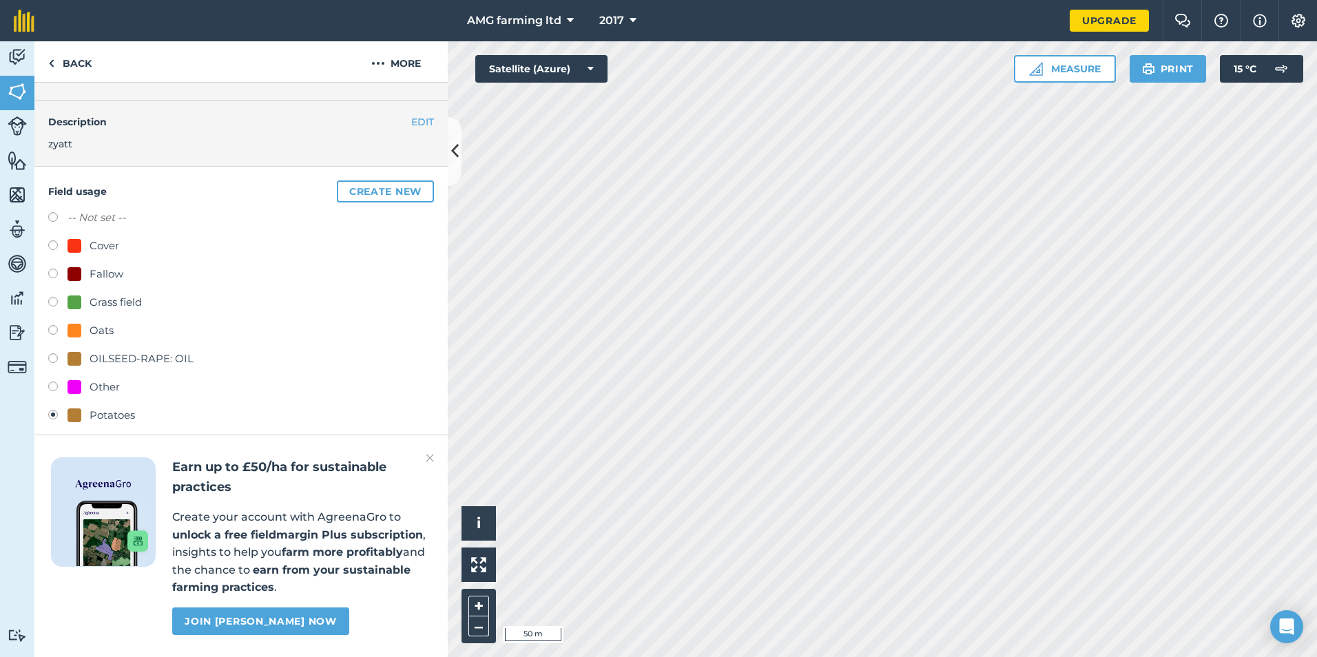
click at [59, 216] on label at bounding box center [57, 219] width 19 height 14
radio input "true"
radio input "false"
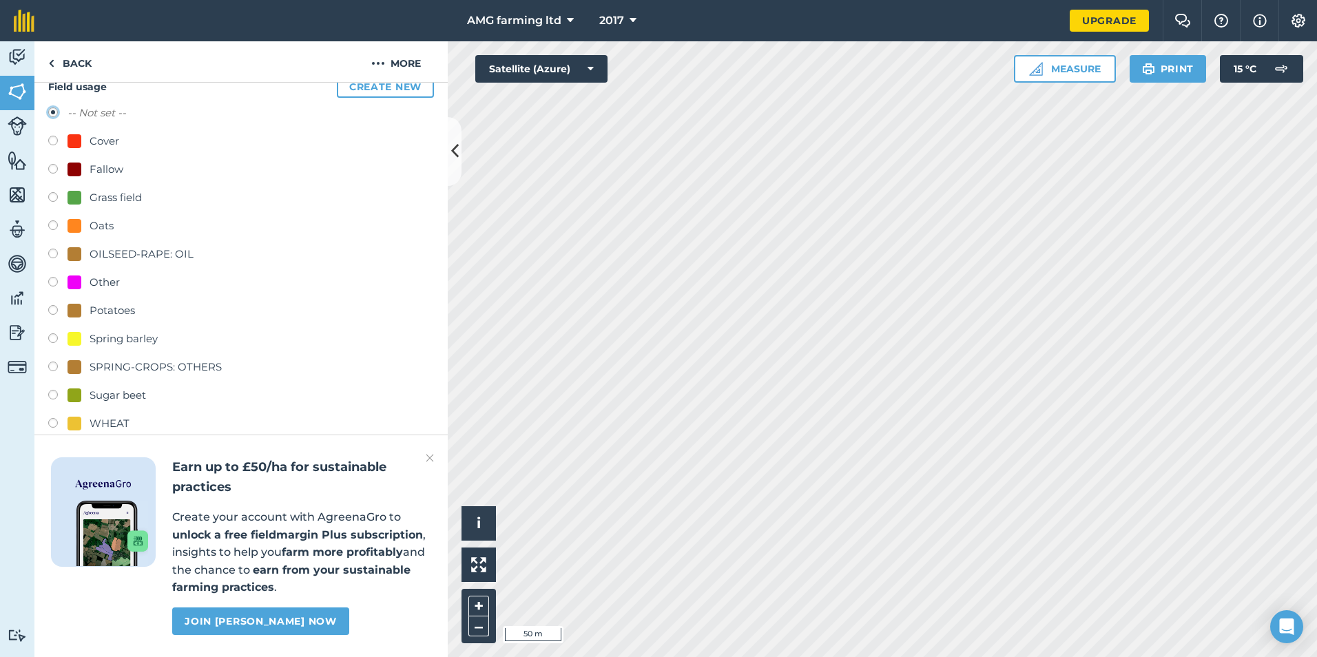
scroll to position [253, 0]
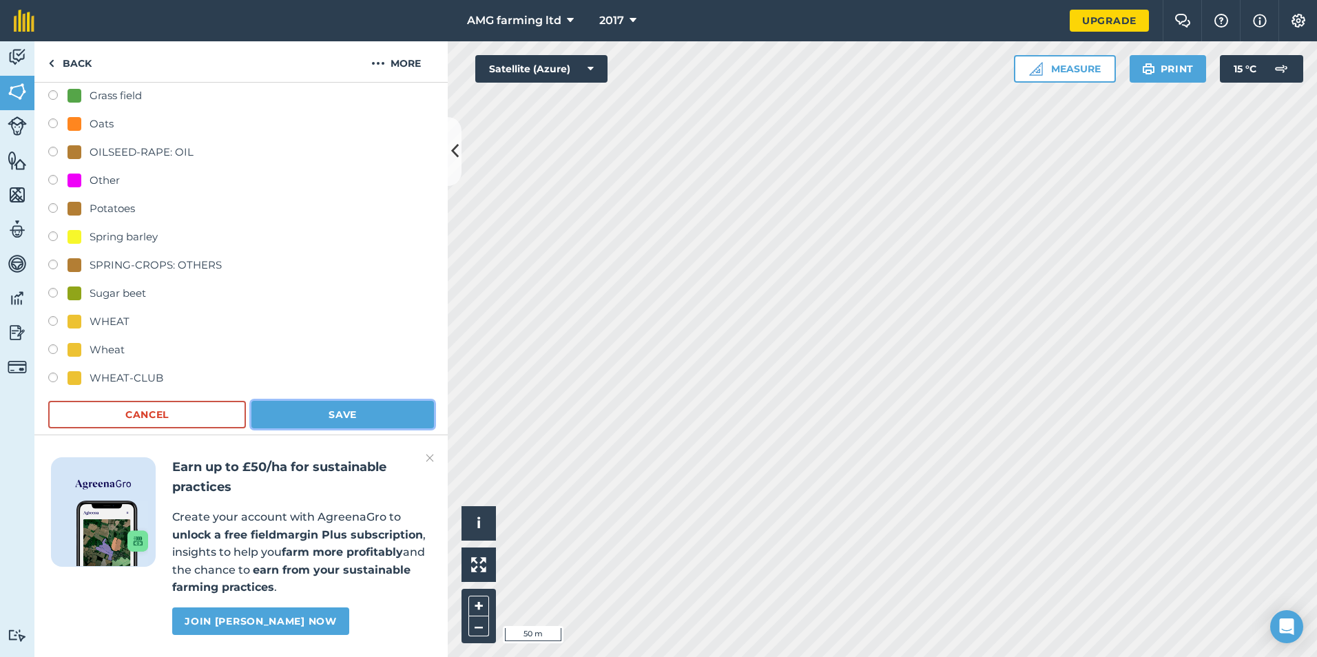
click at [342, 412] on button "Save" at bounding box center [342, 415] width 183 height 28
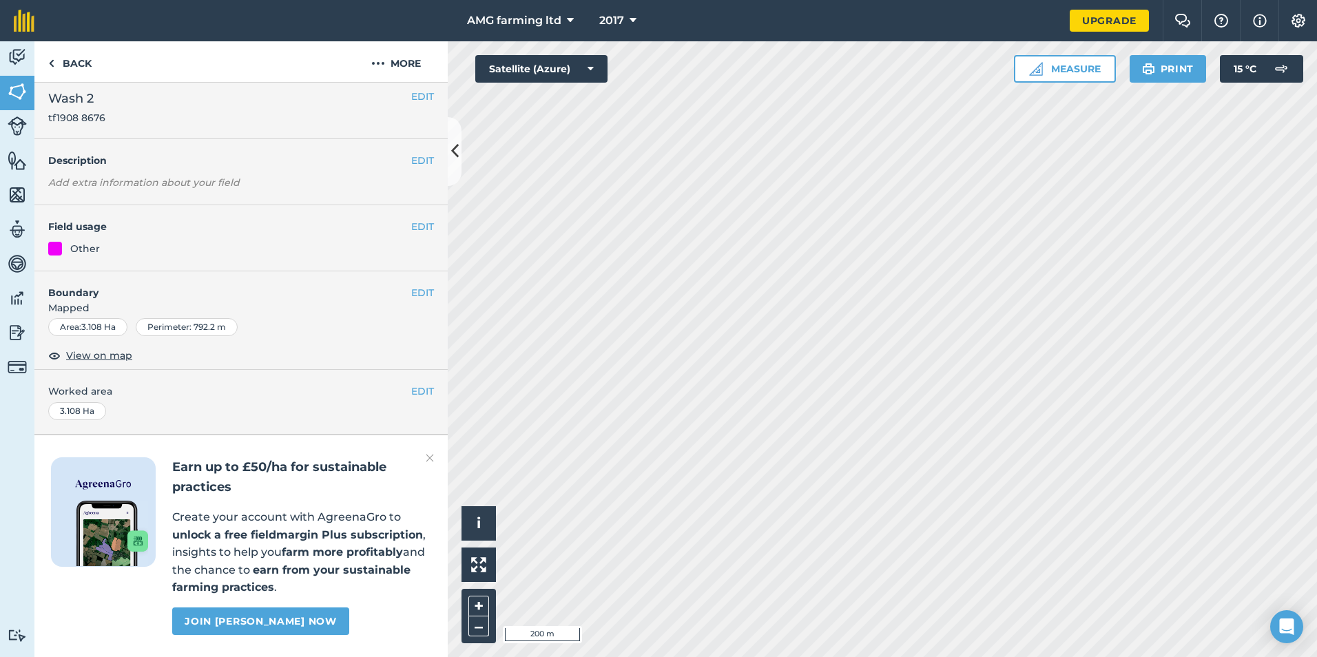
scroll to position [46, 0]
click at [418, 219] on button "EDIT" at bounding box center [422, 226] width 23 height 15
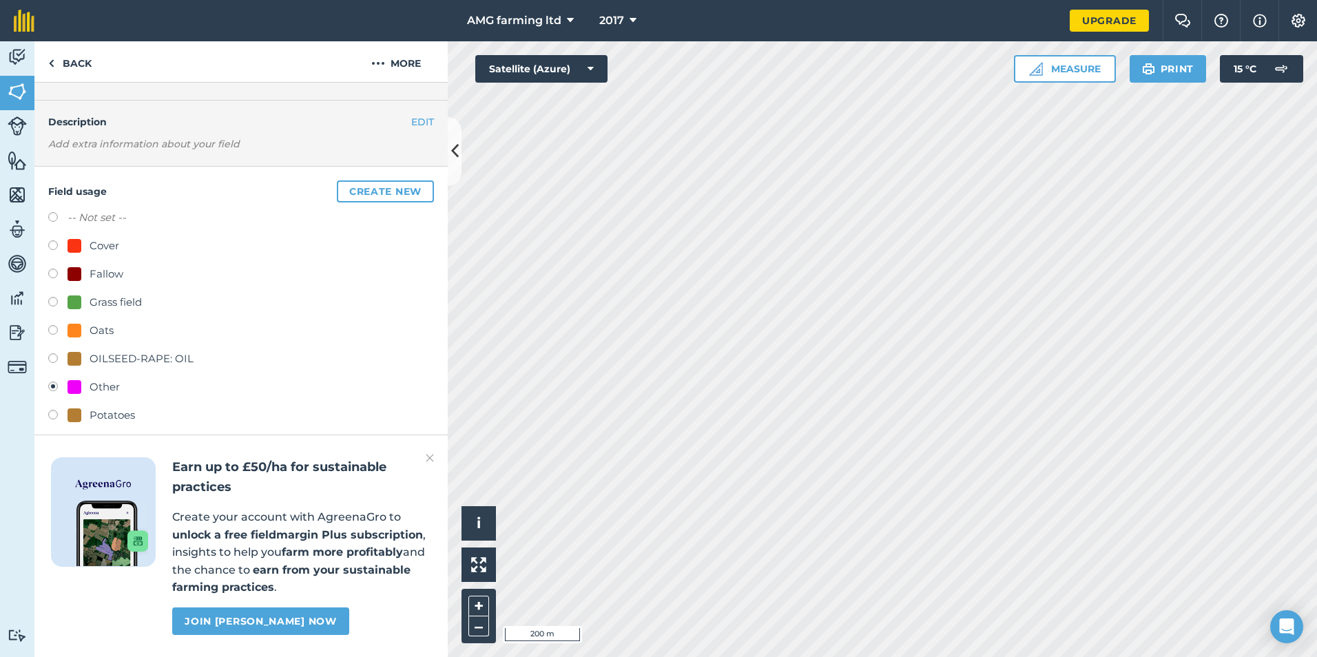
click at [63, 216] on label at bounding box center [57, 219] width 19 height 14
radio input "true"
radio input "false"
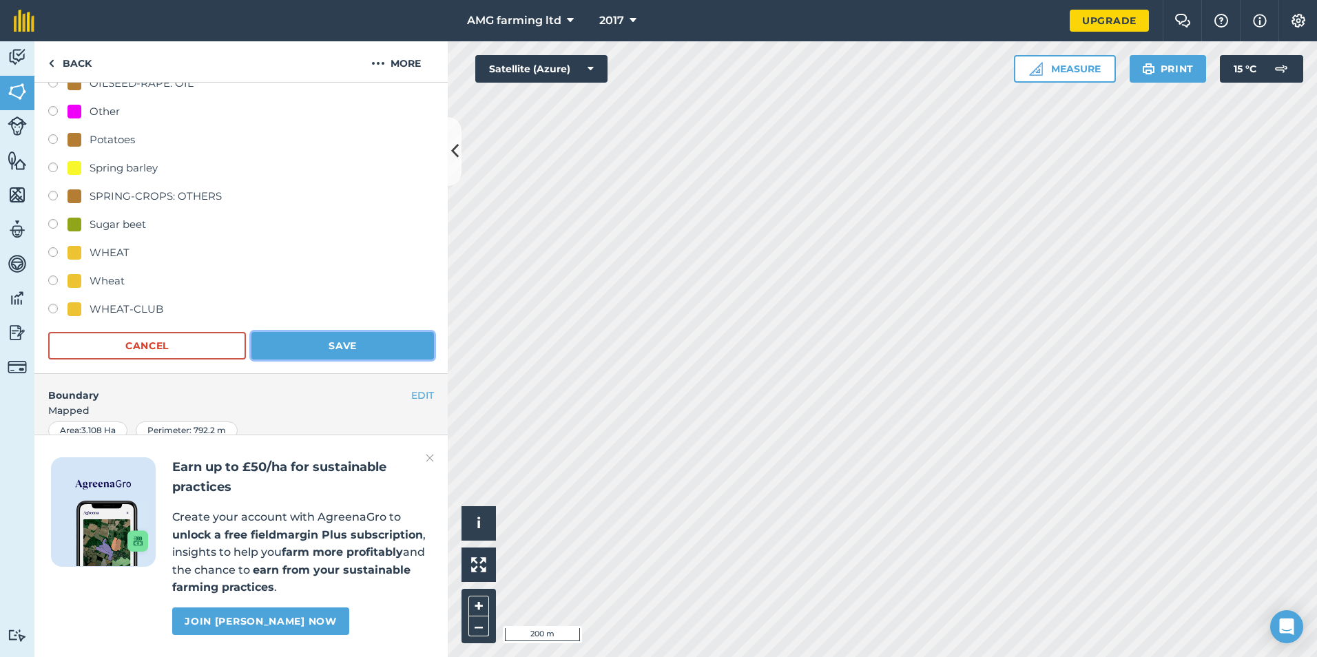
click at [373, 347] on button "Save" at bounding box center [342, 346] width 183 height 28
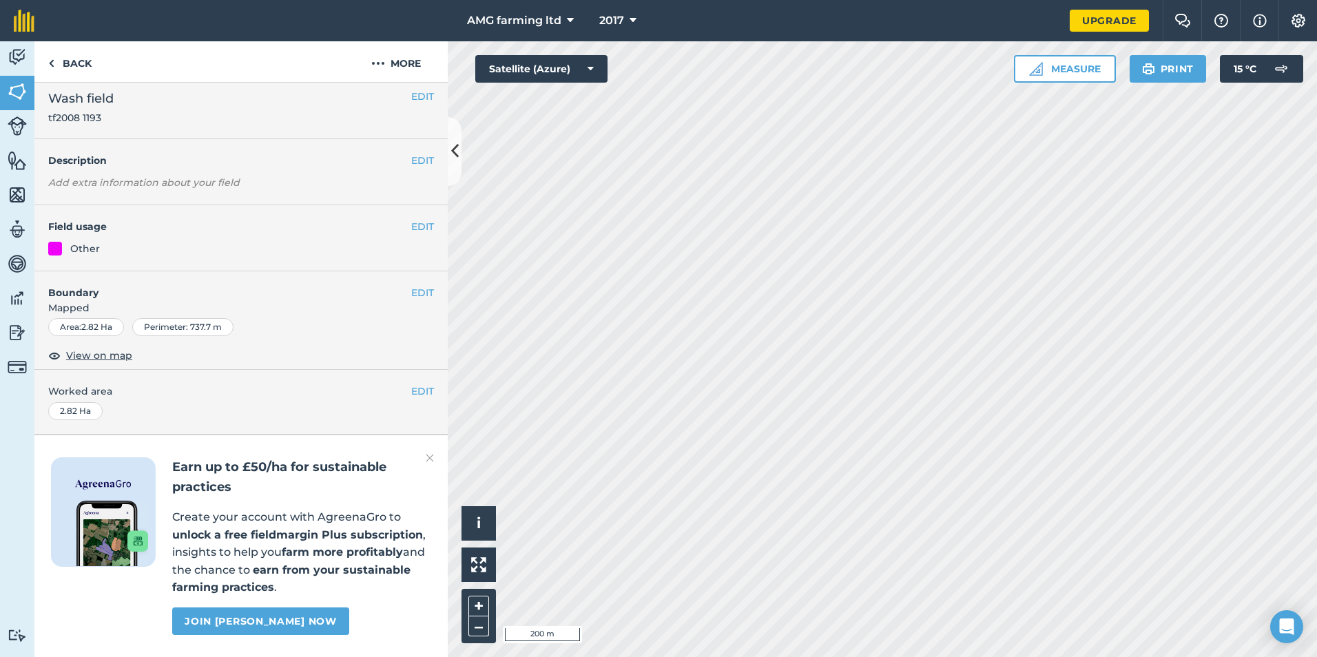
scroll to position [46, 0]
click at [411, 219] on button "EDIT" at bounding box center [422, 226] width 23 height 15
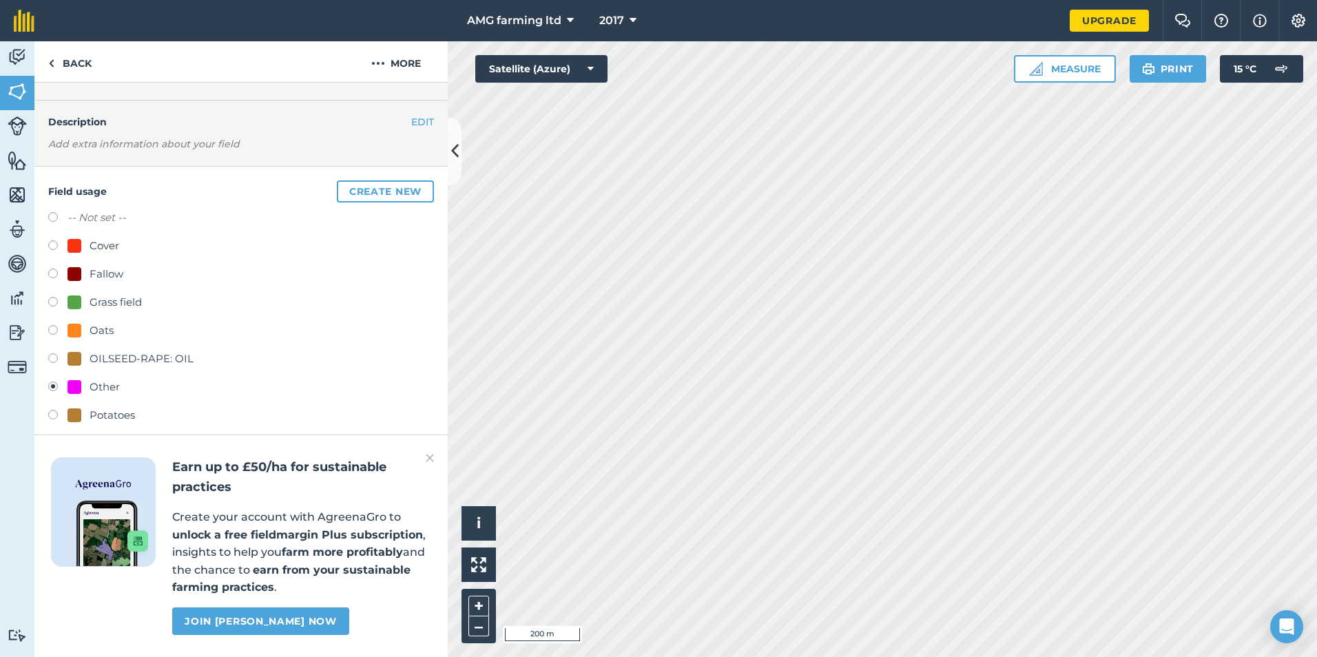
click at [55, 214] on label at bounding box center [57, 219] width 19 height 14
radio input "true"
radio input "false"
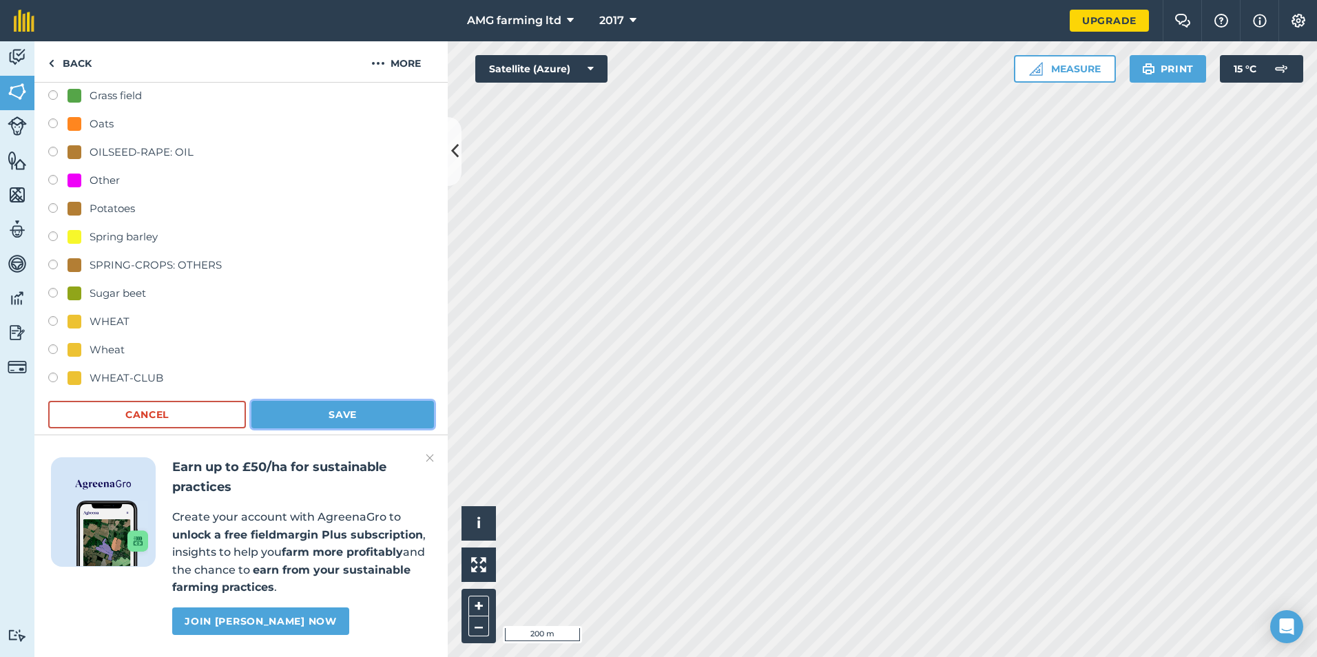
click at [355, 406] on button "Save" at bounding box center [342, 415] width 183 height 28
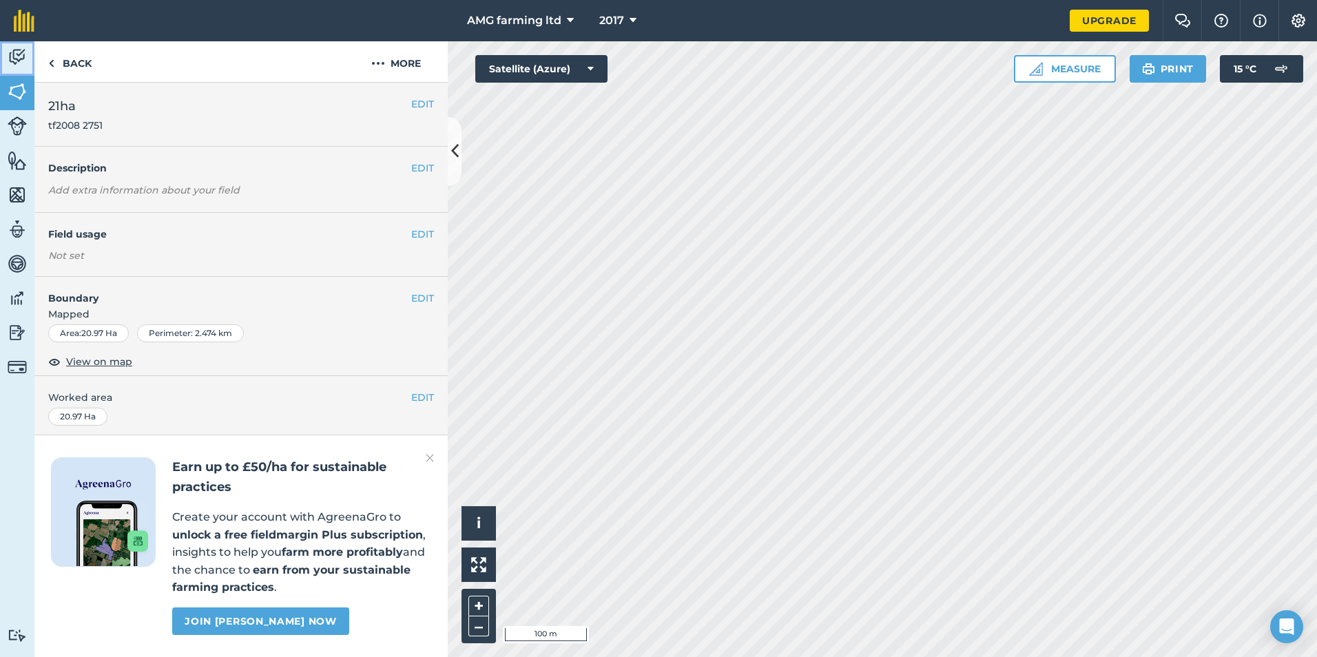
click at [27, 56] on link "Activity" at bounding box center [17, 58] width 34 height 34
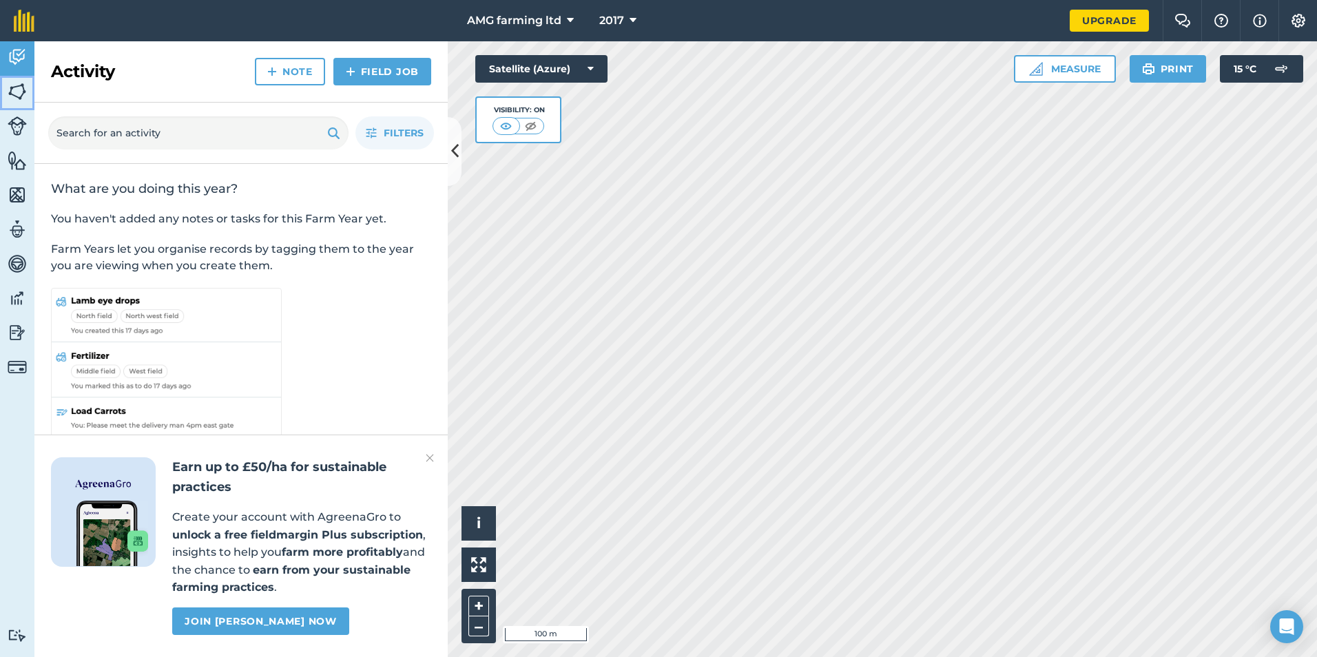
click at [14, 94] on img at bounding box center [17, 91] width 19 height 21
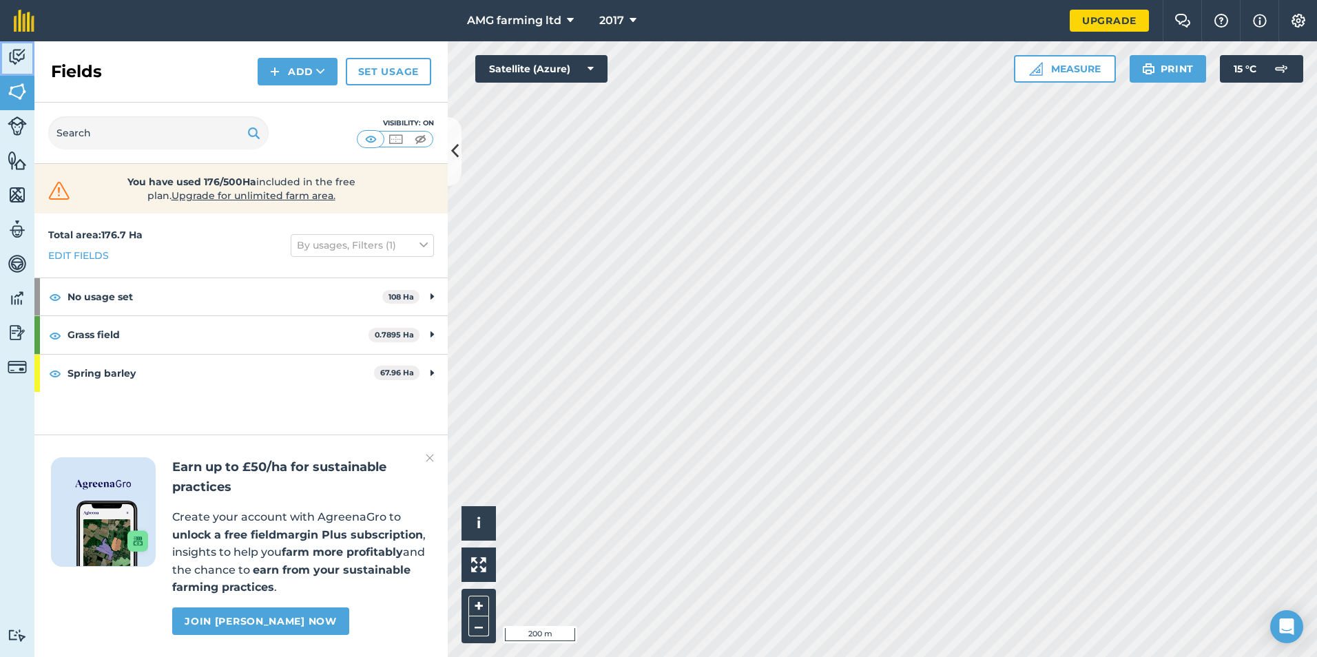
click at [17, 56] on img at bounding box center [17, 57] width 19 height 21
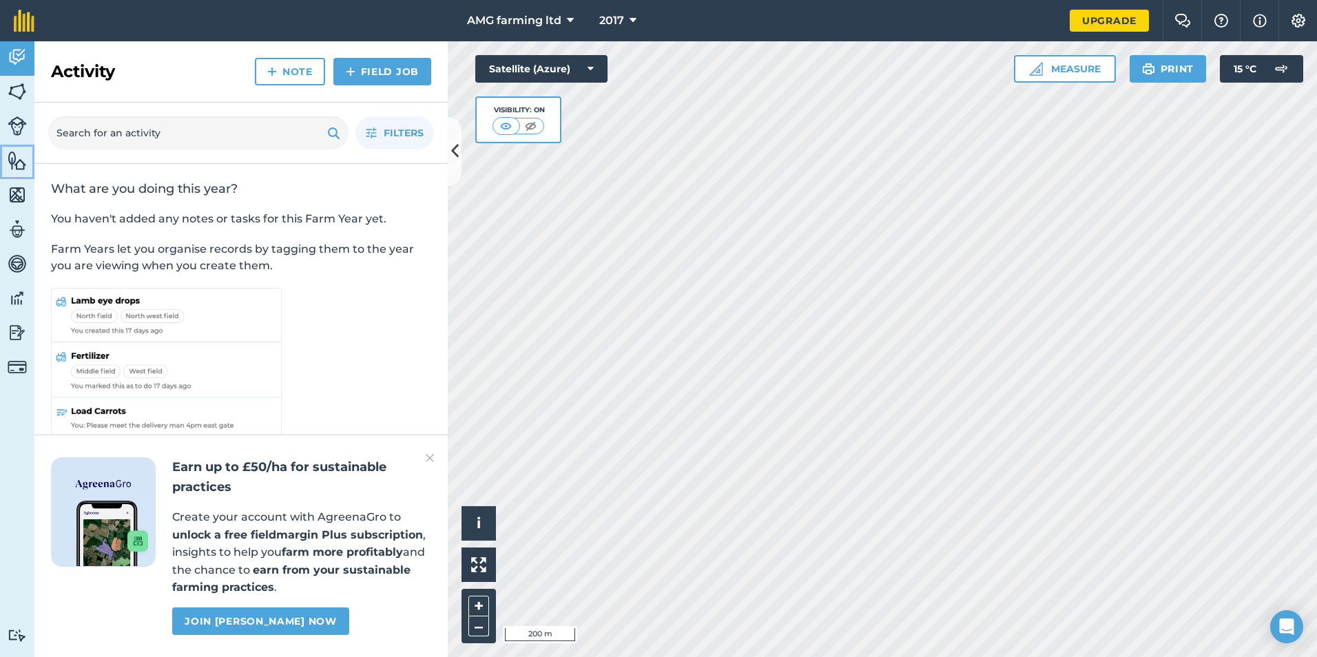
click at [10, 162] on img at bounding box center [17, 160] width 19 height 21
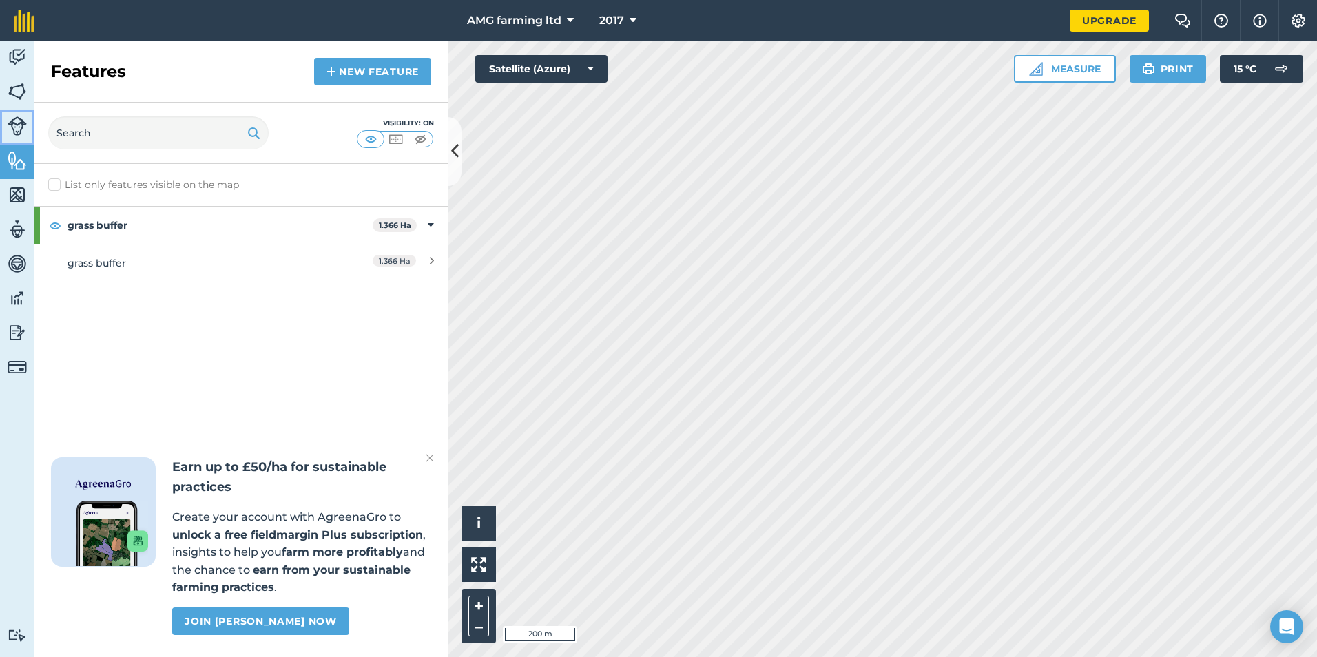
click at [23, 123] on img at bounding box center [17, 125] width 19 height 19
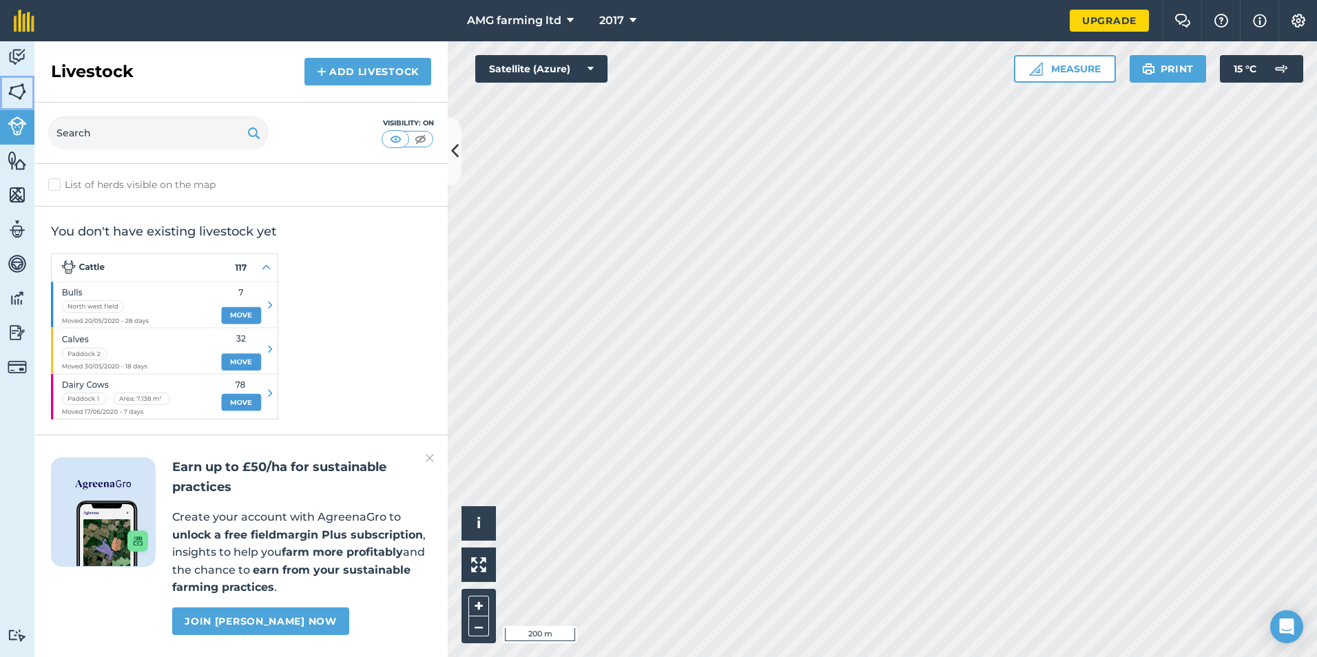
click at [16, 94] on img at bounding box center [17, 91] width 19 height 21
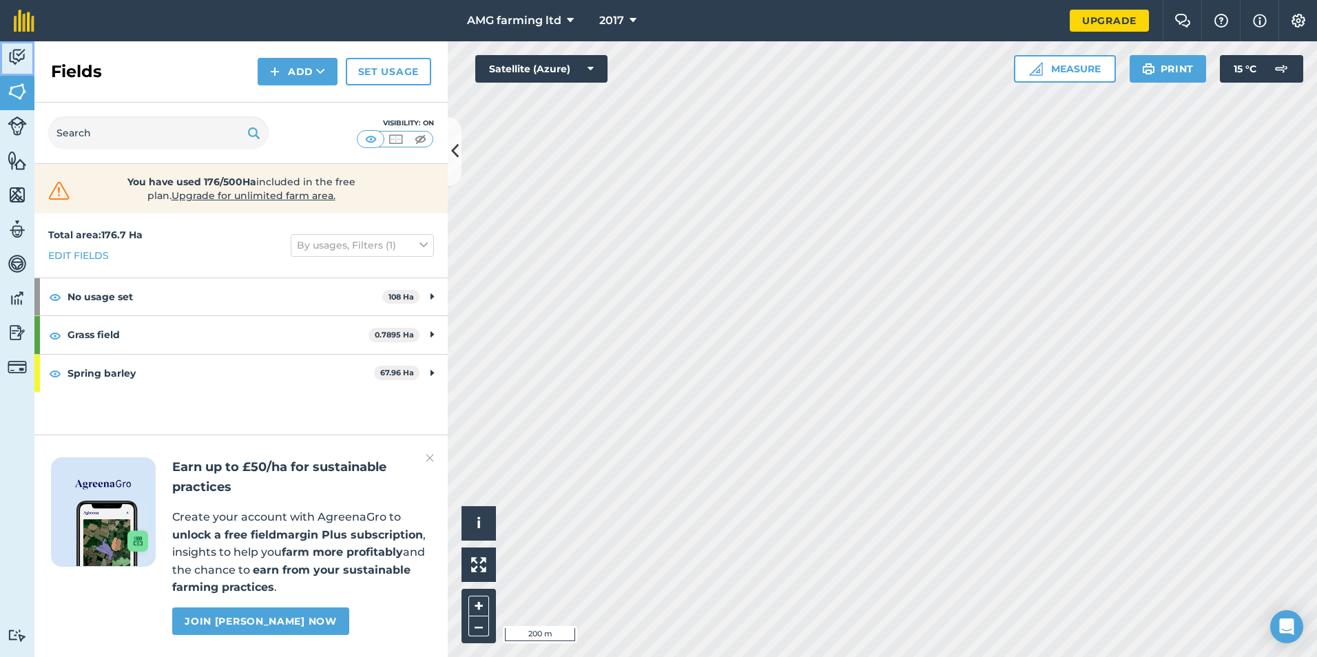
click at [15, 55] on img at bounding box center [17, 57] width 19 height 21
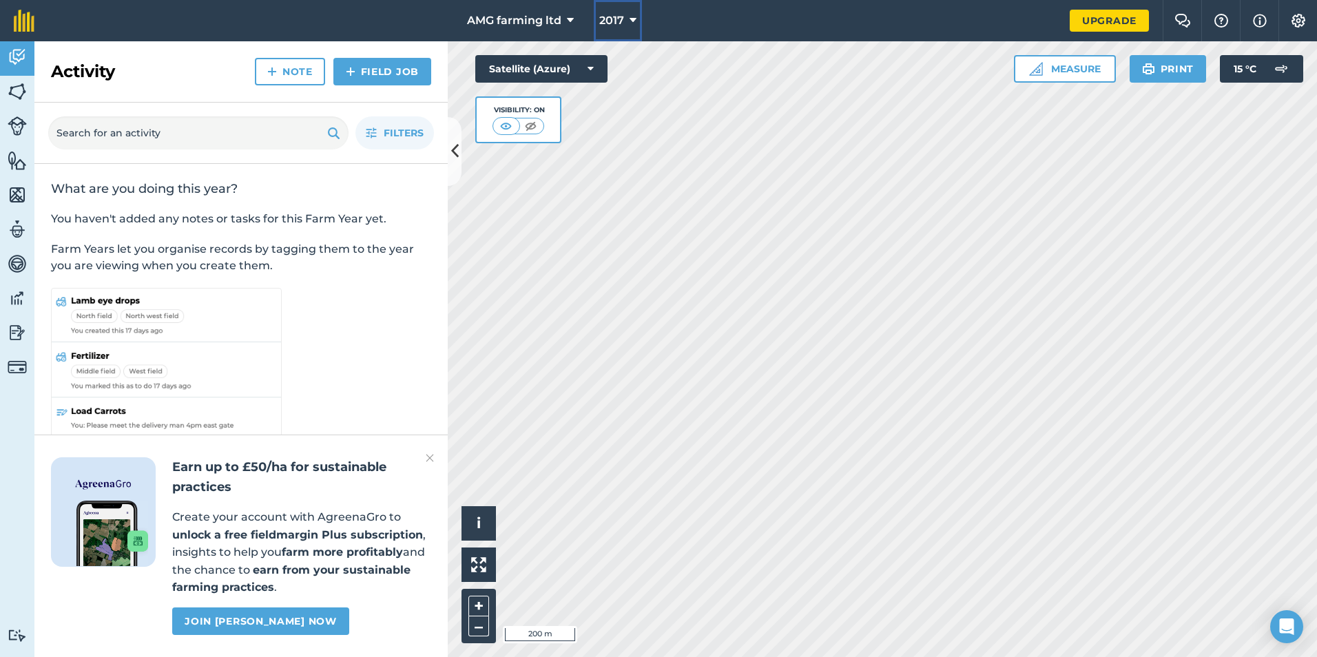
click at [631, 14] on icon at bounding box center [633, 20] width 7 height 17
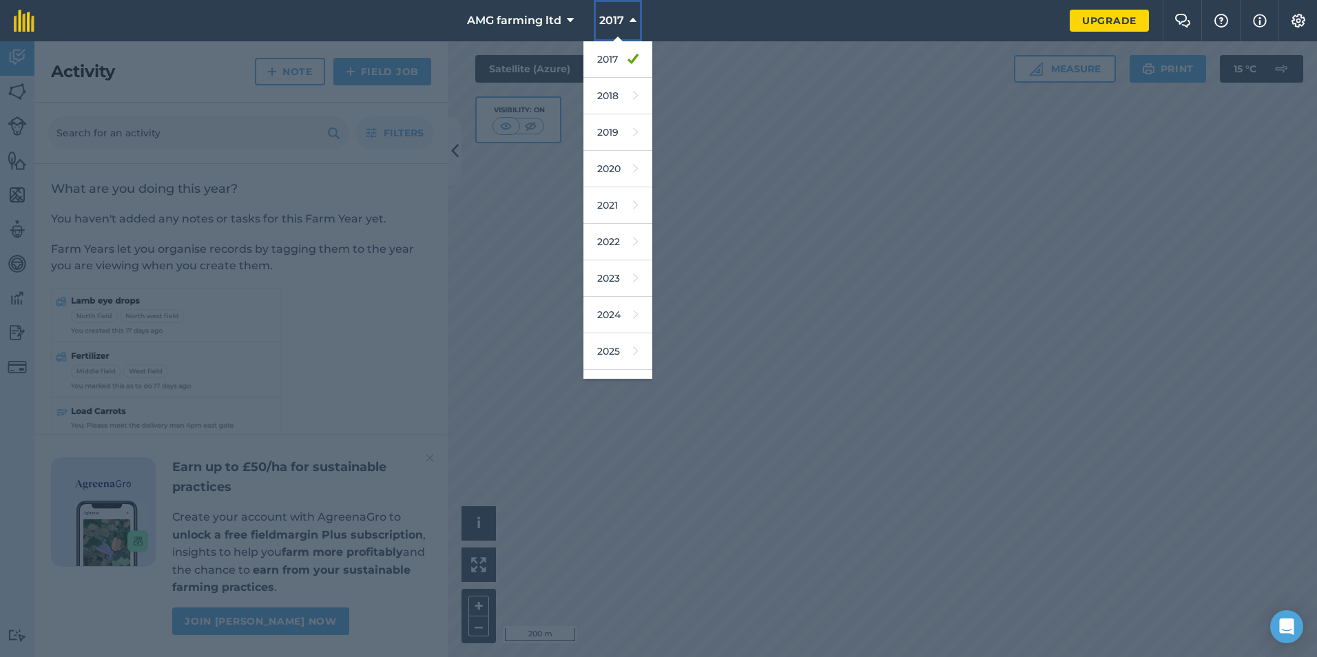
scroll to position [64, 0]
click at [625, 314] on link "2026" at bounding box center [618, 324] width 69 height 37
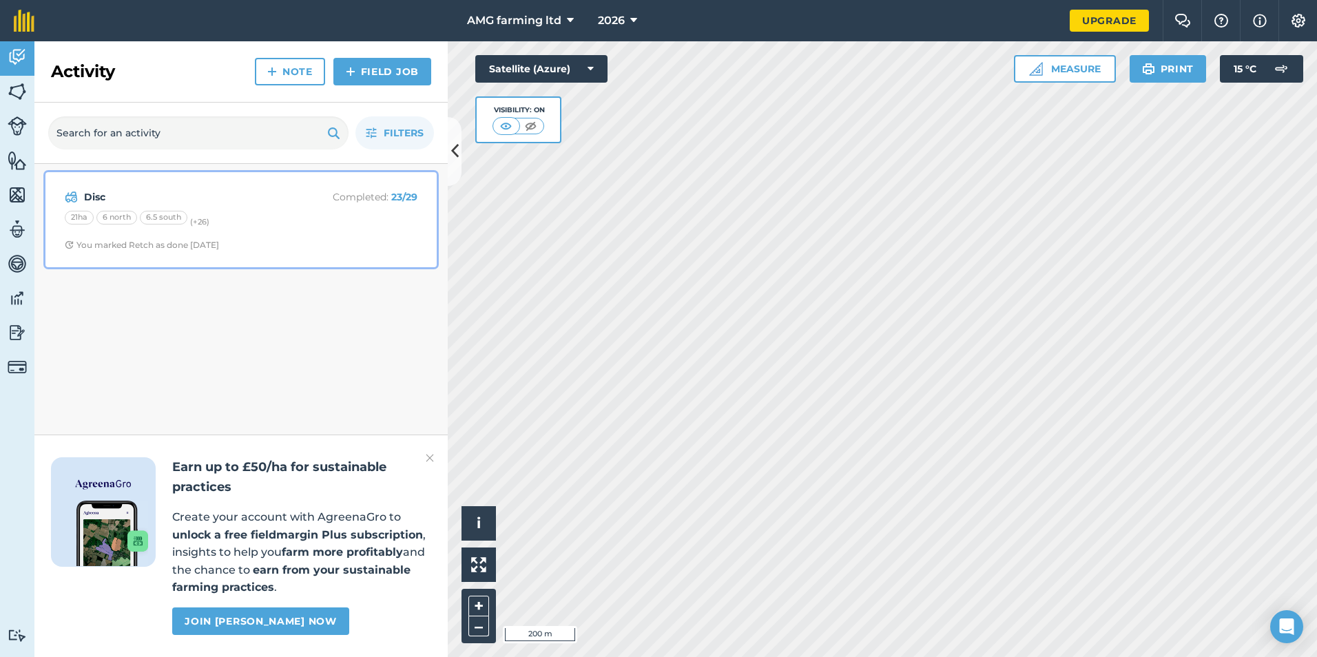
click at [96, 188] on div "Disc Completed : 23 / 29 21ha 6 north 6.5 south (+ 26 ) You marked Retch as don…" at bounding box center [241, 219] width 375 height 79
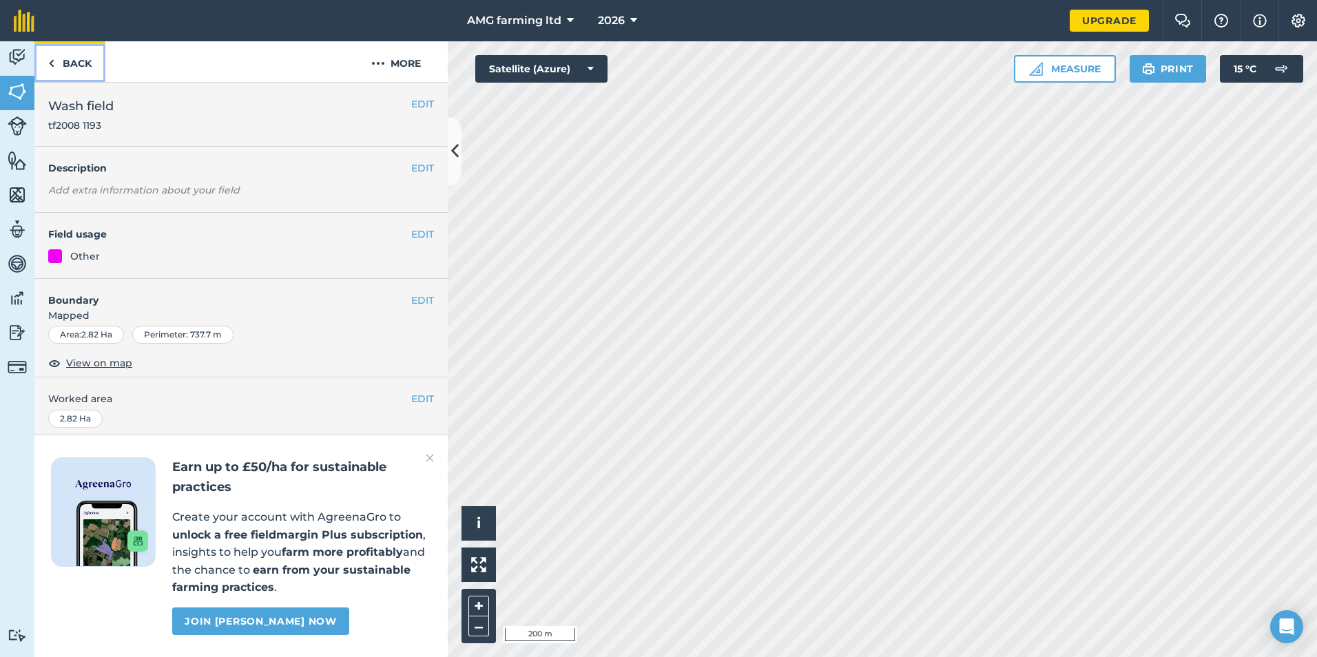
click at [61, 62] on link "Back" at bounding box center [69, 61] width 71 height 41
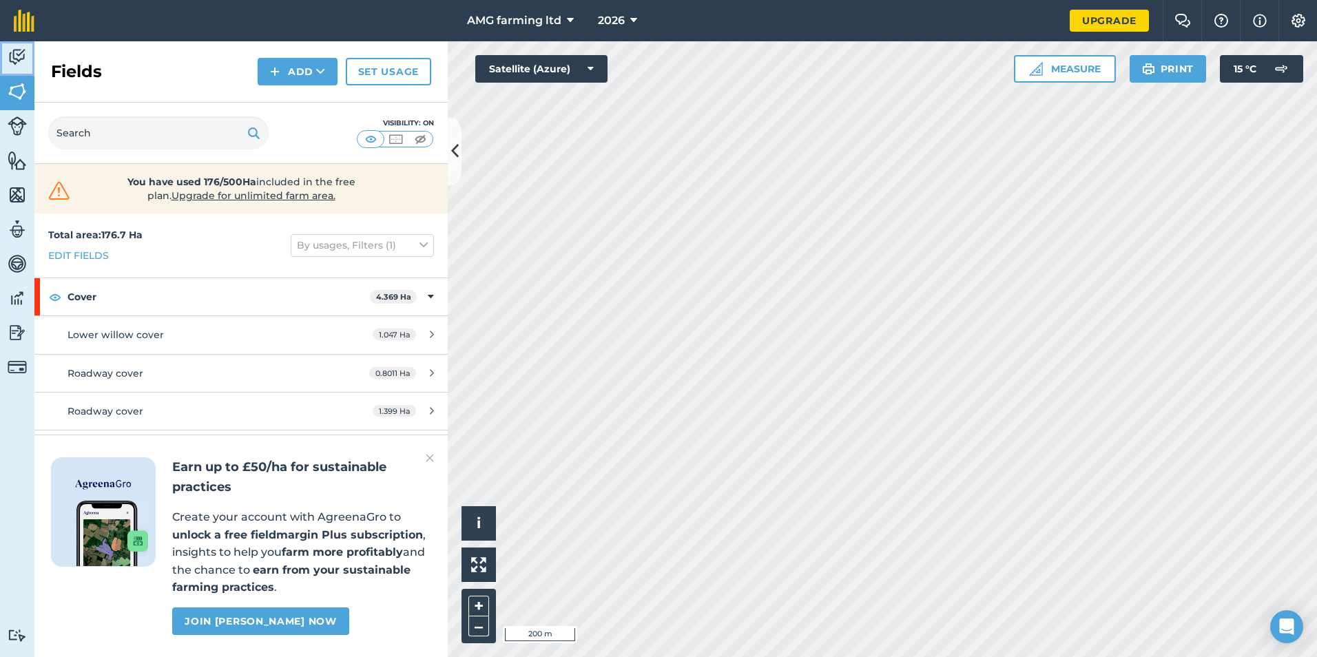
click at [19, 63] on img at bounding box center [17, 57] width 19 height 21
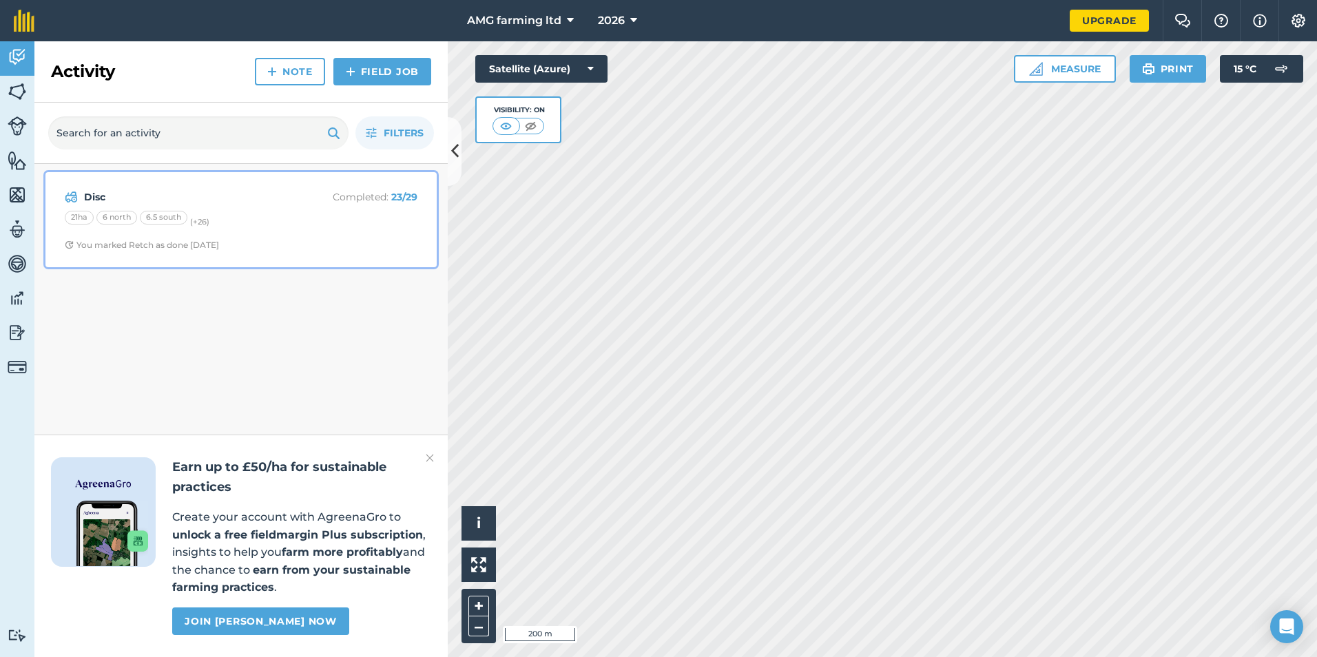
click at [287, 248] on span "You marked Retch as done [DATE]" at bounding box center [241, 245] width 353 height 11
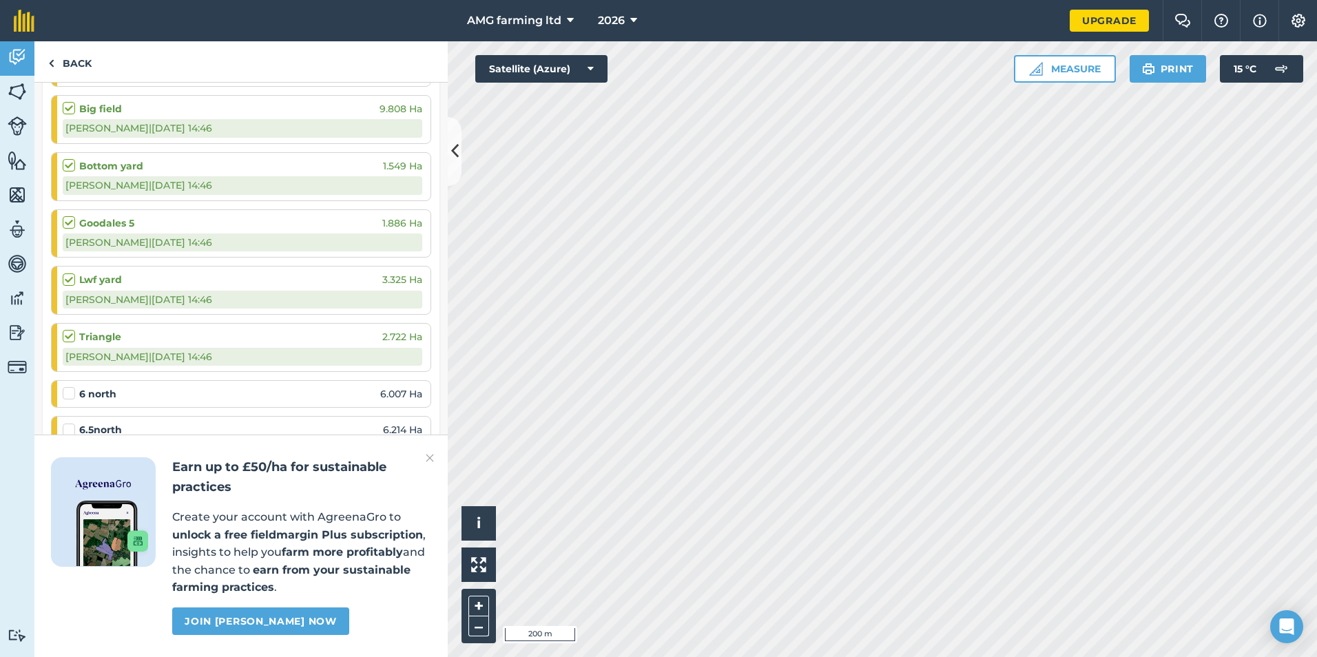
scroll to position [1321, 0]
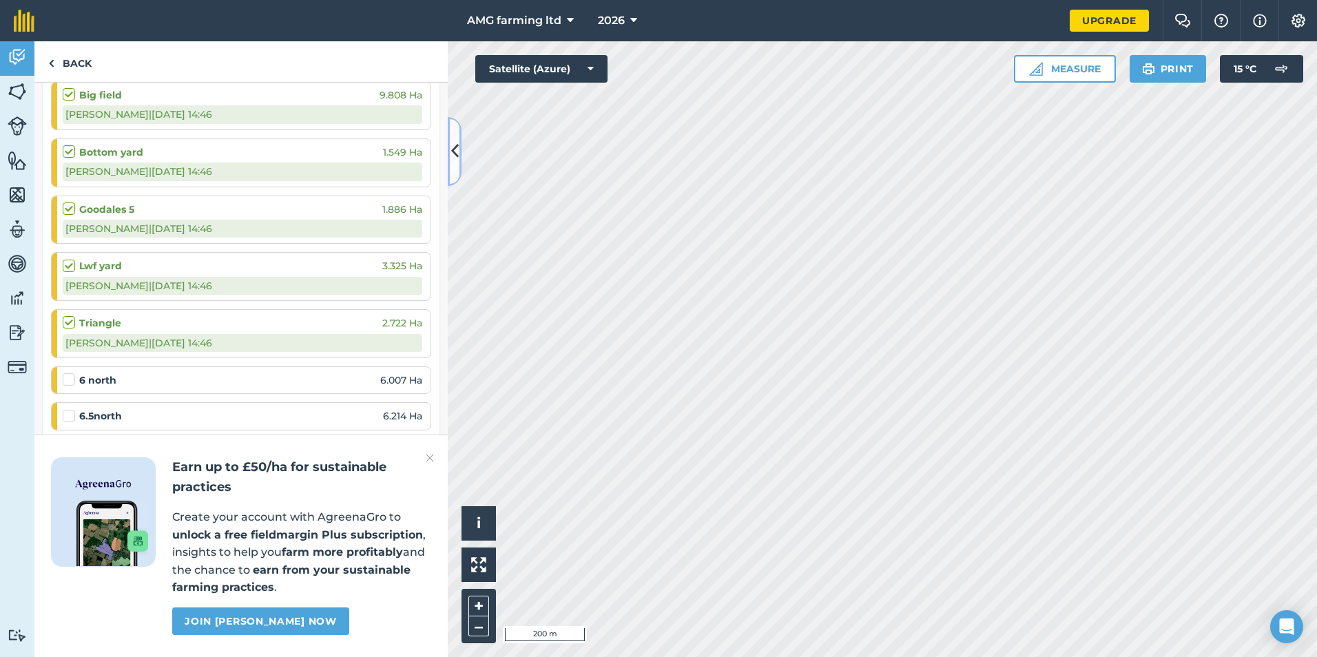
click at [455, 157] on icon at bounding box center [455, 151] width 8 height 24
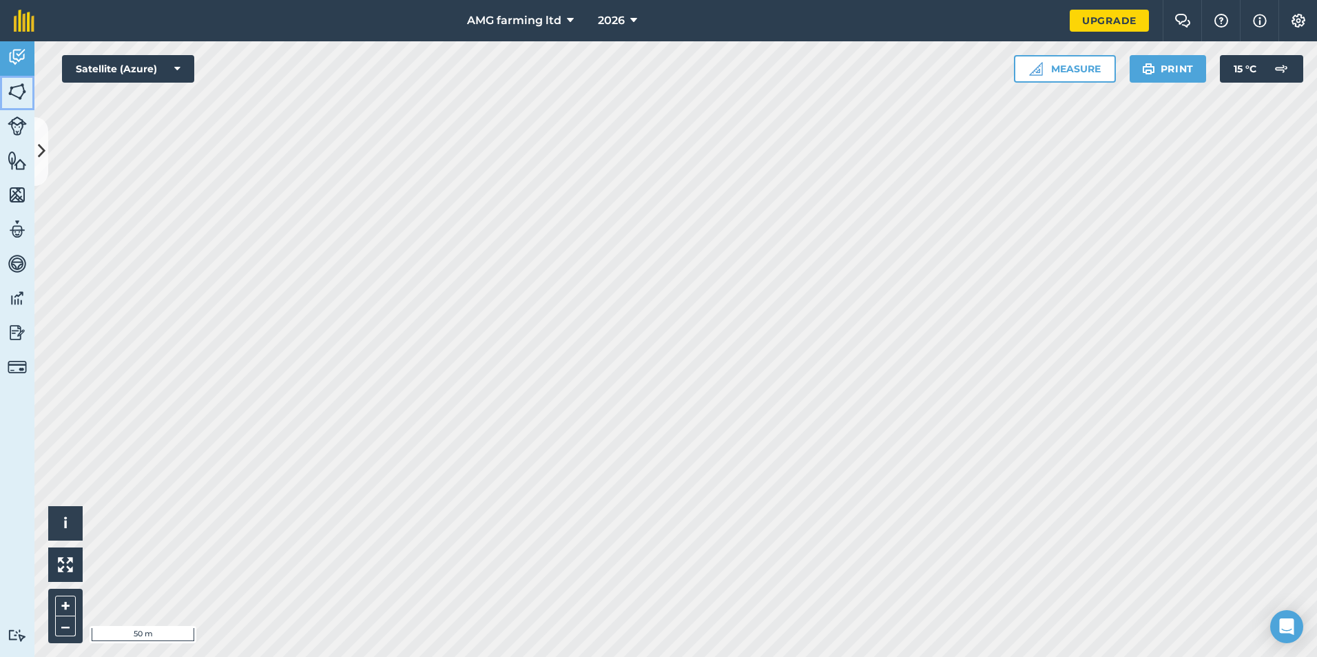
click at [10, 90] on img at bounding box center [17, 91] width 19 height 21
